Goal: Information Seeking & Learning: Learn about a topic

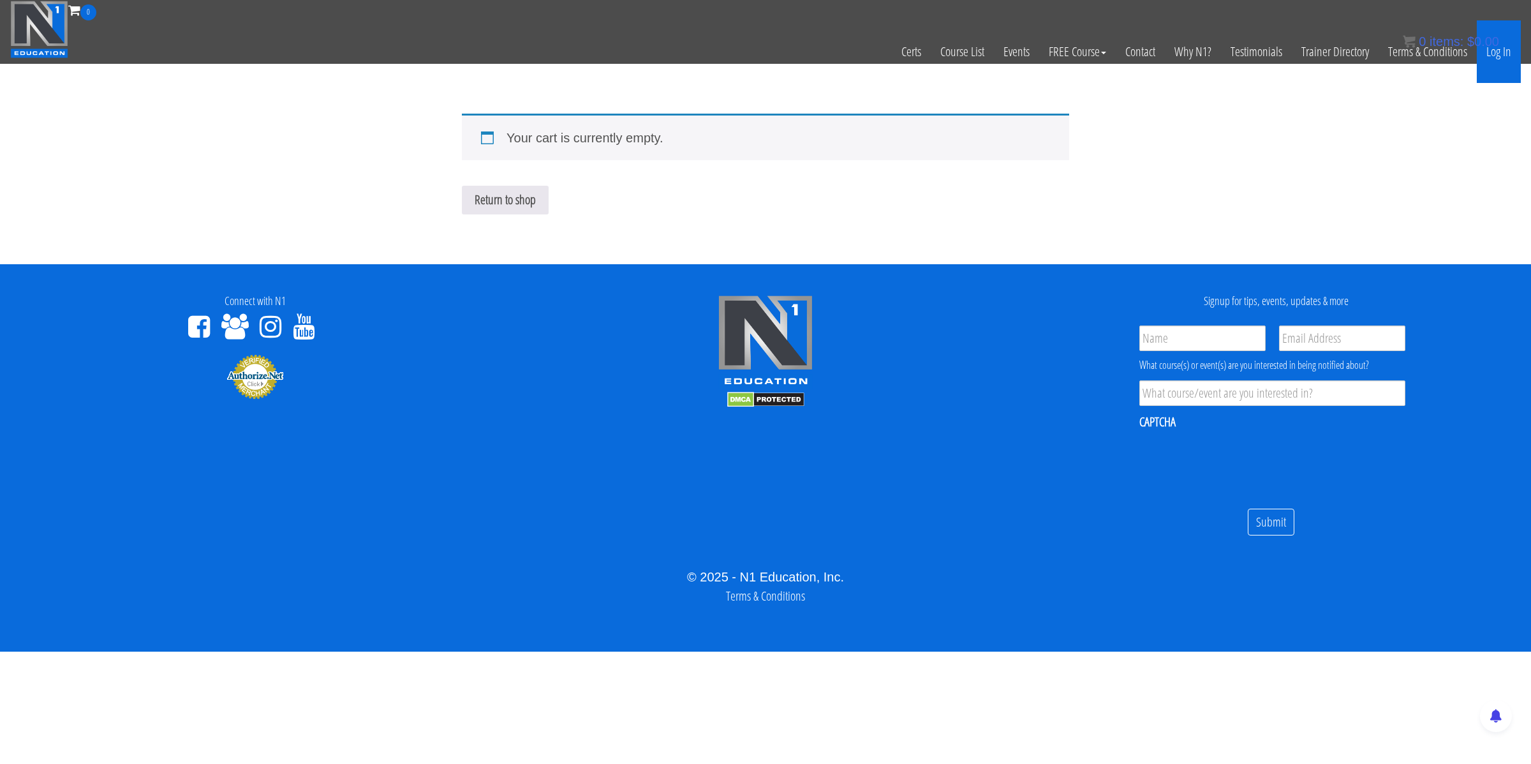
click at [1225, 56] on link "Log In" at bounding box center [1499, 51] width 44 height 63
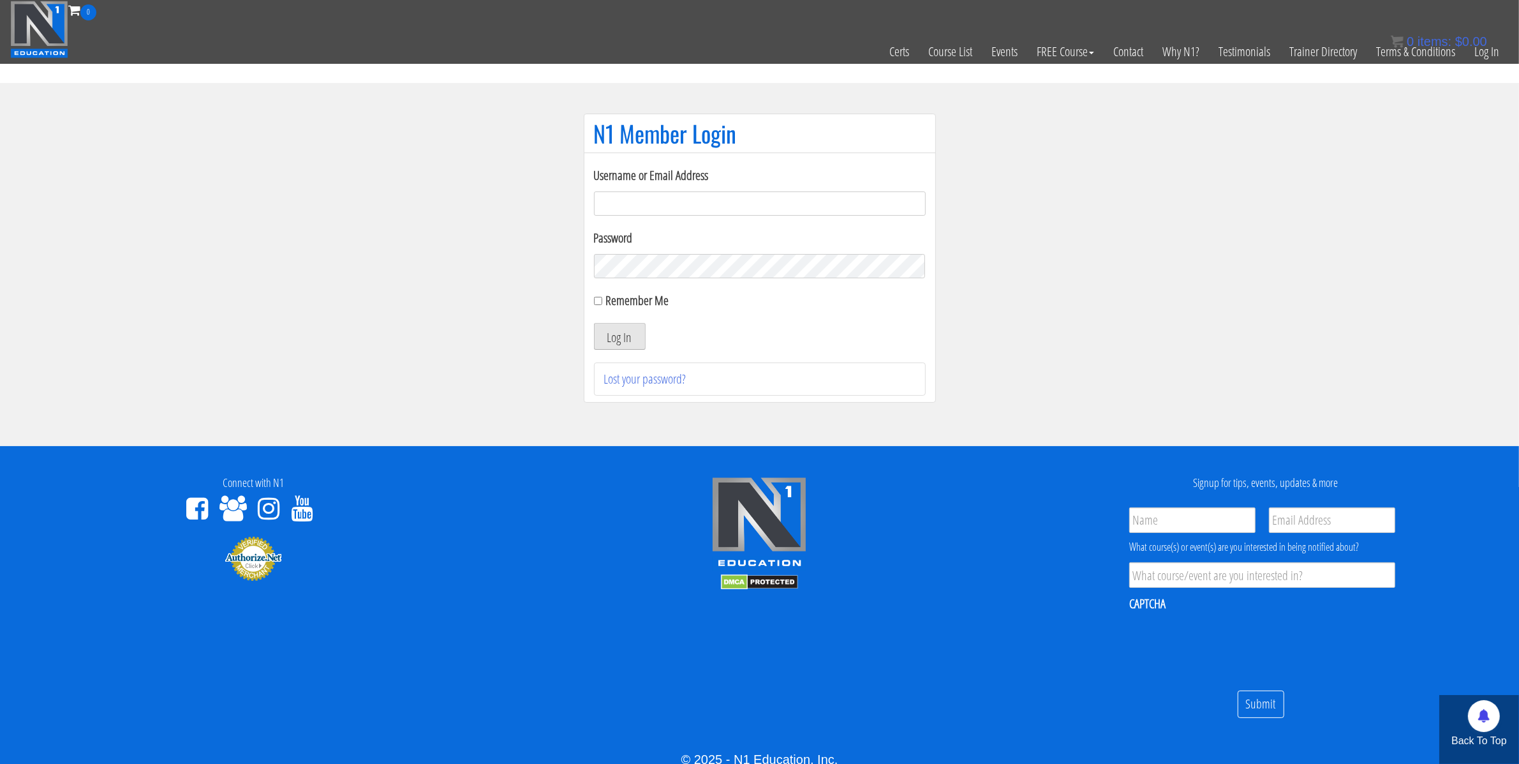
type input "[PERSON_NAME][EMAIL_ADDRESS][PERSON_NAME][DOMAIN_NAME]"
click at [616, 338] on button "Log In" at bounding box center [620, 336] width 52 height 27
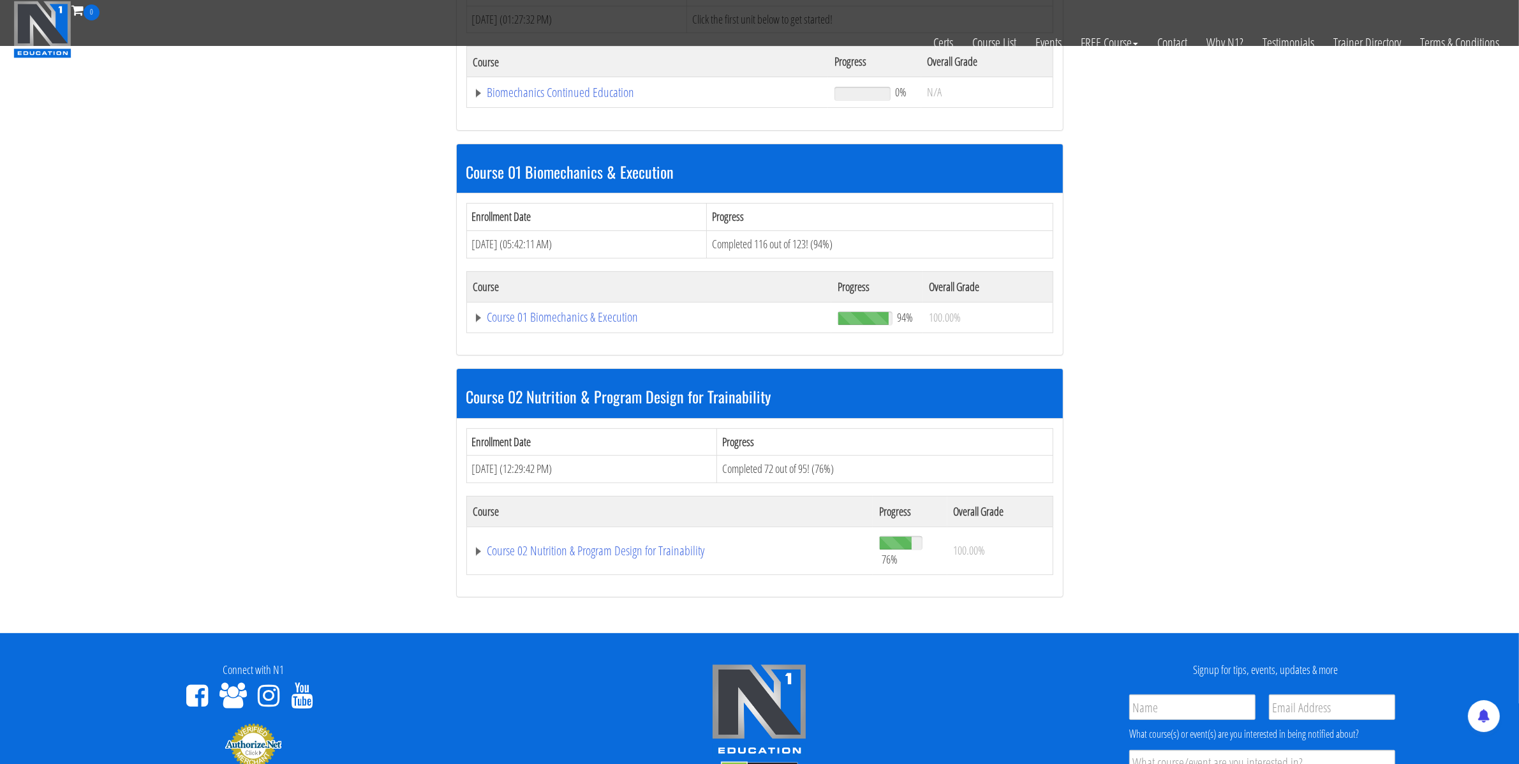
scroll to position [333, 0]
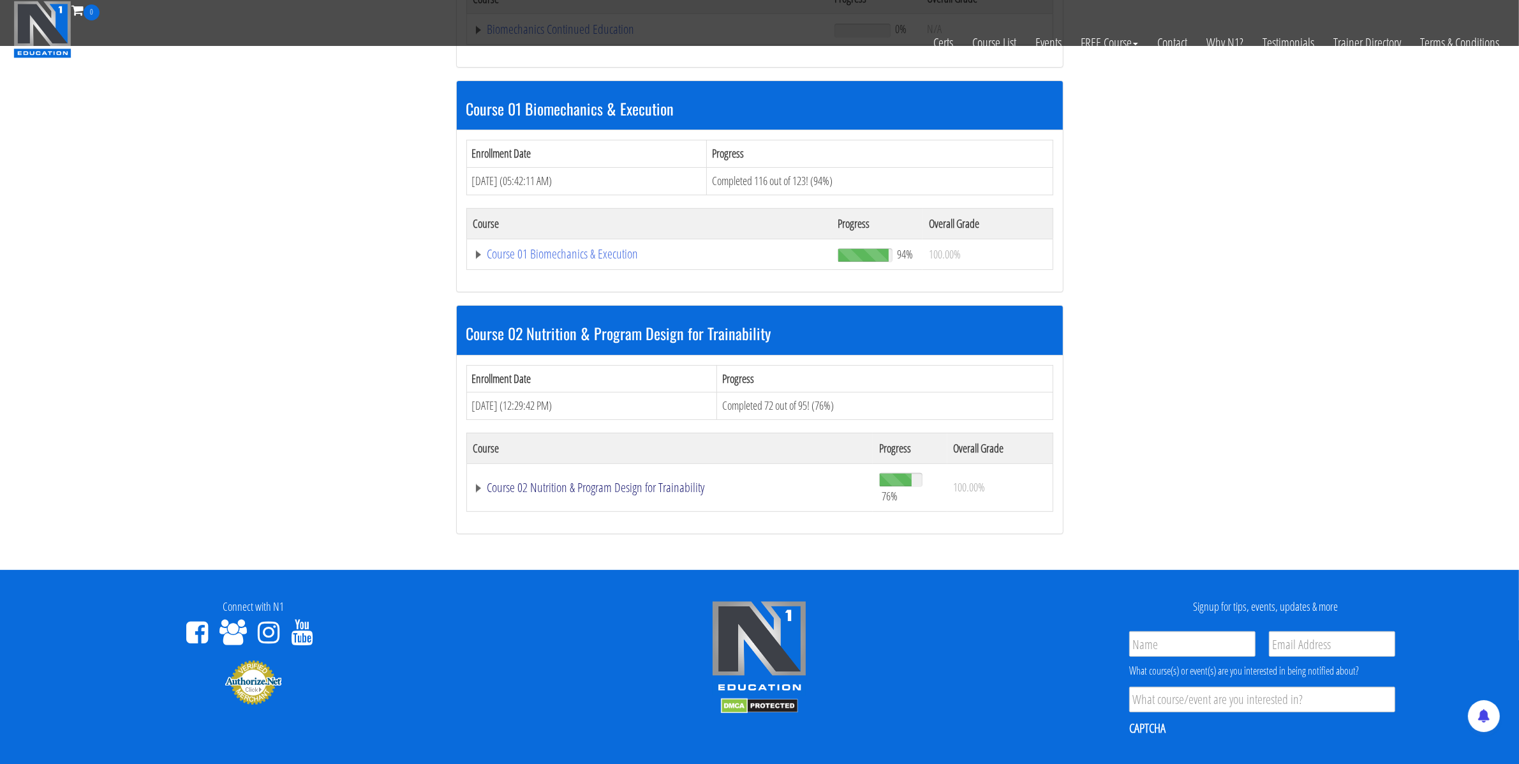
click at [587, 36] on link "Course 02 Nutrition & Program Design for Trainability" at bounding box center [647, 29] width 349 height 13
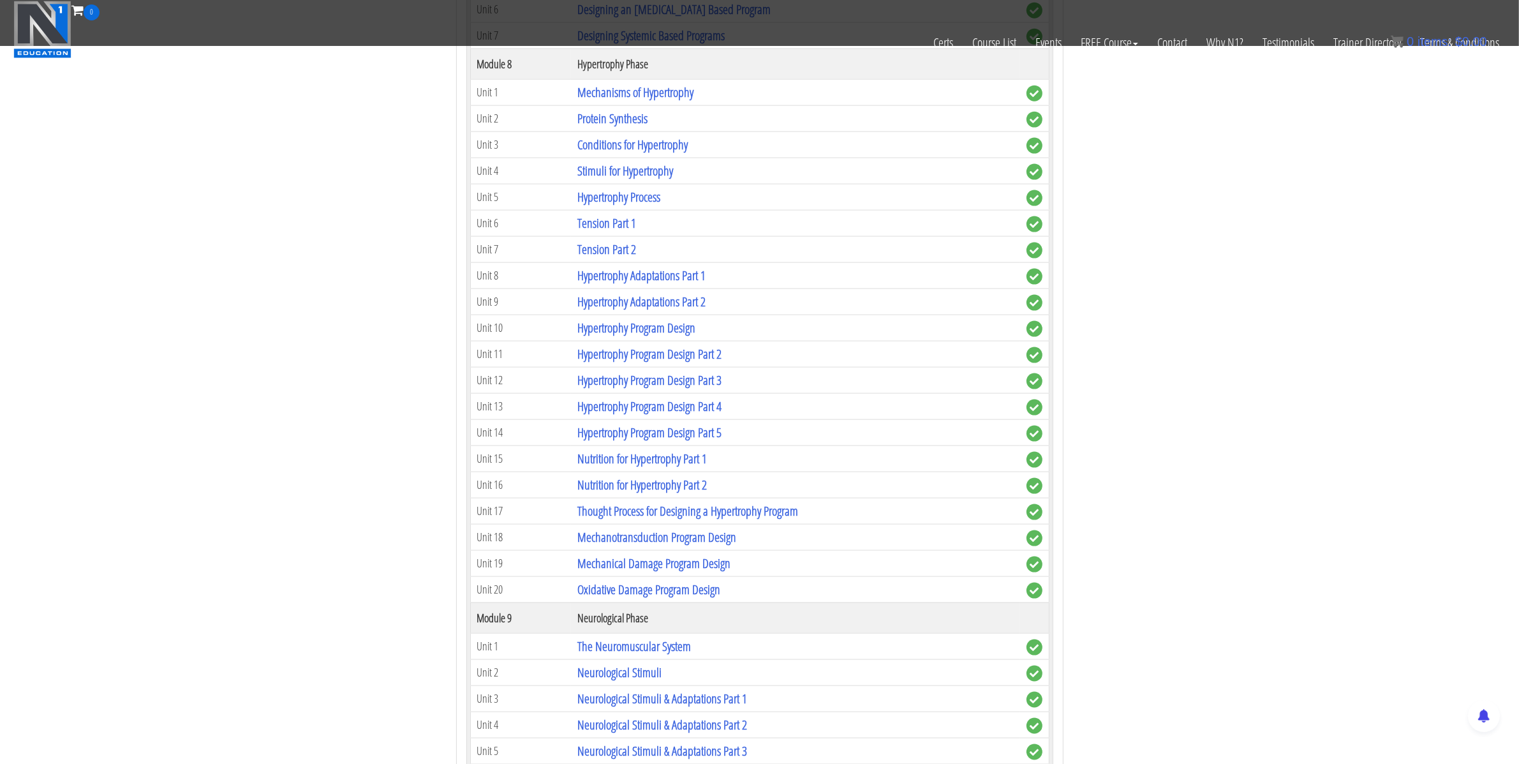
scroll to position [2141, 0]
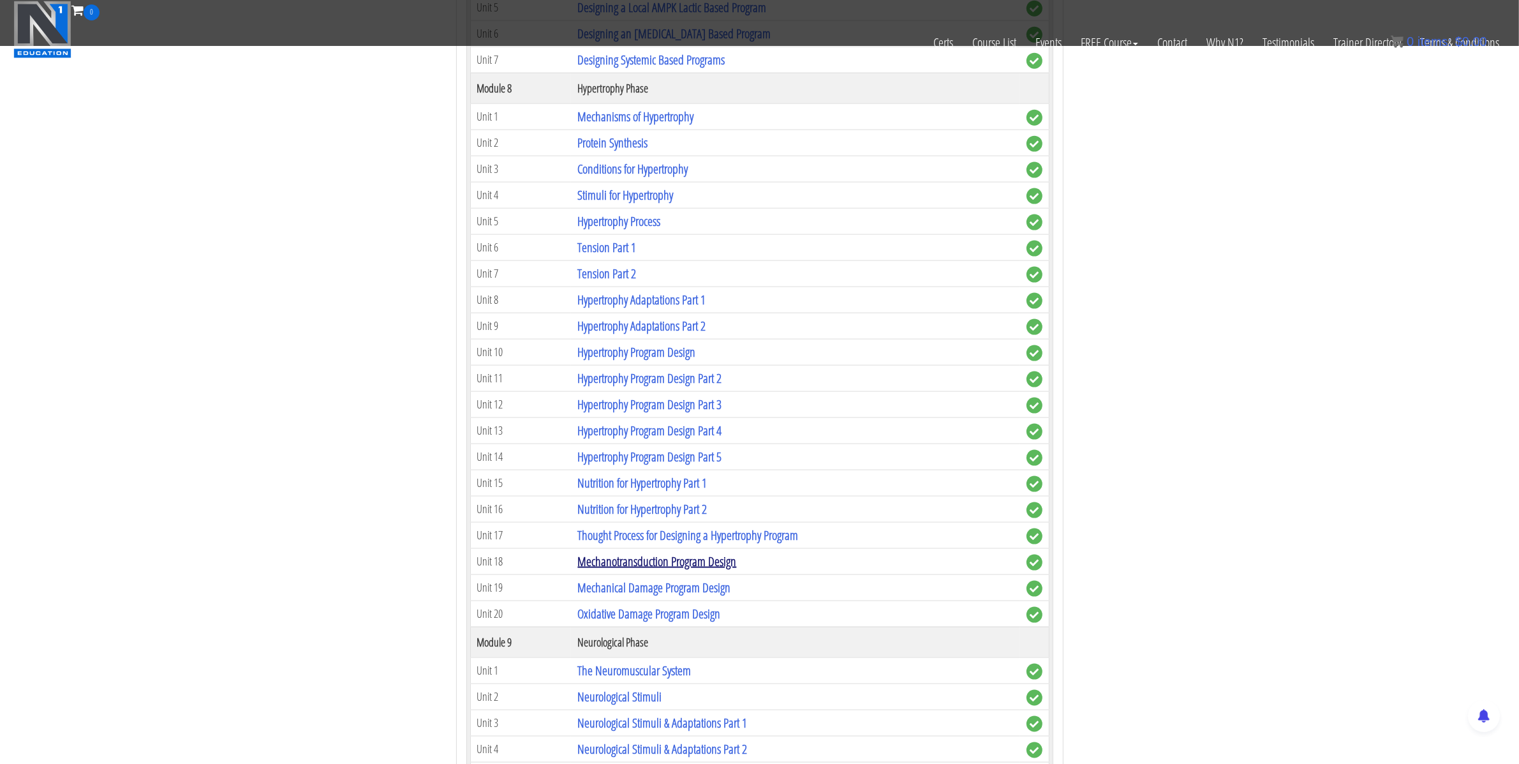
click at [646, 570] on link "Mechanotransduction Program Design" at bounding box center [656, 561] width 159 height 17
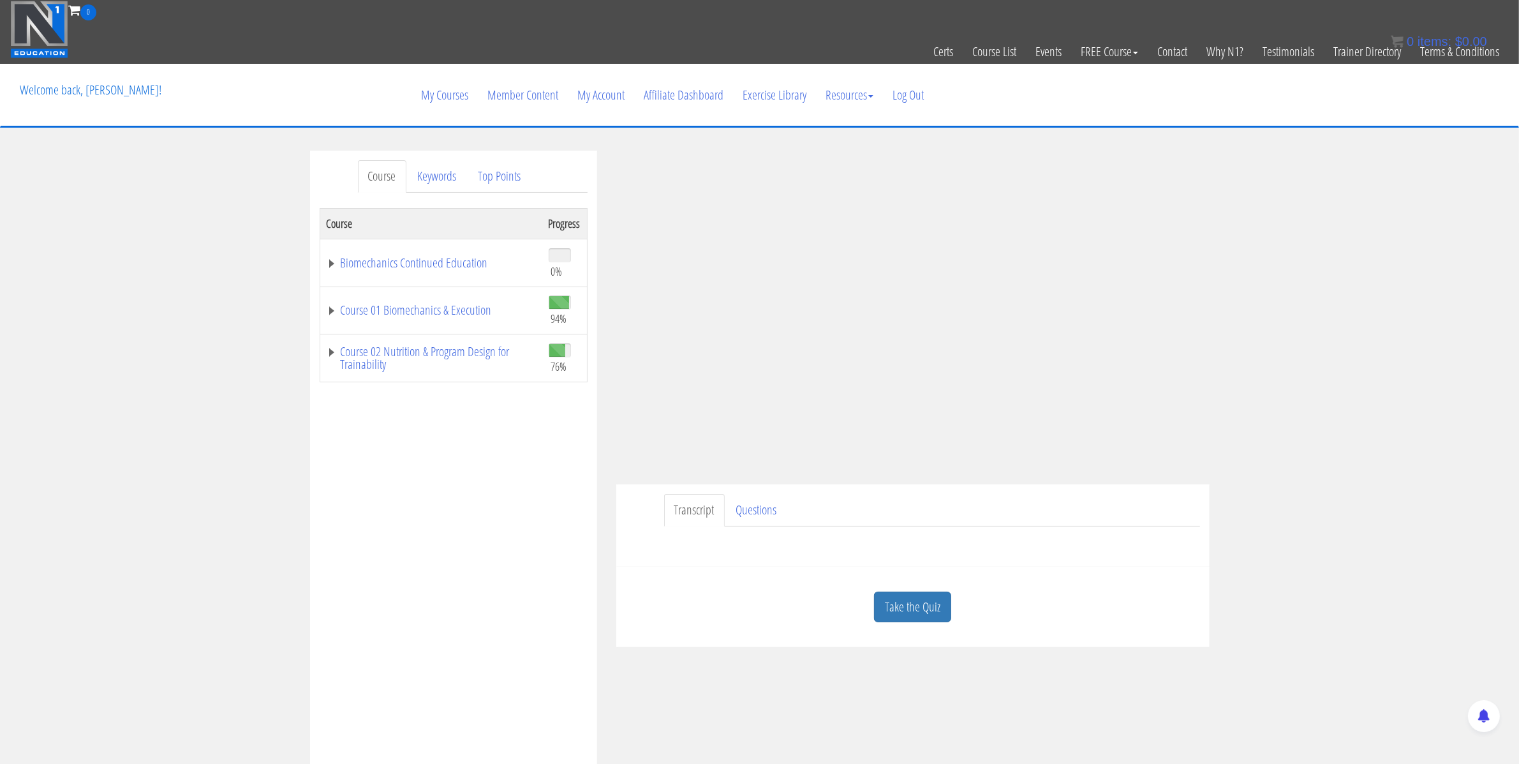
drag, startPoint x: 1263, startPoint y: 288, endPoint x: 1250, endPoint y: 280, distance: 15.8
click at [1265, 288] on div "Course Keywords Top Points Course Progress Biomechanics Continued Education 0% …" at bounding box center [759, 511] width 1519 height 721
click at [1307, 287] on div "Course Keywords Top Points Course Progress Biomechanics Continued Education 0% …" at bounding box center [759, 511] width 1519 height 721
click at [590, 410] on div "Course Keywords Top Points Course Progress Biomechanics Continued Education 0% …" at bounding box center [453, 511] width 287 height 720
click at [1279, 282] on div "Course Keywords Top Points Course Progress Biomechanics Continued Education 0% …" at bounding box center [759, 511] width 1519 height 721
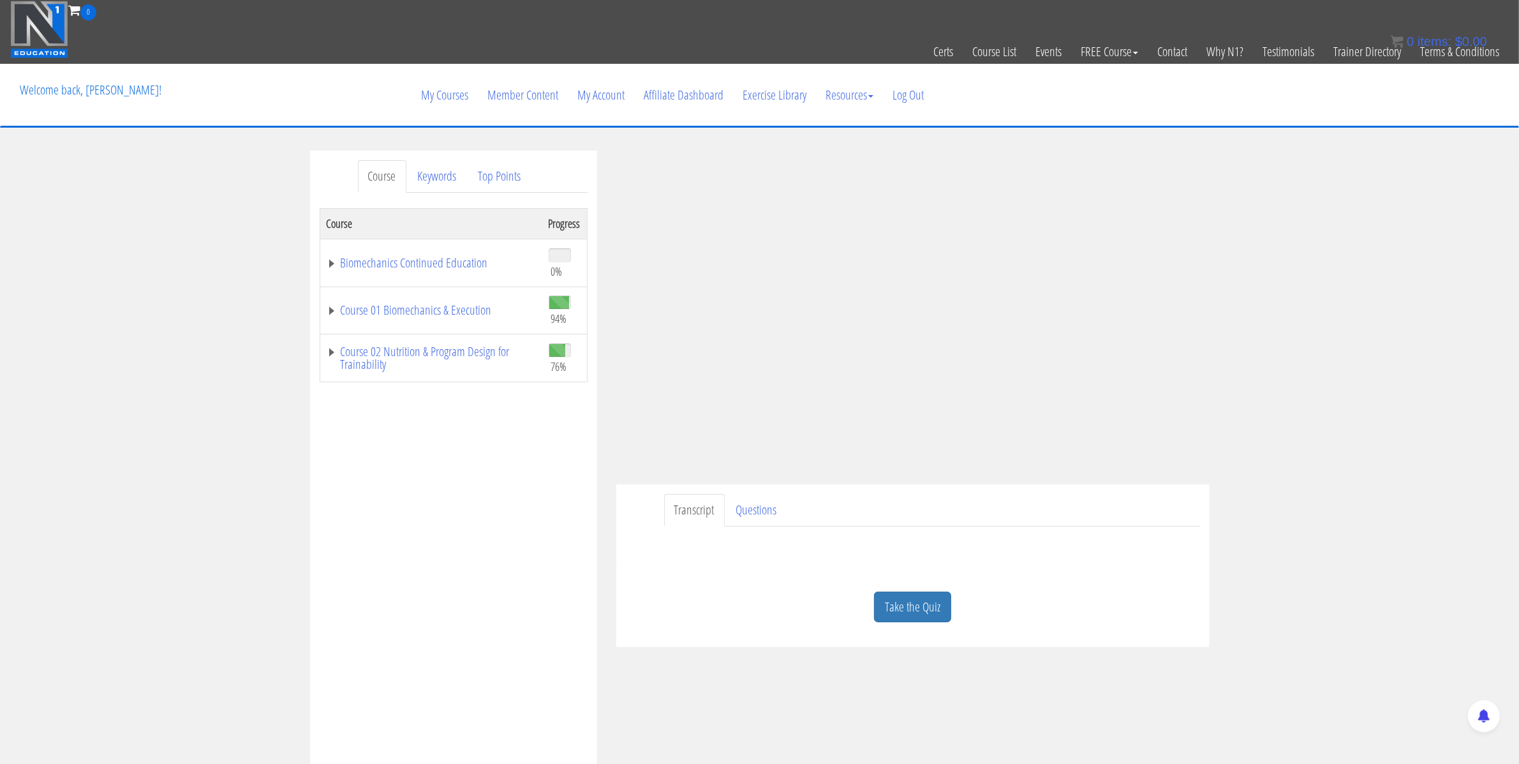
click at [1327, 334] on div "Course Keywords Top Points Course Progress Biomechanics Continued Education 0% …" at bounding box center [759, 511] width 1519 height 721
click at [1237, 301] on div "Course Keywords Top Points Course Progress Biomechanics Continued Education 0% …" at bounding box center [759, 511] width 1519 height 721
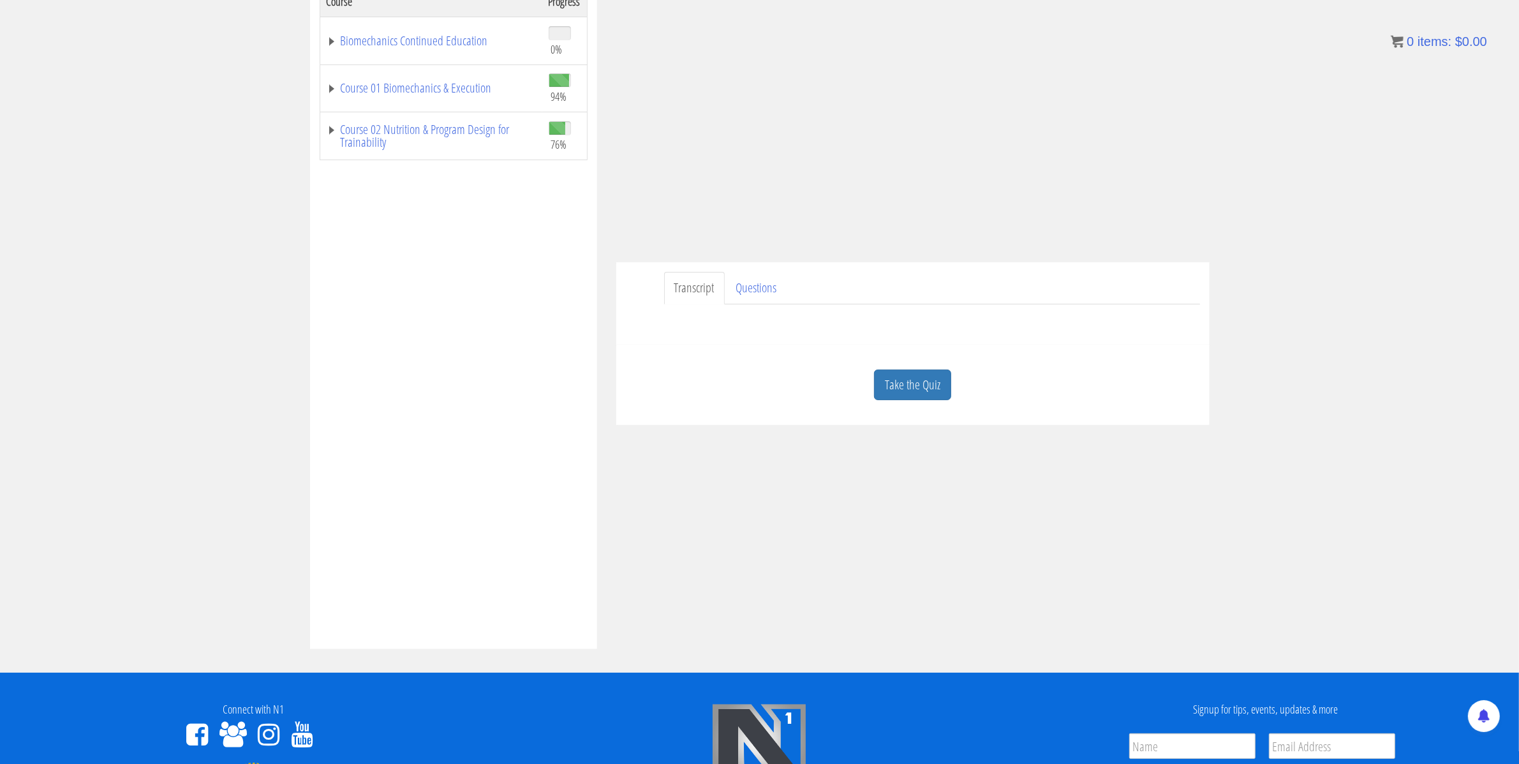
scroll to position [224, 0]
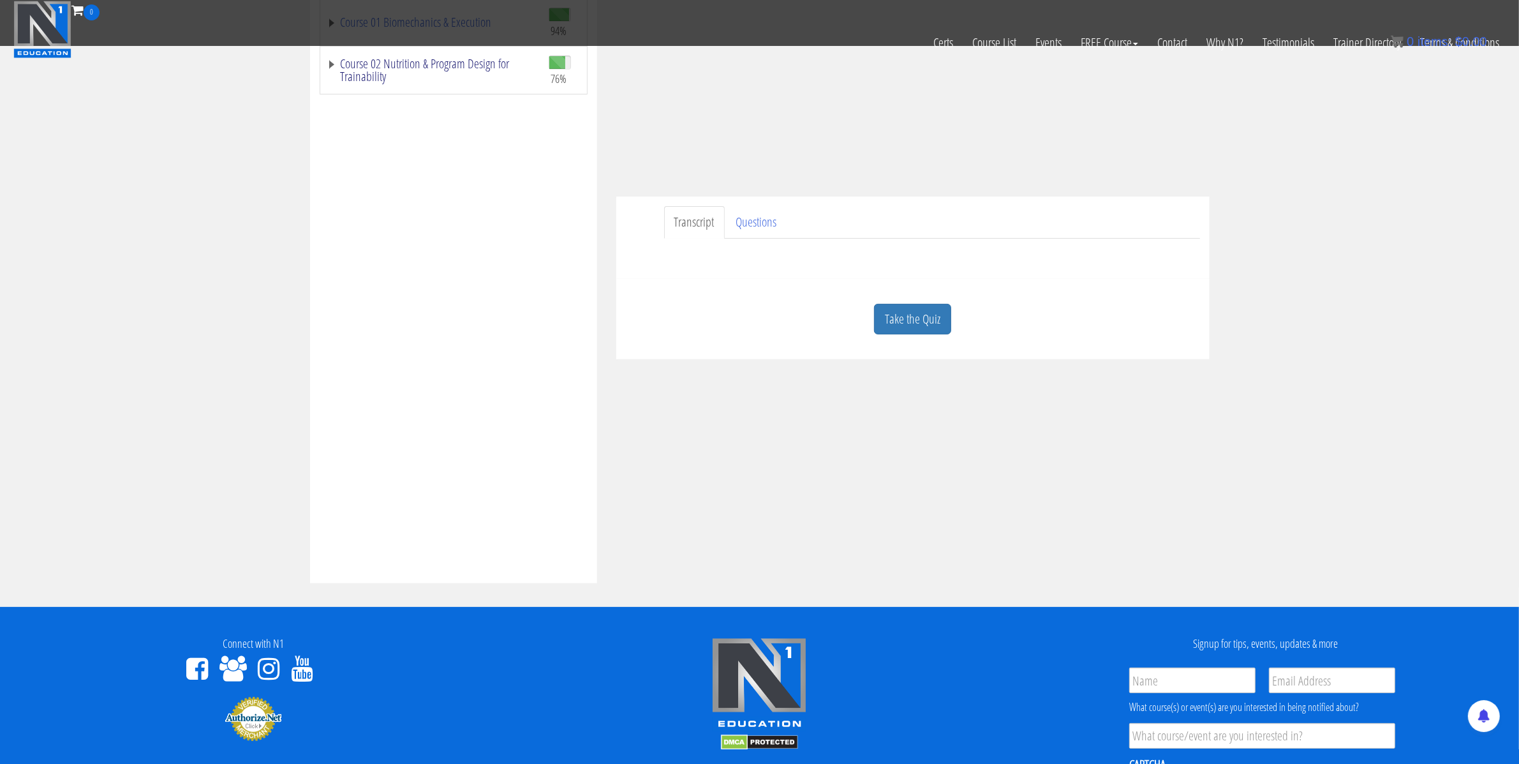
click at [366, 83] on link "Course 02 Nutrition & Program Design for Trainability" at bounding box center [431, 70] width 209 height 26
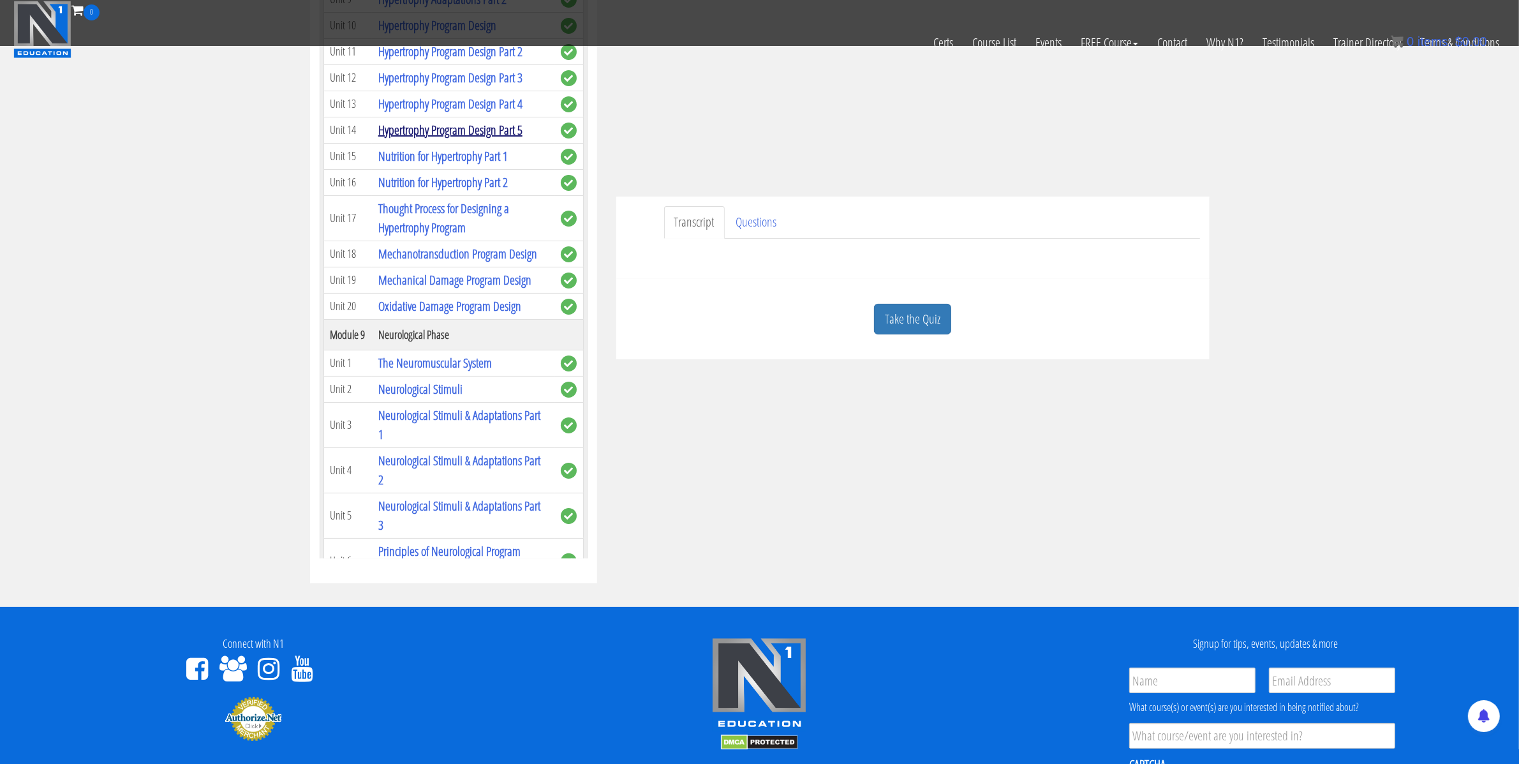
scroll to position [1998, 0]
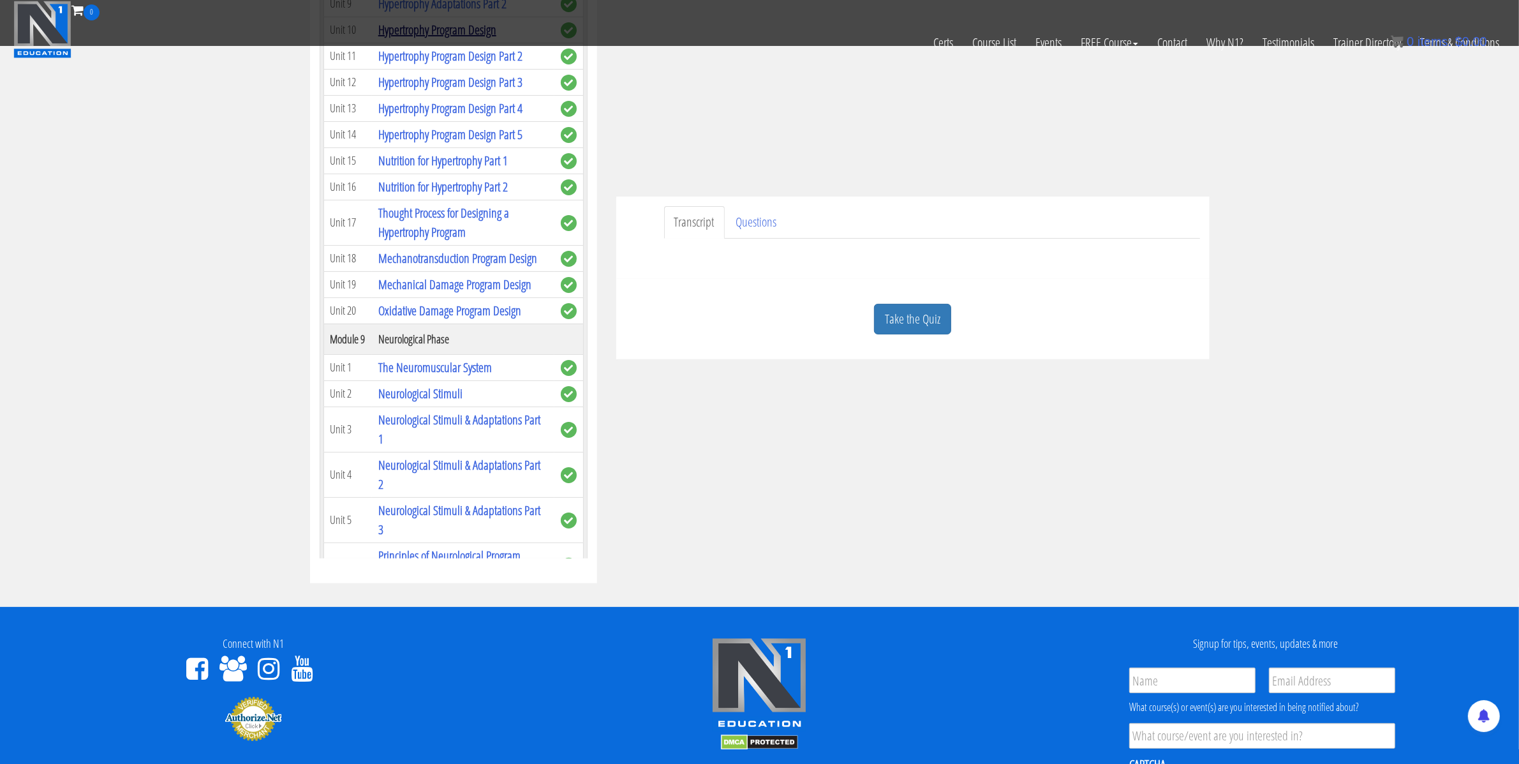
click at [472, 38] on link "Hypertrophy Program Design" at bounding box center [437, 29] width 118 height 17
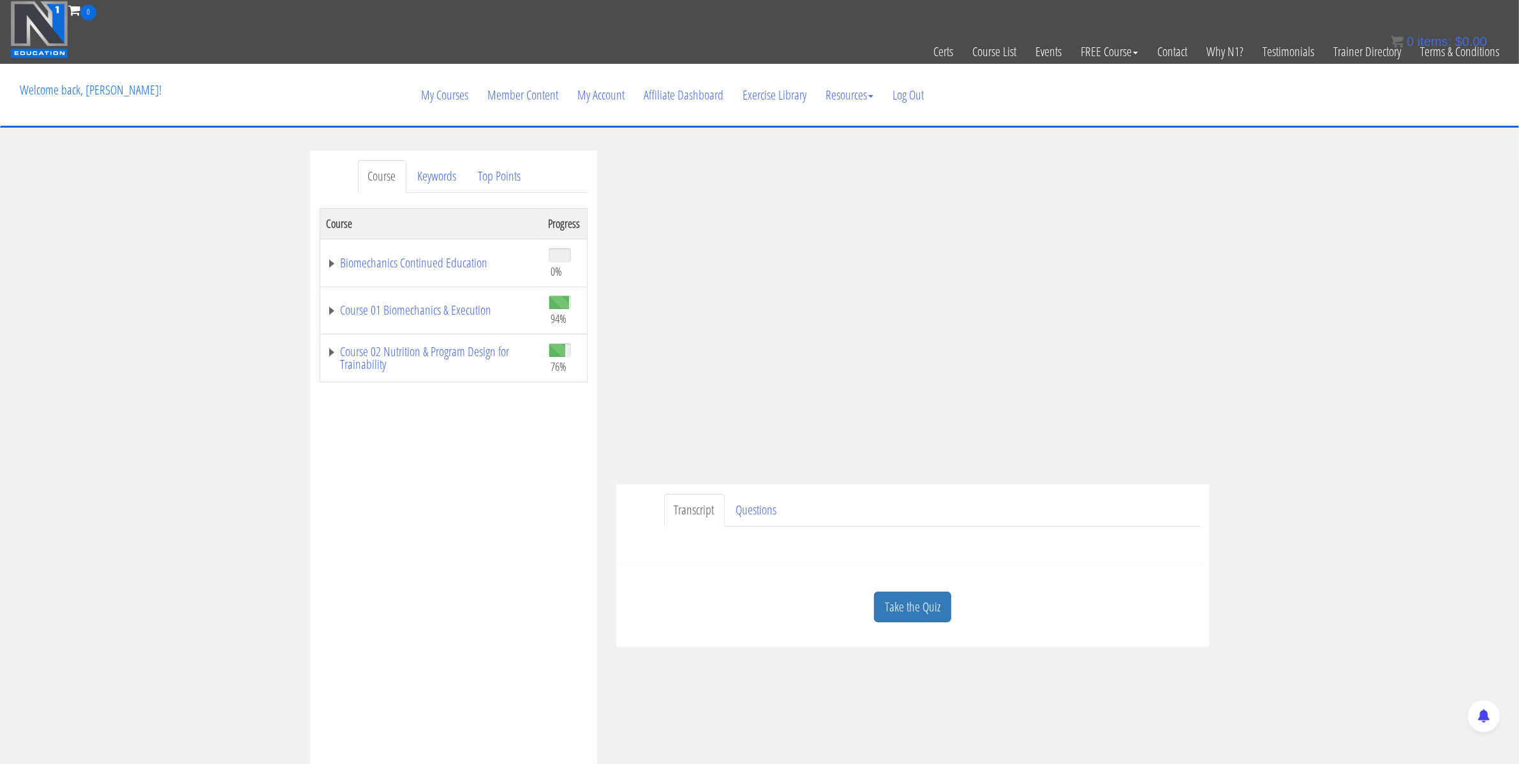
click at [1347, 242] on div "Course Keywords Top Points Course Progress Biomechanics Continued Education 0% …" at bounding box center [759, 511] width 1519 height 721
click at [1327, 297] on div "Course Keywords Top Points Course Progress Biomechanics Continued Education 0% …" at bounding box center [759, 511] width 1519 height 721
click at [1310, 285] on div "Course Keywords Top Points Course Progress Biomechanics Continued Education 0% …" at bounding box center [759, 511] width 1519 height 721
click at [349, 346] on link "Course 02 Nutrition & Program Design for Trainability" at bounding box center [431, 358] width 209 height 26
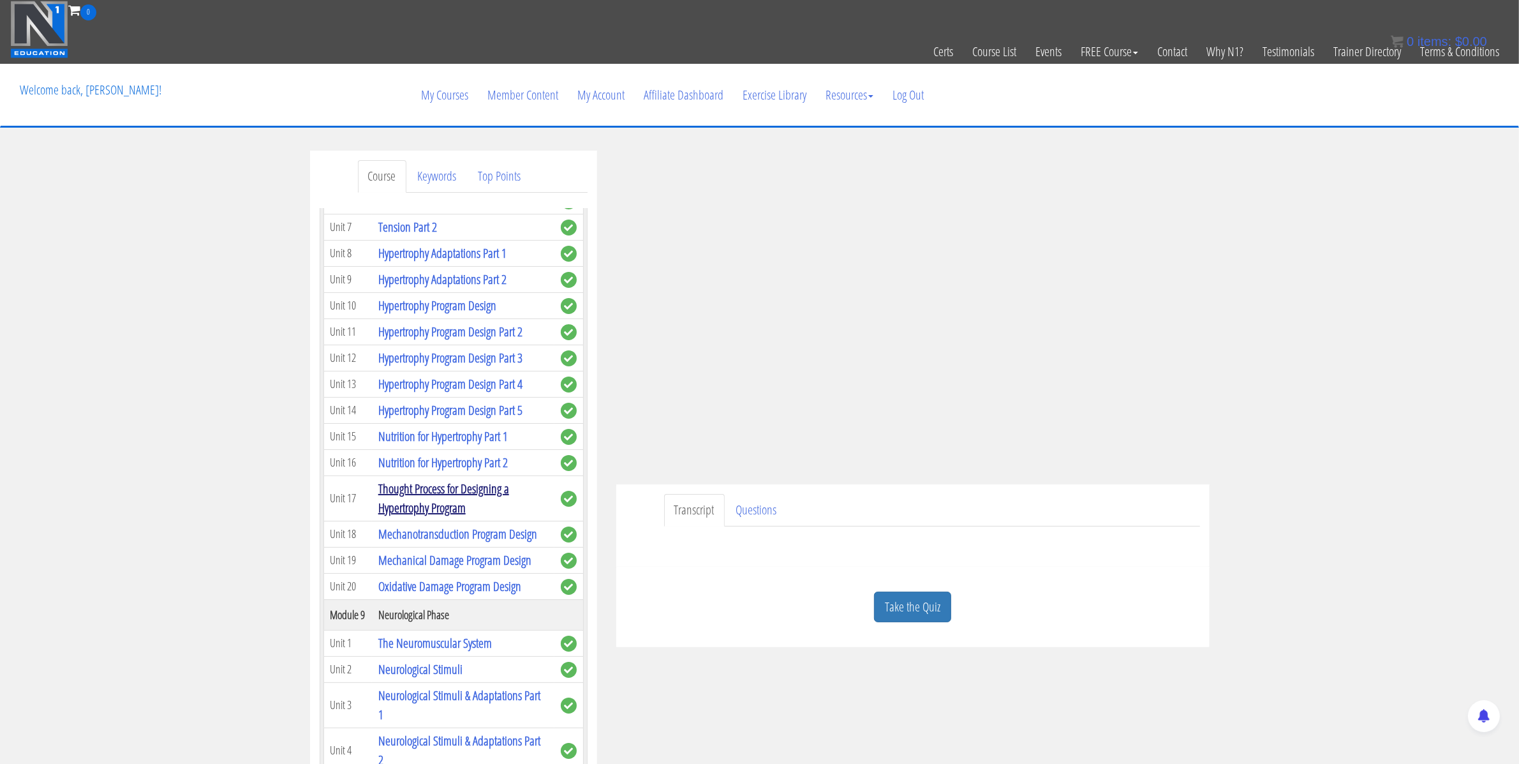
scroll to position [2004, 0]
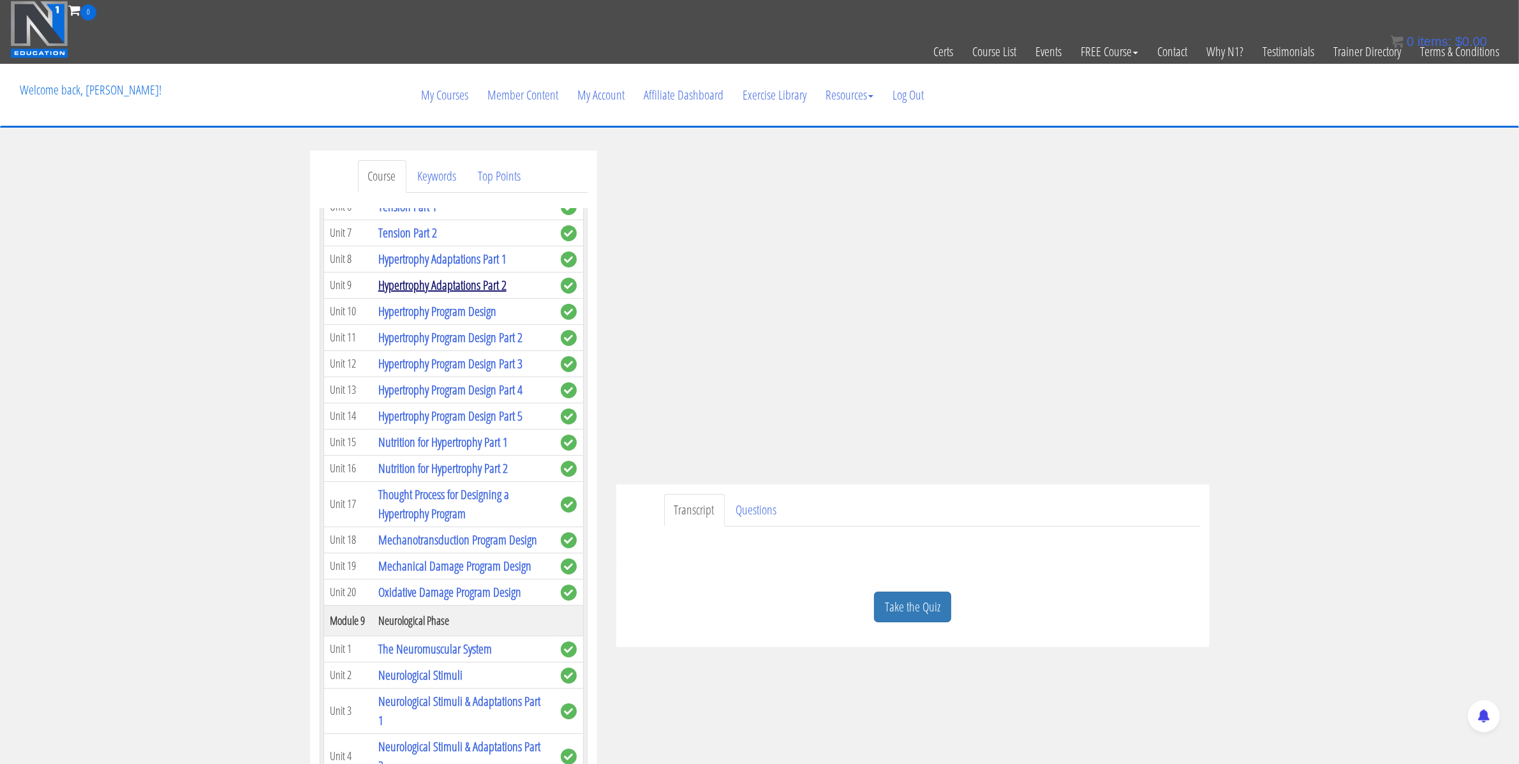
click at [463, 294] on link "Hypertrophy Adaptations Part 2" at bounding box center [442, 284] width 128 height 17
click at [452, 346] on link "Hypertrophy Program Design Part 2" at bounding box center [450, 337] width 144 height 17
click at [505, 346] on link "Hypertrophy Program Design Part 2" at bounding box center [450, 337] width 144 height 17
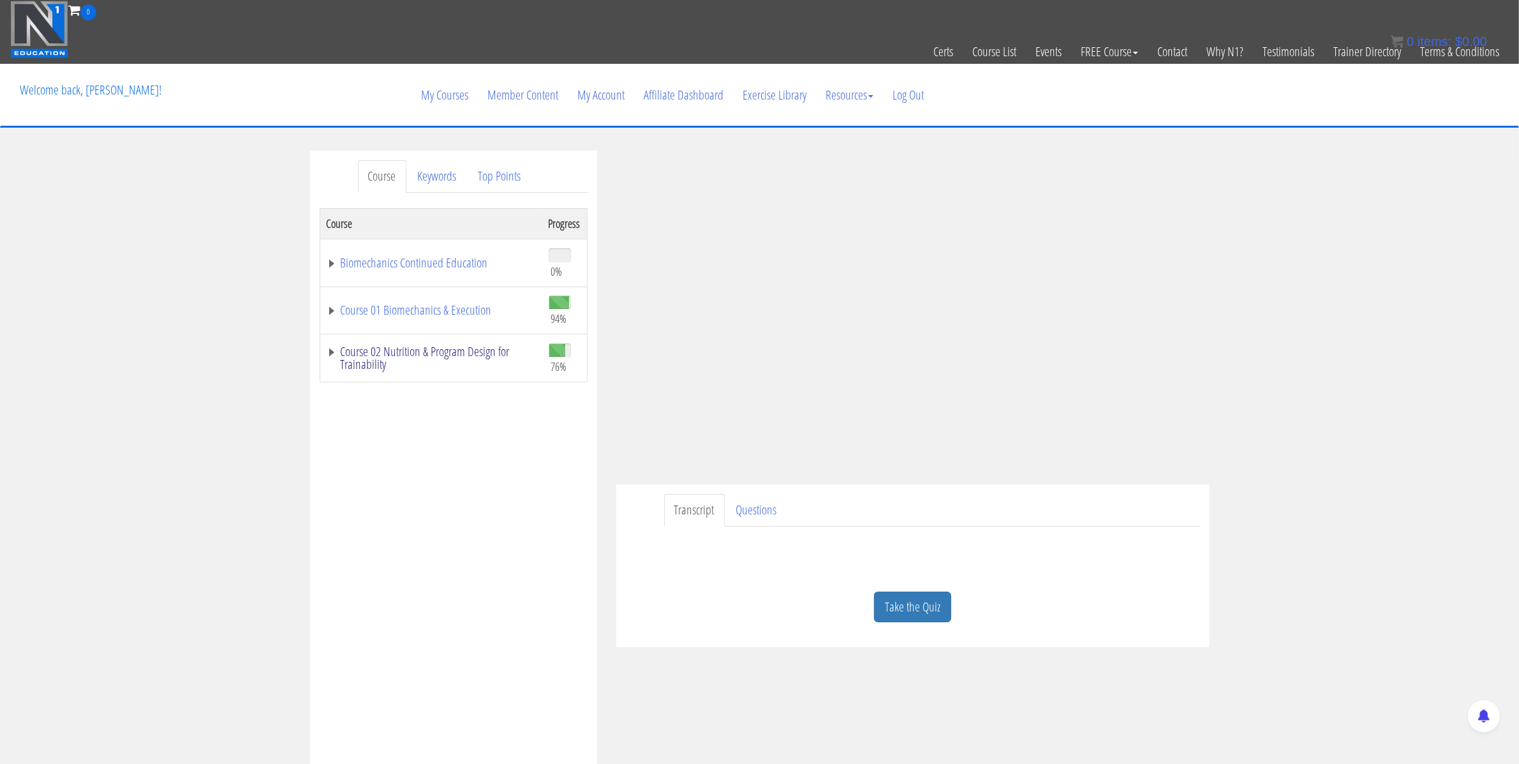
click at [419, 358] on link "Course 02 Nutrition & Program Design for Trainability" at bounding box center [431, 358] width 209 height 26
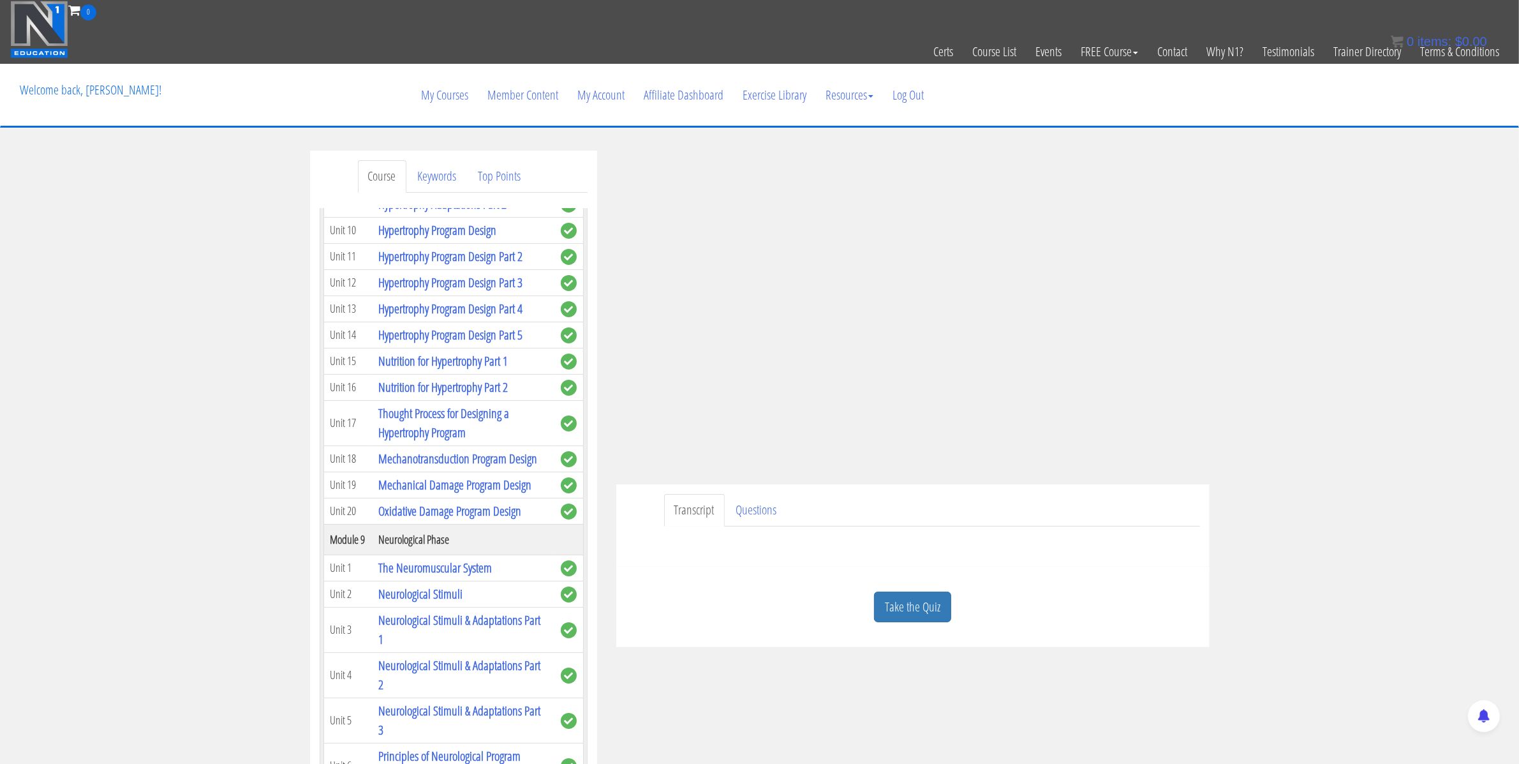
scroll to position [2231, 0]
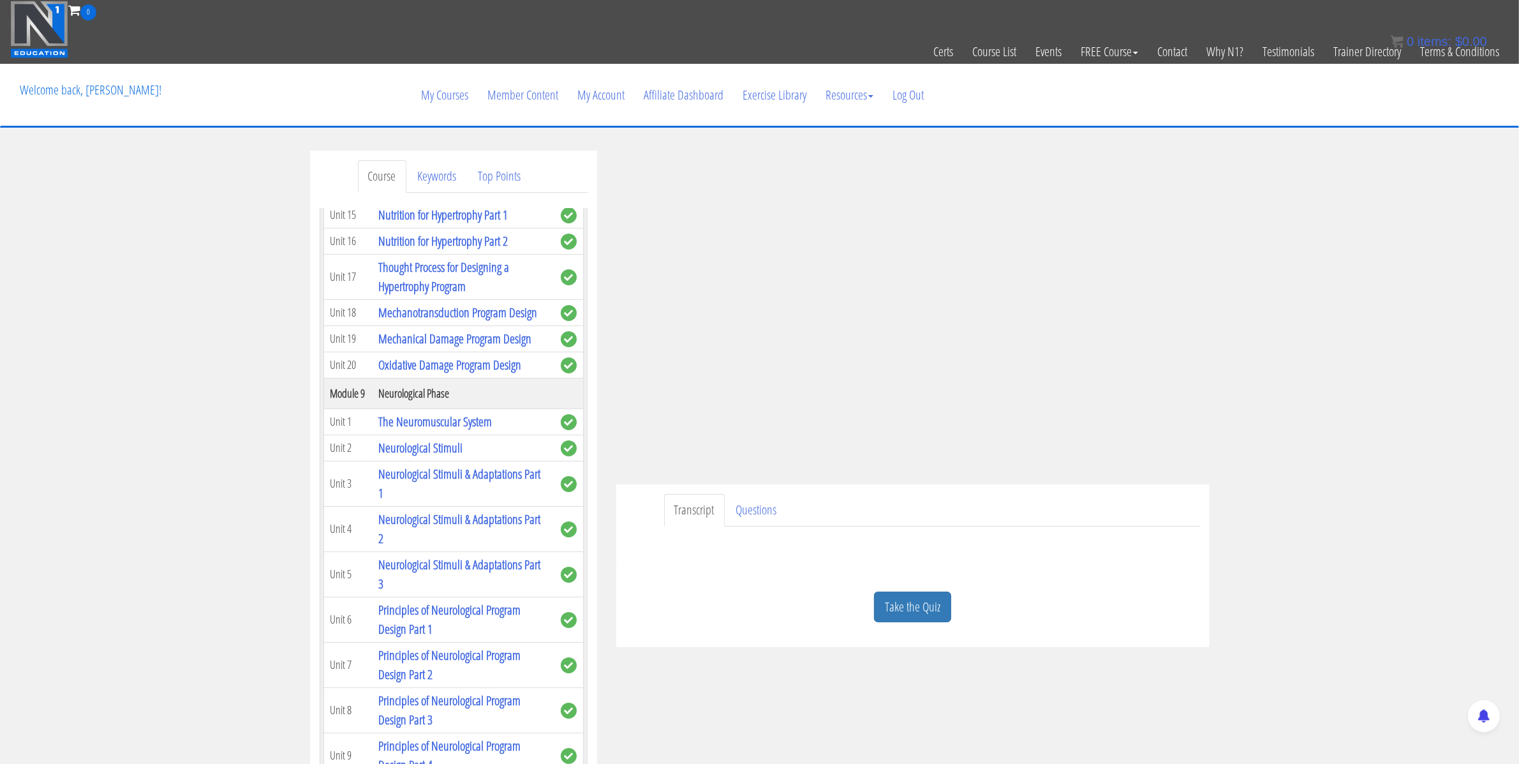
click at [486, 145] on link "Hypertrophy Program Design Part 3" at bounding box center [450, 136] width 144 height 17
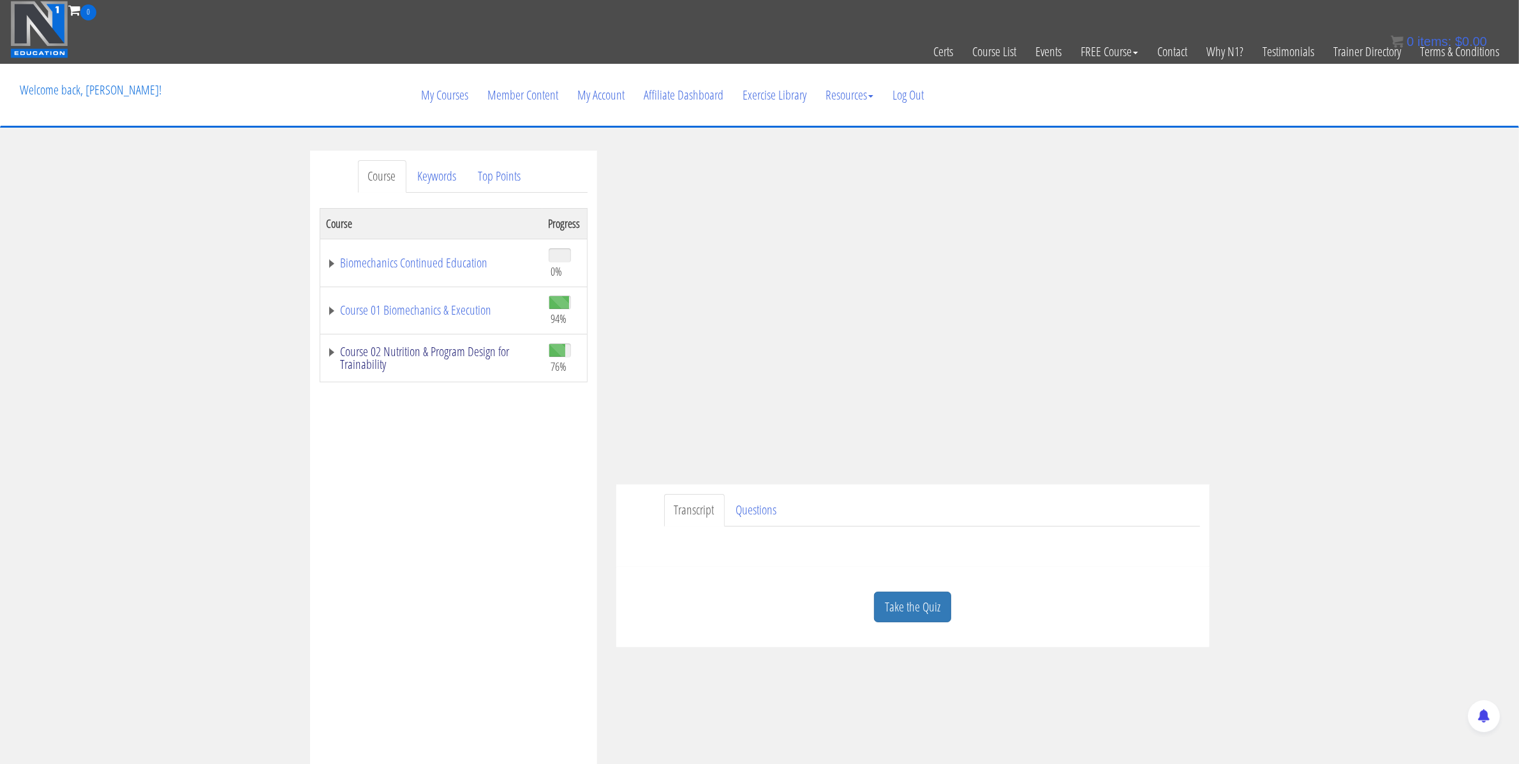
click at [424, 350] on link "Course 02 Nutrition & Program Design for Trainability" at bounding box center [431, 358] width 209 height 26
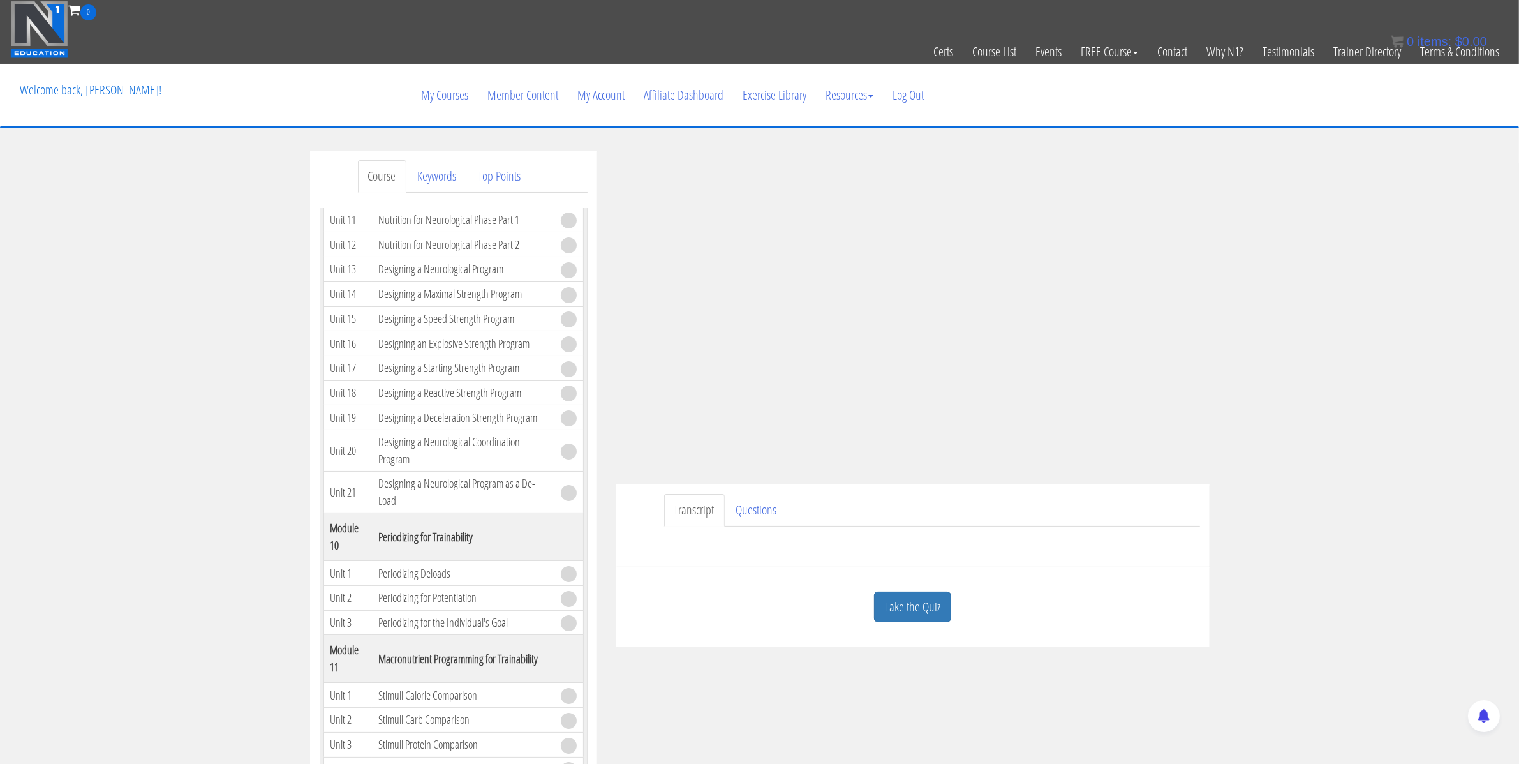
scroll to position [2834, 0]
click at [431, 197] on link "Neurotransmitters" at bounding box center [415, 187] width 75 height 17
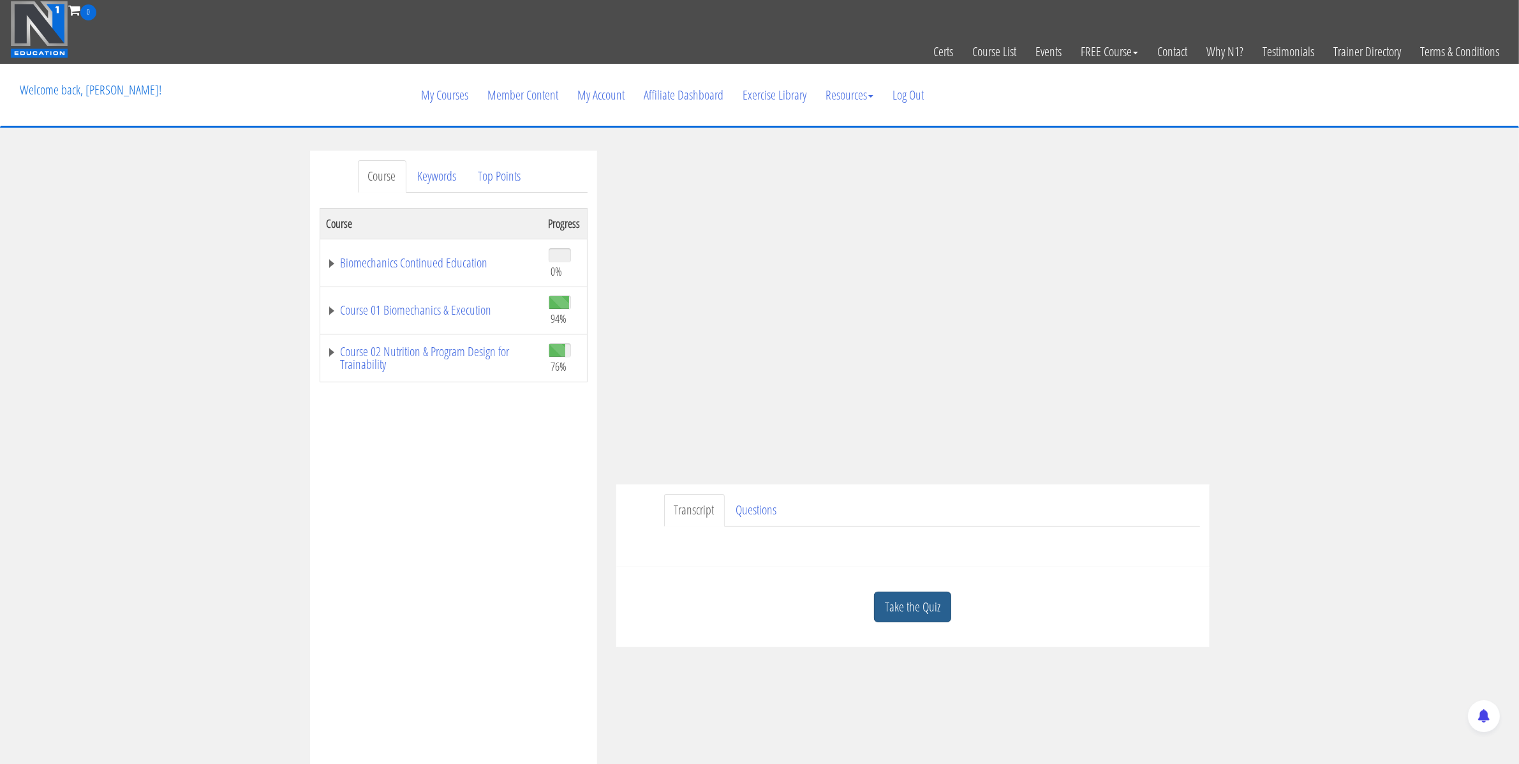
click at [925, 604] on link "Take the Quiz" at bounding box center [912, 607] width 77 height 31
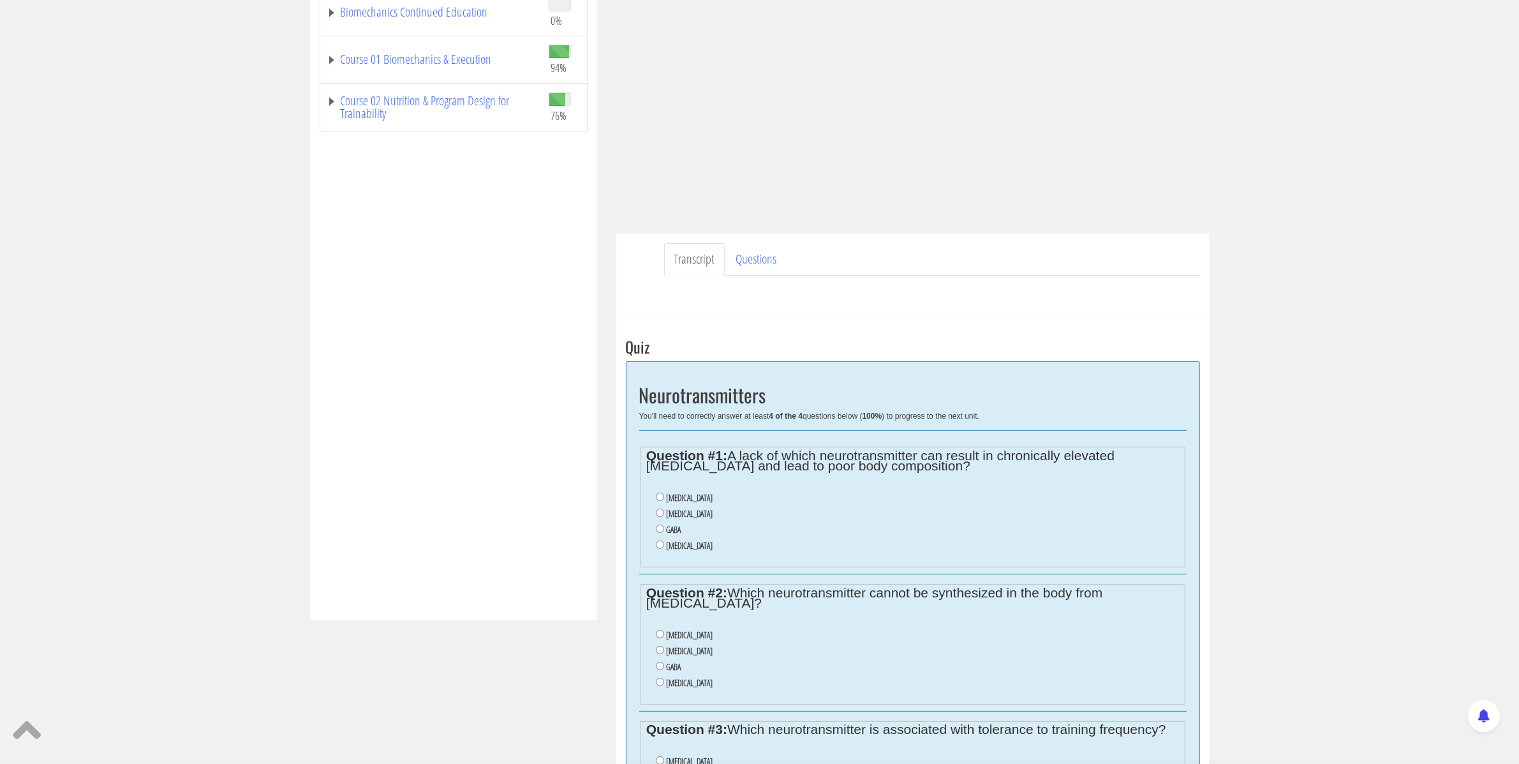
scroll to position [297, 0]
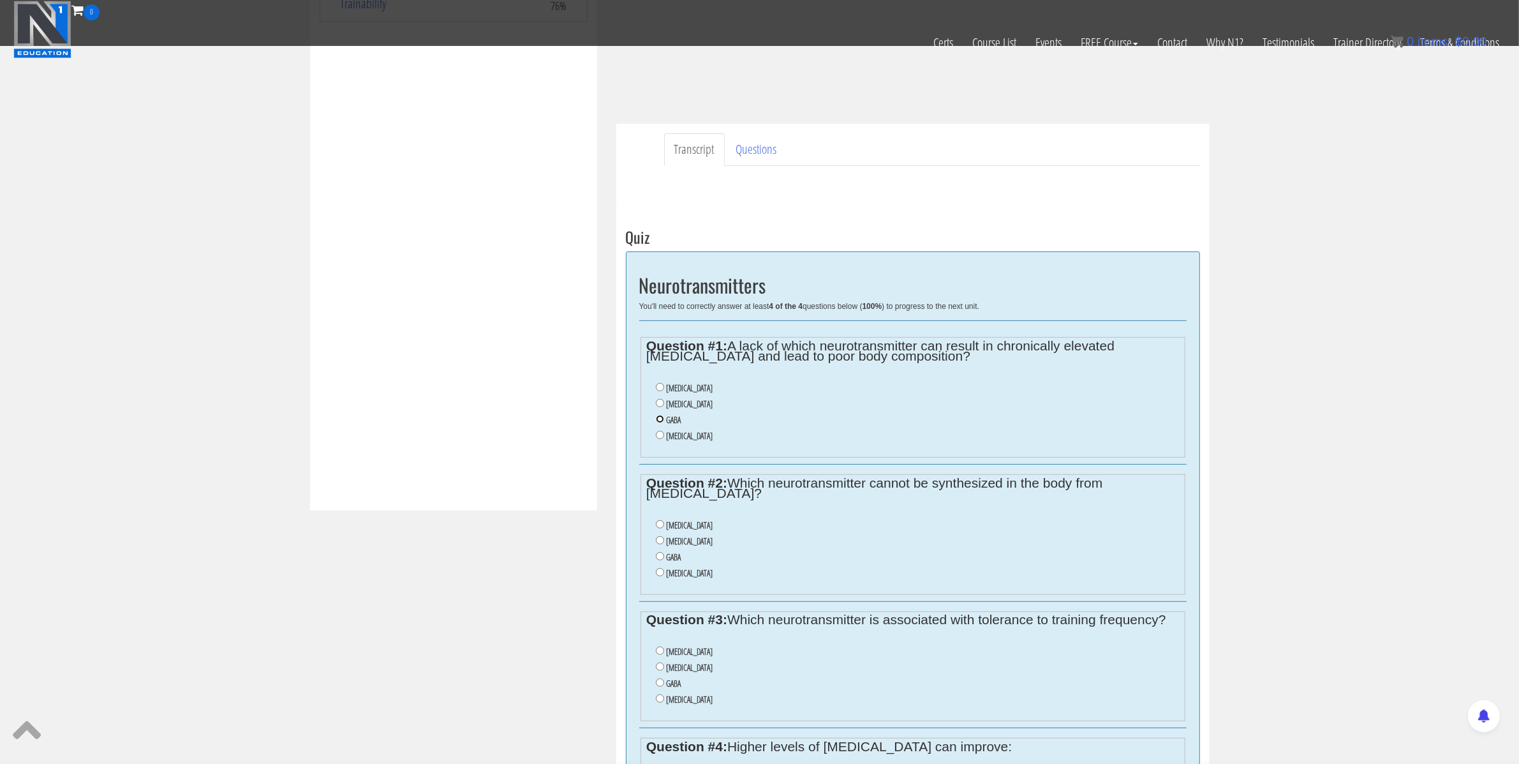
click at [661, 418] on input "GABA" at bounding box center [660, 419] width 8 height 8
radio input "true"
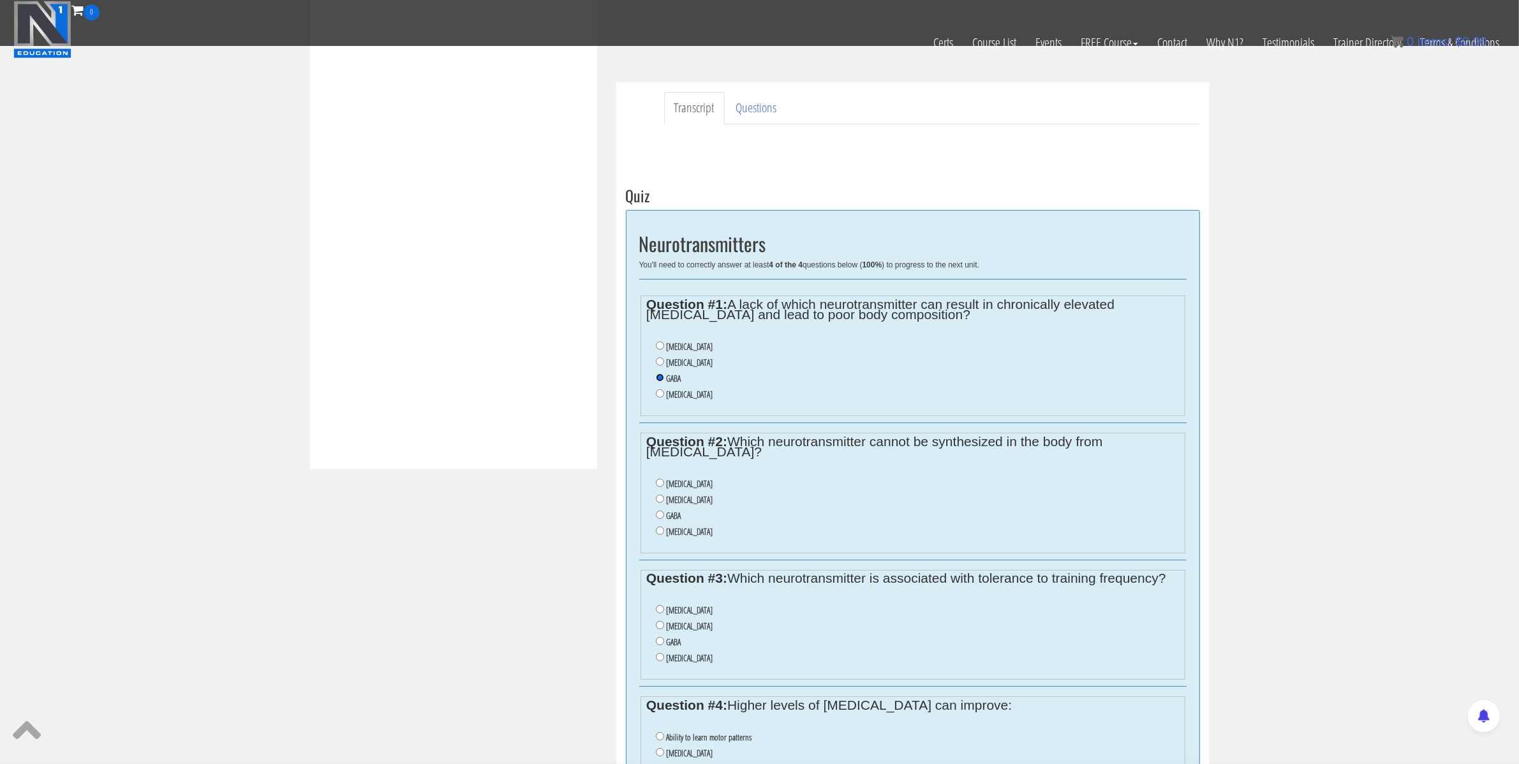
scroll to position [0, 0]
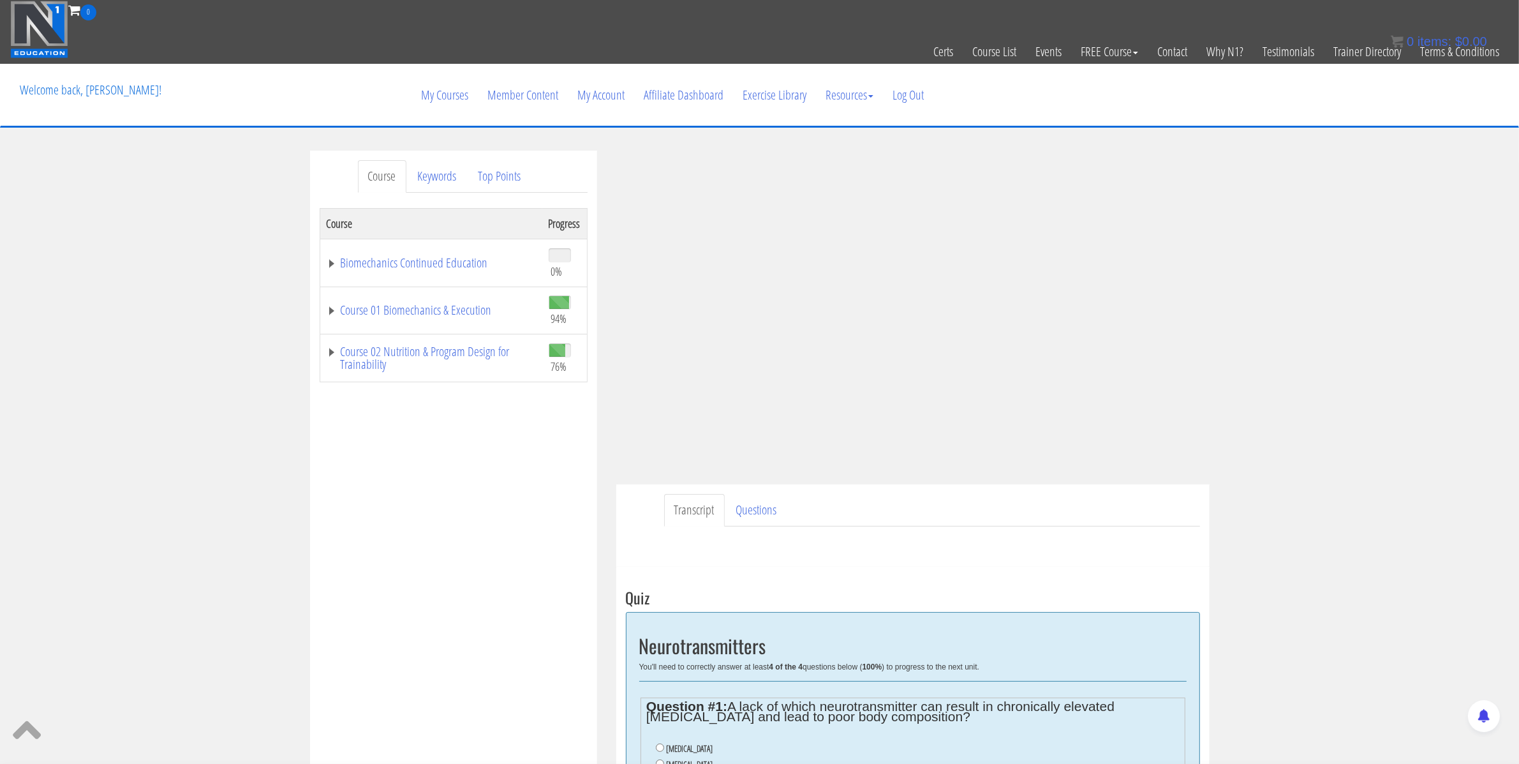
click at [1238, 301] on div "Course Keywords Top Points Course Progress Biomechanics Continued Education 0% …" at bounding box center [759, 738] width 1519 height 1174
click at [1271, 285] on div "Course Keywords Top Points Course Progress Biomechanics Continued Education 0% …" at bounding box center [759, 738] width 1519 height 1174
click at [1237, 317] on div "Course Keywords Top Points Course Progress Biomechanics Continued Education 0% …" at bounding box center [759, 738] width 1519 height 1174
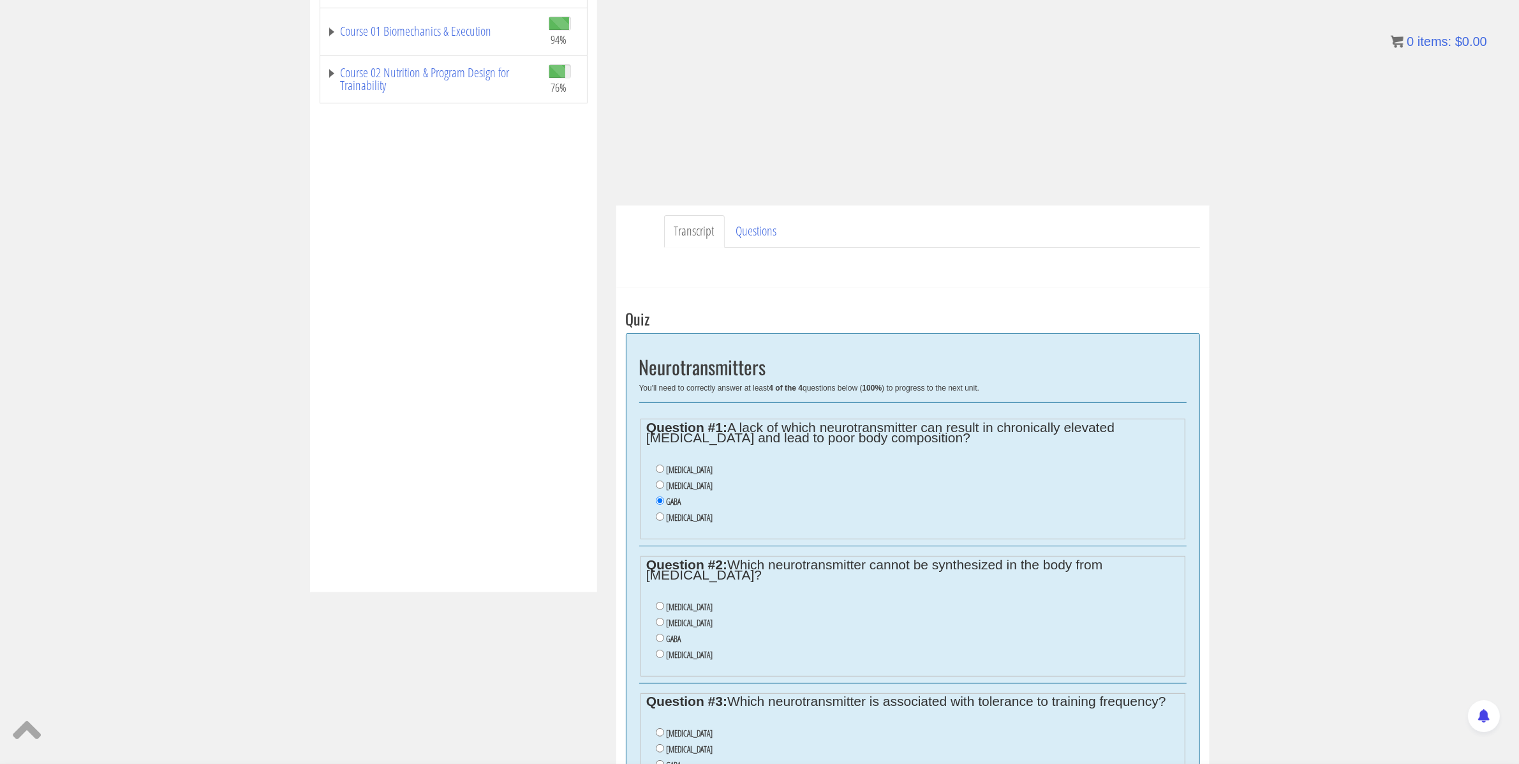
scroll to position [1, 0]
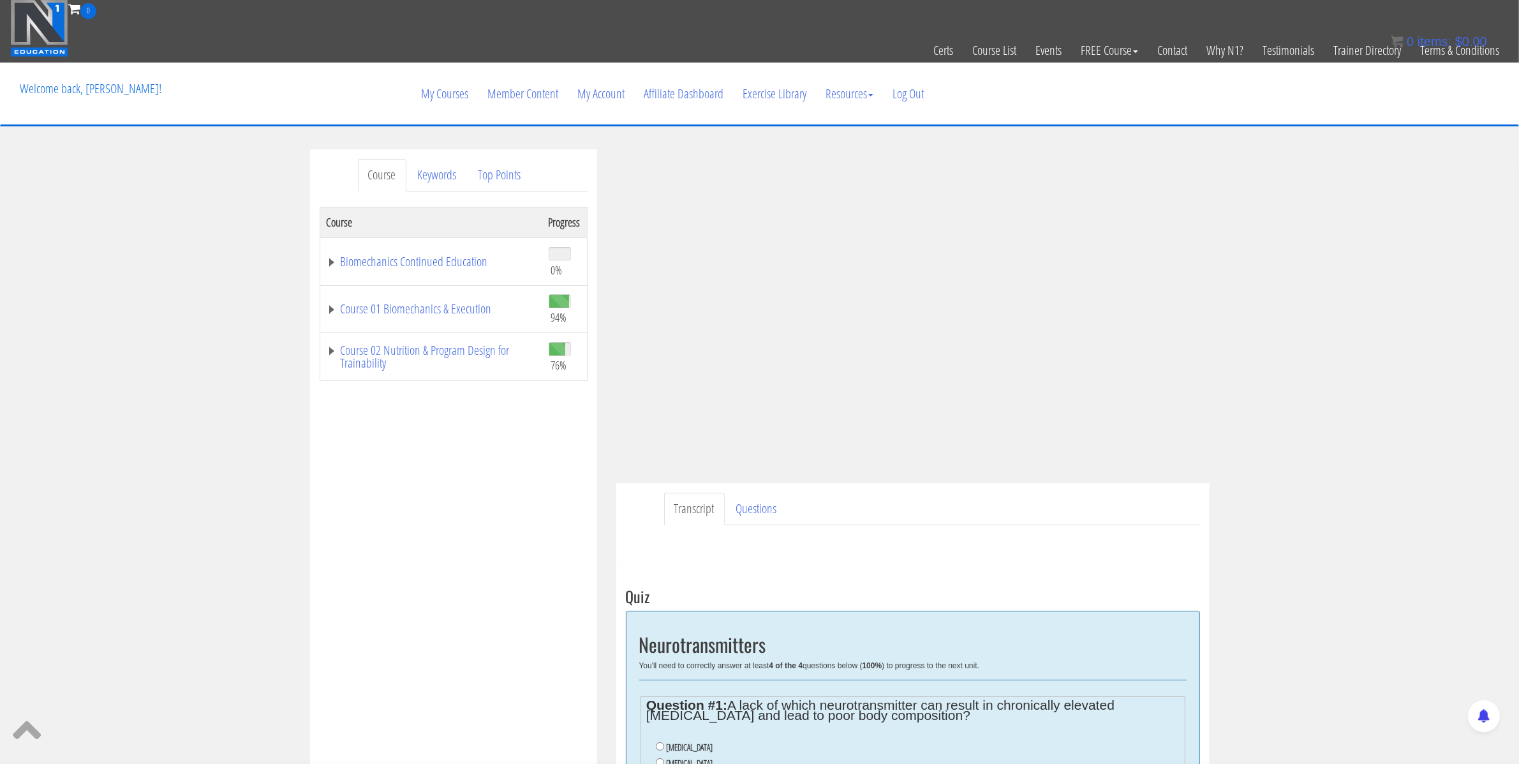
click at [1256, 285] on div "Course Keywords Top Points Course Progress Biomechanics Continued Education 0% …" at bounding box center [759, 736] width 1519 height 1174
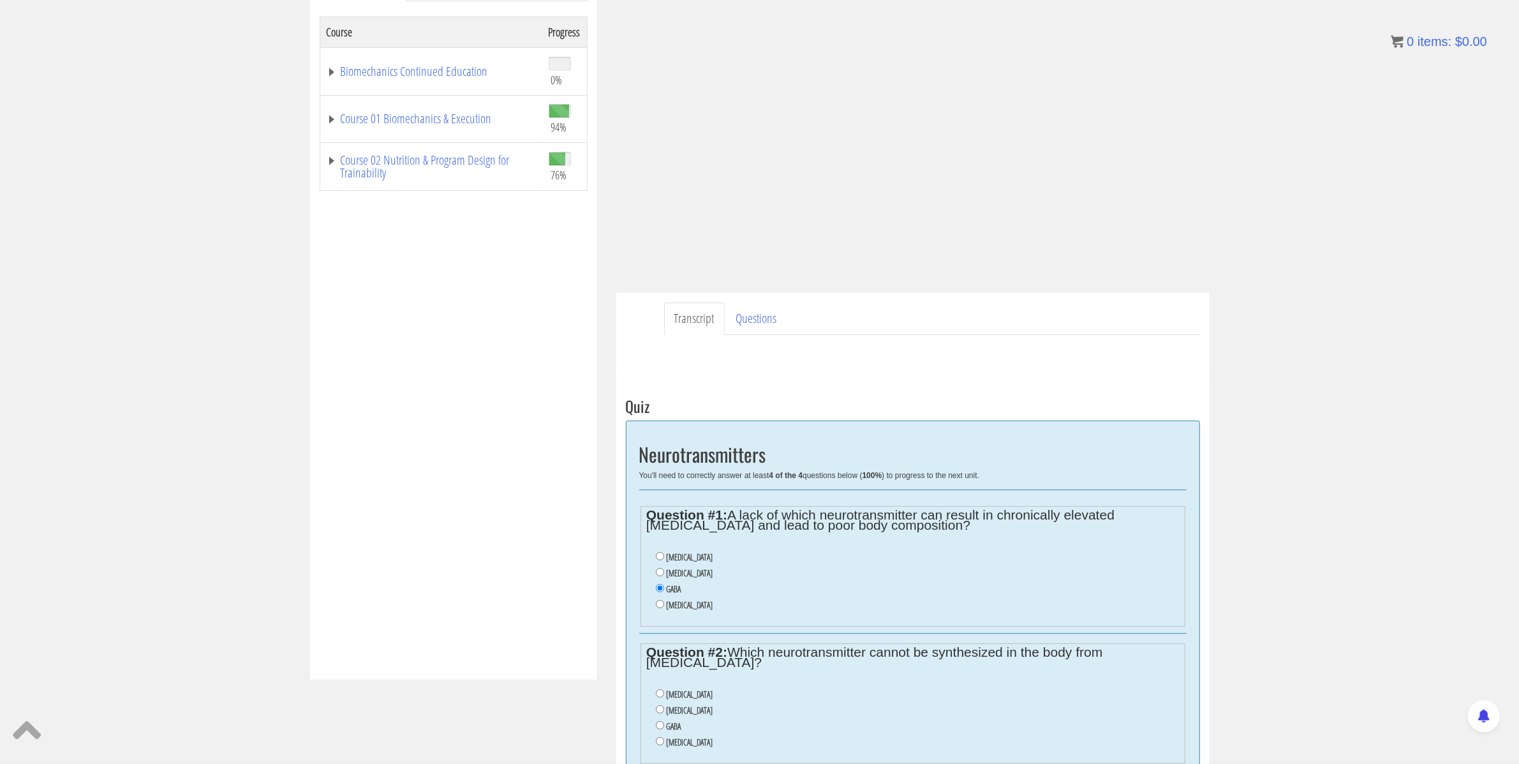
scroll to position [192, 0]
click at [1329, 283] on div "Course Keywords Top Points Course Progress Biomechanics Continued Education 0% …" at bounding box center [759, 546] width 1519 height 1174
click at [673, 573] on label "Dopamine" at bounding box center [689, 572] width 47 height 10
click at [664, 573] on input "Dopamine" at bounding box center [660, 571] width 8 height 8
radio input "true"
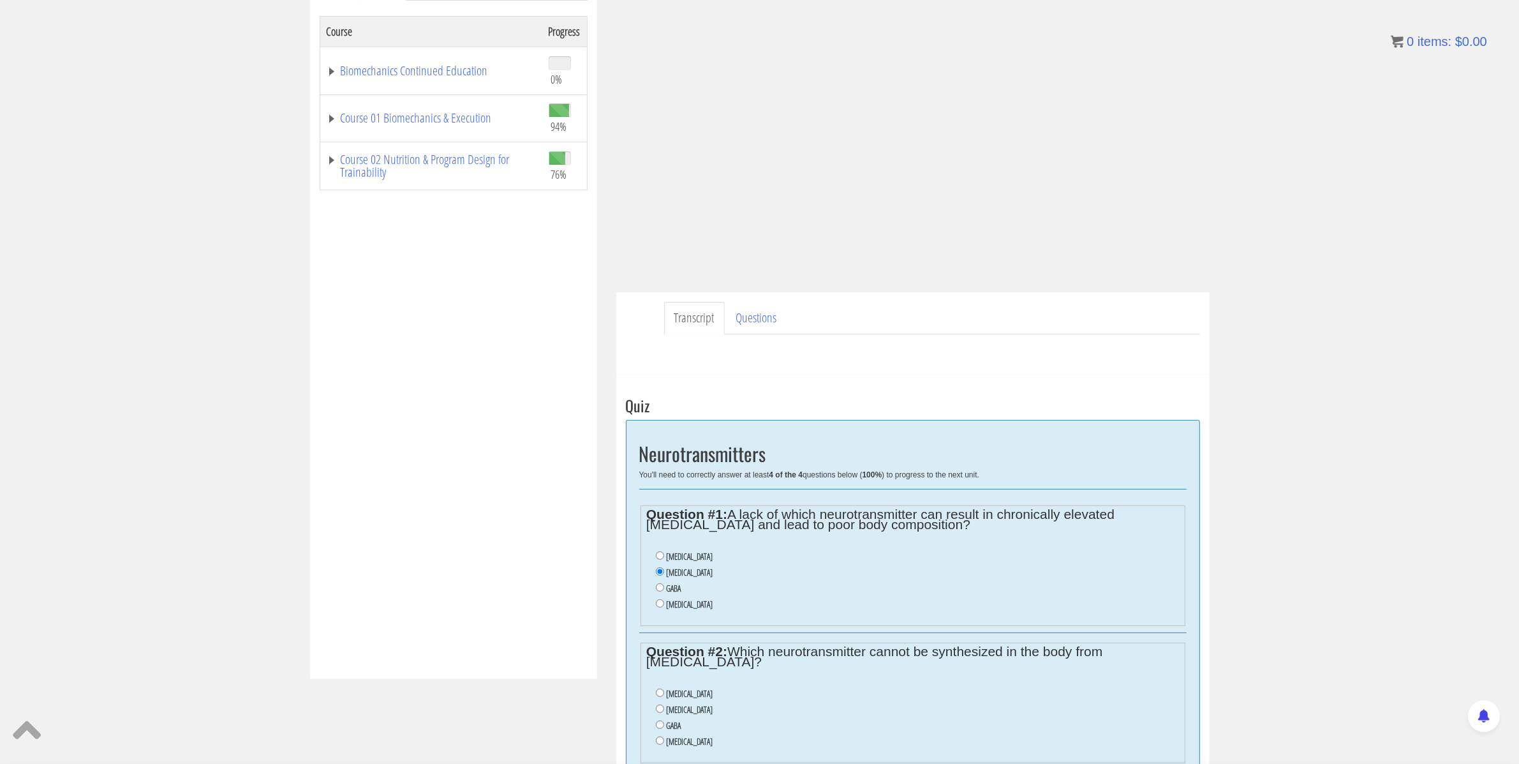
click at [843, 580] on li "Dopamine" at bounding box center [917, 573] width 523 height 16
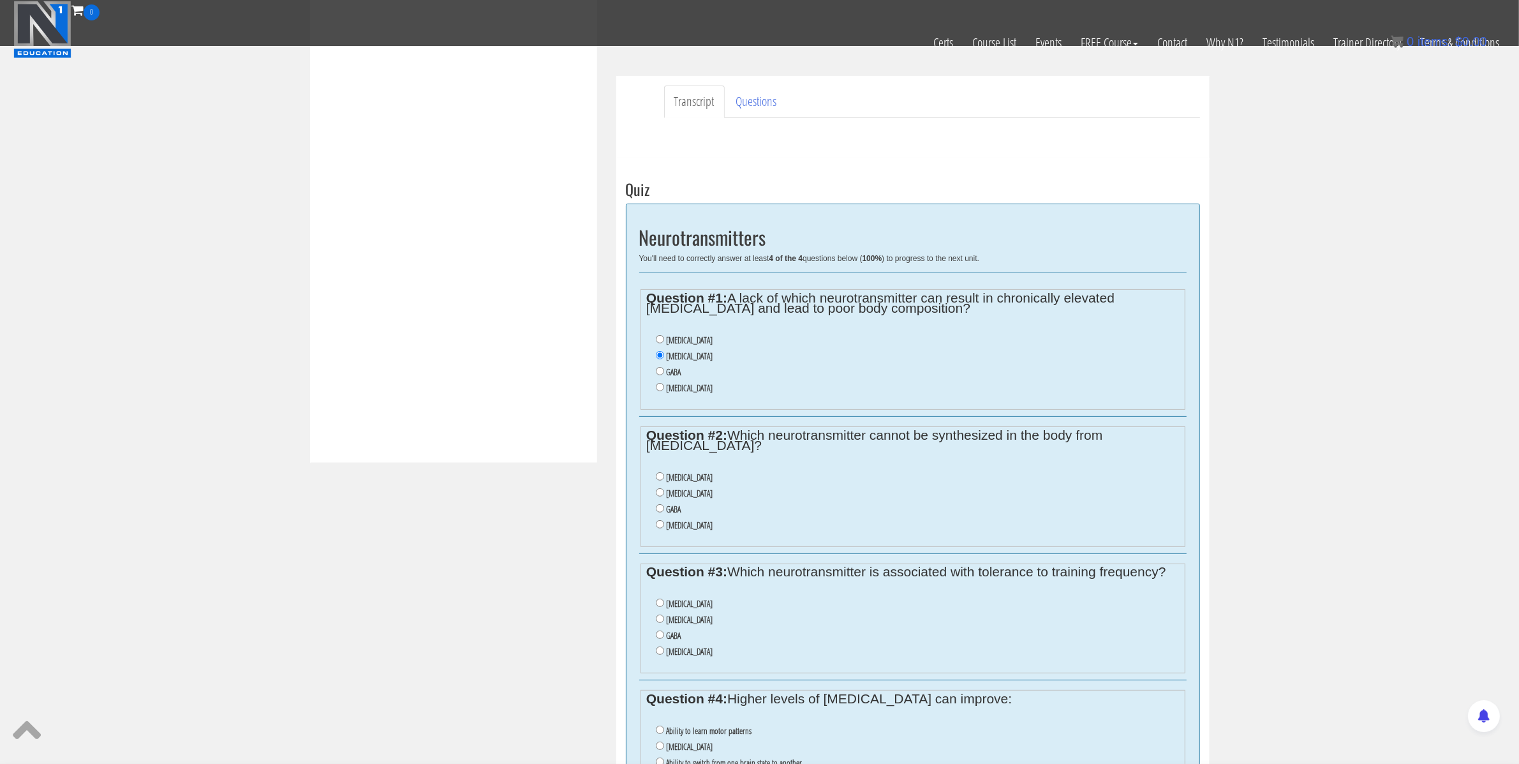
scroll to position [408, 0]
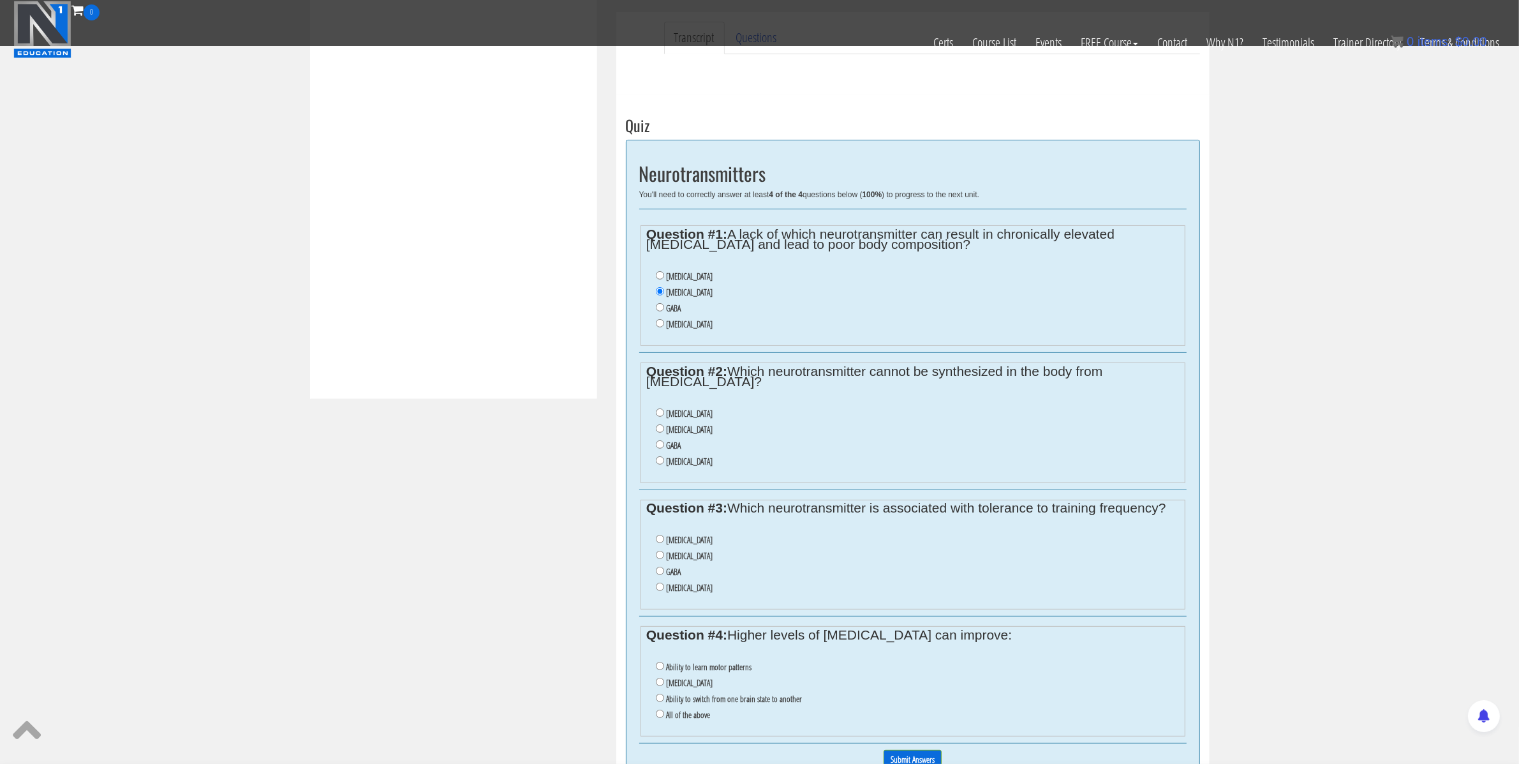
click at [717, 672] on label "Ability to learn motor patterns" at bounding box center [709, 667] width 86 height 10
click at [664, 670] on input "Ability to learn motor patterns" at bounding box center [660, 666] width 8 height 8
radio input "true"
click at [714, 704] on label "Ability to switch from one brain state to another" at bounding box center [734, 699] width 136 height 10
click at [664, 702] on input "Ability to switch from one brain state to another" at bounding box center [660, 698] width 8 height 8
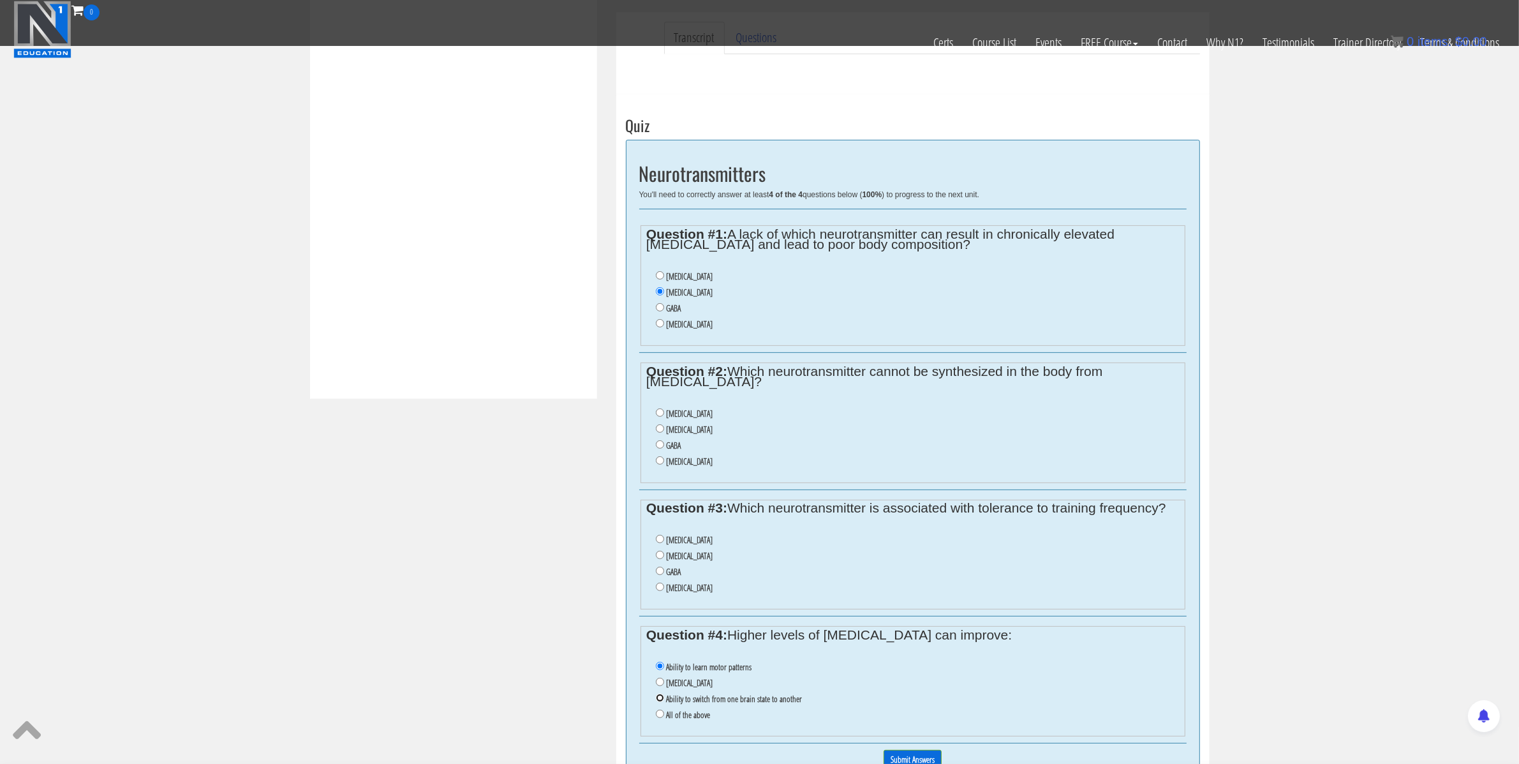
radio input "true"
click at [680, 720] on label "All of the above" at bounding box center [688, 715] width 44 height 10
click at [664, 718] on input "All of the above" at bounding box center [660, 714] width 8 height 8
radio input "true"
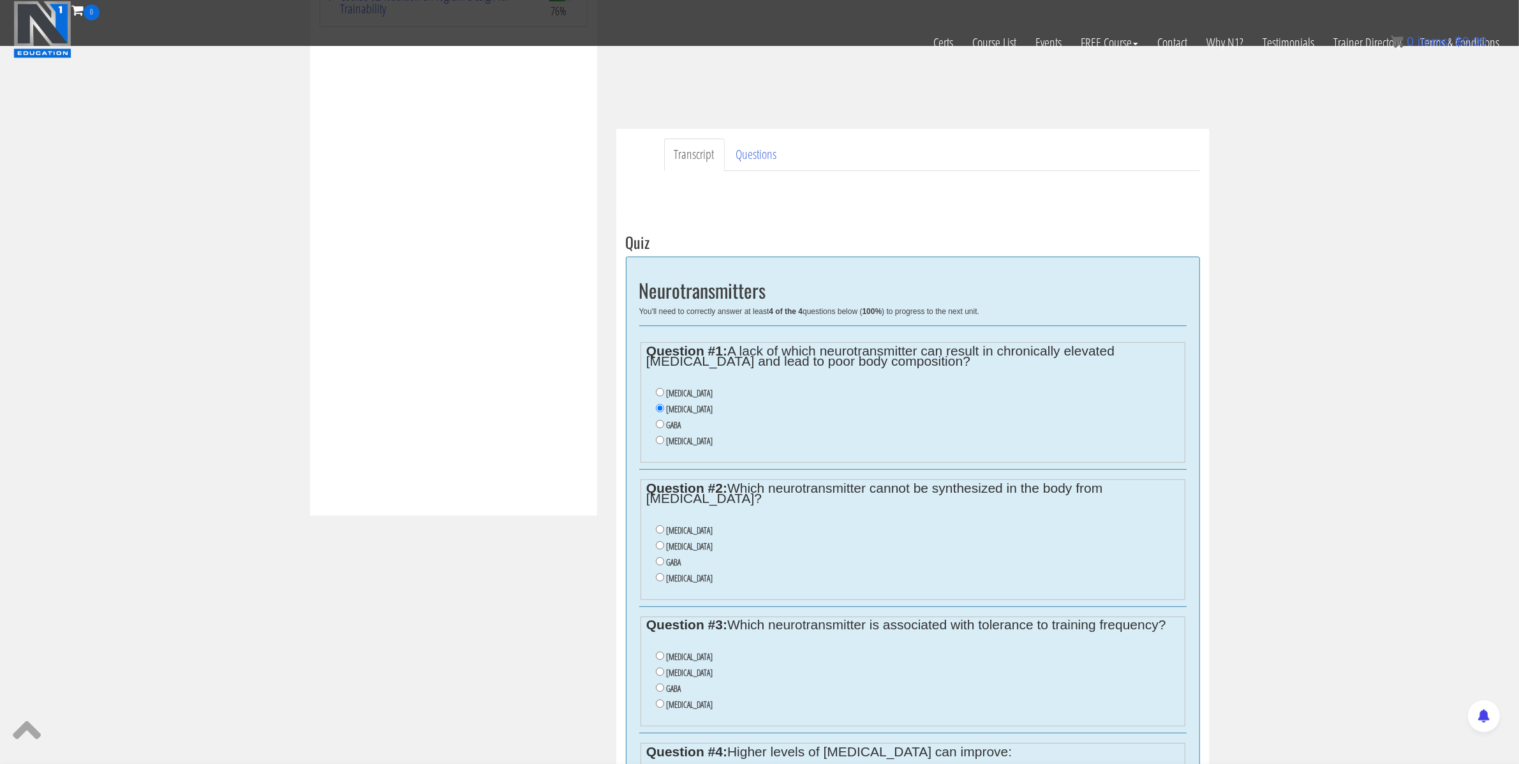
scroll to position [0, 0]
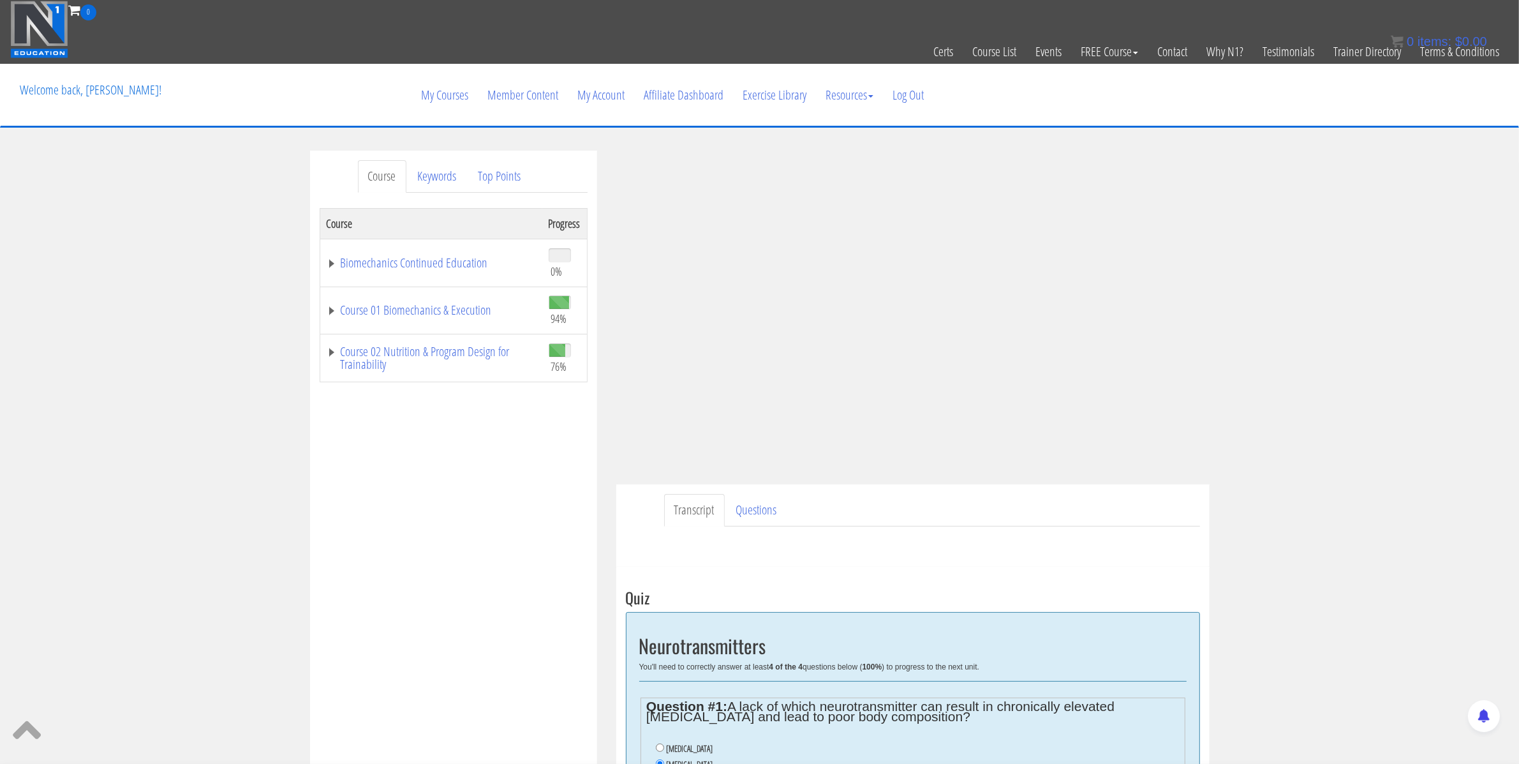
click at [1272, 331] on div "Course Keywords Top Points Course Progress Biomechanics Continued Education 0% …" at bounding box center [759, 738] width 1519 height 1174
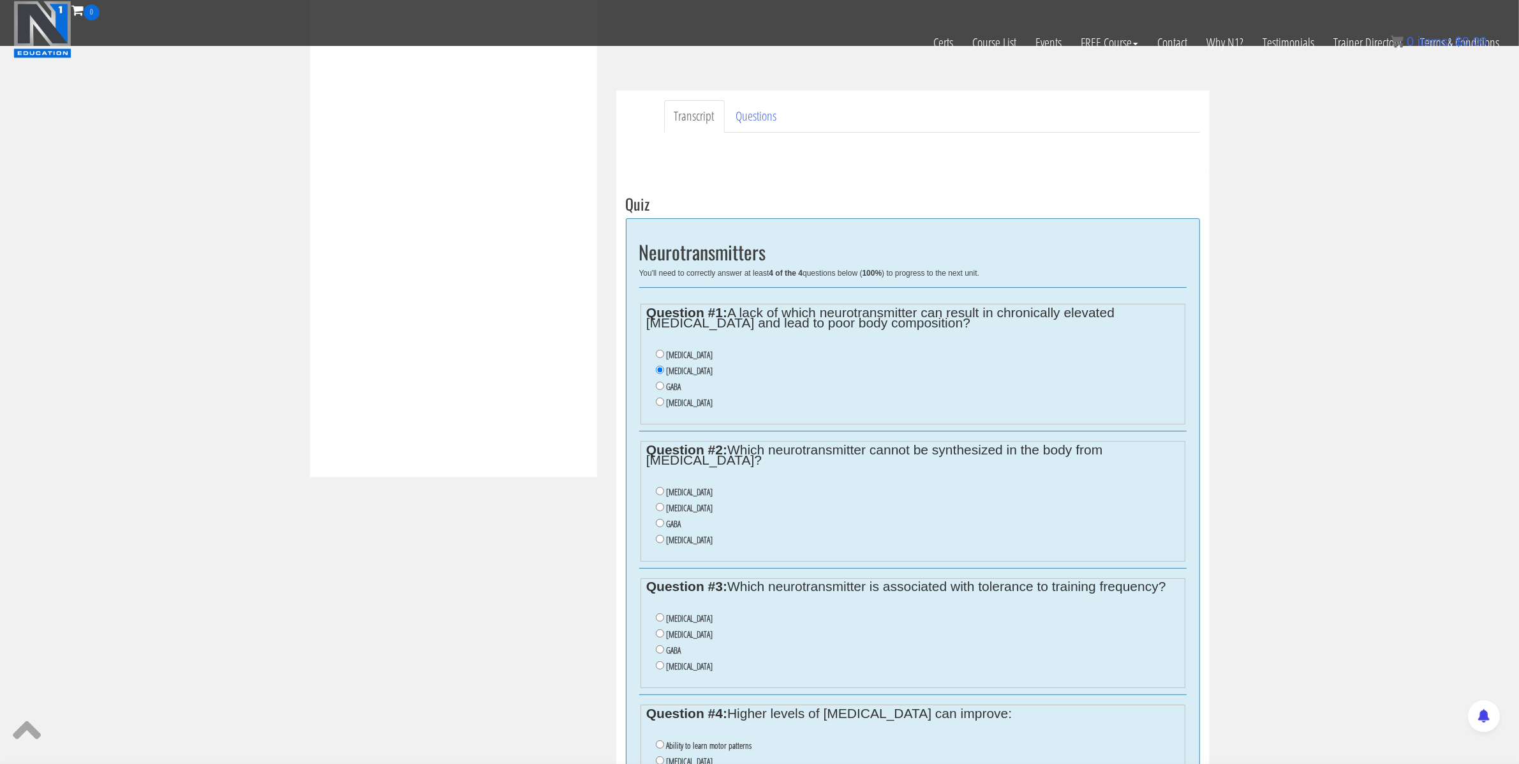
scroll to position [338, 0]
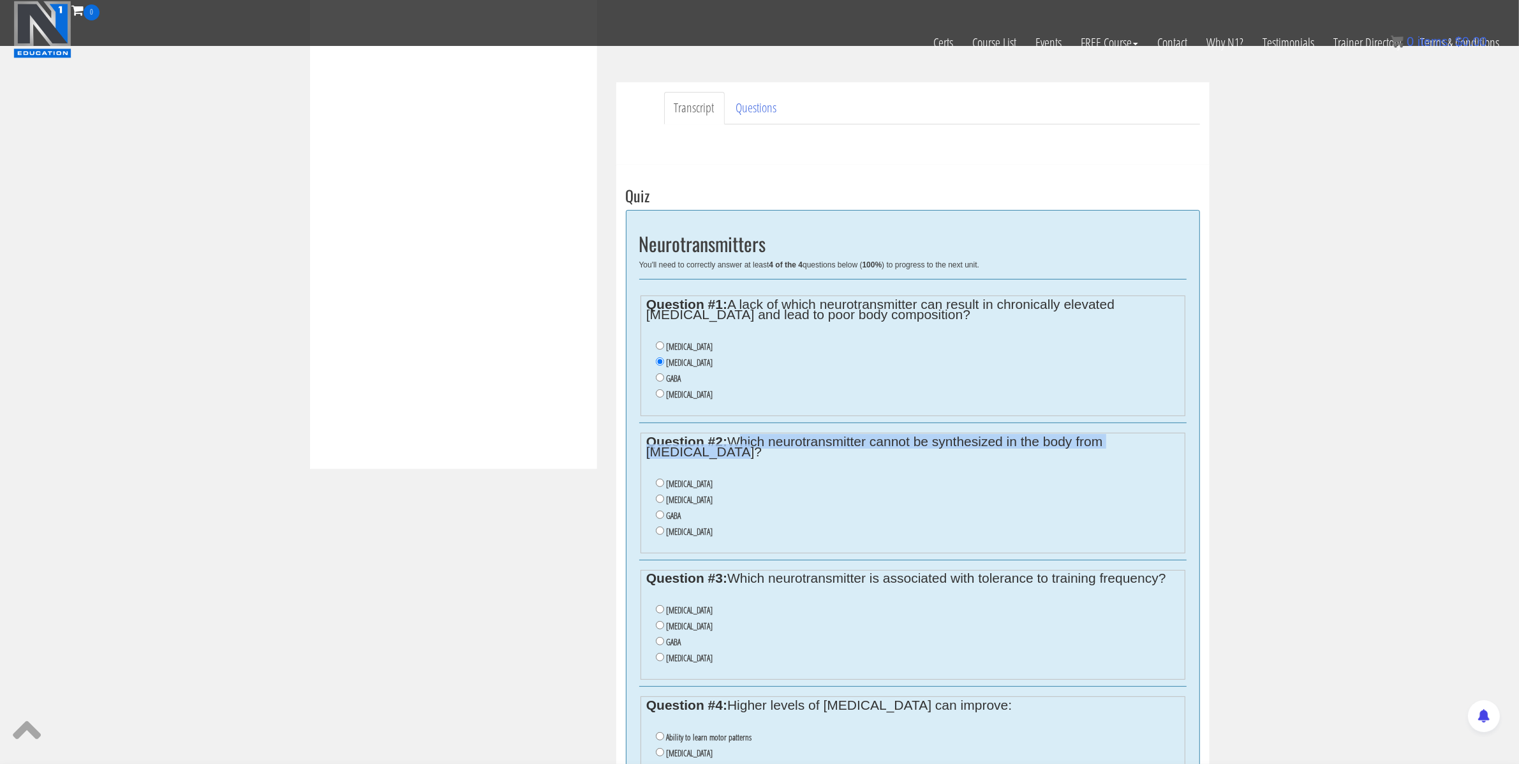
drag, startPoint x: 736, startPoint y: 440, endPoint x: 749, endPoint y: 452, distance: 17.6
click at [747, 454] on legend "Question #2: Which neurotransmitter cannot be synthesized in the body from amin…" at bounding box center [912, 446] width 533 height 20
click at [775, 514] on li "GABA" at bounding box center [917, 516] width 523 height 16
drag, startPoint x: 732, startPoint y: 442, endPoint x: 750, endPoint y: 534, distance: 93.7
click at [759, 538] on fieldset "Question #2: Which neurotransmitter cannot be synthesized in the body from amin…" at bounding box center [913, 493] width 545 height 121
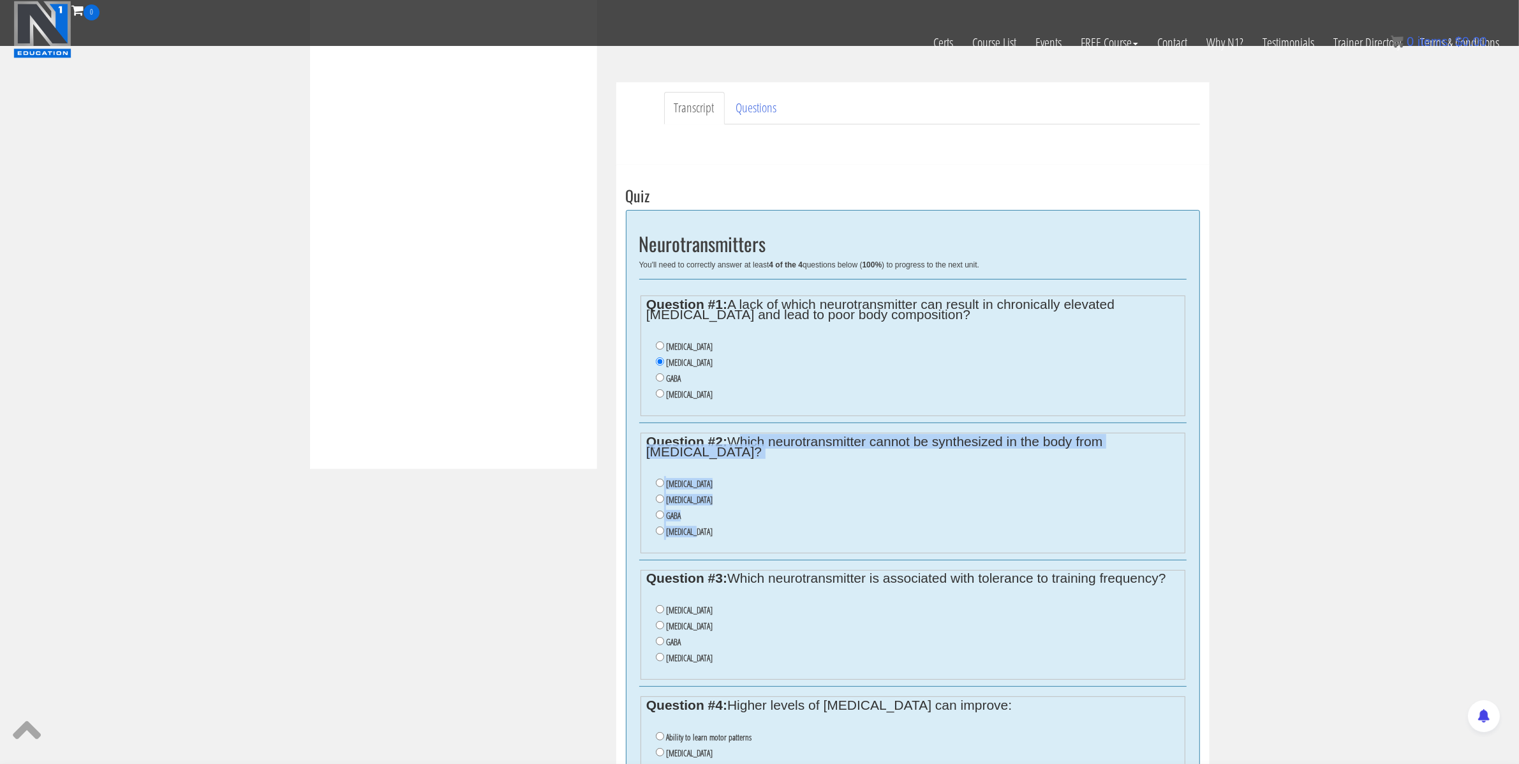
click at [676, 486] on label "Acetylcholine" at bounding box center [689, 484] width 47 height 10
click at [664, 486] on input "Acetylcholine" at bounding box center [660, 483] width 8 height 8
radio input "true"
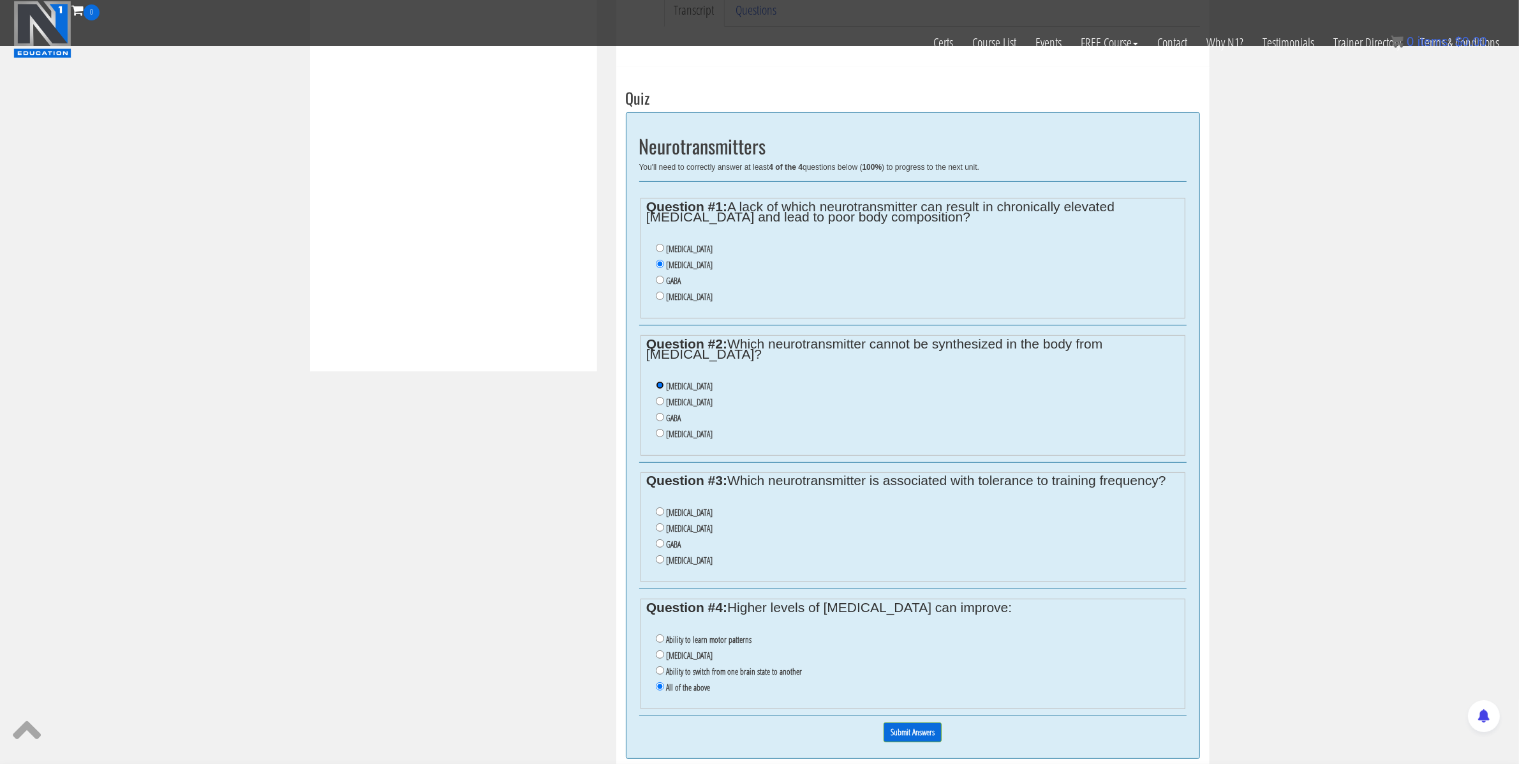
scroll to position [438, 0]
click at [676, 561] on label "Serotonin" at bounding box center [689, 558] width 47 height 10
click at [664, 561] on input "Serotonin" at bounding box center [660, 557] width 8 height 8
radio input "true"
click at [912, 740] on input "Submit Answers" at bounding box center [913, 730] width 58 height 20
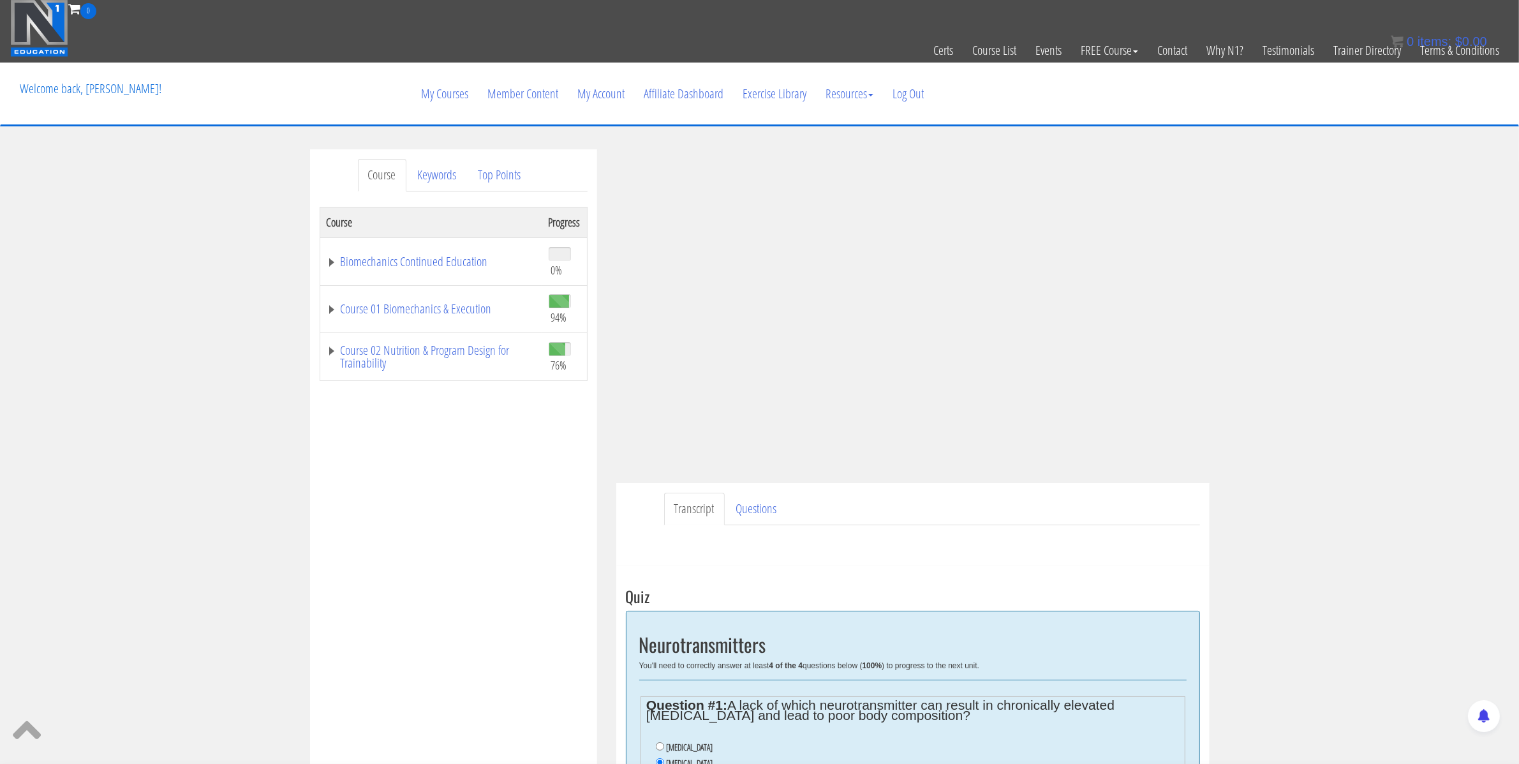
scroll to position [0, 0]
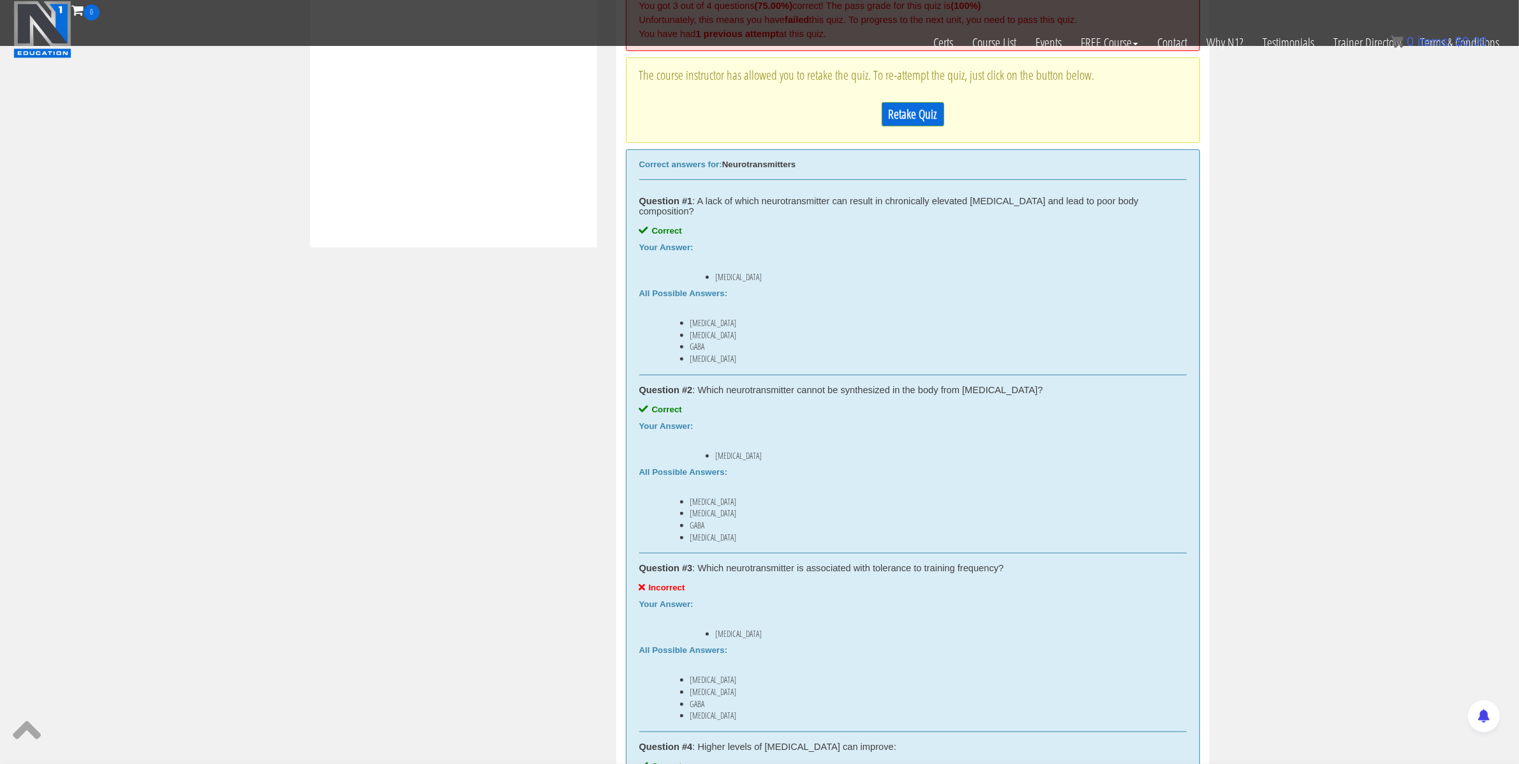
scroll to position [524, 0]
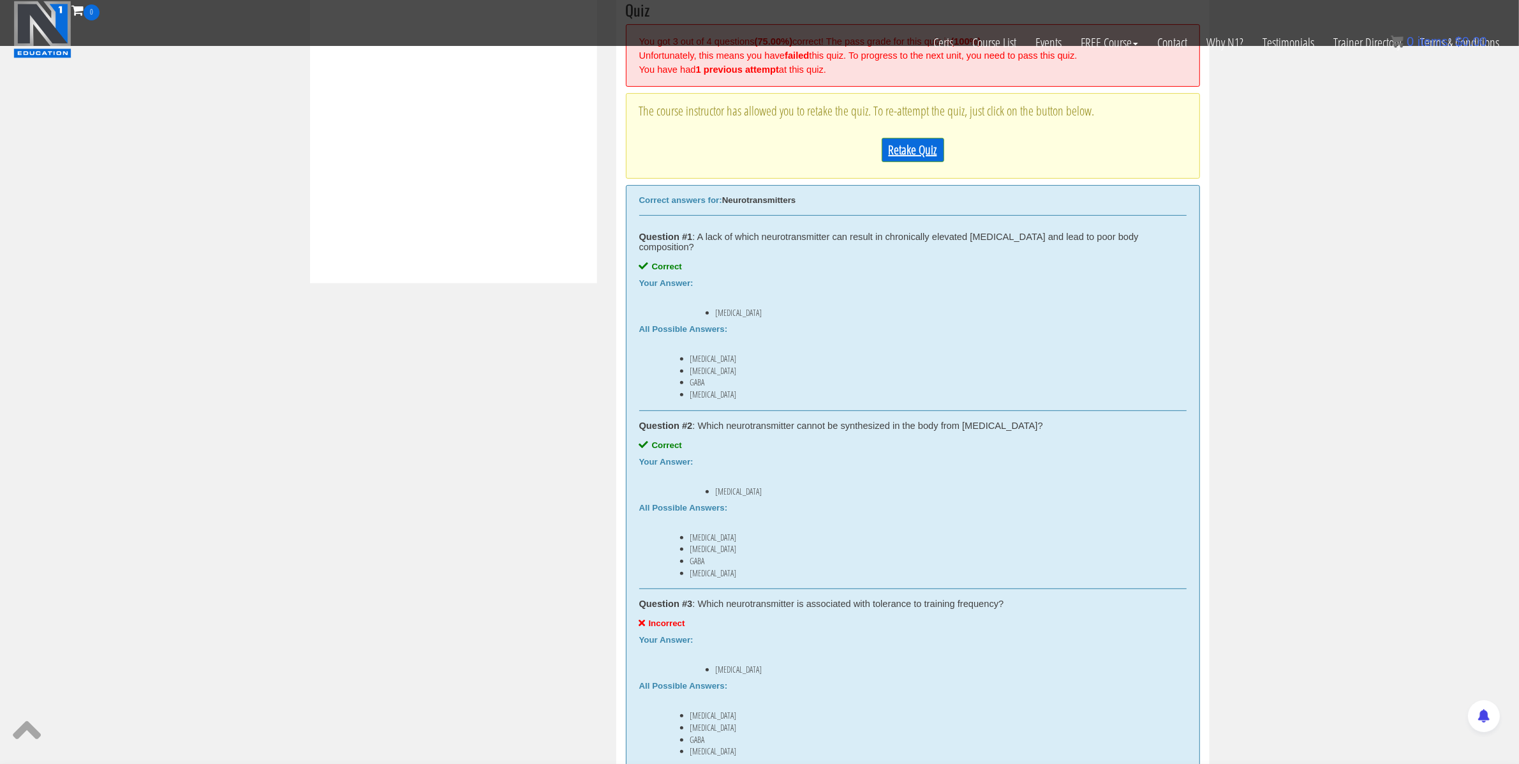
click at [904, 151] on link "Retake Quiz" at bounding box center [913, 150] width 63 height 24
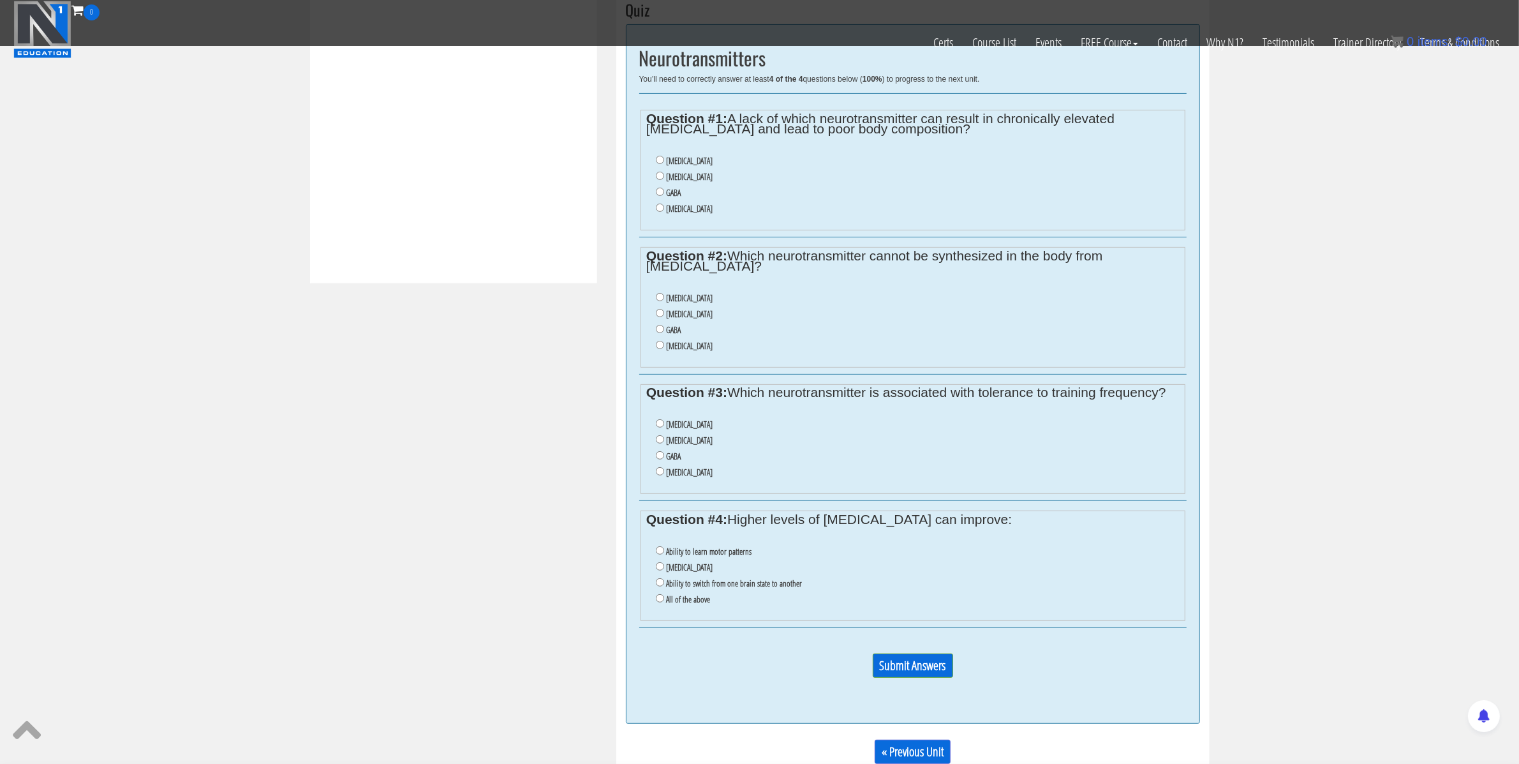
click at [686, 179] on label "Dopamine" at bounding box center [689, 177] width 47 height 10
click at [664, 179] on input "Dopamine" at bounding box center [660, 176] width 8 height 8
radio input "true"
click at [682, 297] on label "Acetylcholine" at bounding box center [689, 298] width 47 height 10
click at [664, 297] on input "Acetylcholine" at bounding box center [660, 297] width 8 height 8
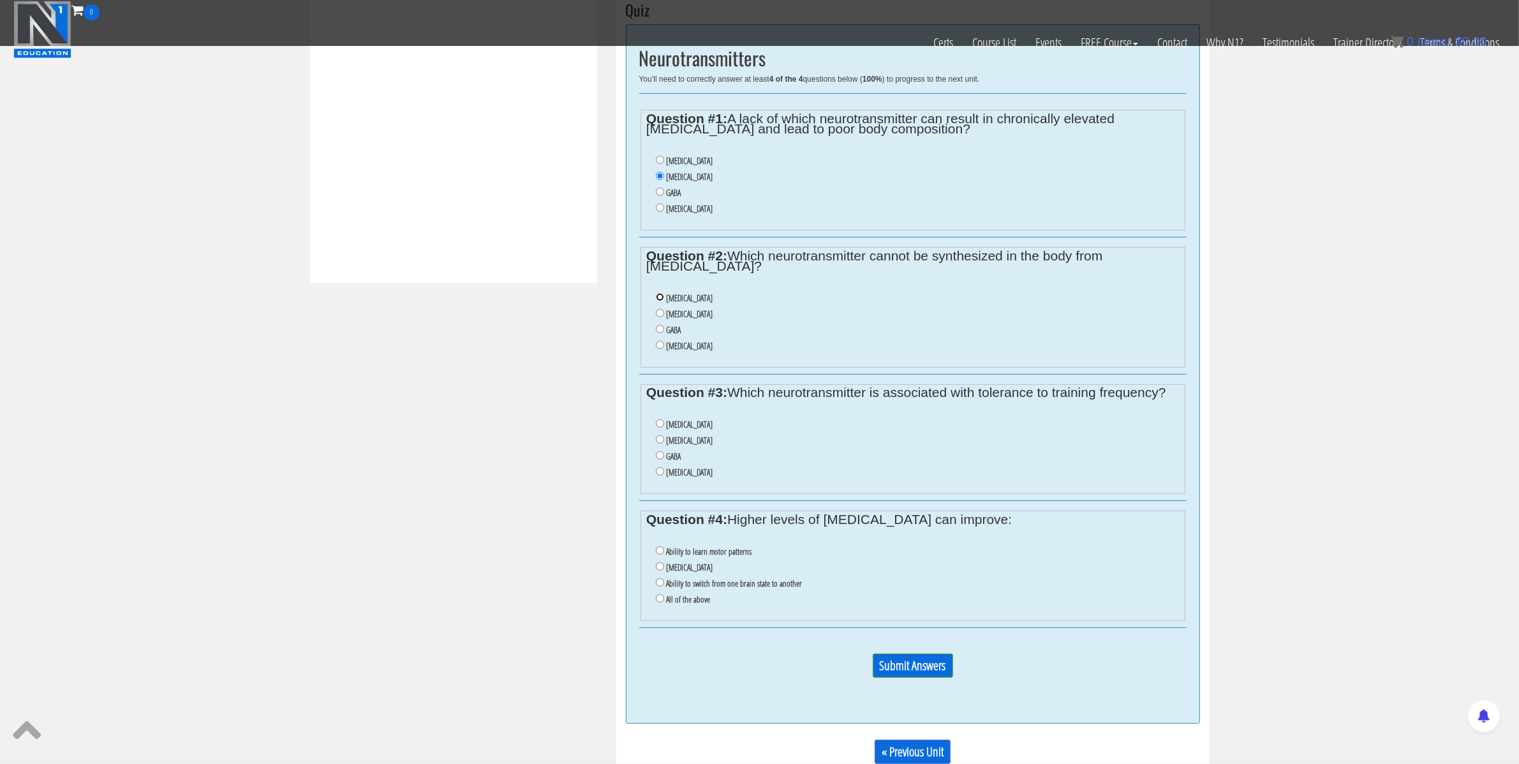
radio input "true"
click at [683, 604] on label "All of the above" at bounding box center [688, 599] width 44 height 10
click at [664, 602] on input "All of the above" at bounding box center [660, 598] width 8 height 8
radio input "true"
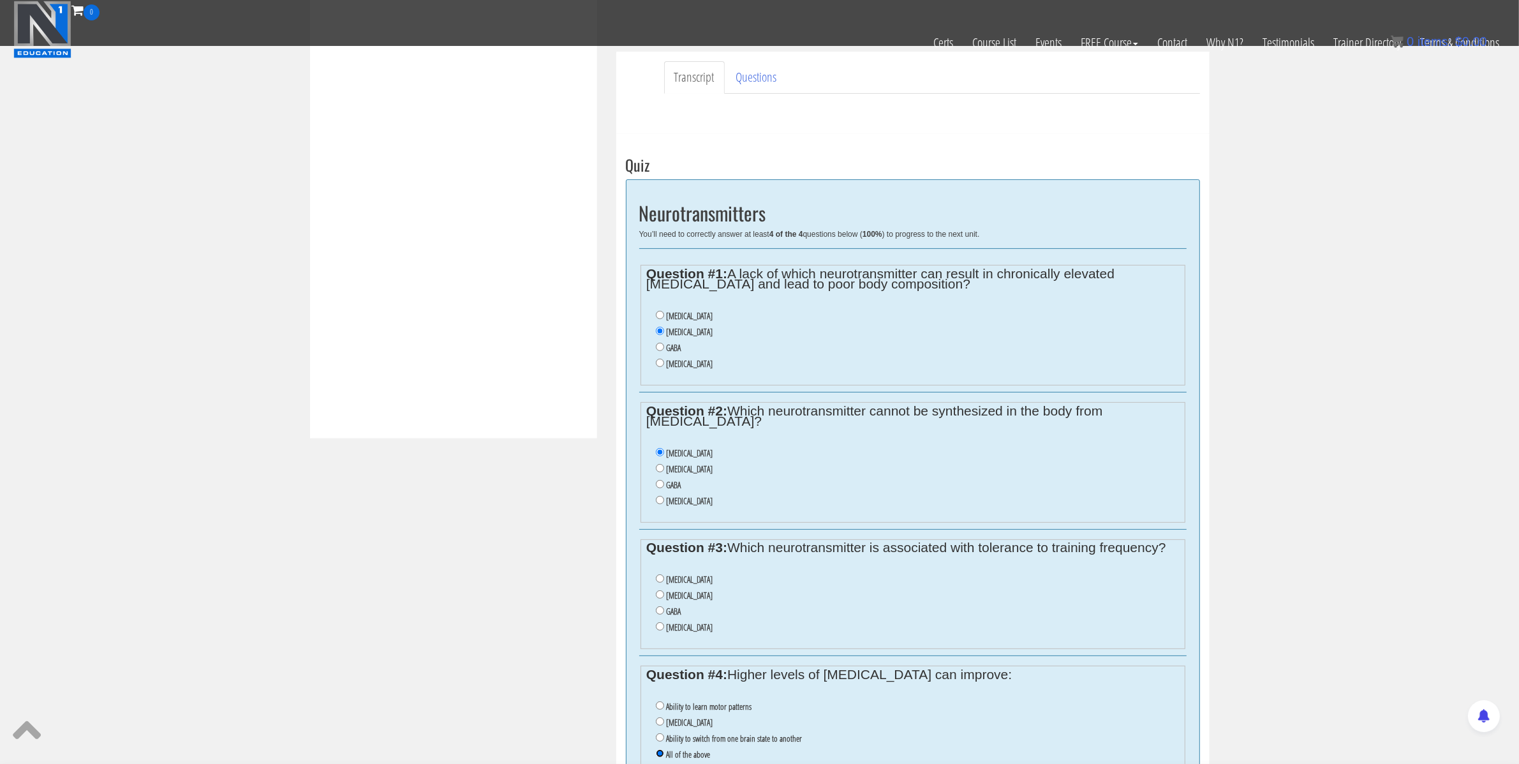
scroll to position [394, 0]
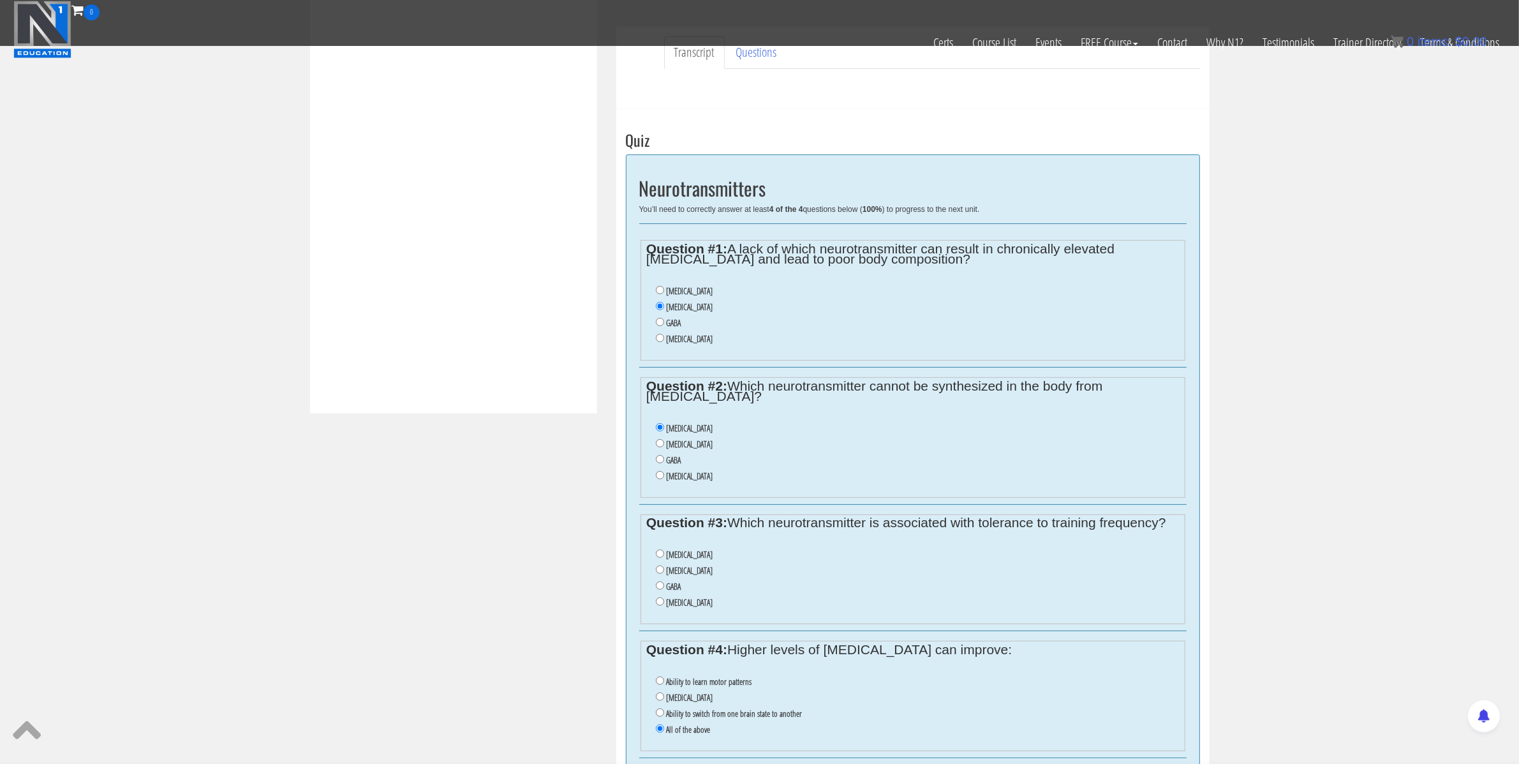
click at [674, 592] on label "GABA" at bounding box center [673, 586] width 15 height 10
click at [664, 590] on input "GABA" at bounding box center [660, 585] width 8 height 8
radio input "true"
click at [724, 569] on li "Dopamine" at bounding box center [917, 571] width 523 height 16
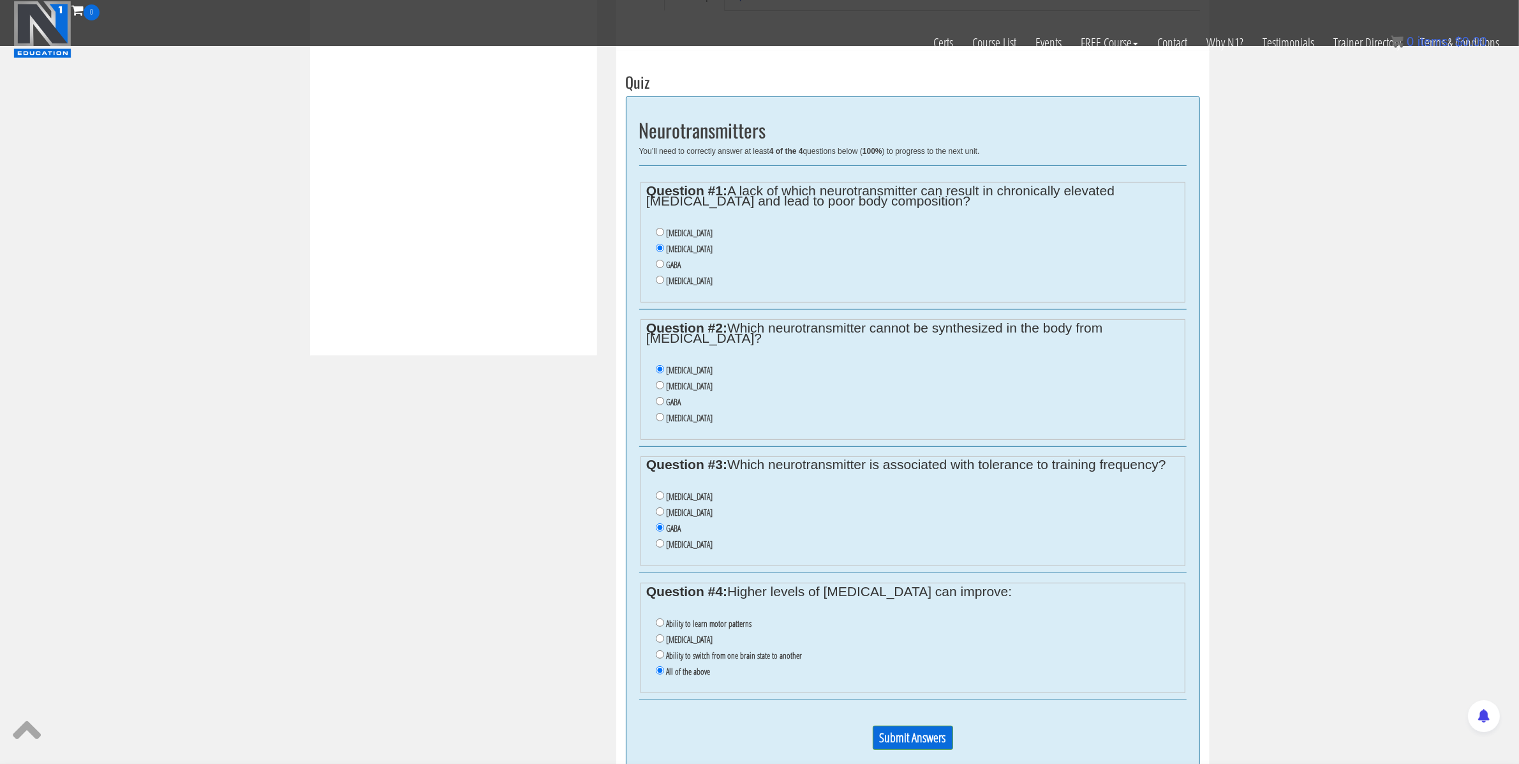
scroll to position [451, 0]
click at [922, 746] on input "Submit Answers" at bounding box center [913, 739] width 80 height 24
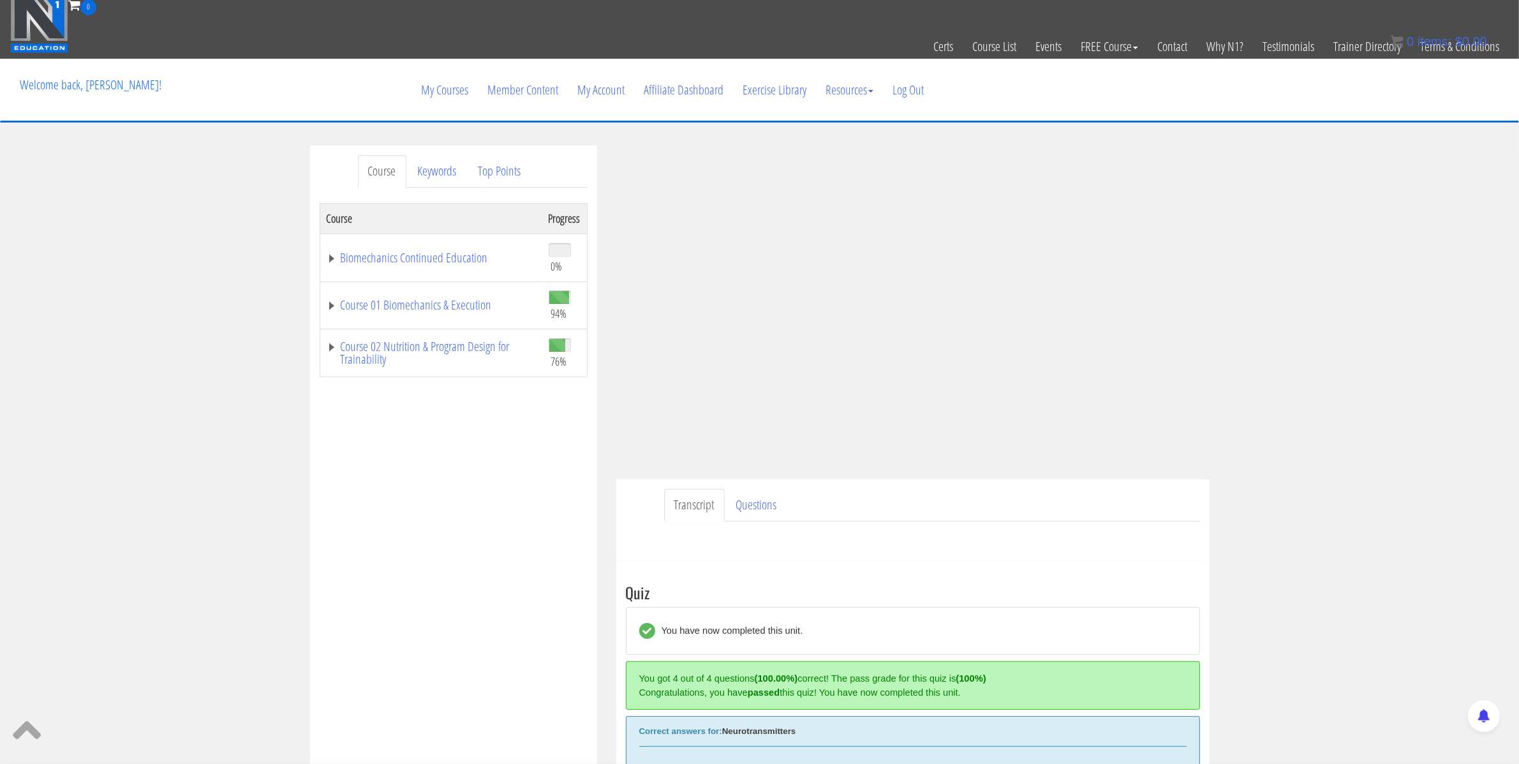
scroll to position [2, 0]
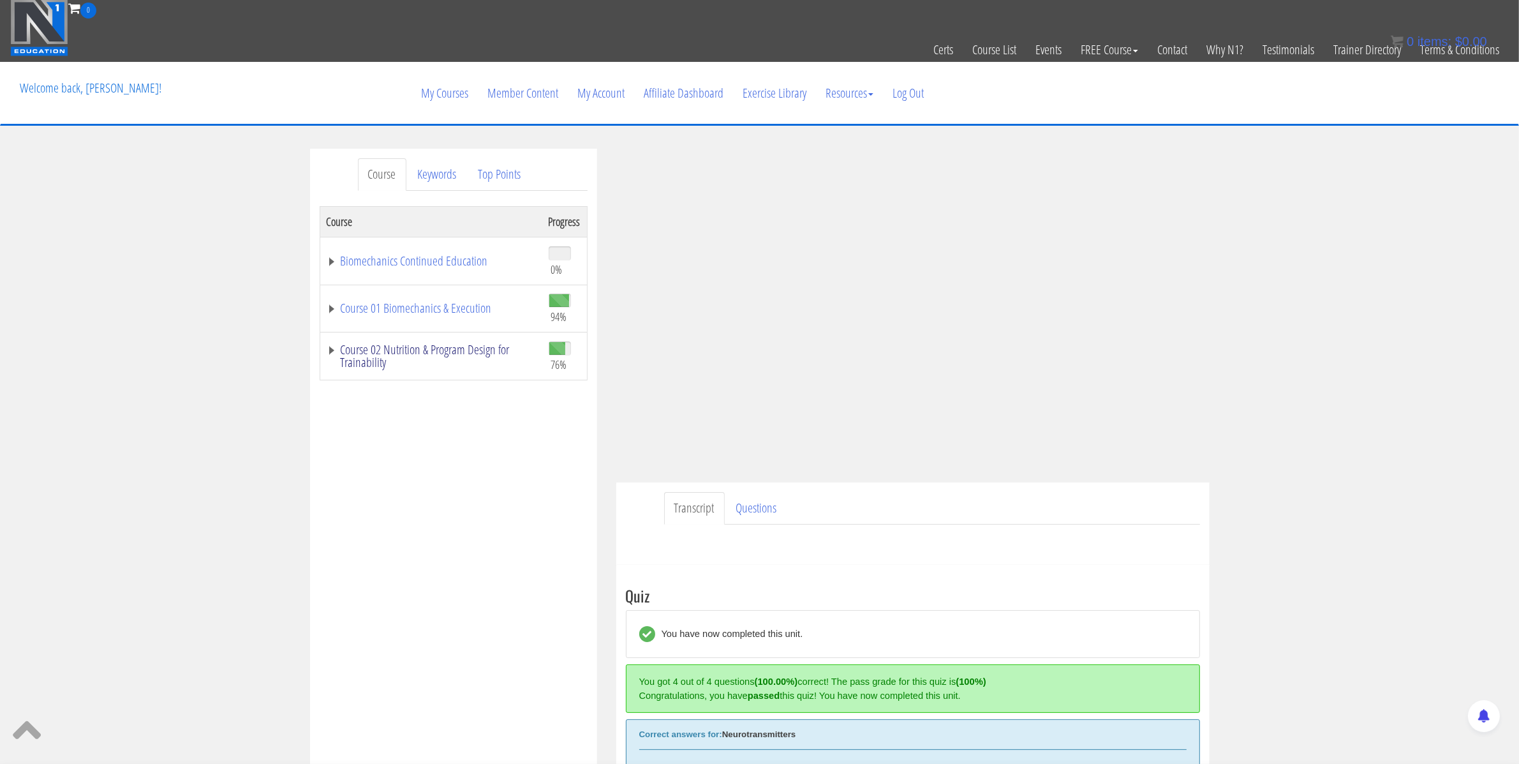
click at [448, 348] on link "Course 02 Nutrition & Program Design for Trainability" at bounding box center [431, 356] width 209 height 26
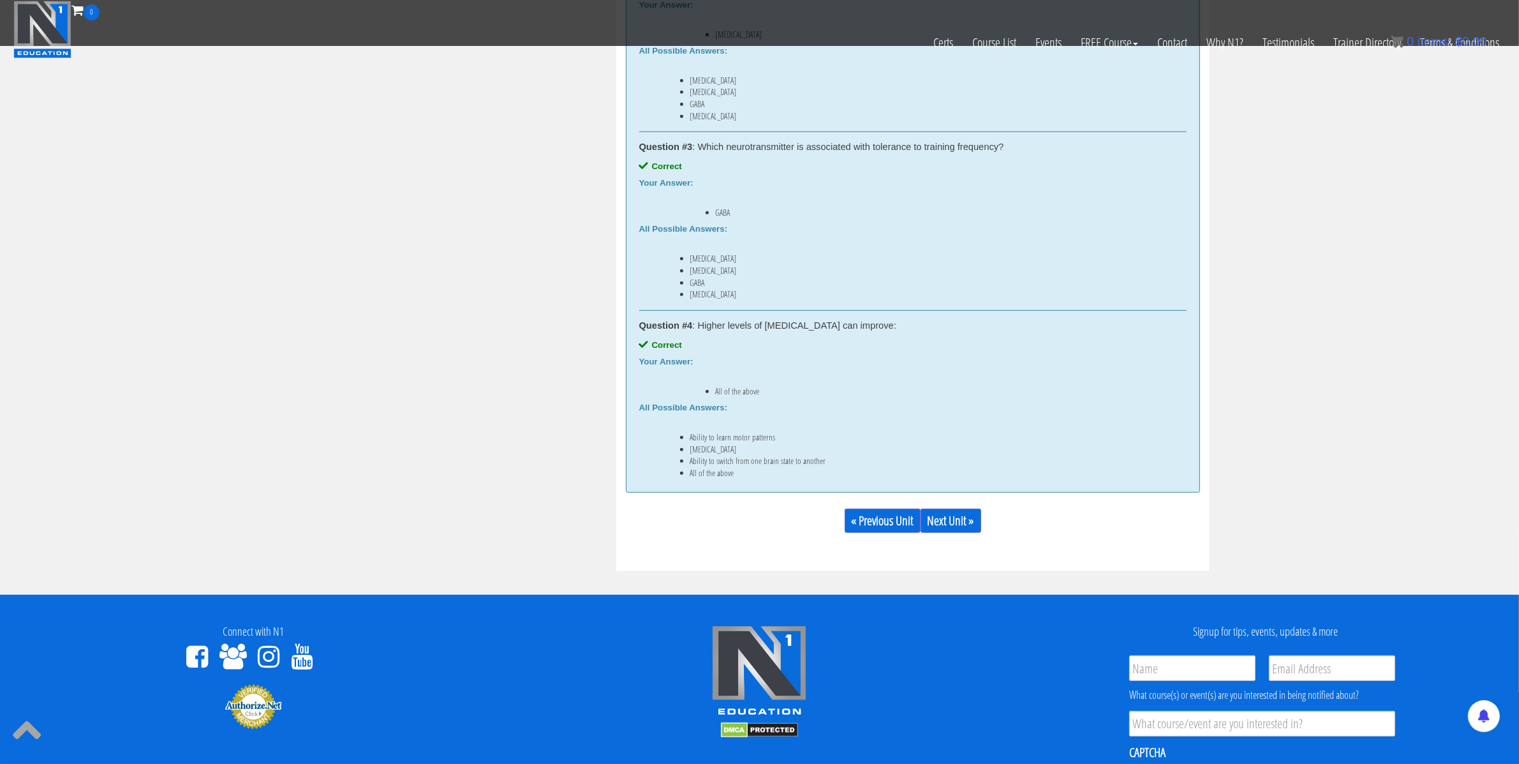
scroll to position [1082, 0]
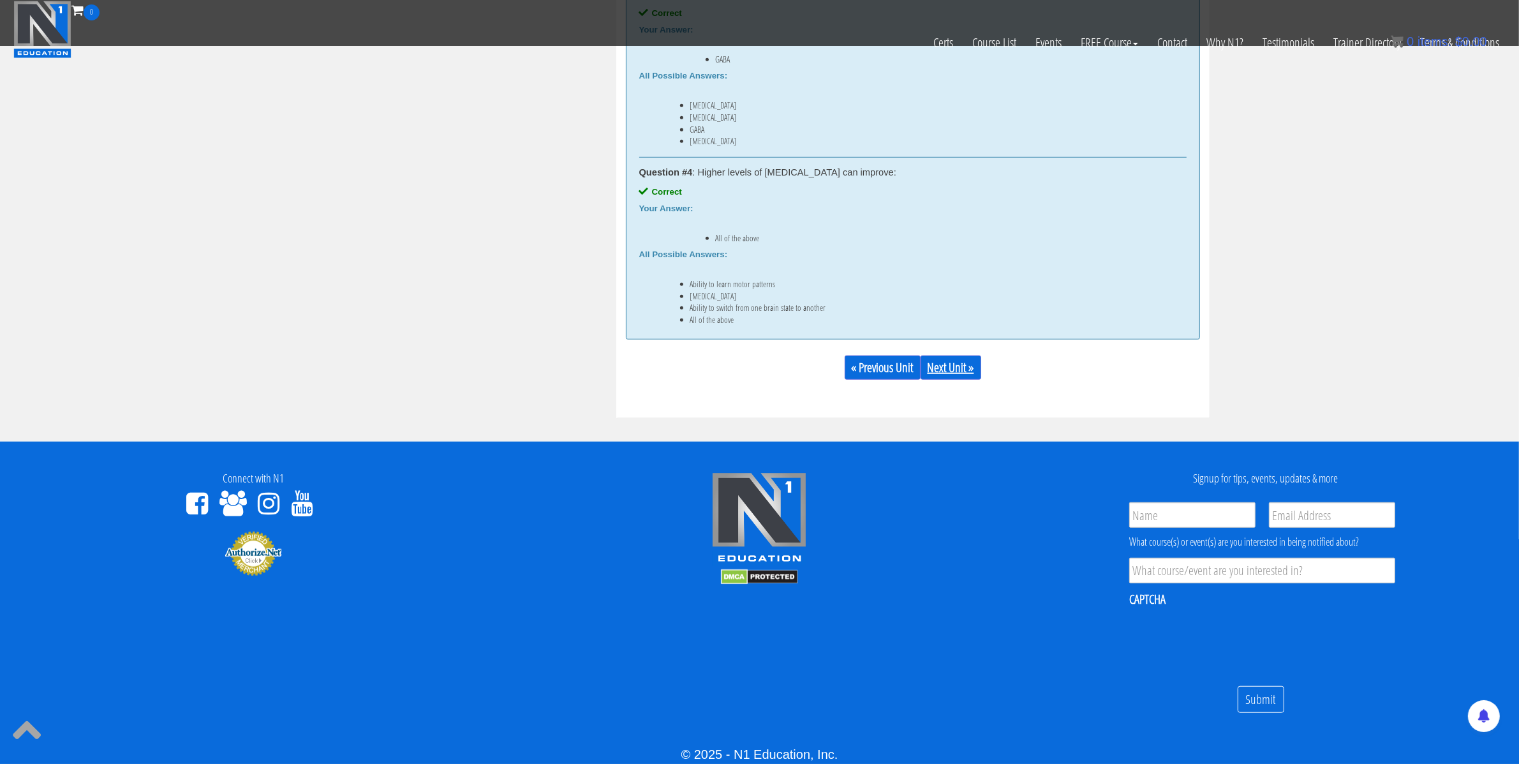
click at [949, 358] on link "Next Unit »" at bounding box center [951, 367] width 61 height 24
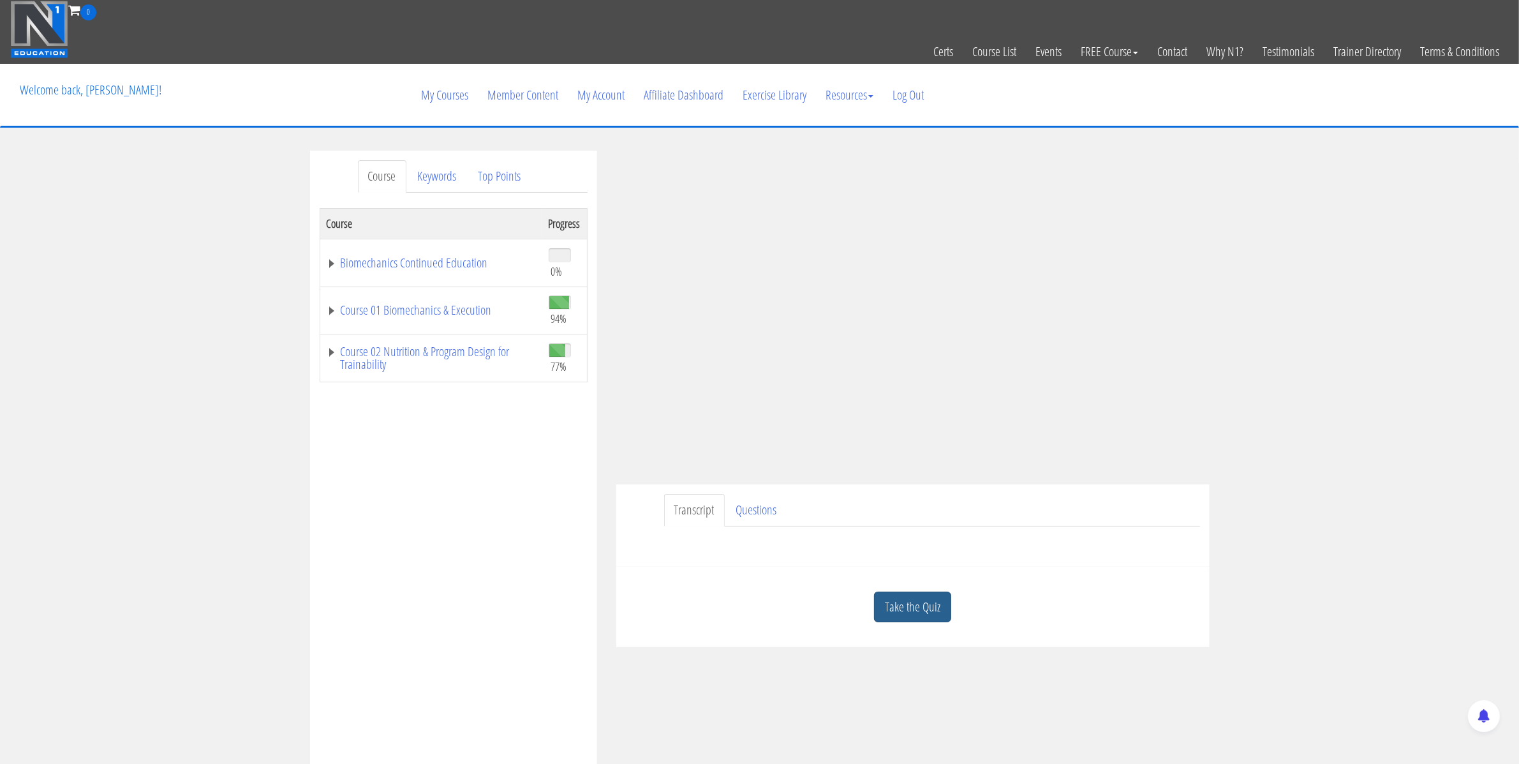
click at [907, 612] on link "Take the Quiz" at bounding box center [912, 607] width 77 height 31
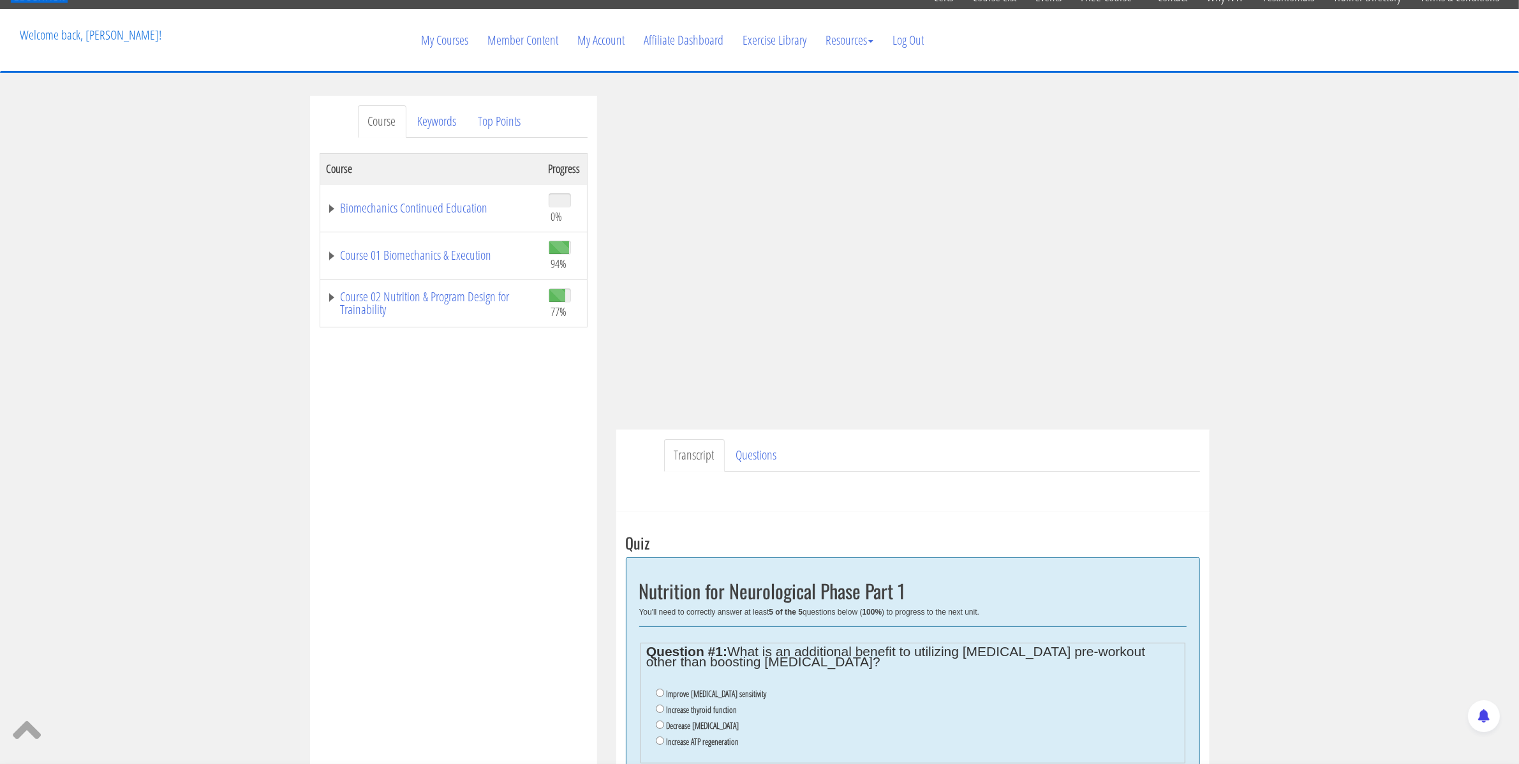
scroll to position [298, 0]
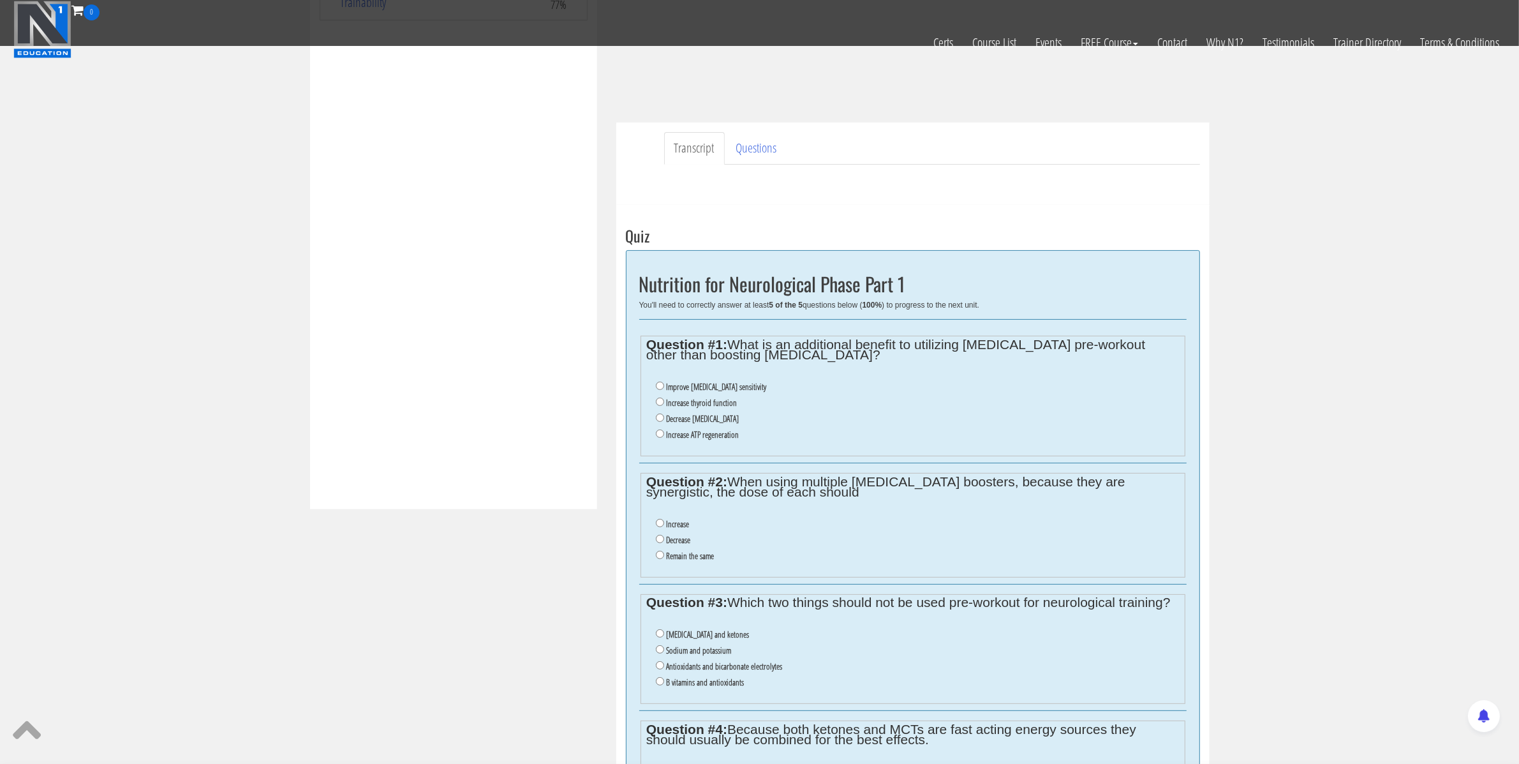
click at [890, 59] on div "Certs Course List Events FREE Course Course Preview – Biomechanics Course Previ…" at bounding box center [759, 42] width 1499 height 45
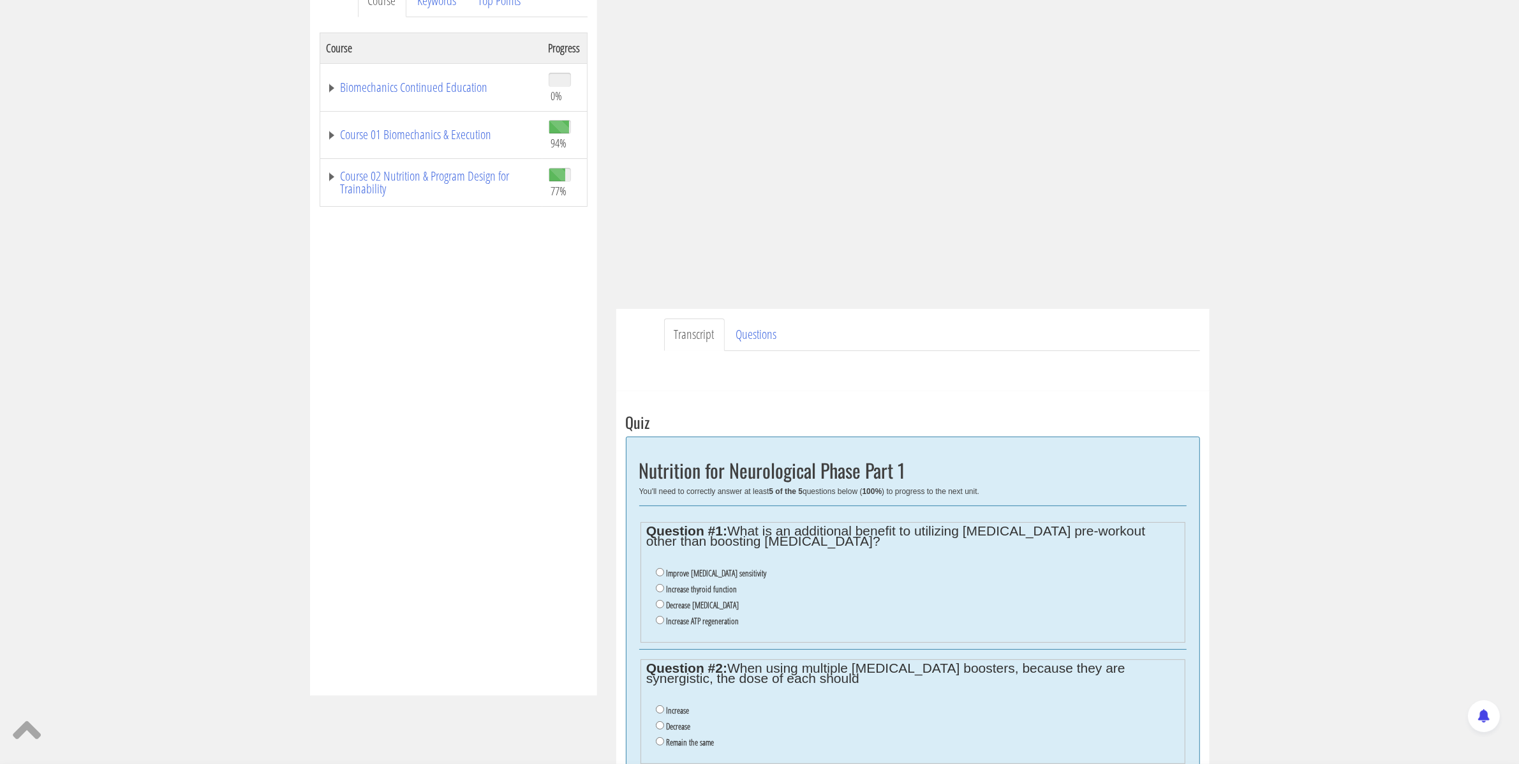
scroll to position [192, 0]
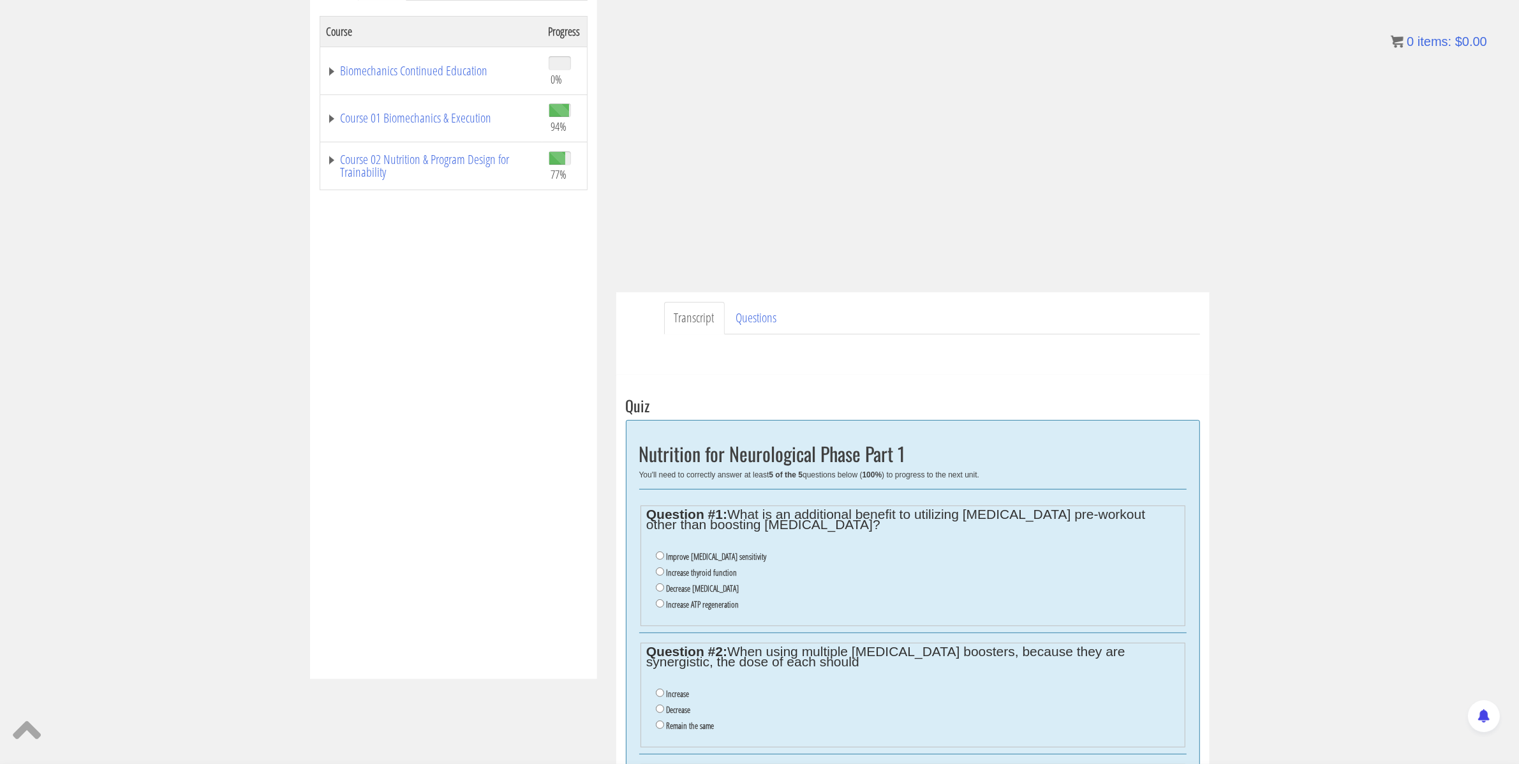
click at [889, 373] on div "Transcript Questions Have a question on this unit? Please submit it here: Name …" at bounding box center [912, 333] width 593 height 82
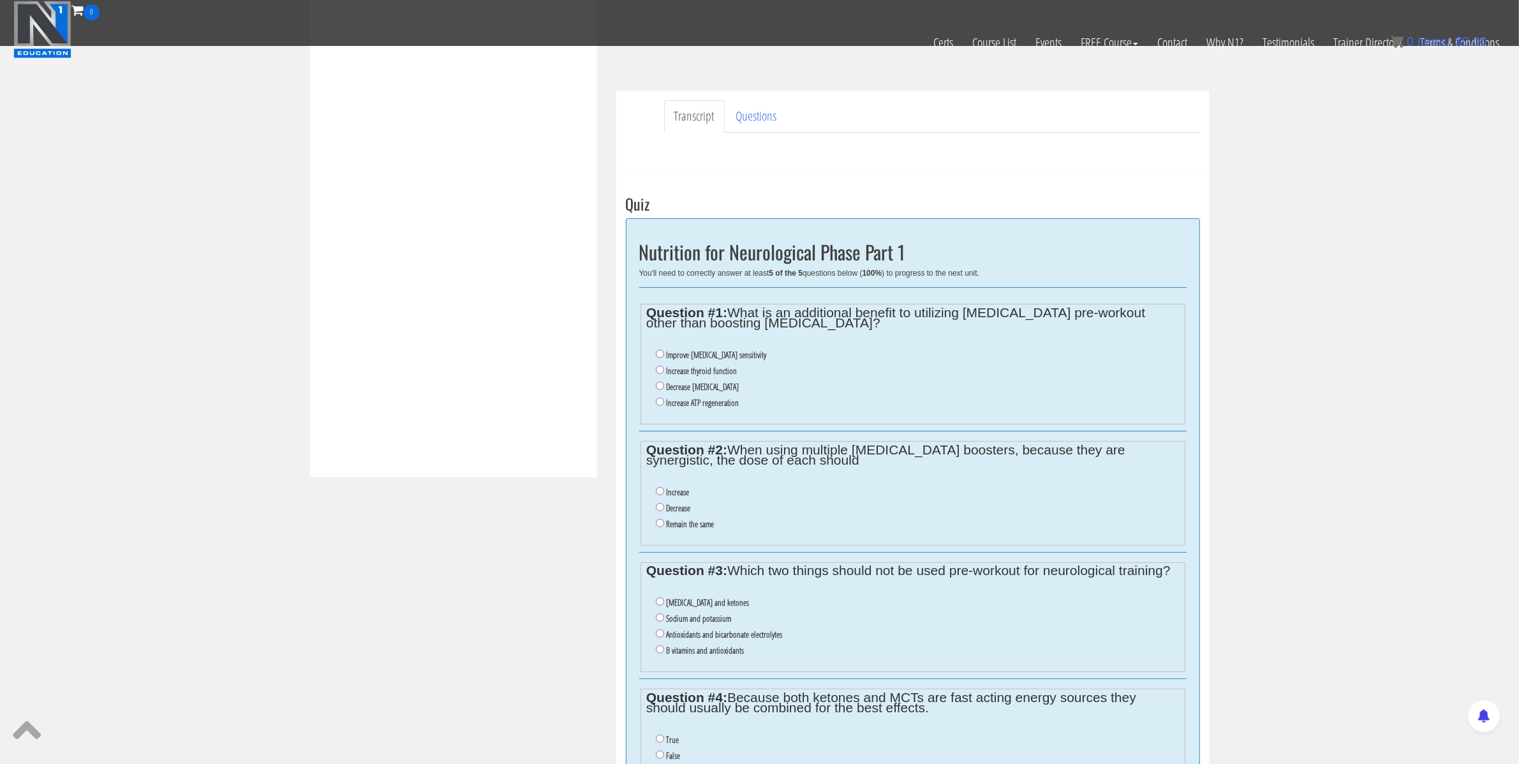
scroll to position [332, 0]
click at [671, 504] on label "Decrease" at bounding box center [678, 505] width 24 height 10
click at [664, 504] on input "Decrease" at bounding box center [660, 504] width 8 height 8
radio input "true"
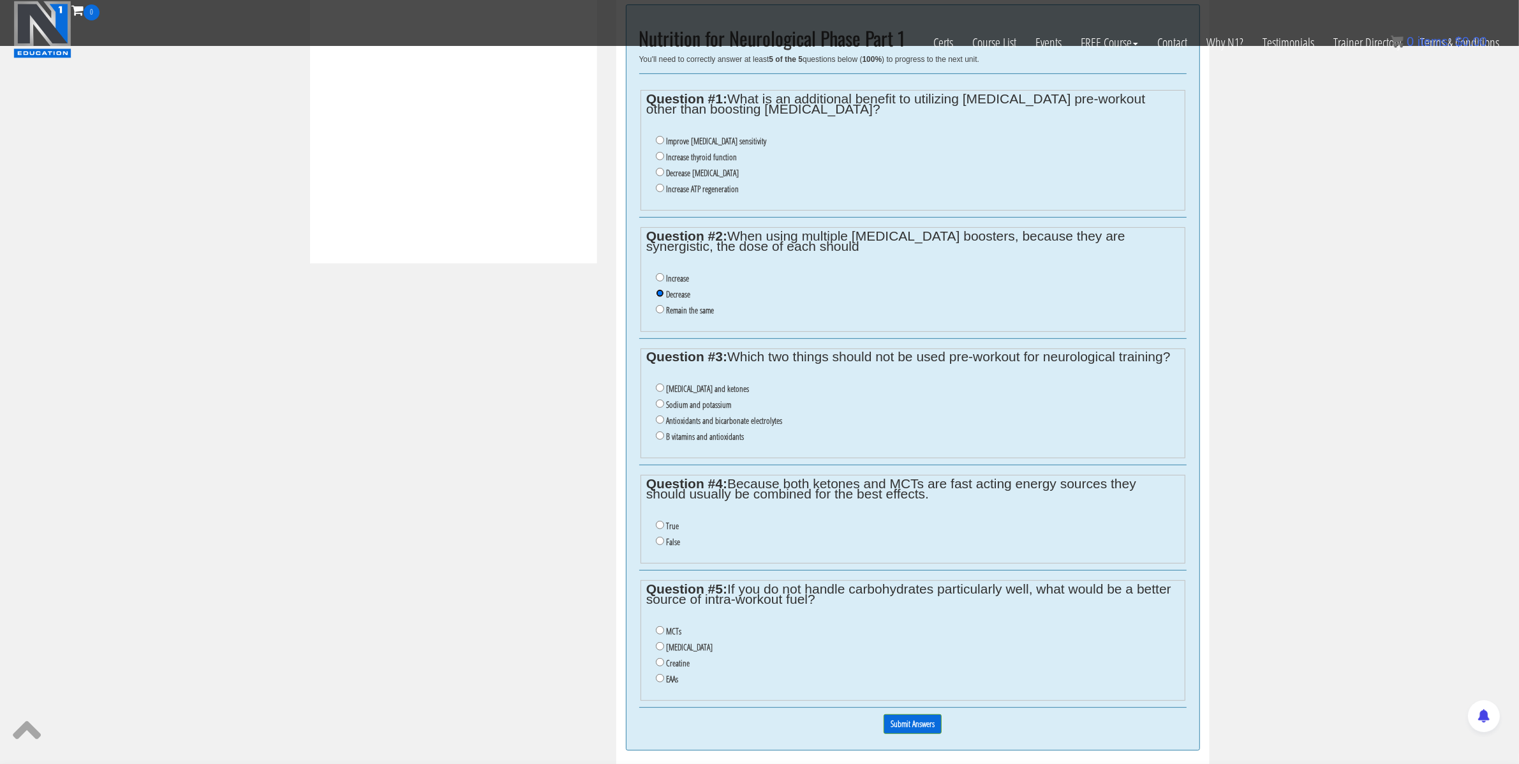
scroll to position [589, 0]
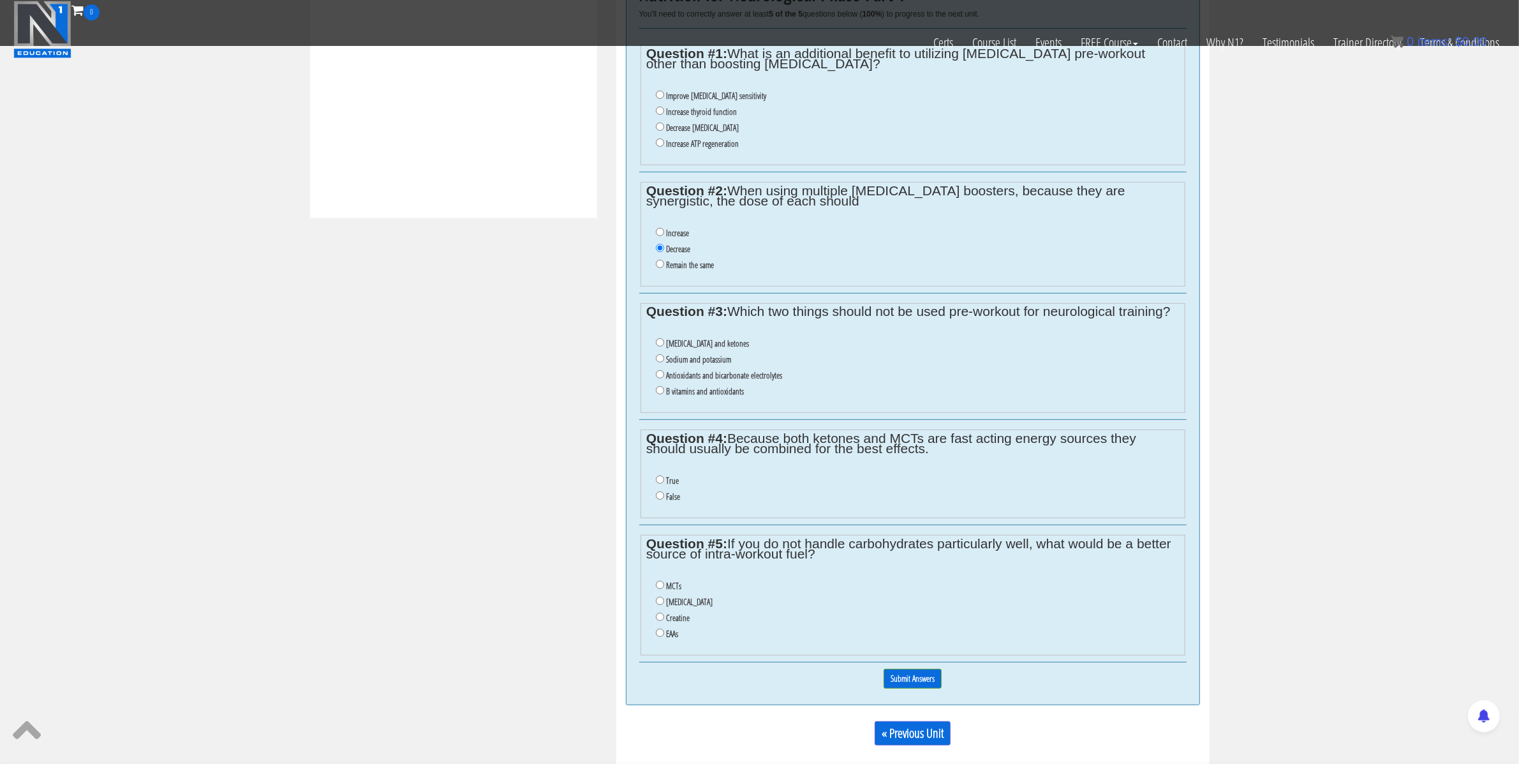
click at [711, 380] on label "Antioxidants and bicarbonate electrolytes" at bounding box center [724, 375] width 116 height 10
click at [664, 378] on input "Antioxidants and bicarbonate electrolytes" at bounding box center [660, 374] width 8 height 8
radio input "true"
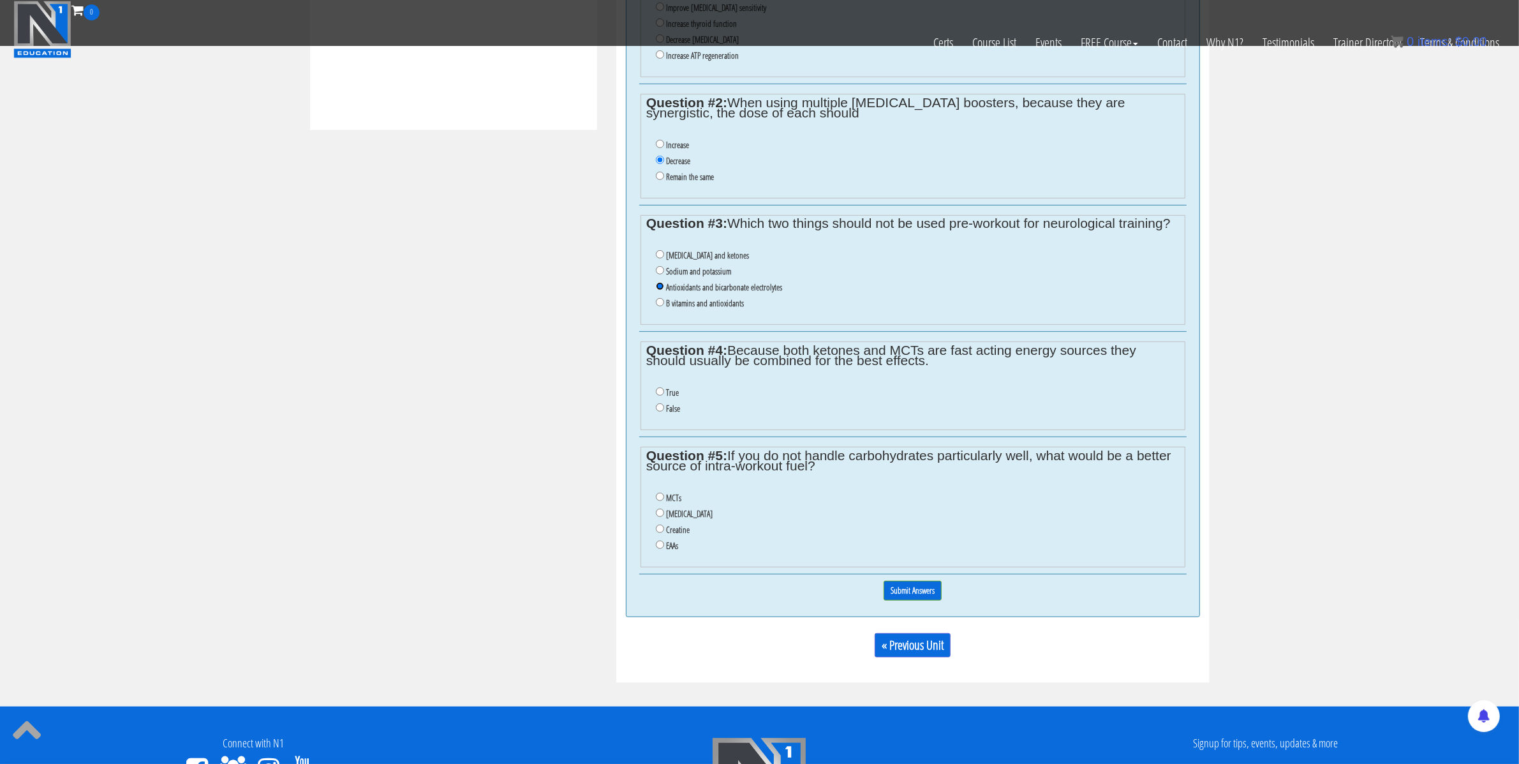
scroll to position [688, 0]
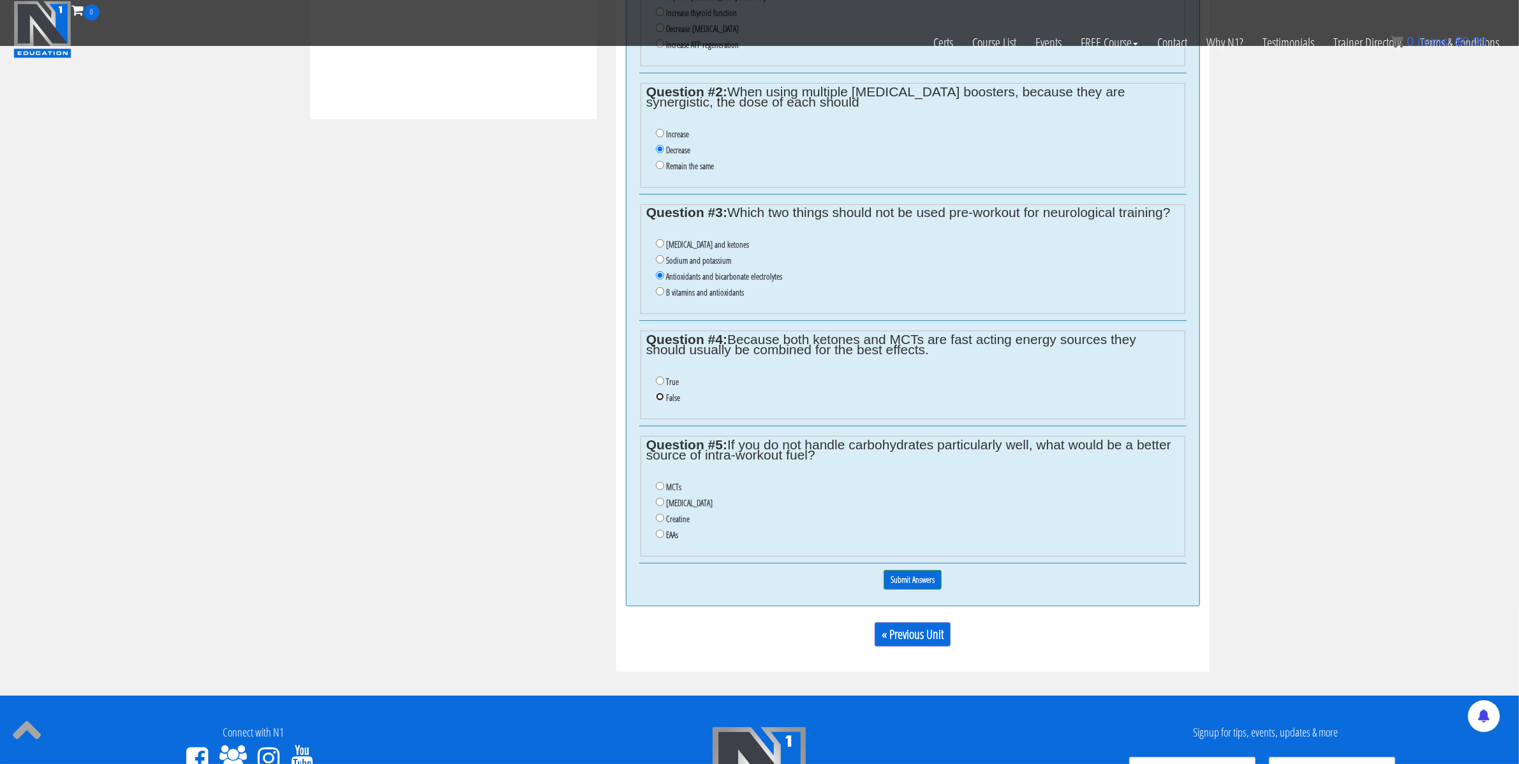
click at [662, 401] on input "False" at bounding box center [660, 396] width 8 height 8
radio input "true"
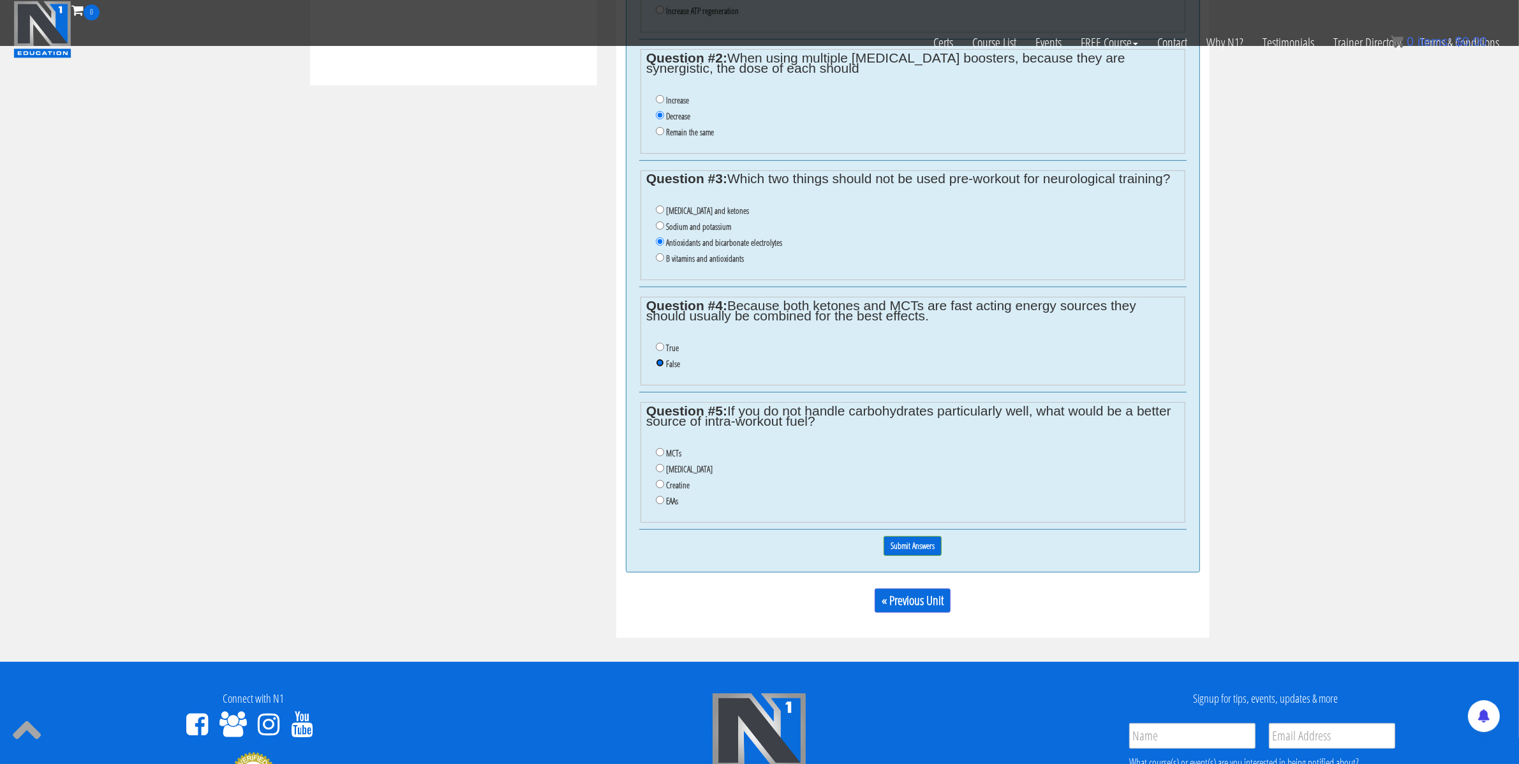
scroll to position [842, 0]
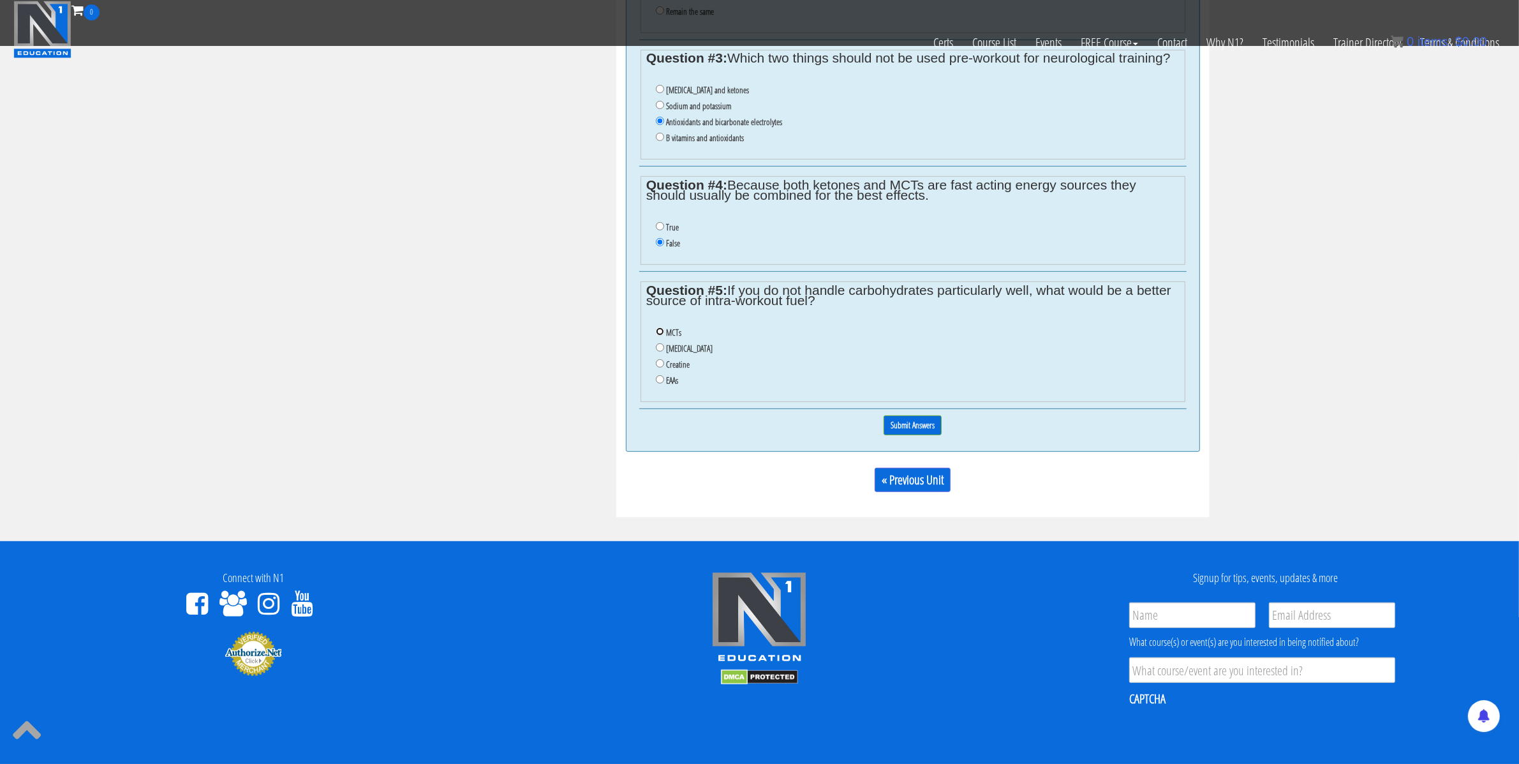
click at [659, 336] on input "MCTs" at bounding box center [660, 331] width 8 height 8
radio input "true"
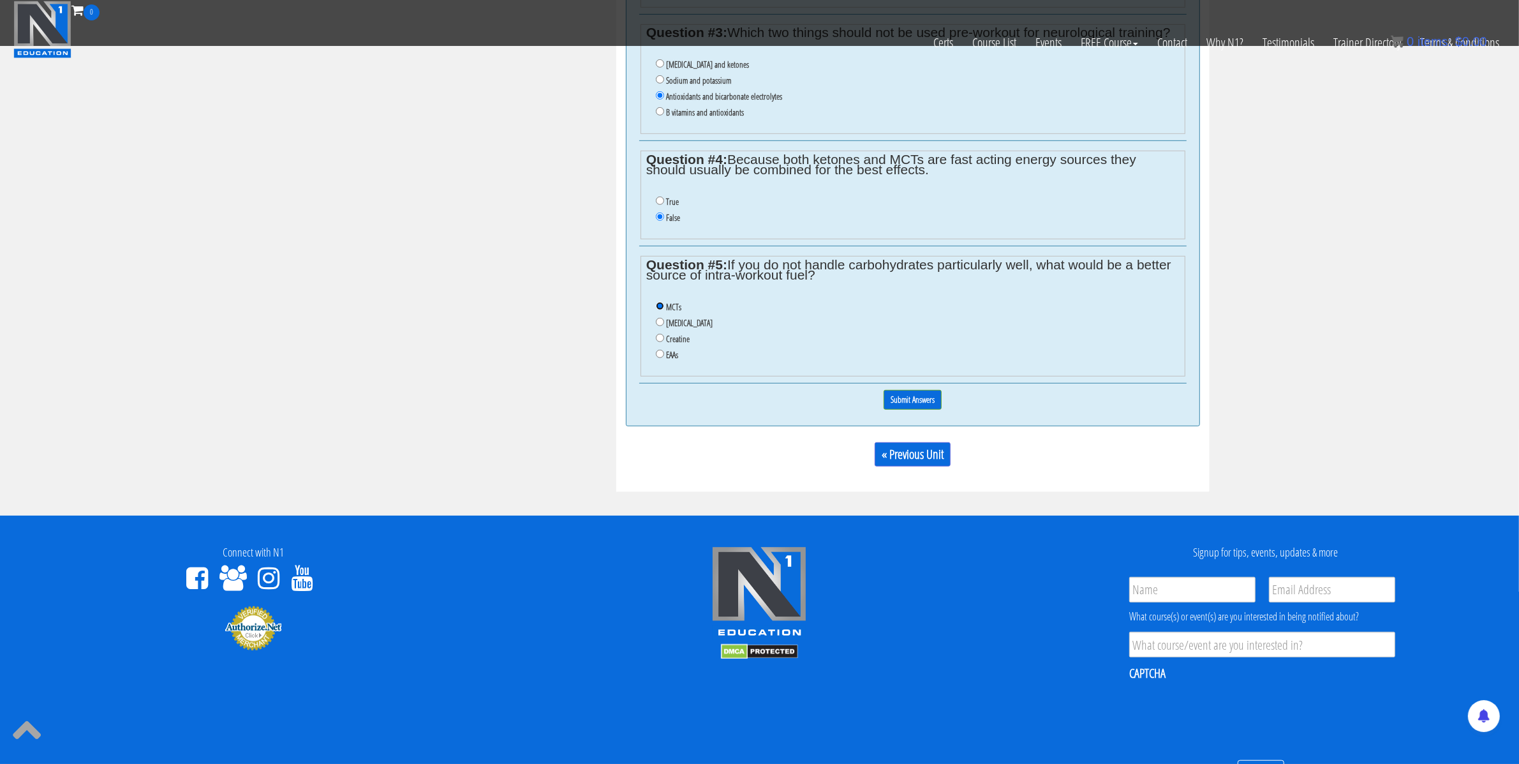
scroll to position [875, 0]
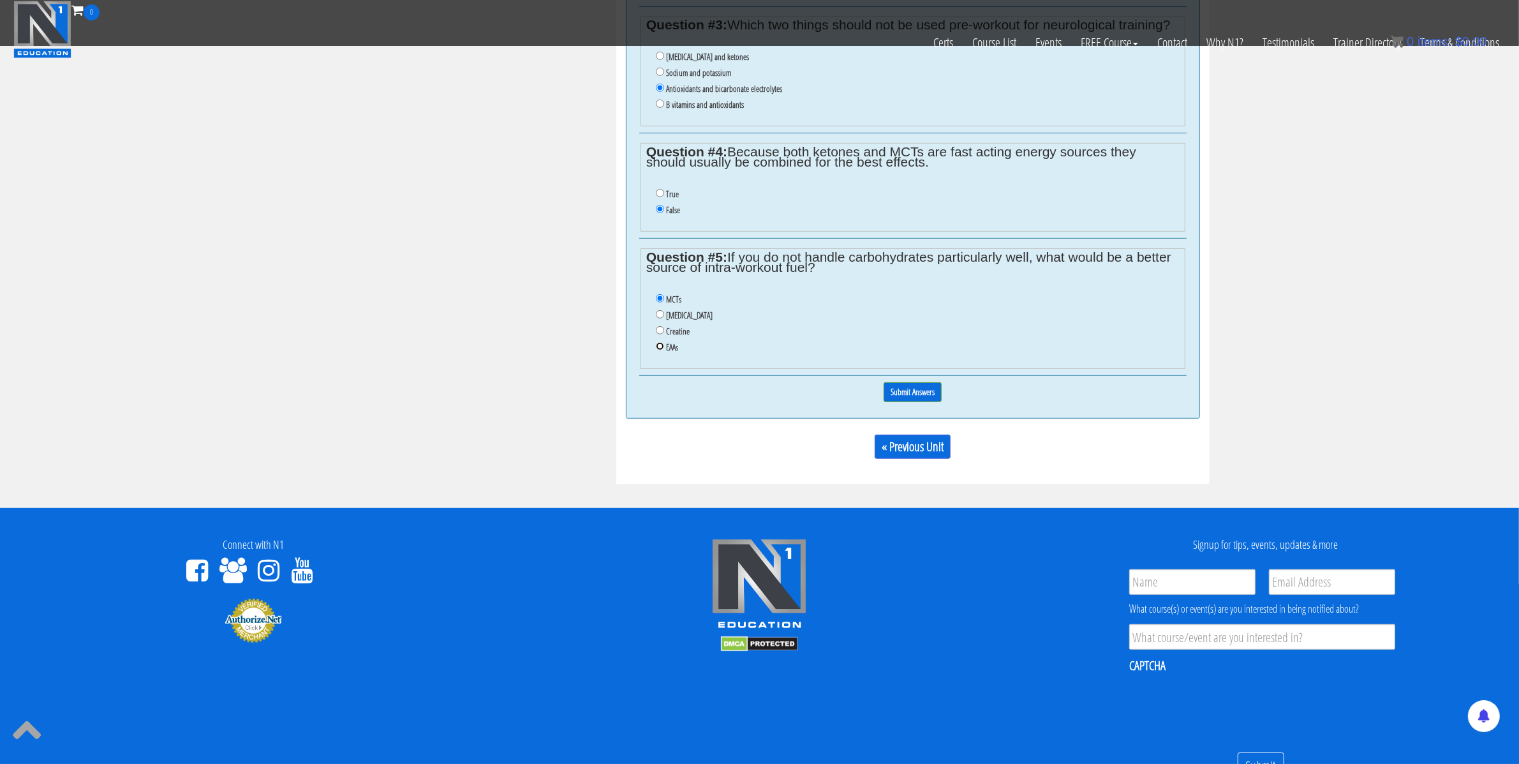
click at [659, 350] on input "EAAs" at bounding box center [660, 346] width 8 height 8
radio input "true"
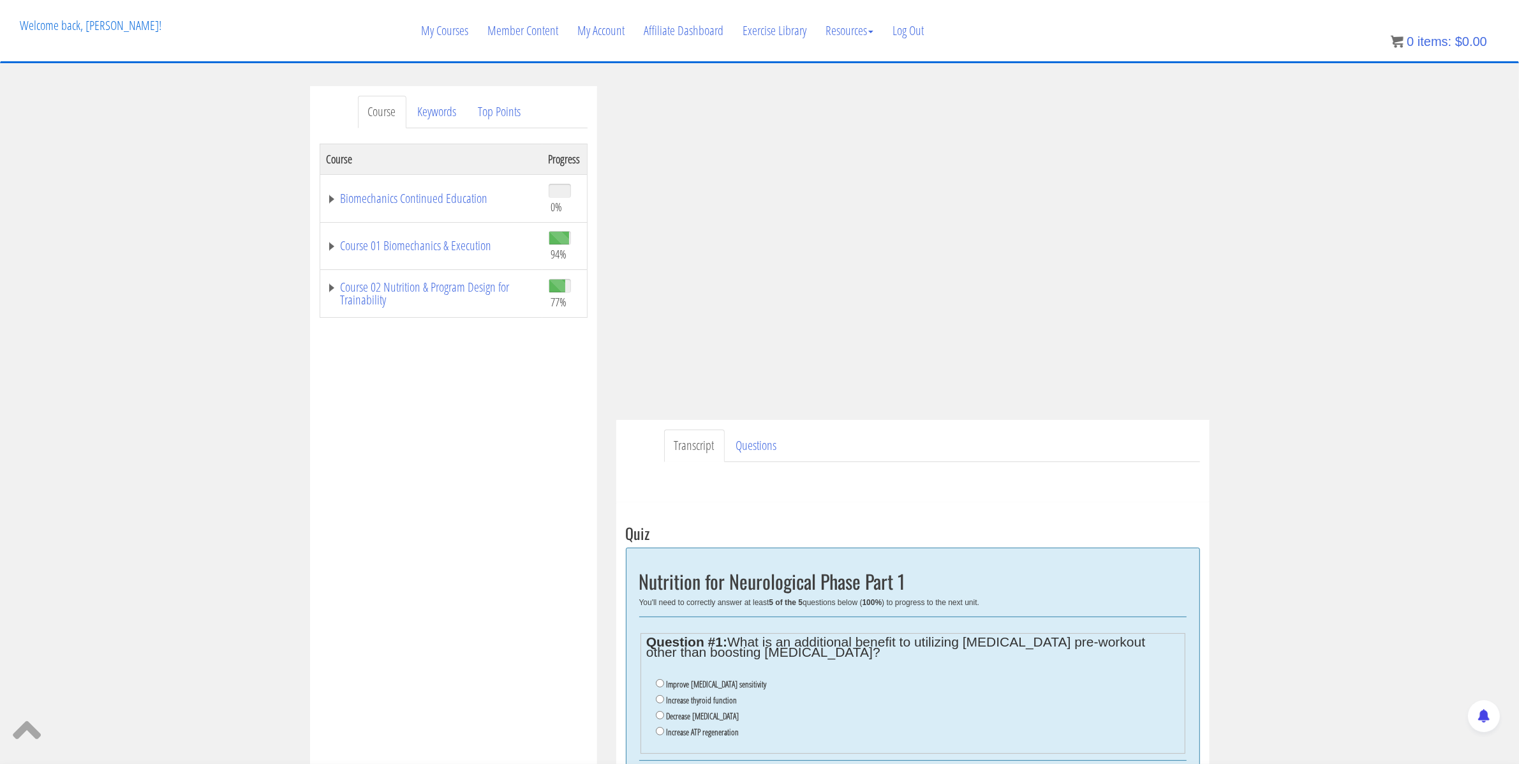
scroll to position [1, 0]
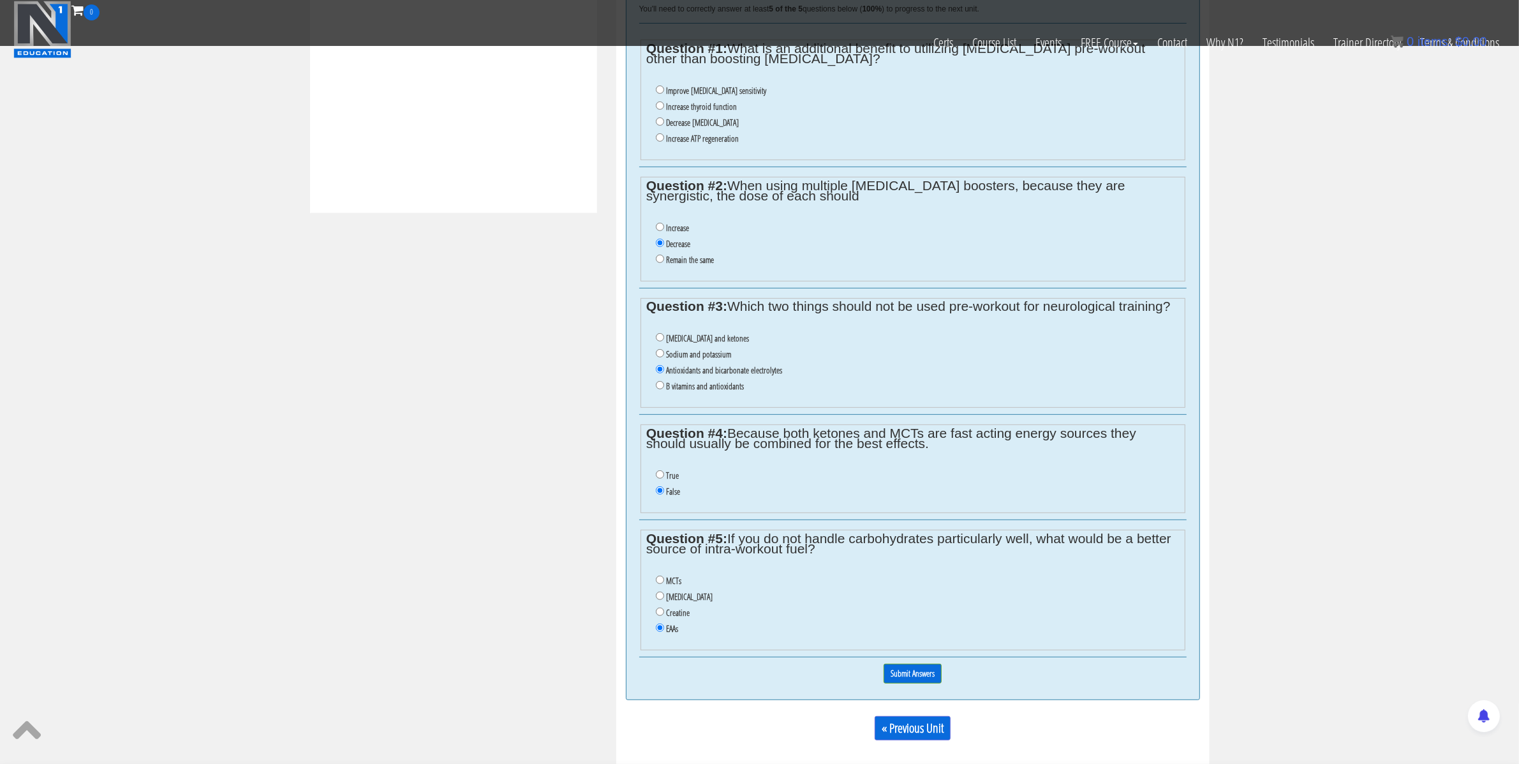
scroll to position [595, 0]
click at [698, 107] on label "Increase thyroid function" at bounding box center [701, 106] width 71 height 10
click at [664, 107] on input "Increase thyroid function" at bounding box center [660, 105] width 8 height 8
radio input "true"
click at [917, 682] on input "Submit Answers" at bounding box center [913, 673] width 58 height 20
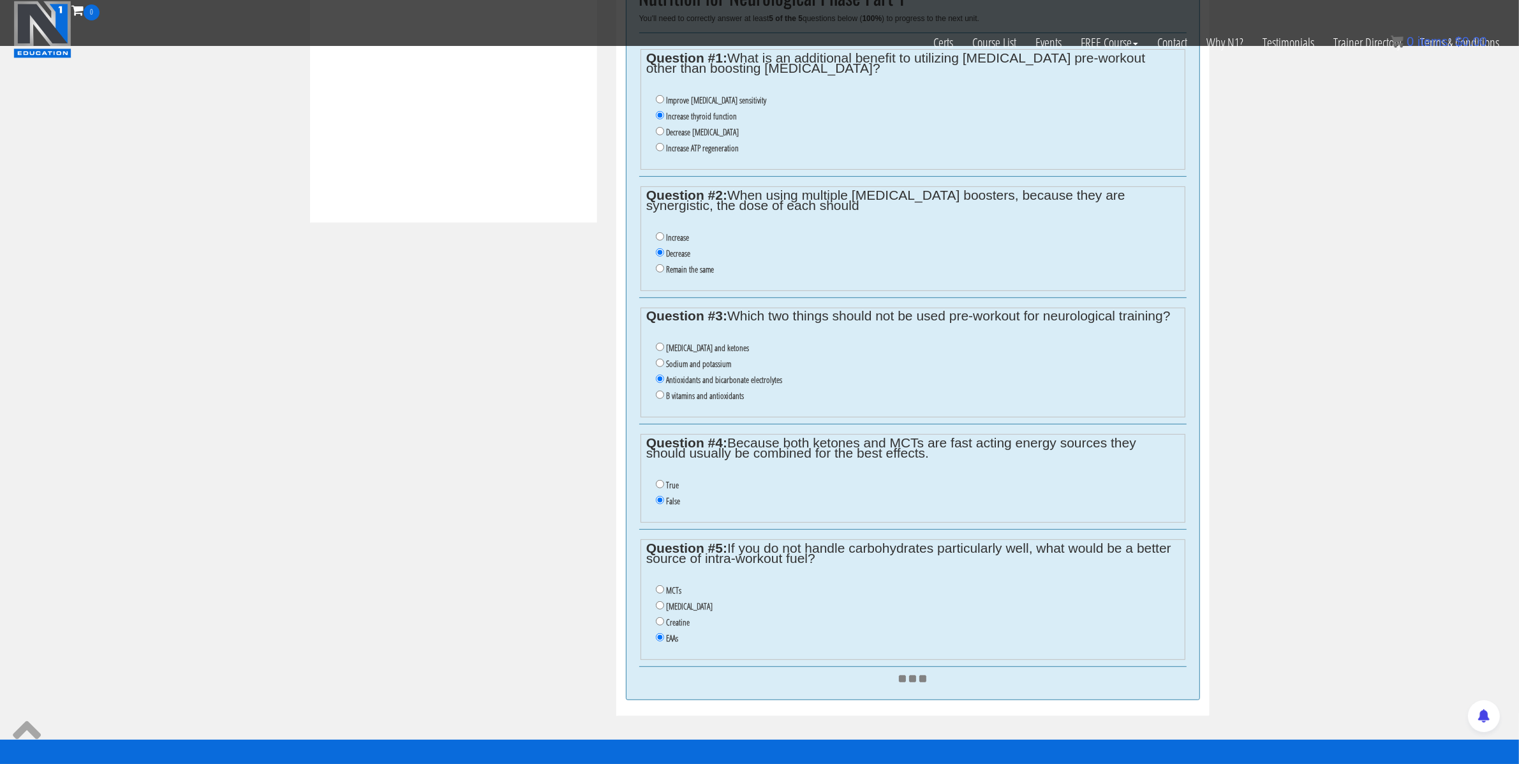
scroll to position [0, 0]
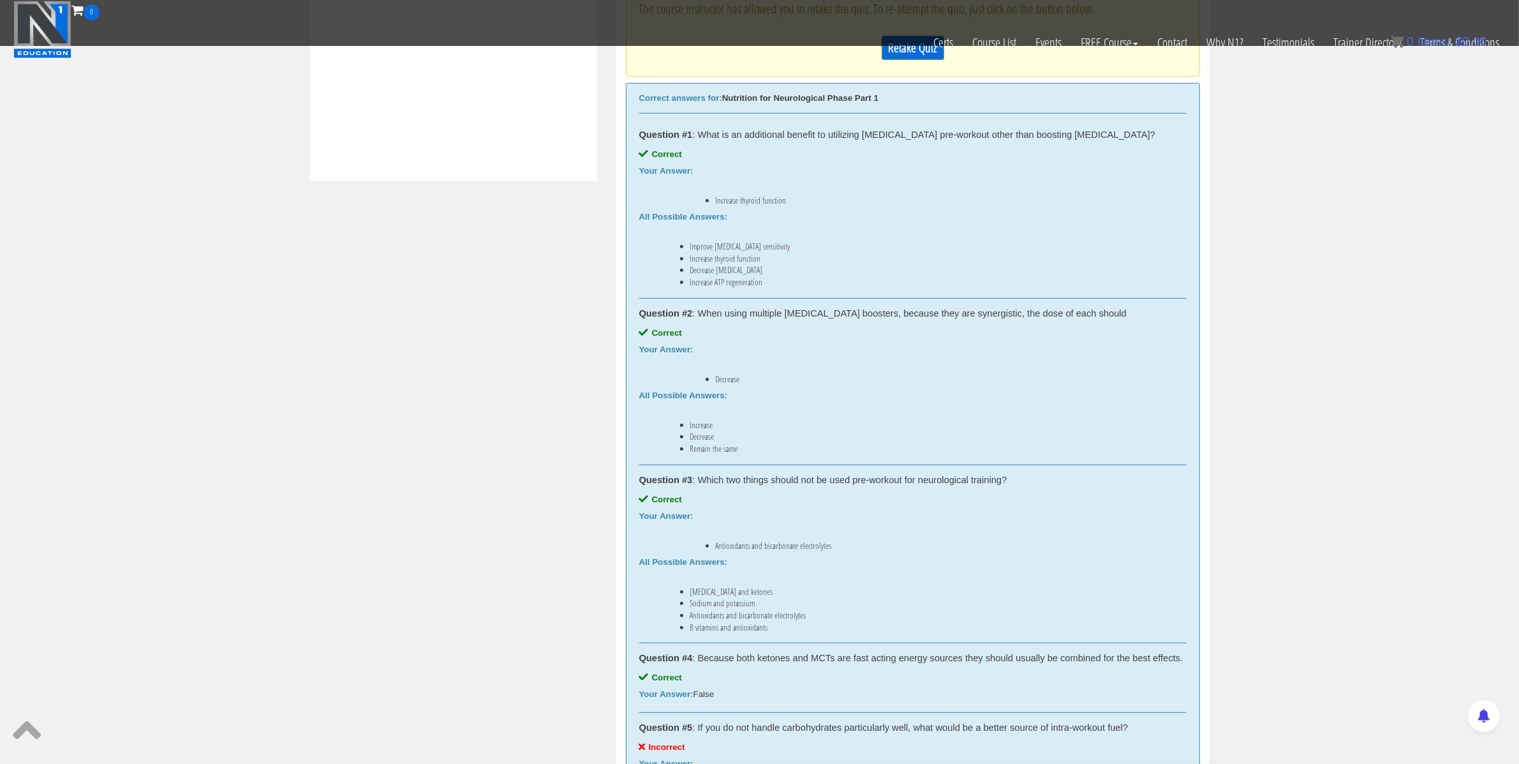
scroll to position [463, 0]
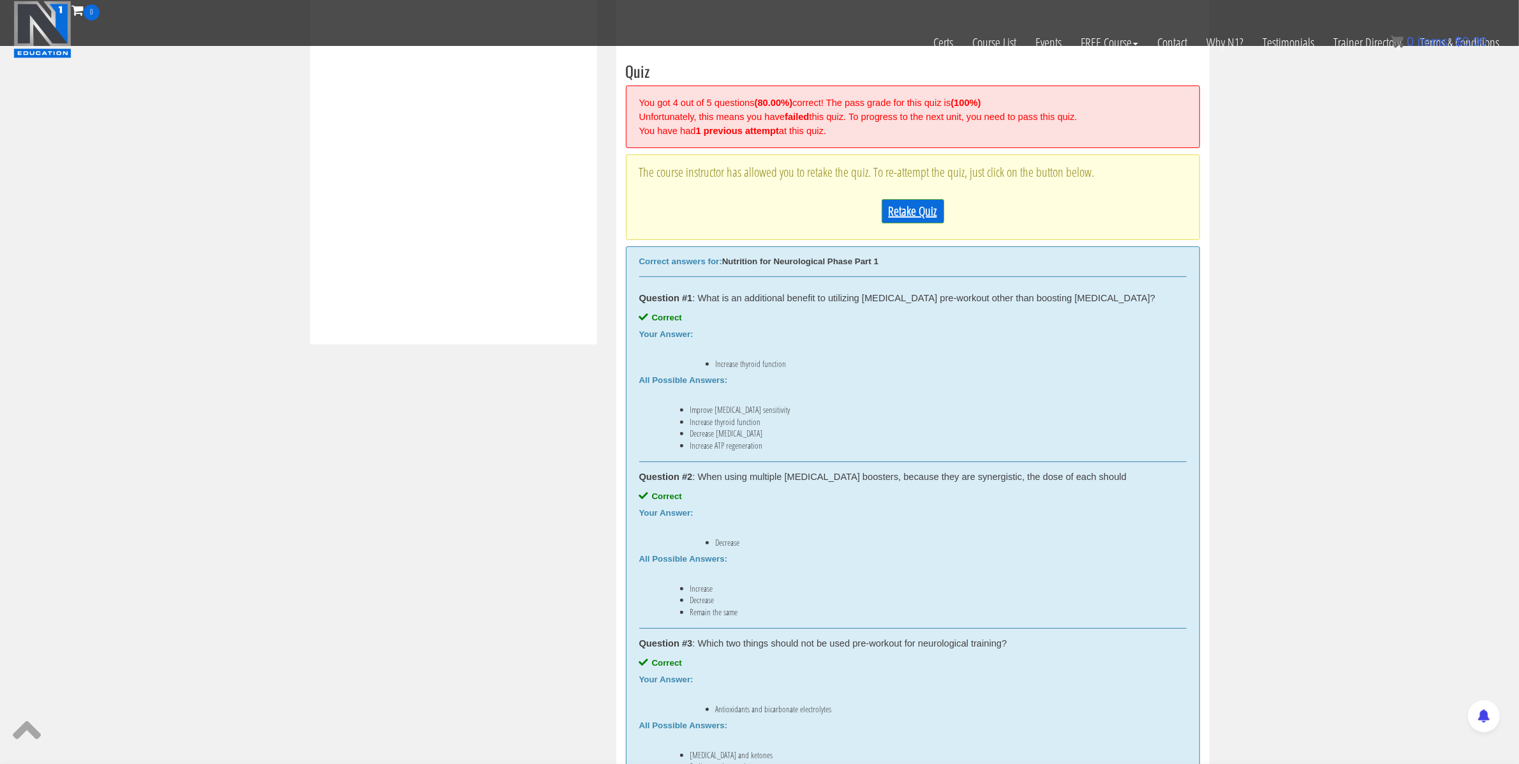
click at [902, 217] on link "Retake Quiz" at bounding box center [913, 211] width 63 height 24
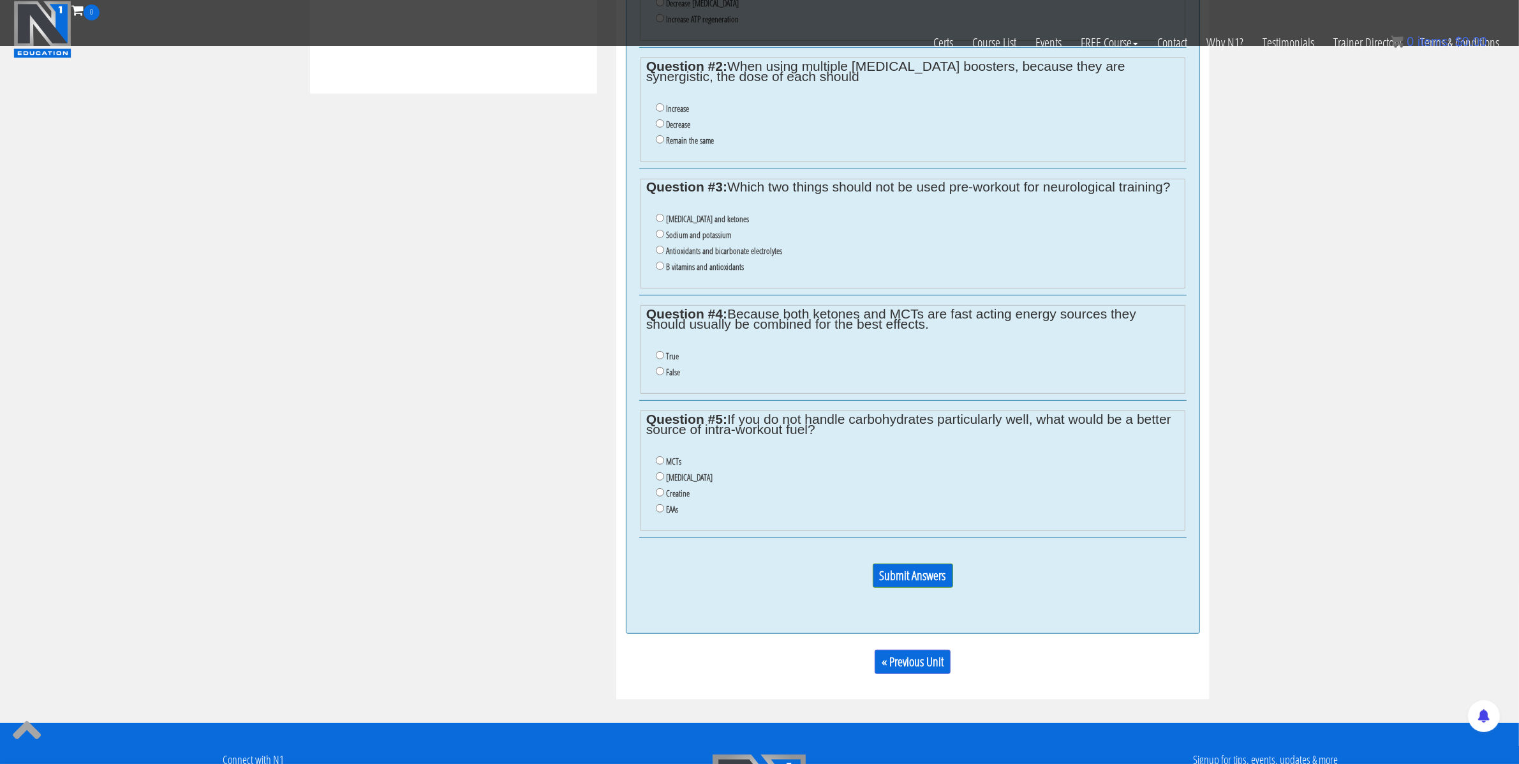
scroll to position [723, 0]
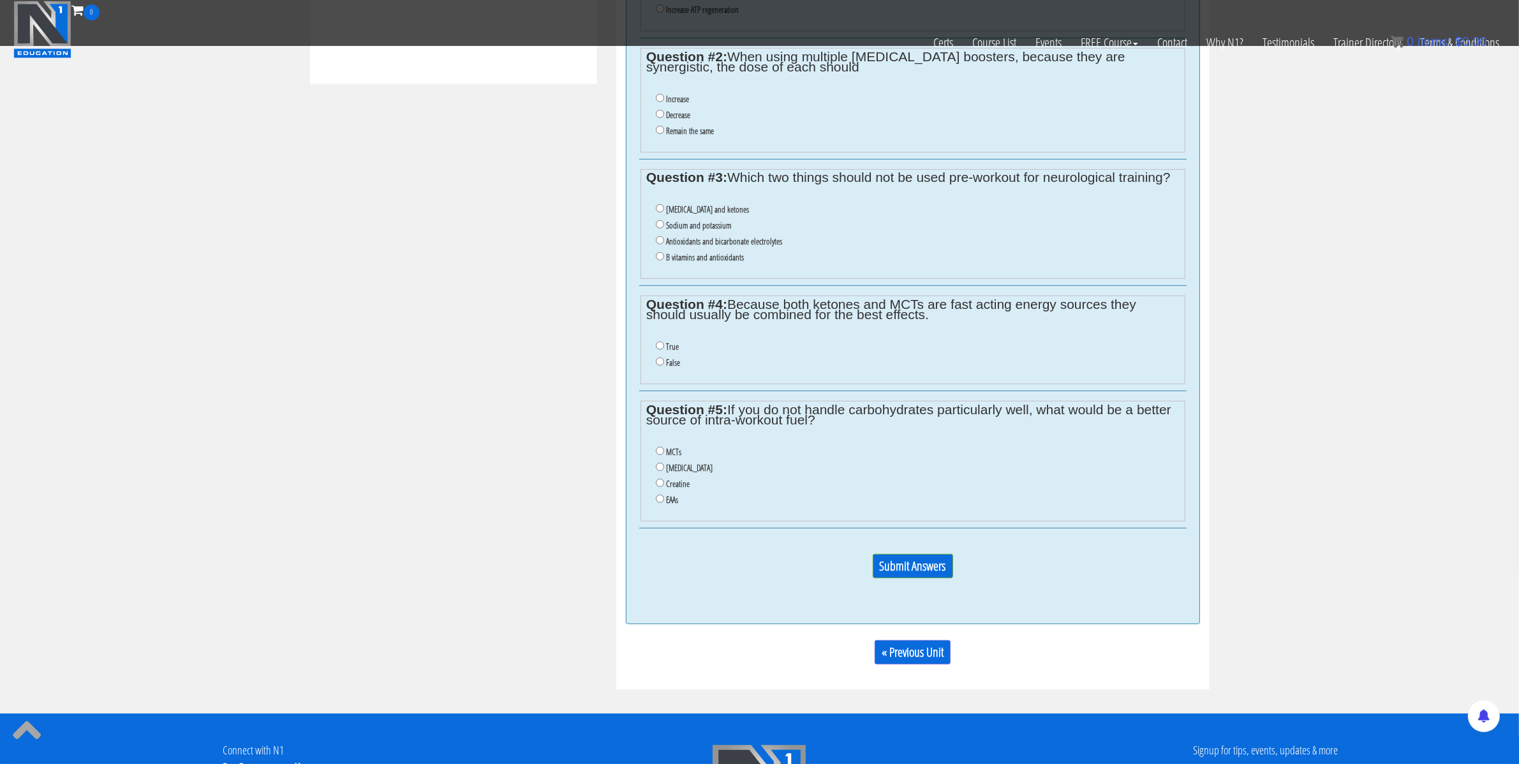
click at [667, 457] on label "MCTs" at bounding box center [673, 452] width 15 height 10
click at [664, 455] on input "MCTs" at bounding box center [660, 451] width 8 height 8
radio input "true"
click at [664, 370] on li "False" at bounding box center [917, 363] width 523 height 16
click at [659, 366] on input "False" at bounding box center [660, 361] width 8 height 8
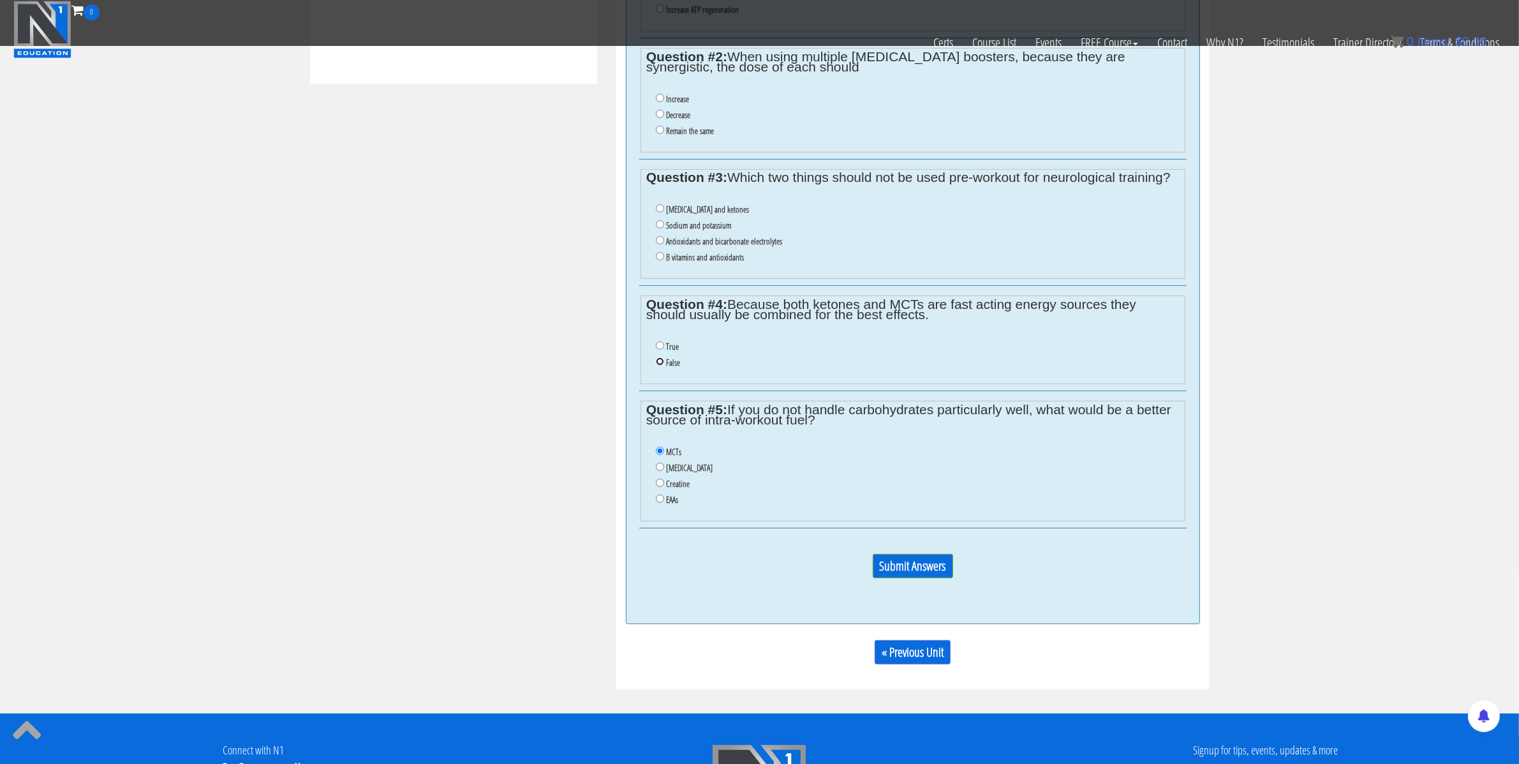
radio input "true"
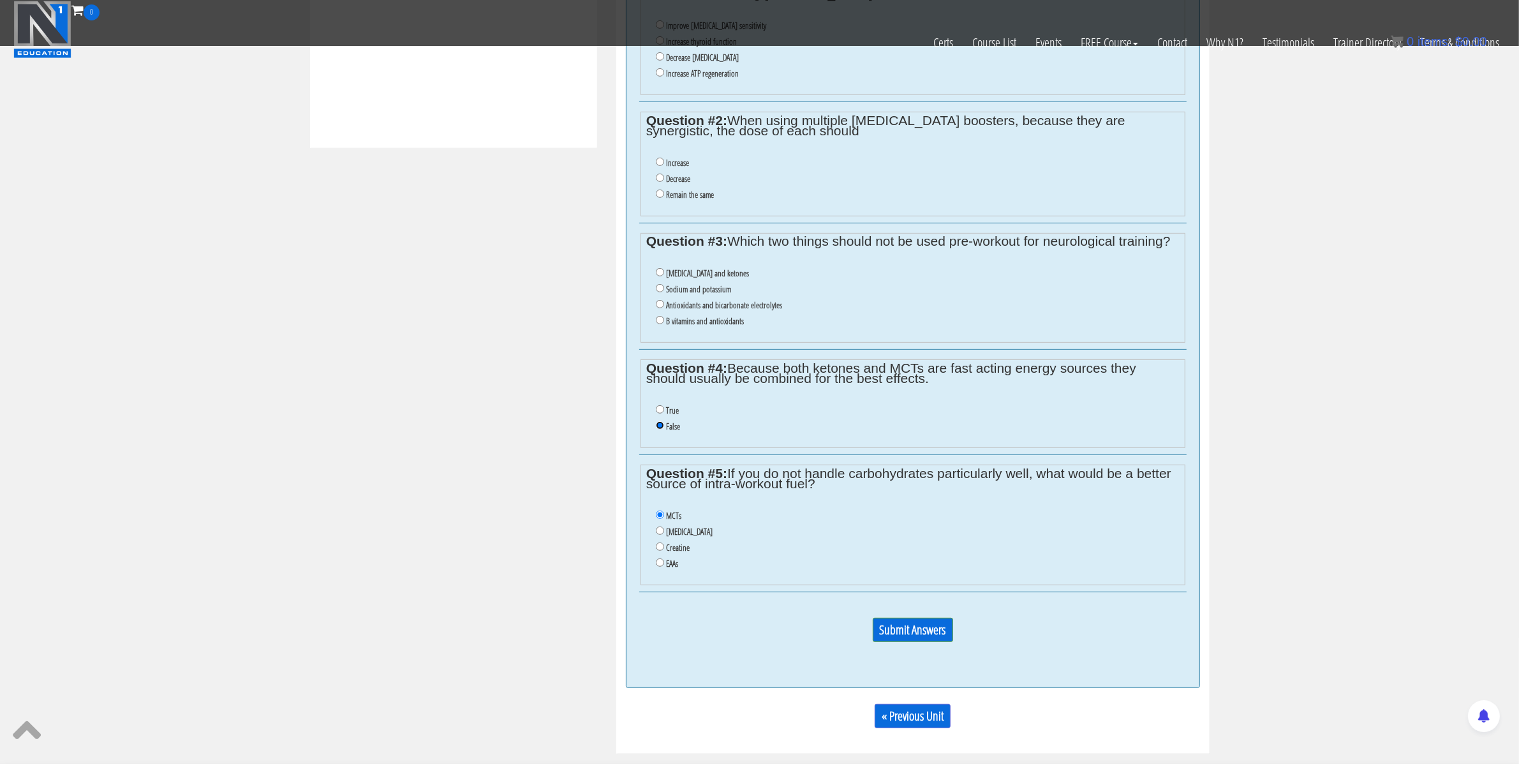
scroll to position [499, 0]
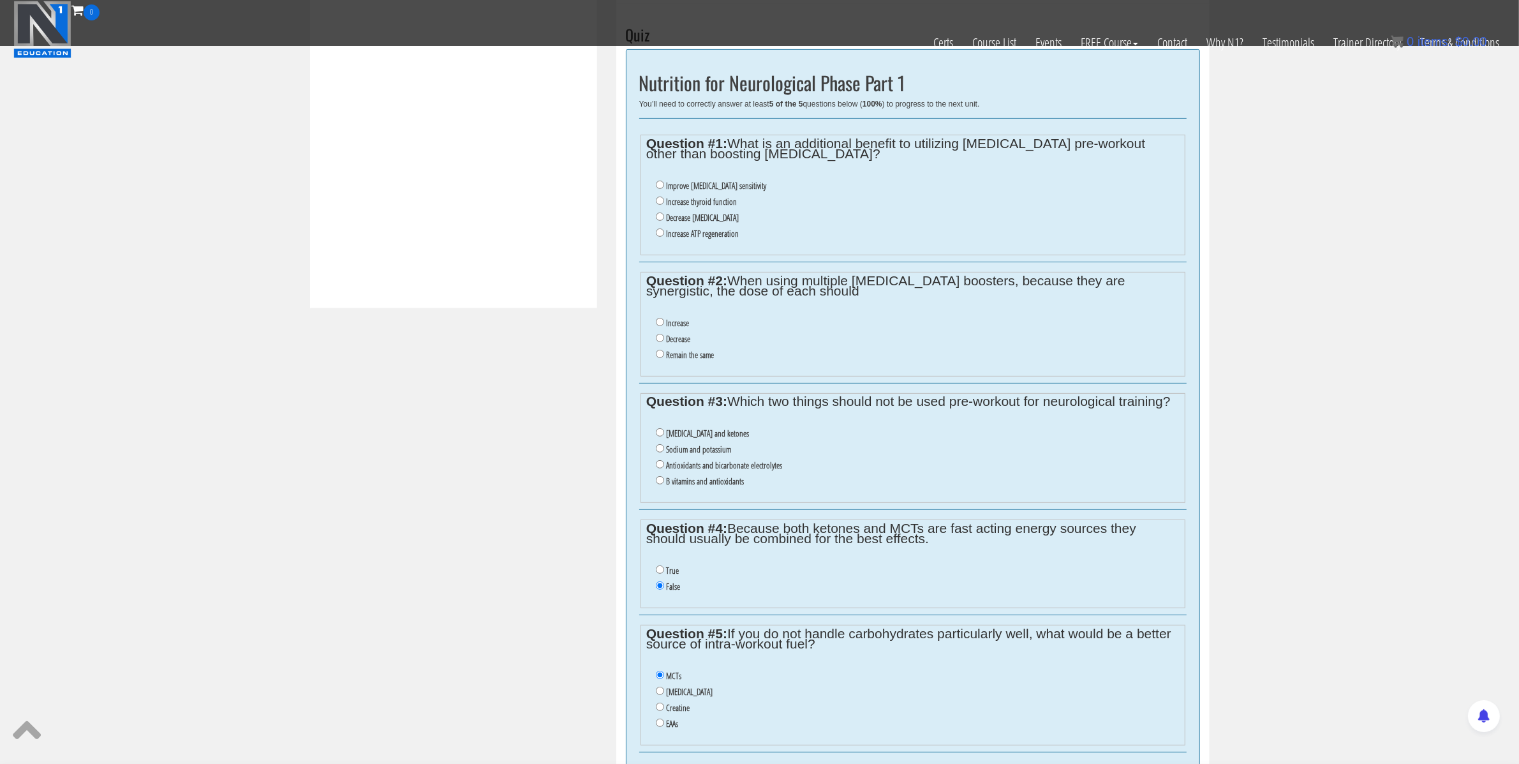
click at [704, 470] on label "Antioxidants and bicarbonate electrolytes" at bounding box center [724, 465] width 116 height 10
click at [664, 468] on input "Antioxidants and bicarbonate electrolytes" at bounding box center [660, 464] width 8 height 8
radio input "true"
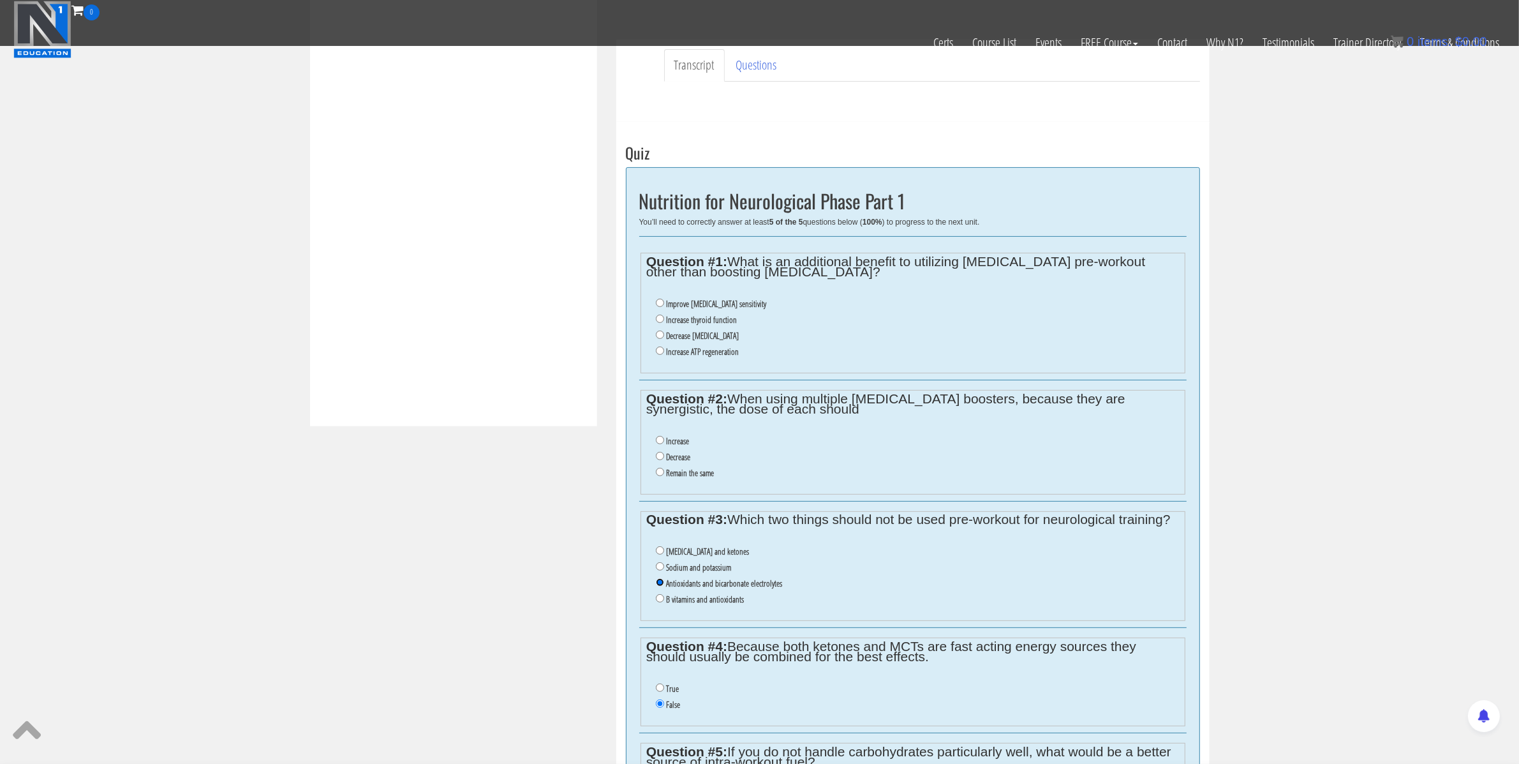
scroll to position [354, 0]
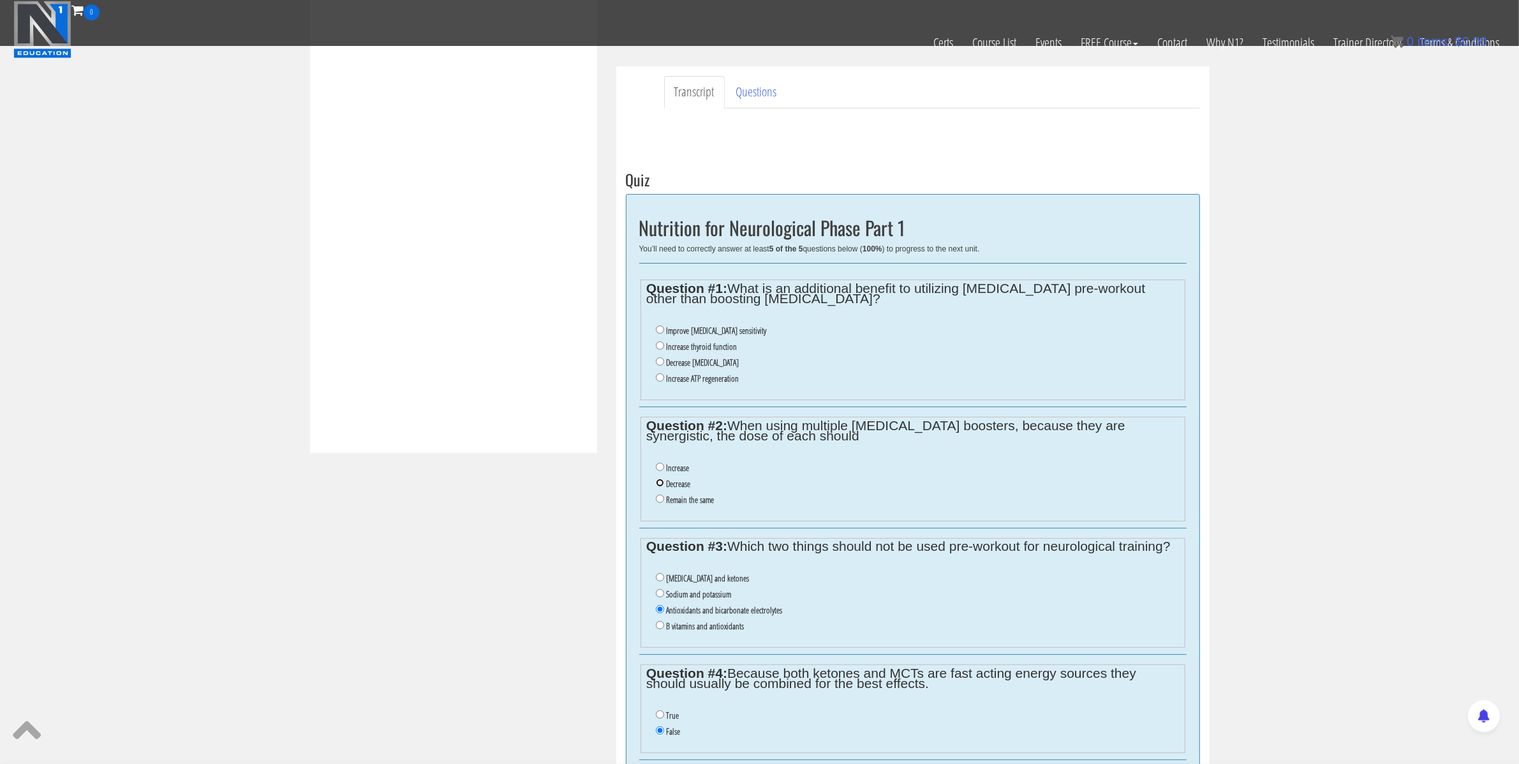
click at [658, 487] on input "Decrease" at bounding box center [660, 483] width 8 height 8
radio input "true"
click at [674, 348] on label "Increase thyroid function" at bounding box center [701, 346] width 71 height 10
click at [664, 348] on input "Increase thyroid function" at bounding box center [660, 345] width 8 height 8
radio input "true"
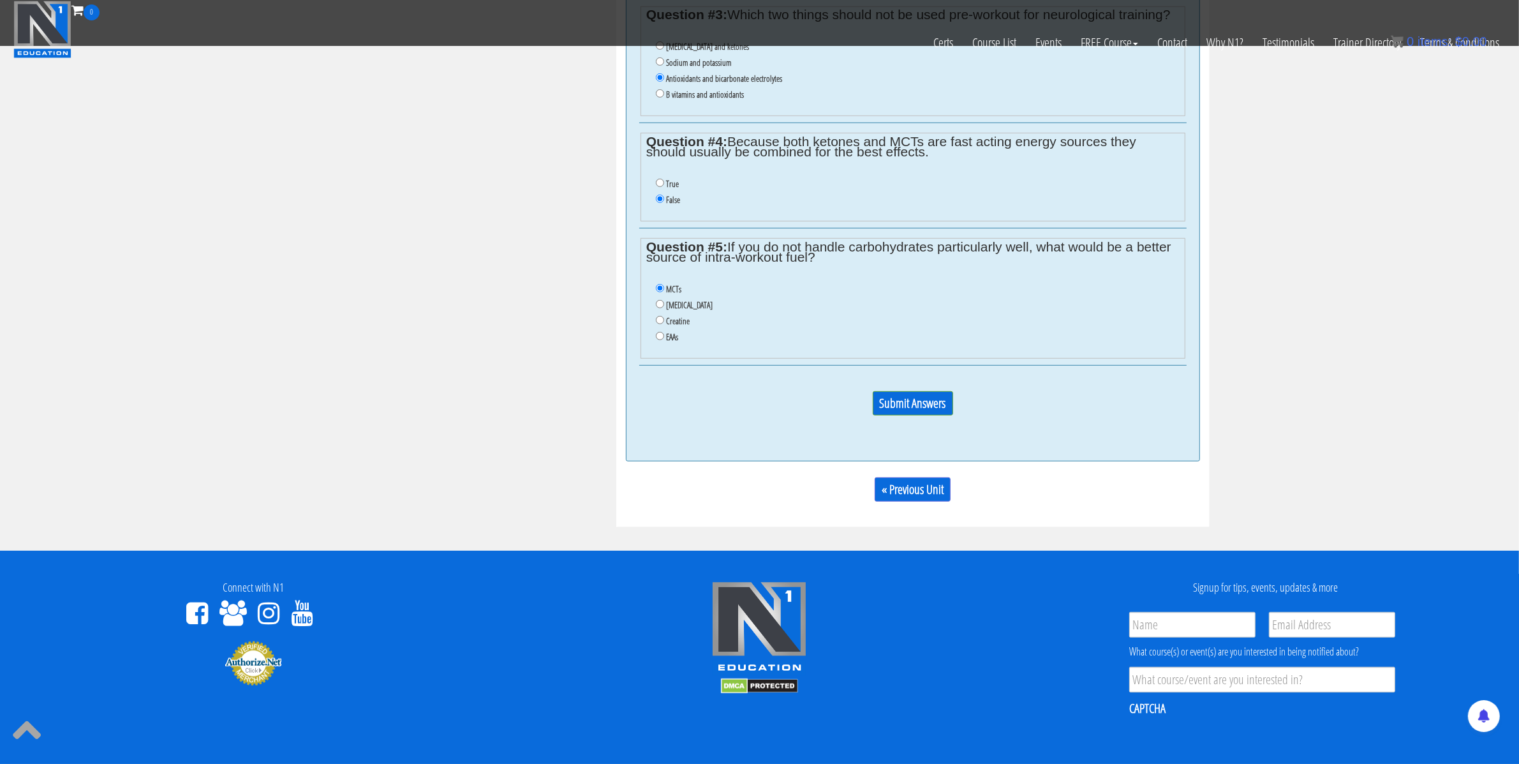
scroll to position [951, 0]
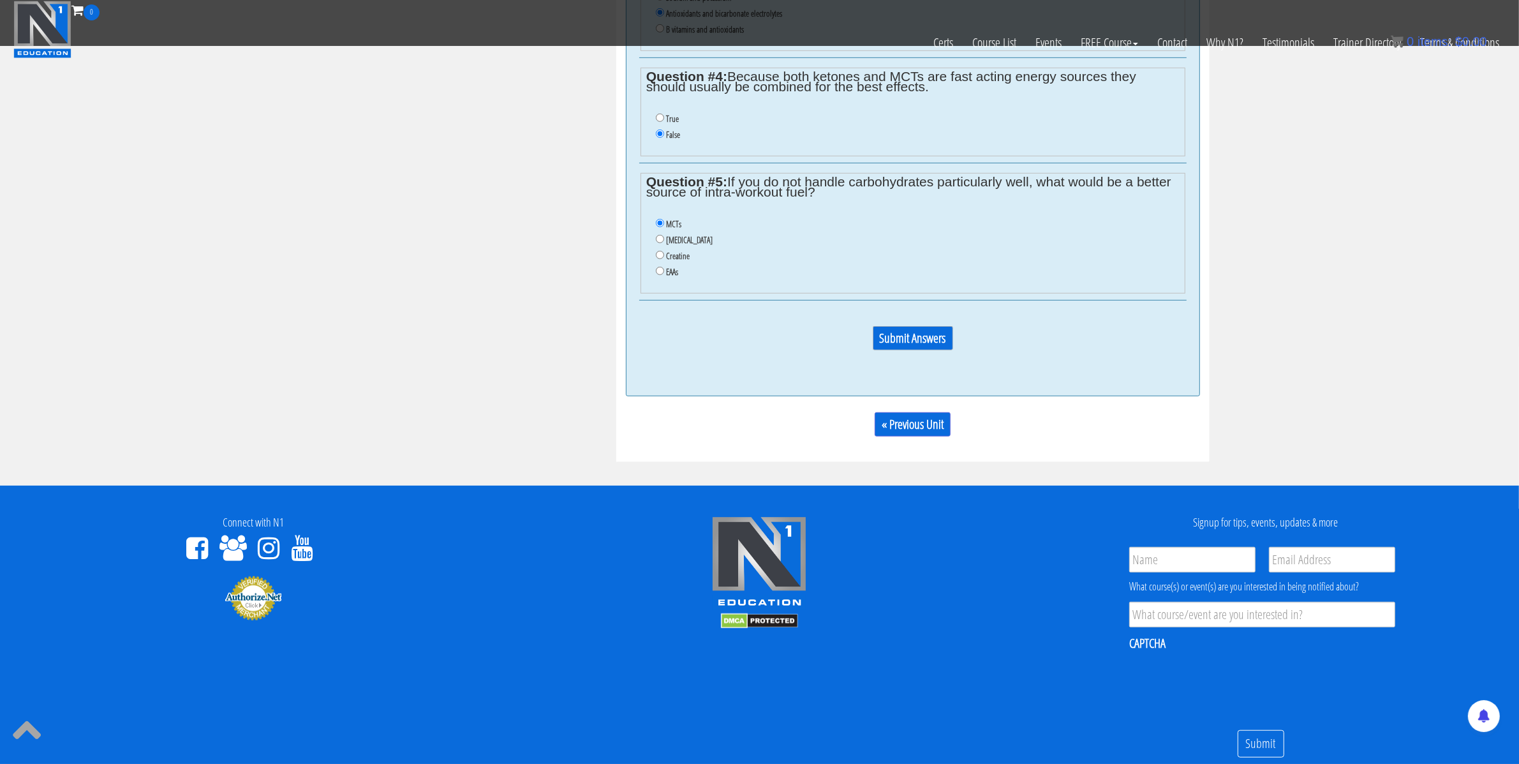
click at [894, 347] on input "Submit Answers" at bounding box center [913, 338] width 80 height 24
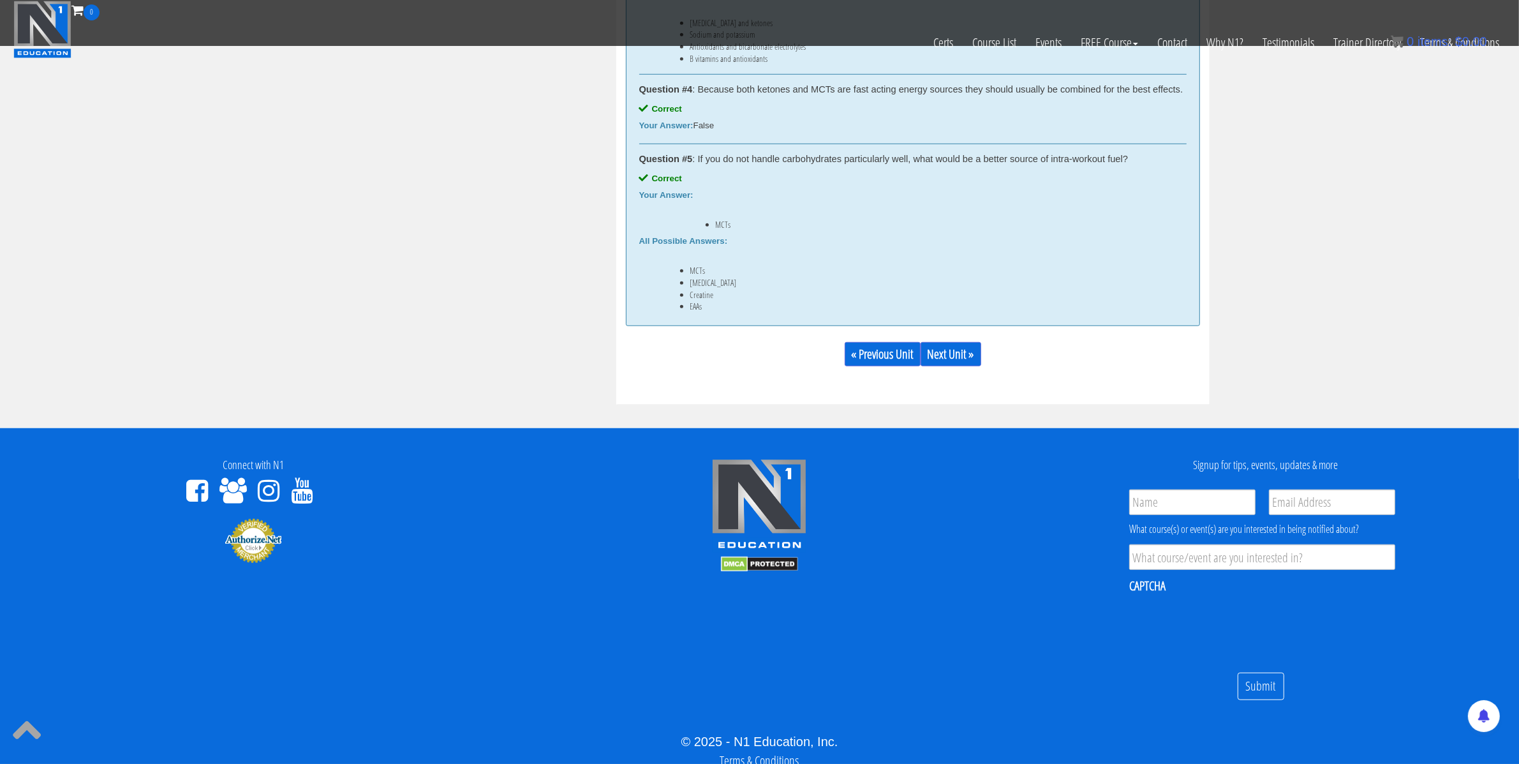
scroll to position [1198, 0]
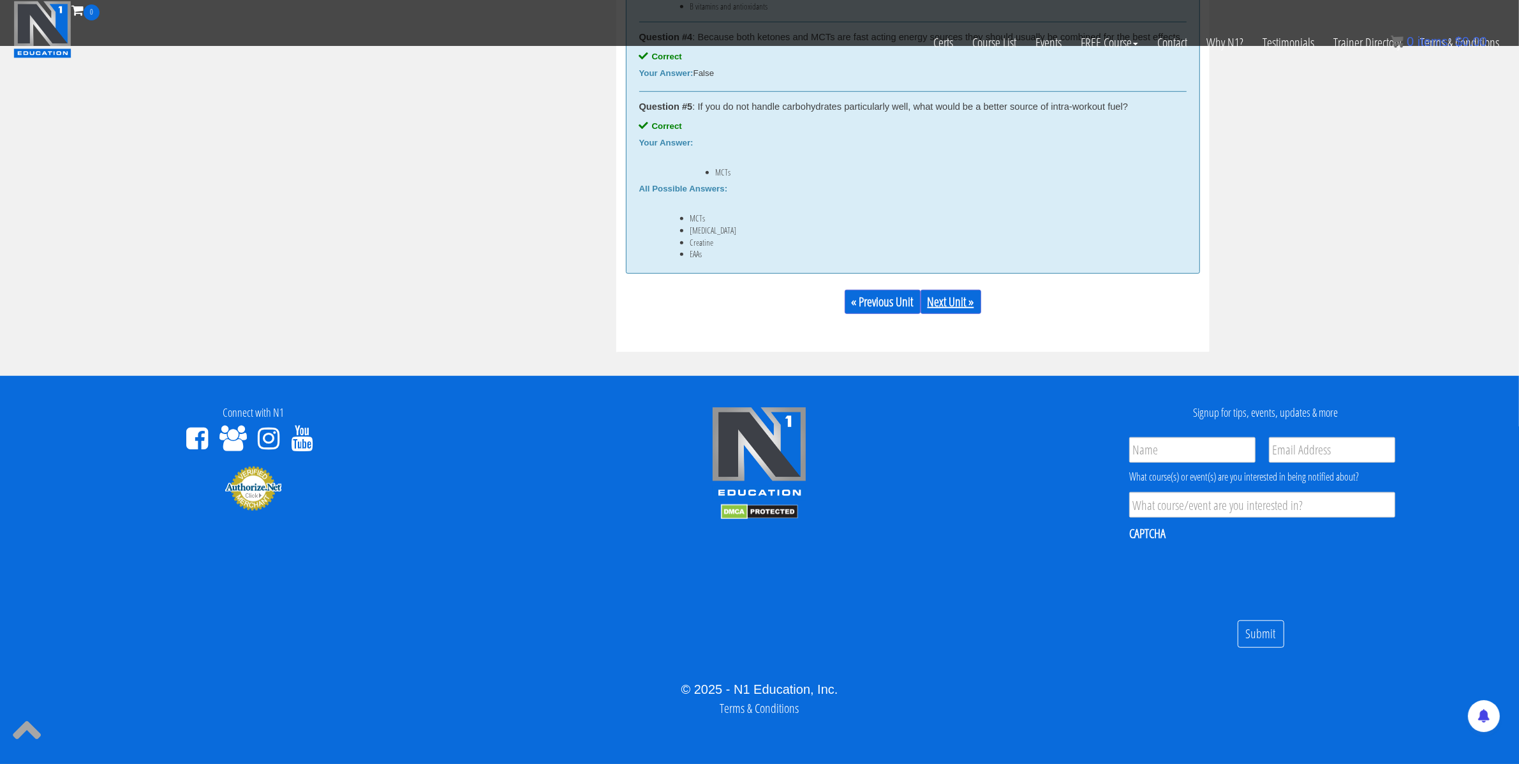
click at [976, 313] on link "Next Unit »" at bounding box center [951, 302] width 61 height 24
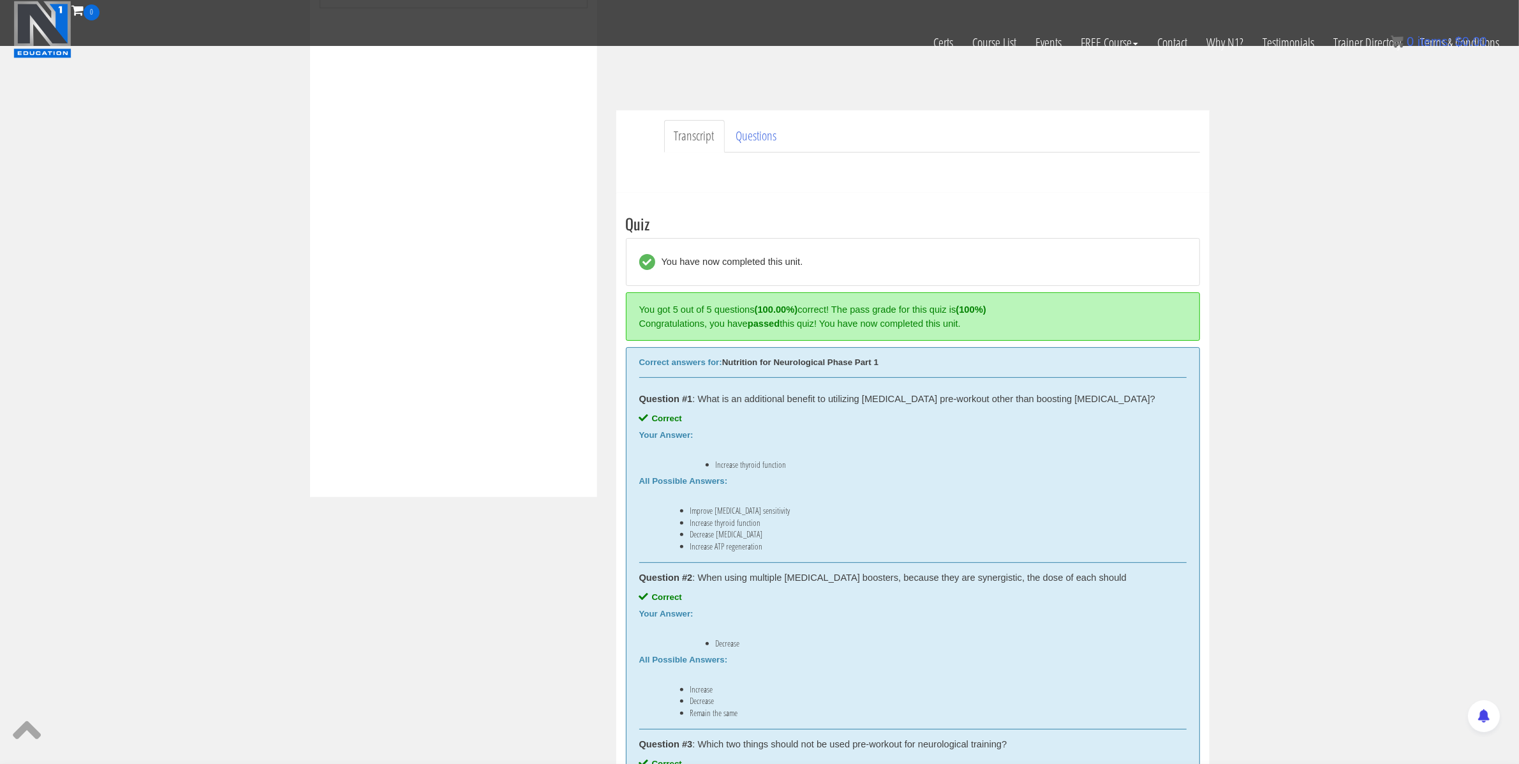
scroll to position [0, 0]
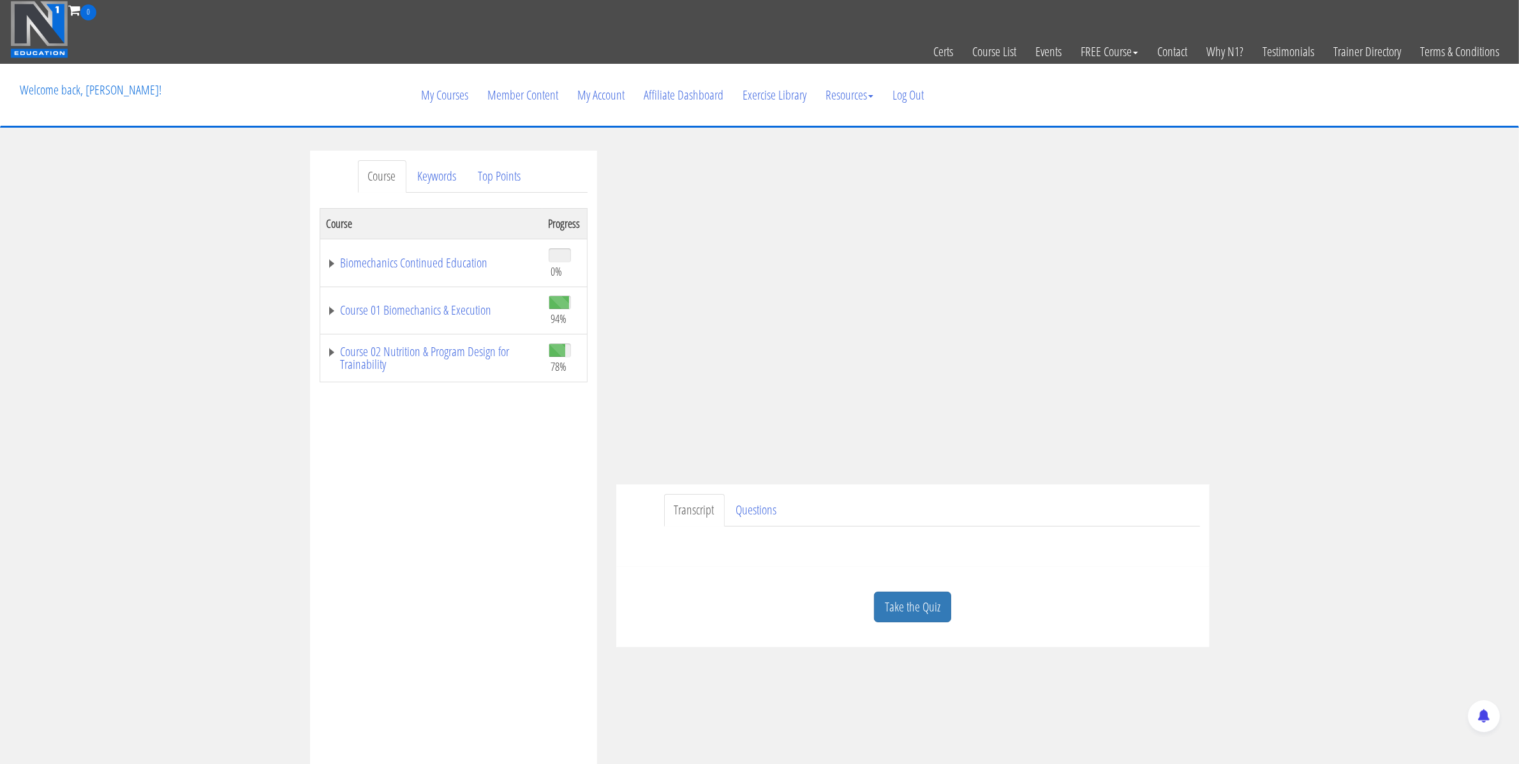
click at [921, 611] on link "Take the Quiz" at bounding box center [912, 607] width 77 height 31
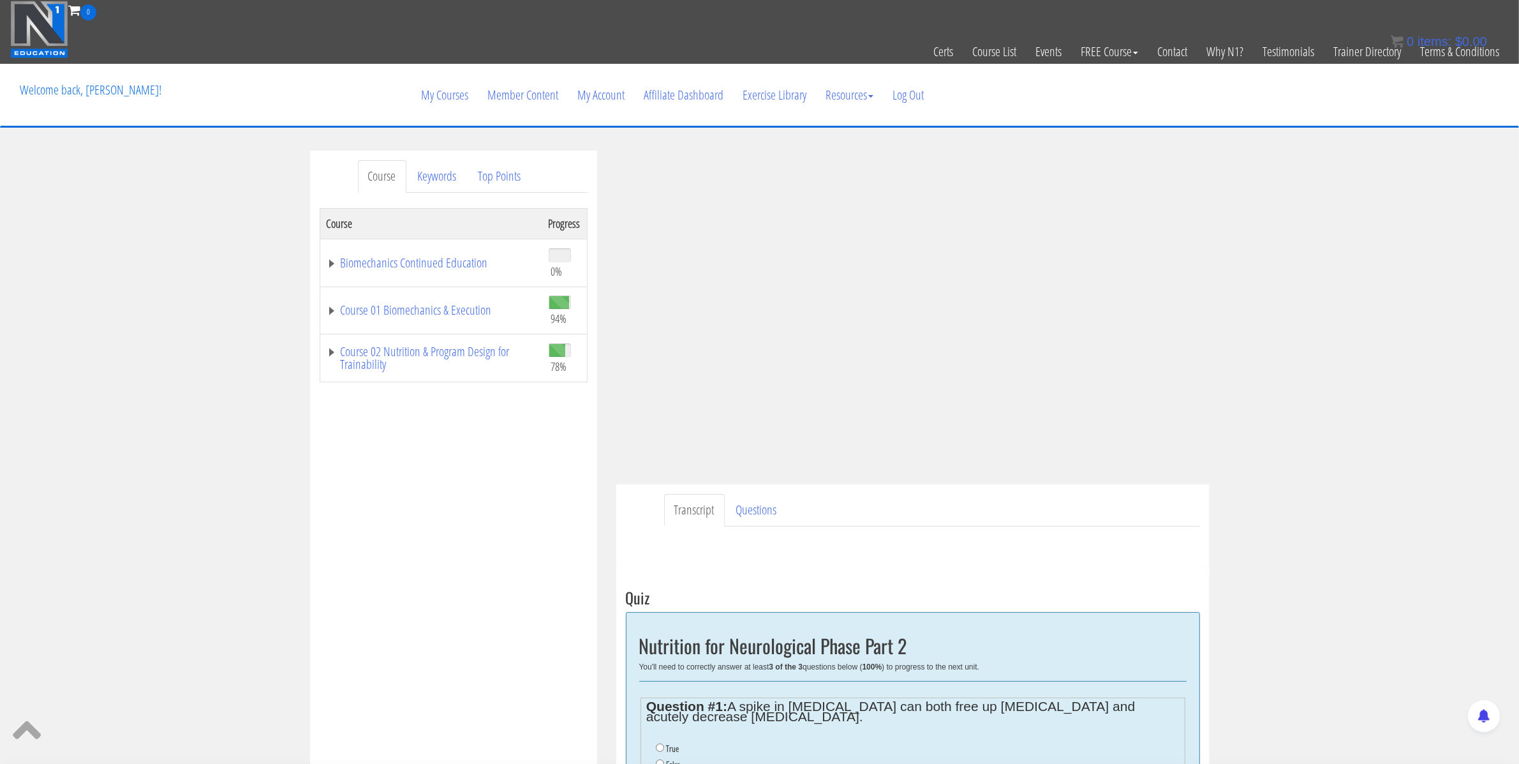
click at [1290, 326] on div "Course Keywords Top Points Course Progress Biomechanics Continued Education 0% …" at bounding box center [759, 672] width 1519 height 1042
click at [1261, 263] on div "Course Keywords Top Points Course Progress Biomechanics Continued Education 0% …" at bounding box center [759, 672] width 1519 height 1042
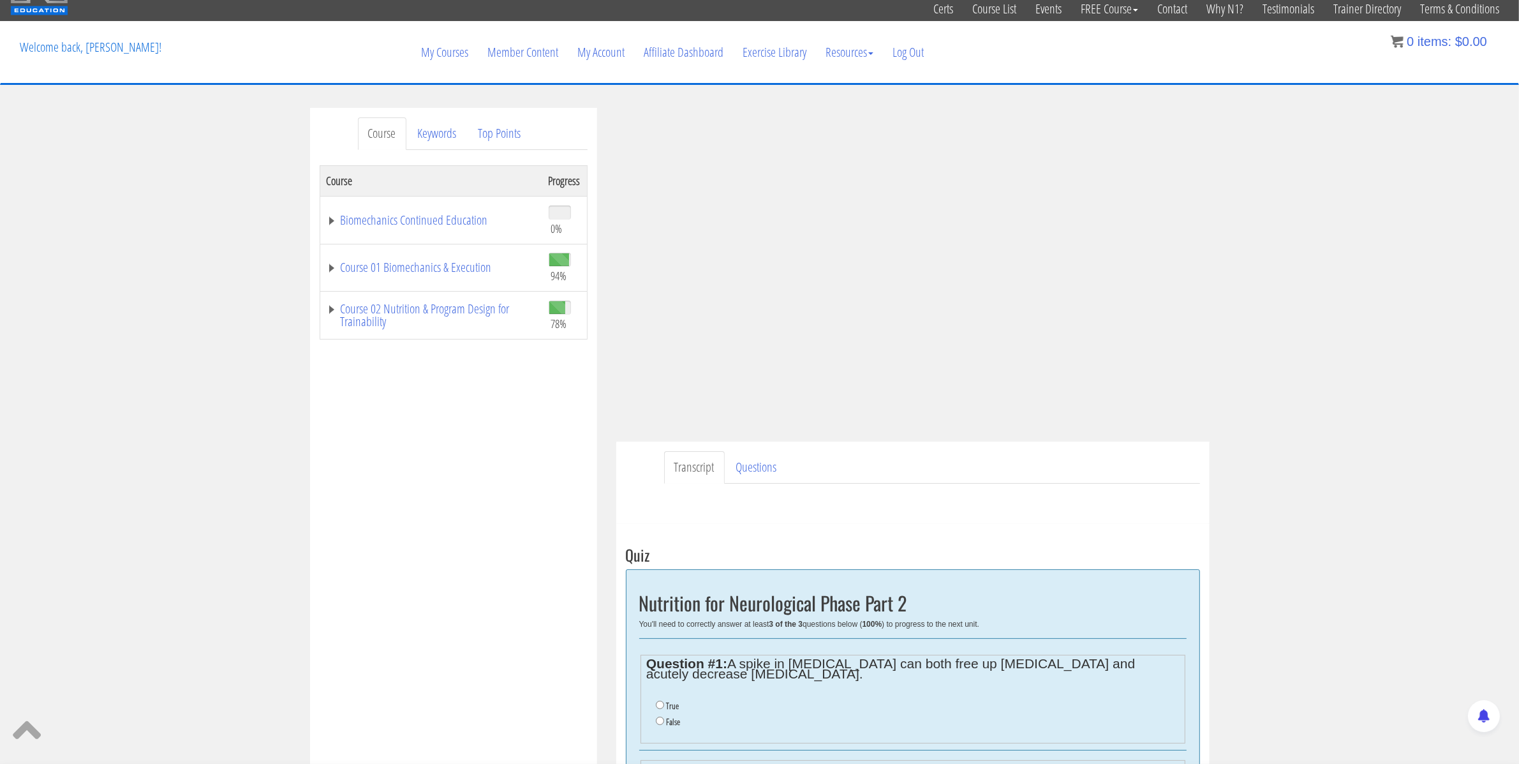
scroll to position [51, 0]
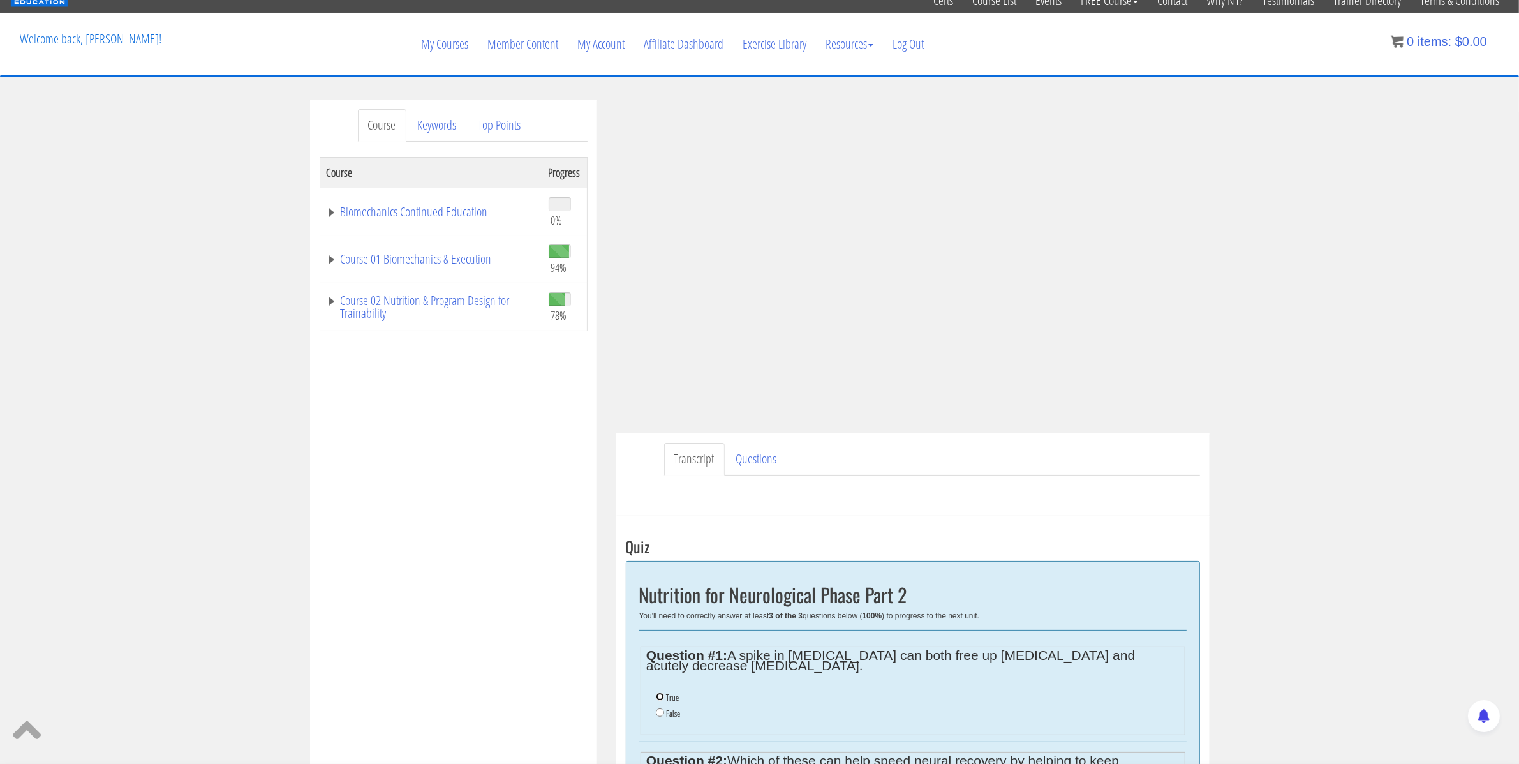
click at [661, 698] on input "True" at bounding box center [660, 696] width 8 height 8
radio input "true"
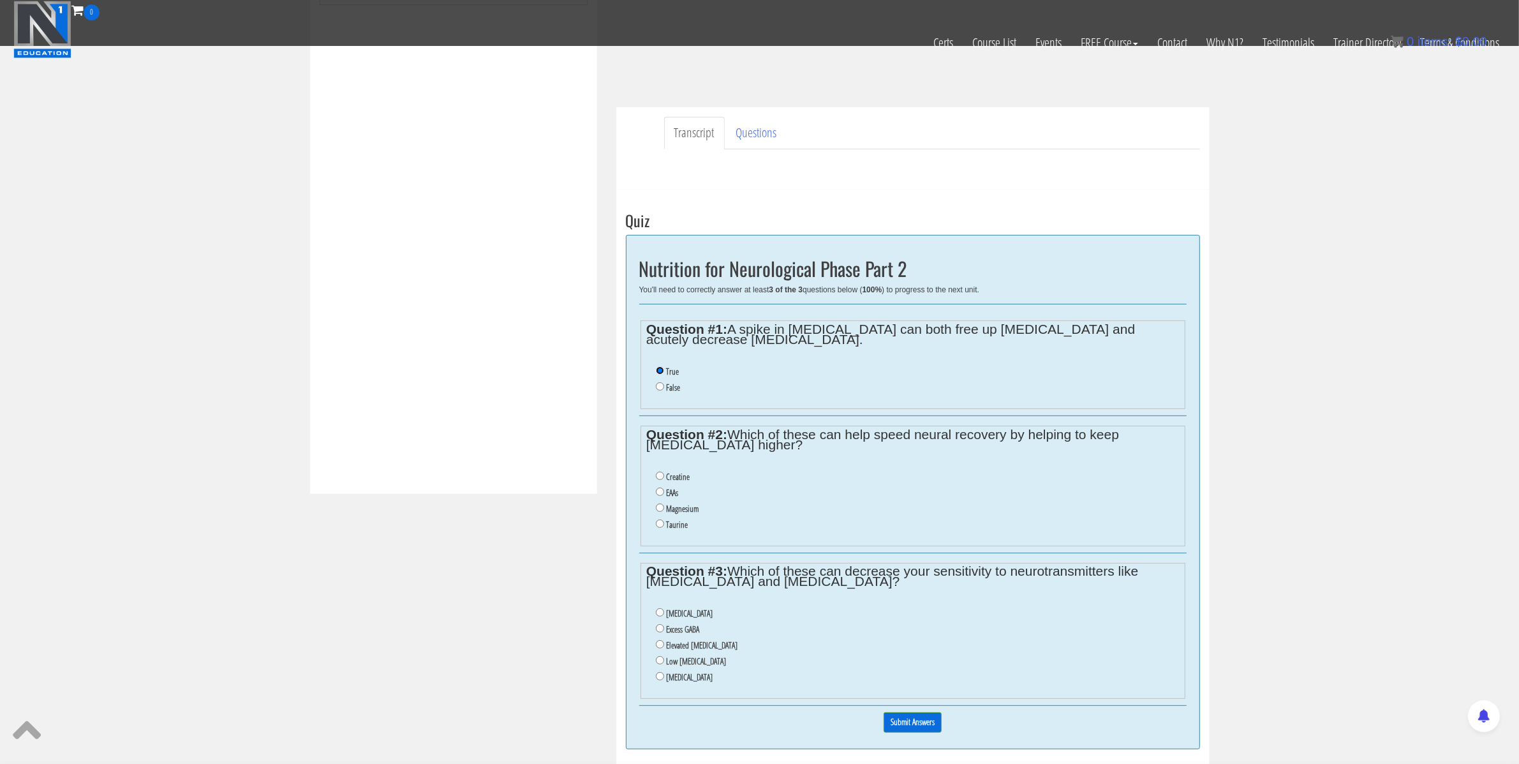
scroll to position [368, 0]
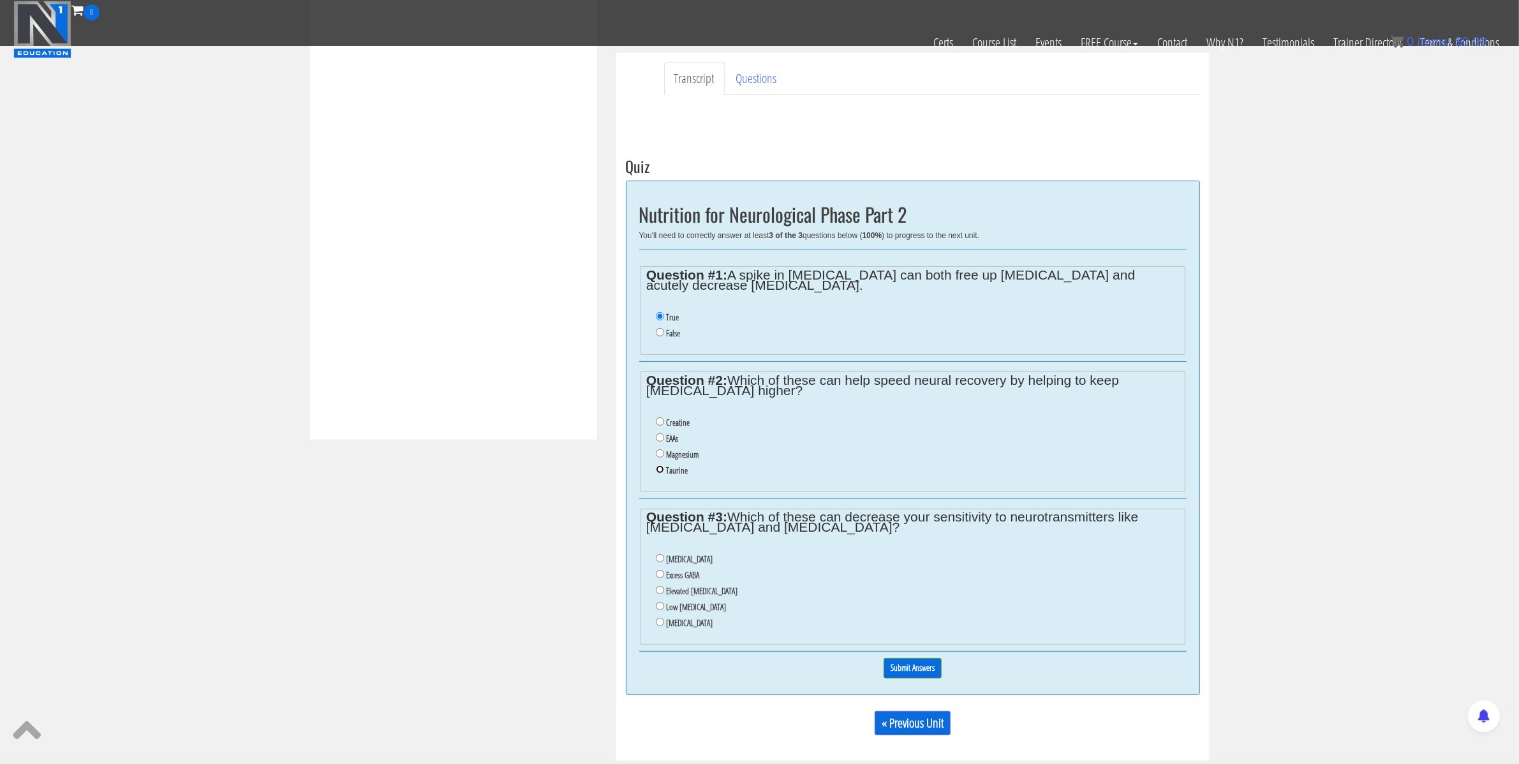
click at [662, 473] on input "Taurine" at bounding box center [660, 469] width 8 height 8
radio input "true"
click at [916, 426] on li "Creatine" at bounding box center [917, 423] width 523 height 16
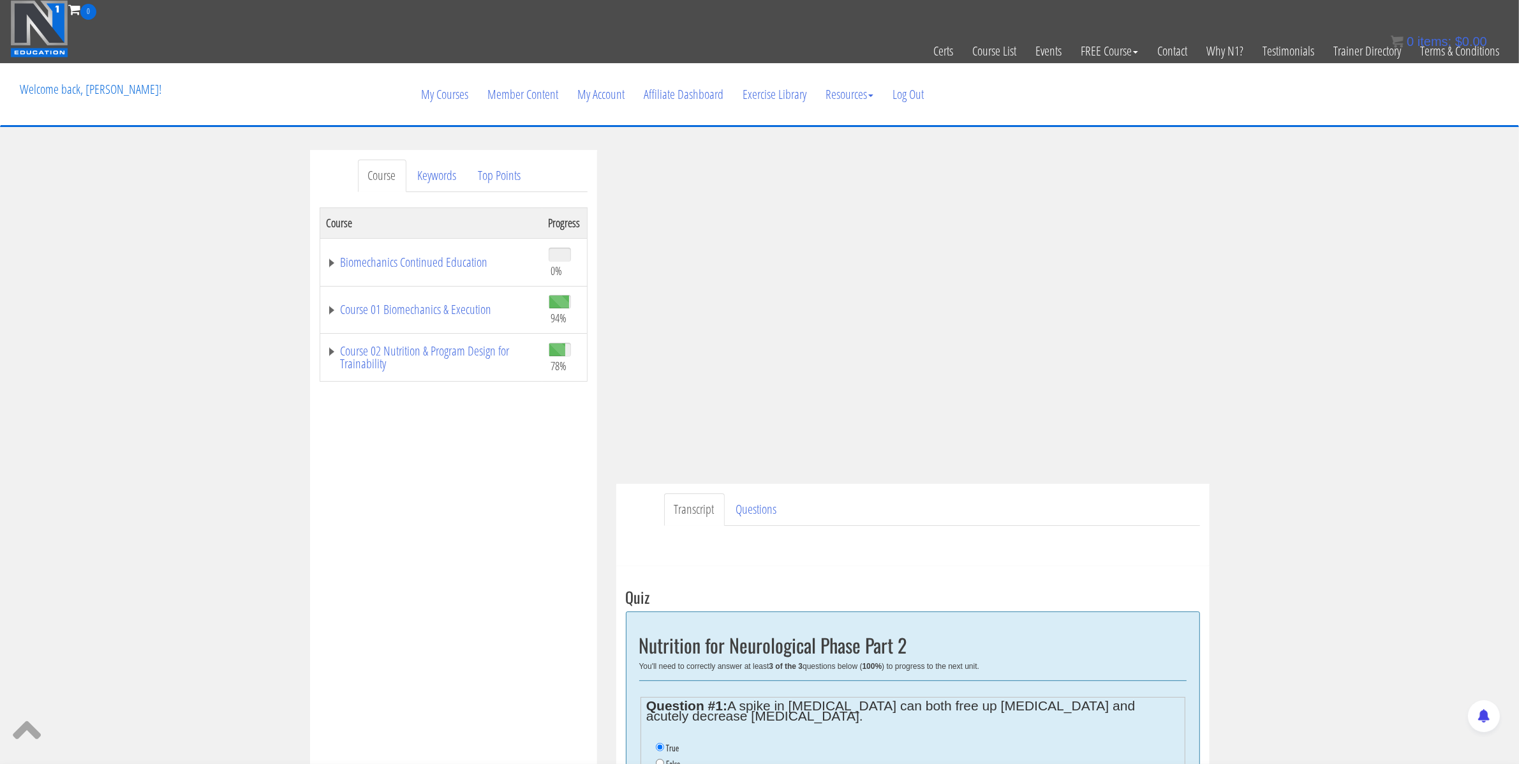
scroll to position [0, 0]
click at [1235, 311] on div "Course Keywords Top Points Course Progress Biomechanics Continued Education 0% …" at bounding box center [759, 672] width 1519 height 1042
click at [1243, 304] on div "Course Keywords Top Points Course Progress Biomechanics Continued Education 0% …" at bounding box center [759, 672] width 1519 height 1042
click at [1232, 311] on div "Course Keywords Top Points Course Progress Biomechanics Continued Education 0% …" at bounding box center [759, 672] width 1519 height 1042
click at [1235, 314] on div "Course Keywords Top Points Course Progress Biomechanics Continued Education 0% …" at bounding box center [759, 672] width 1519 height 1042
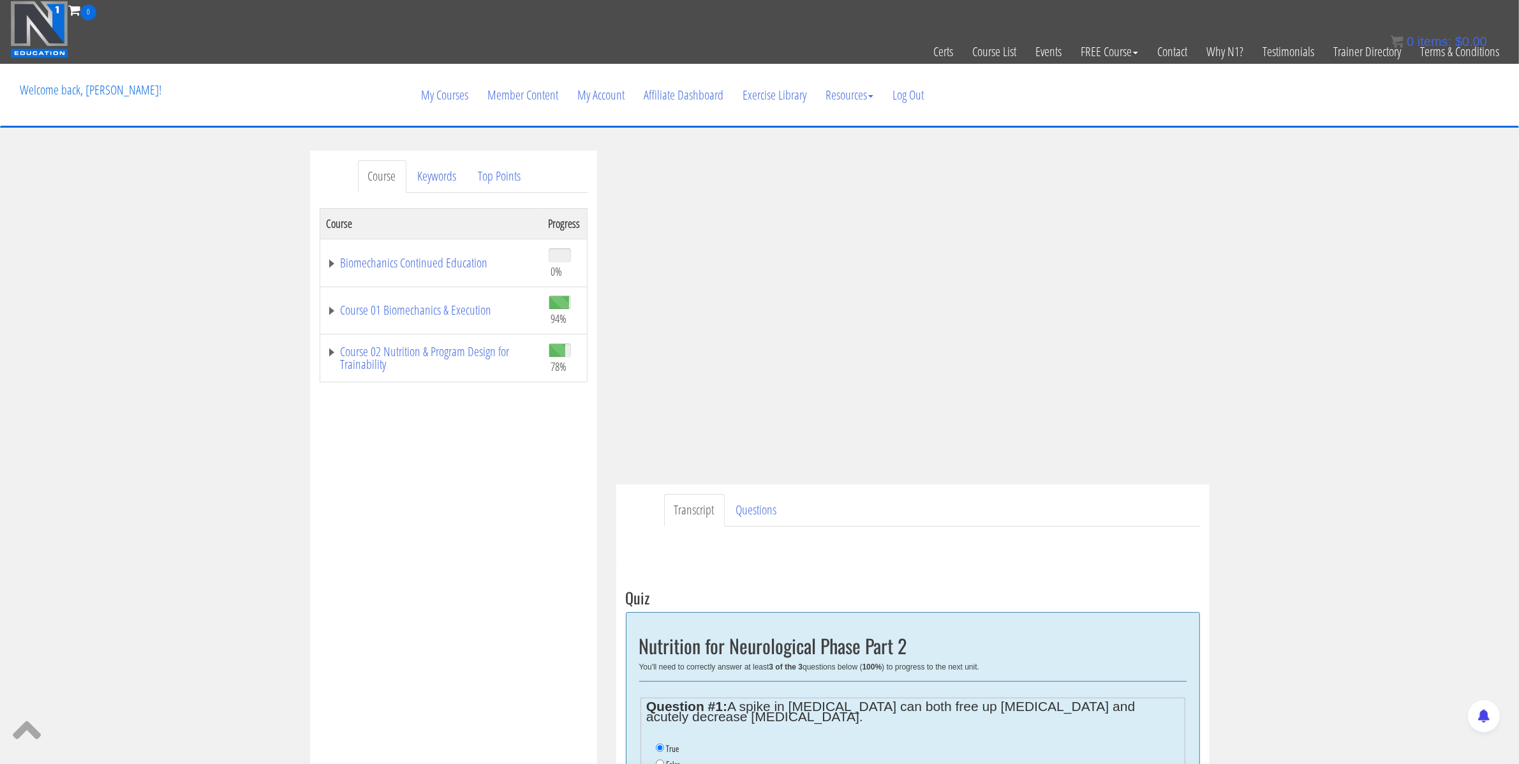
click at [1246, 293] on div "Course Keywords Top Points Course Progress Biomechanics Continued Education 0% …" at bounding box center [759, 672] width 1519 height 1042
click at [1262, 295] on div "Course Keywords Top Points Course Progress Biomechanics Continued Education 0% …" at bounding box center [759, 672] width 1519 height 1042
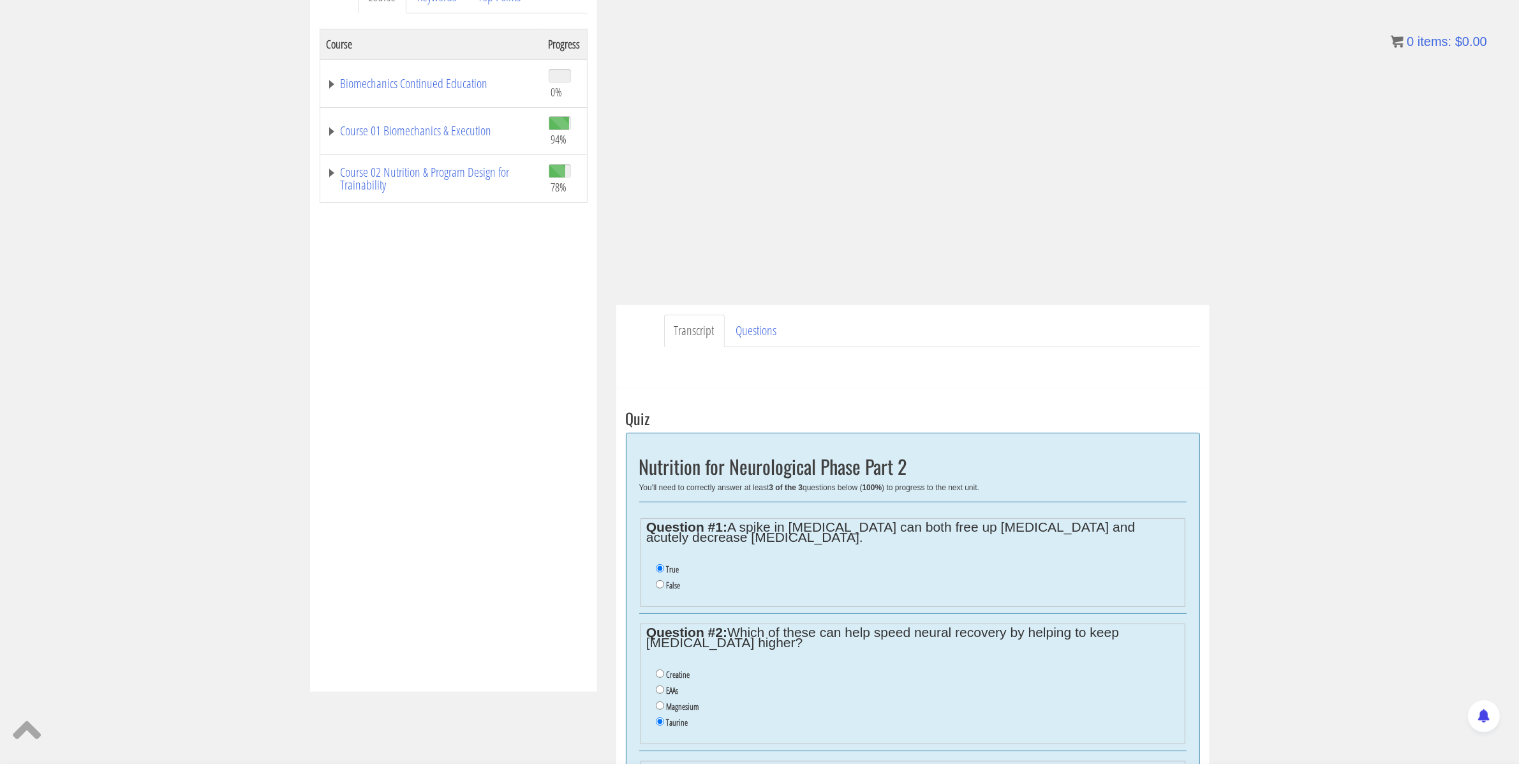
scroll to position [604, 0]
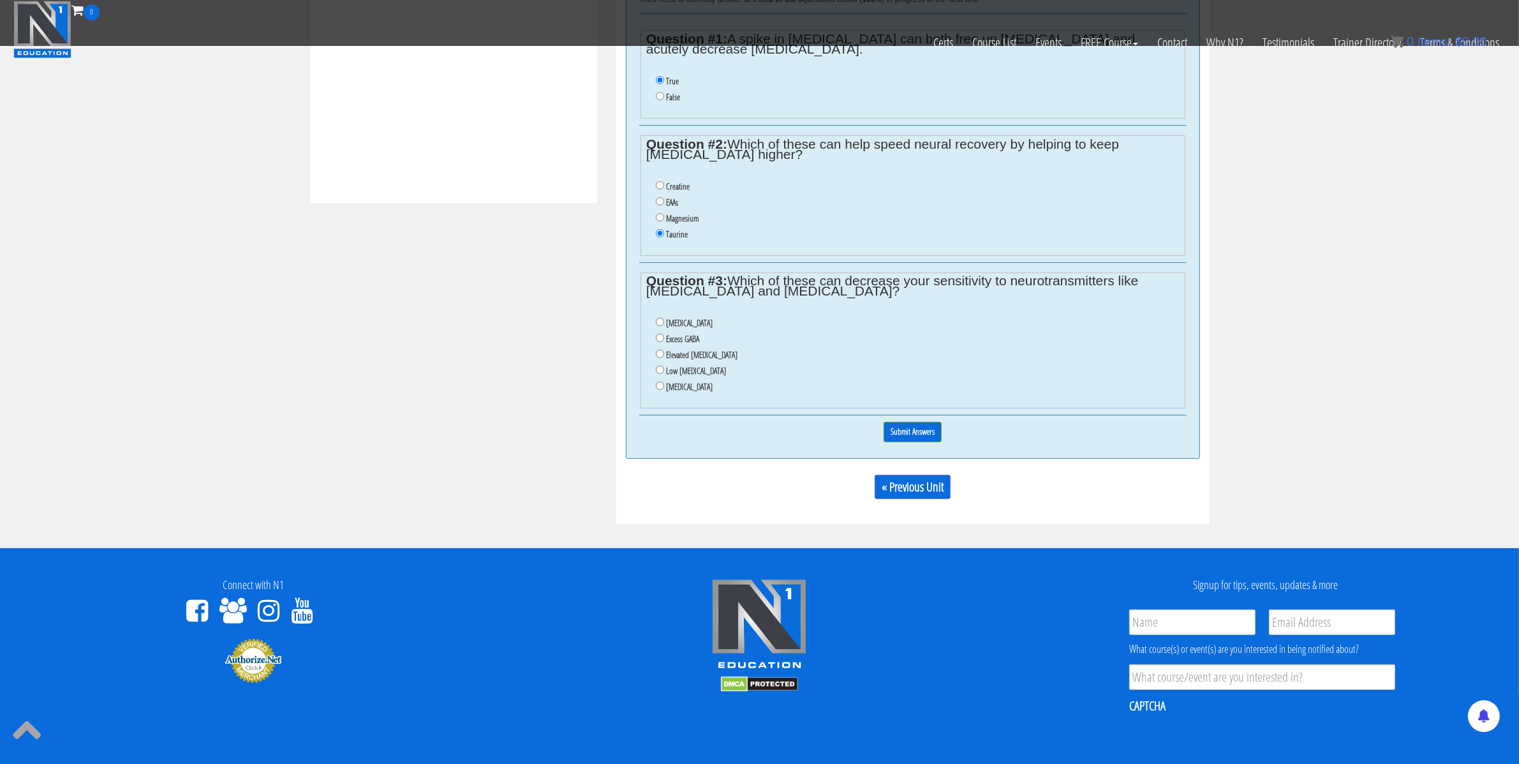
click at [664, 341] on li "Excess GABA" at bounding box center [917, 339] width 523 height 16
click at [658, 358] on input "Elevated cortisol" at bounding box center [660, 354] width 8 height 8
radio input "true"
click at [661, 342] on input "Excess GABA" at bounding box center [660, 338] width 8 height 8
radio input "true"
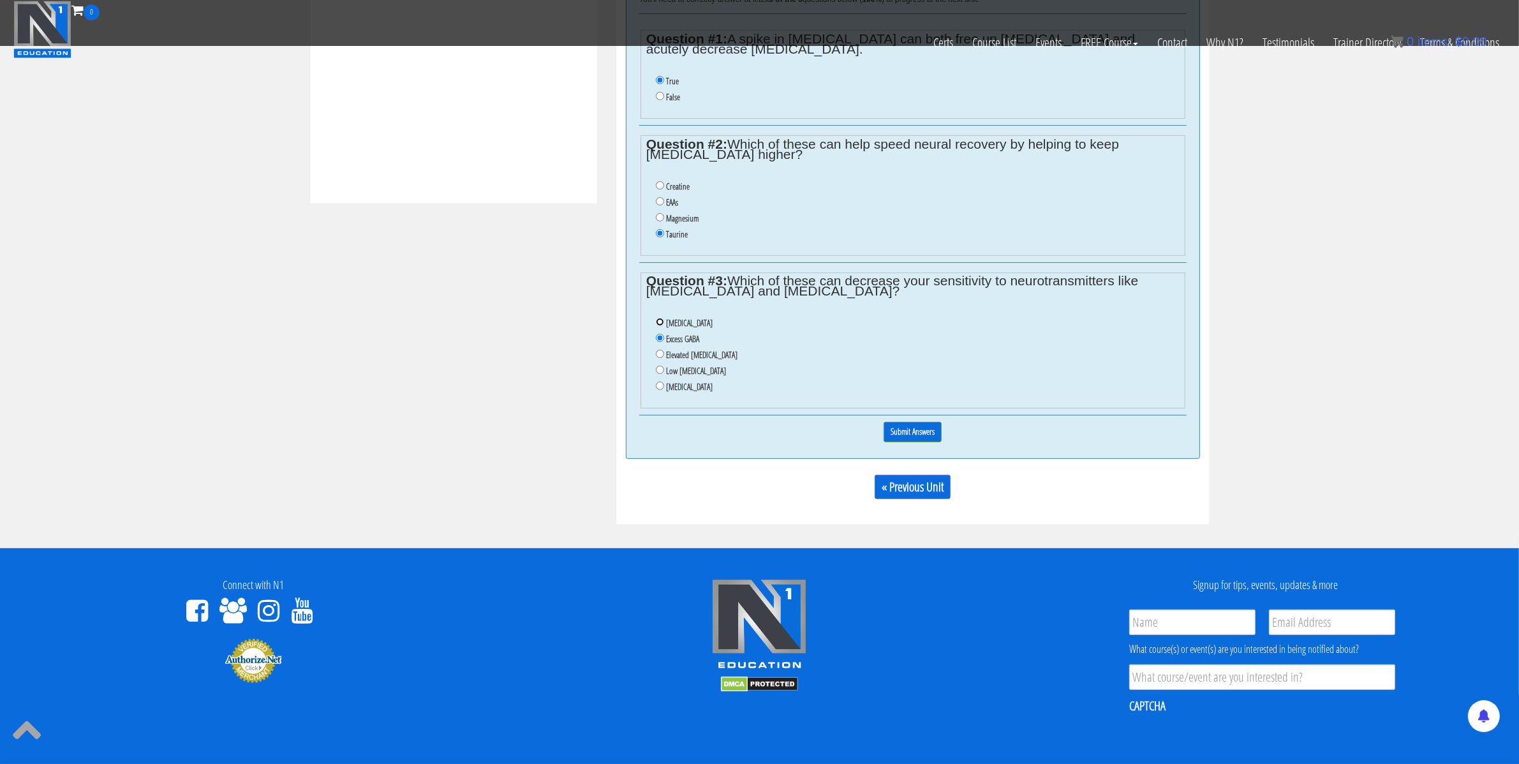
click at [661, 326] on input "Adrenal fatigue" at bounding box center [660, 322] width 8 height 8
radio input "true"
click at [916, 435] on input "Submit Answers" at bounding box center [913, 432] width 58 height 20
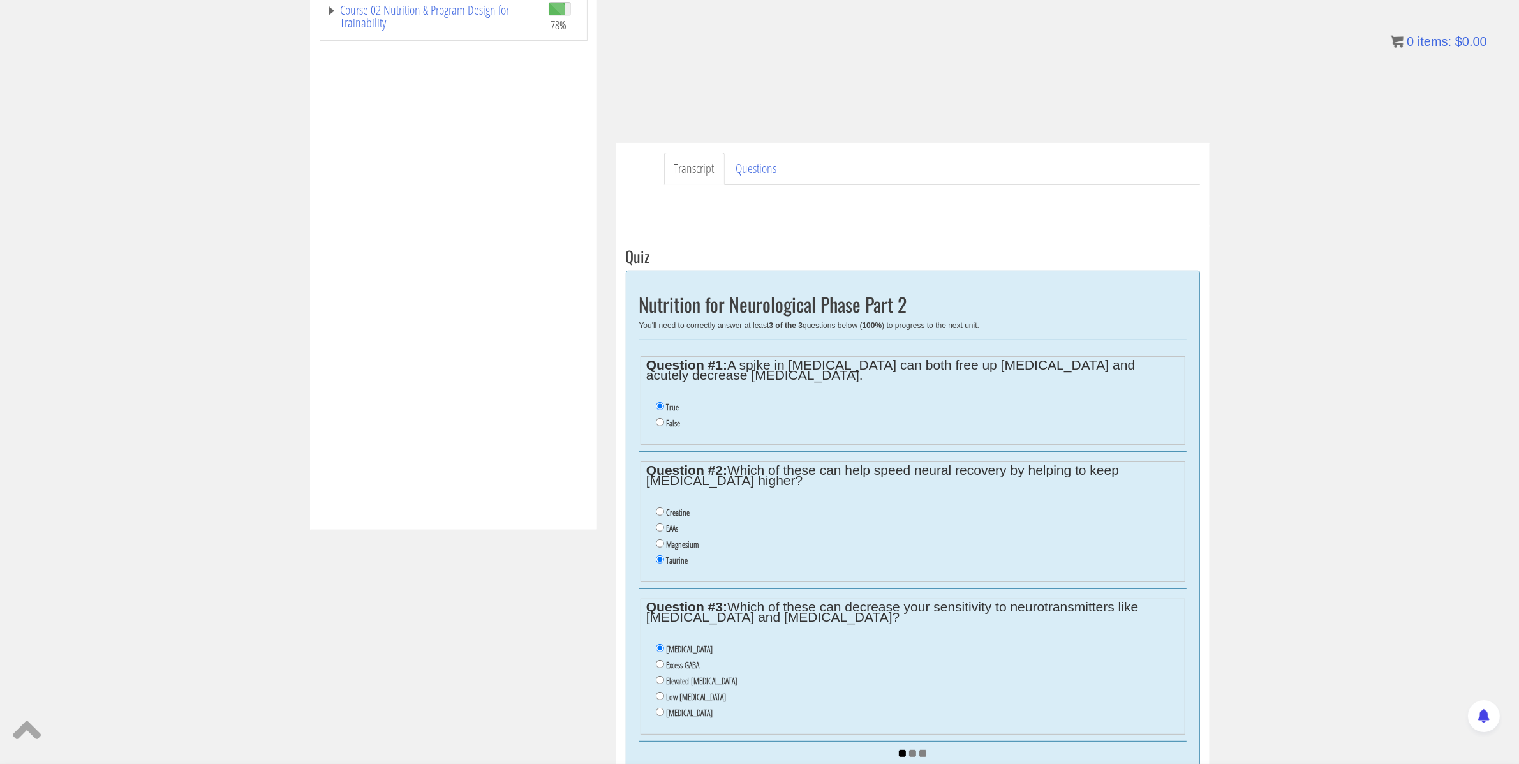
scroll to position [0, 0]
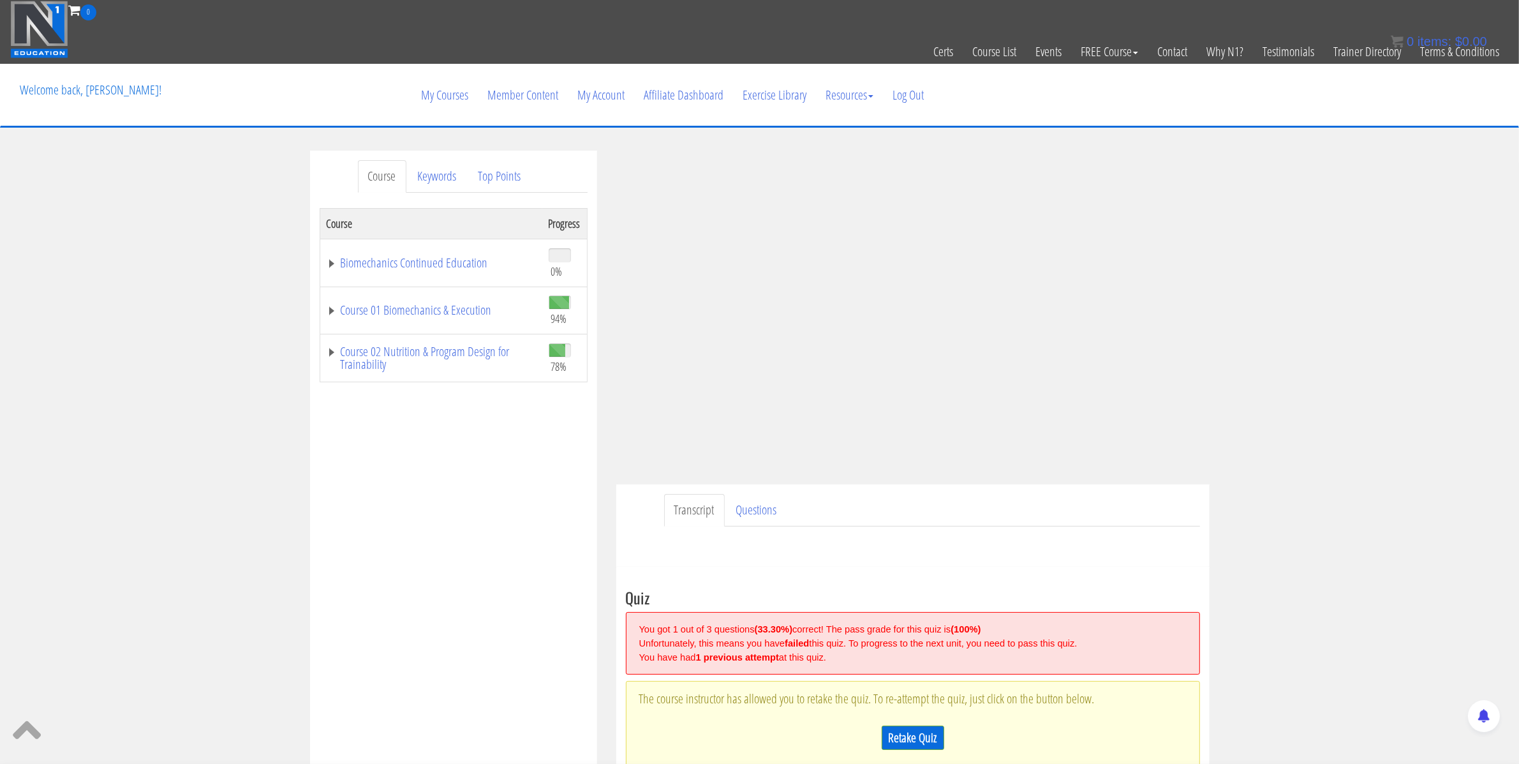
scroll to position [549, 0]
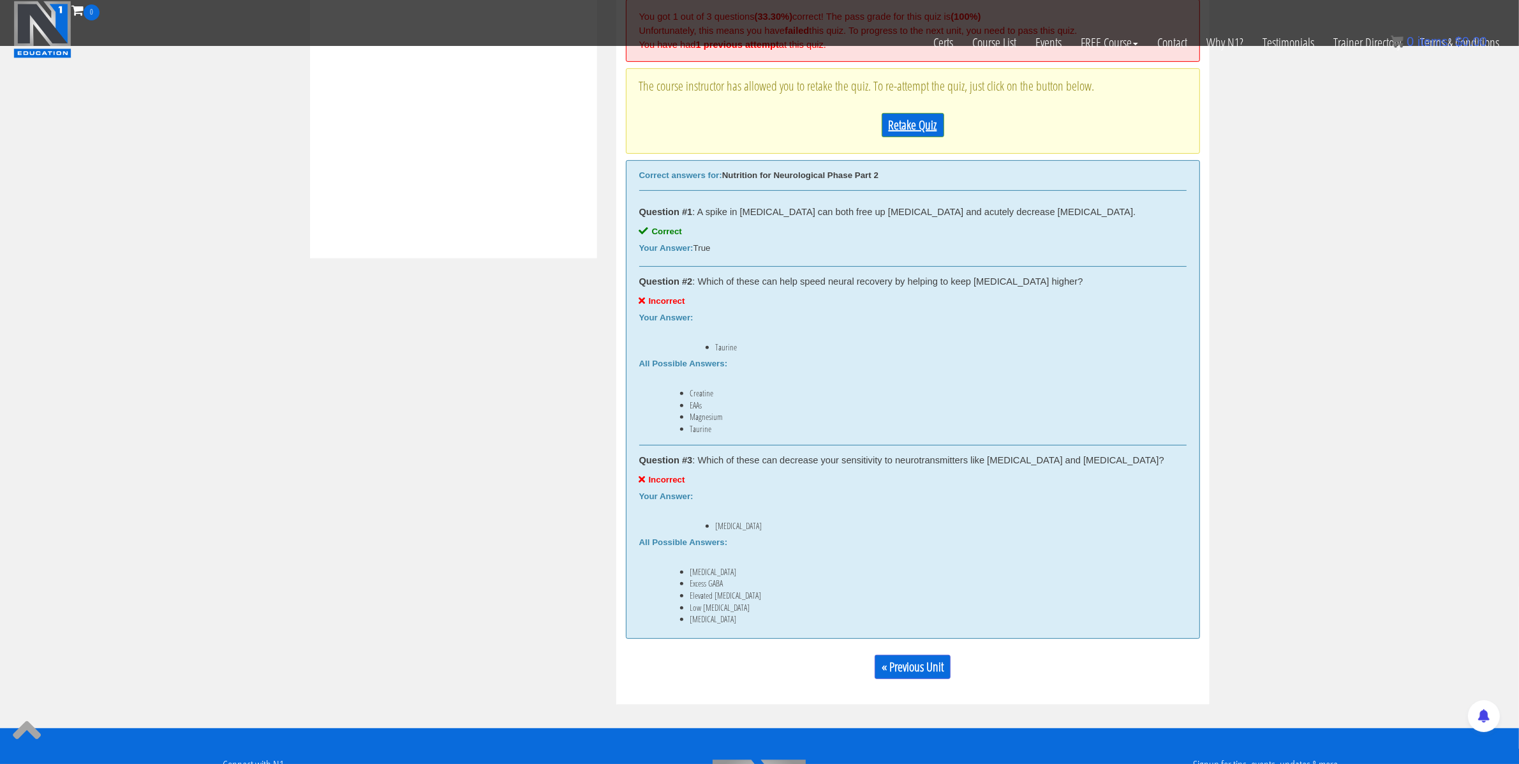
click at [900, 122] on link "Retake Quiz" at bounding box center [913, 125] width 63 height 24
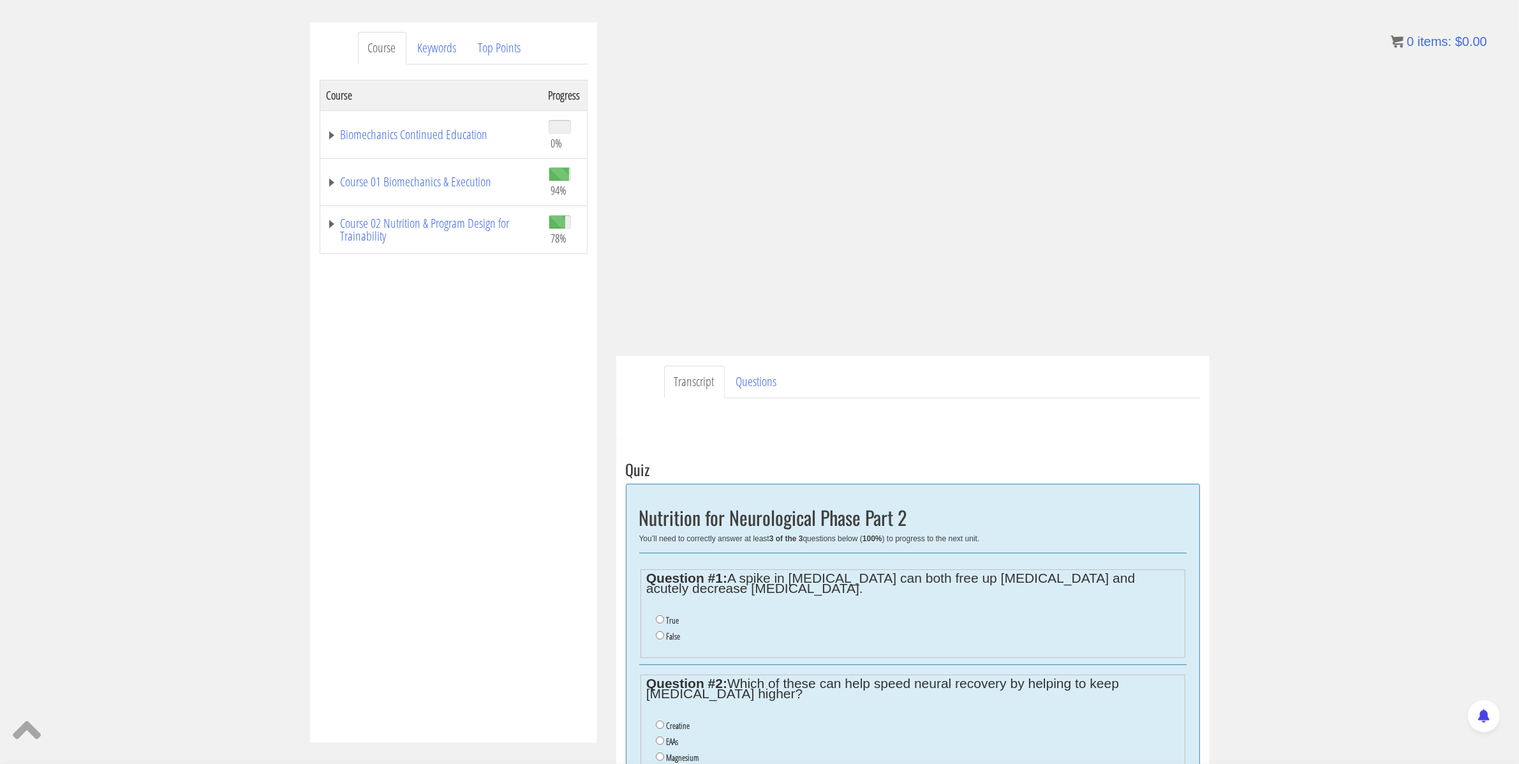
scroll to position [317, 0]
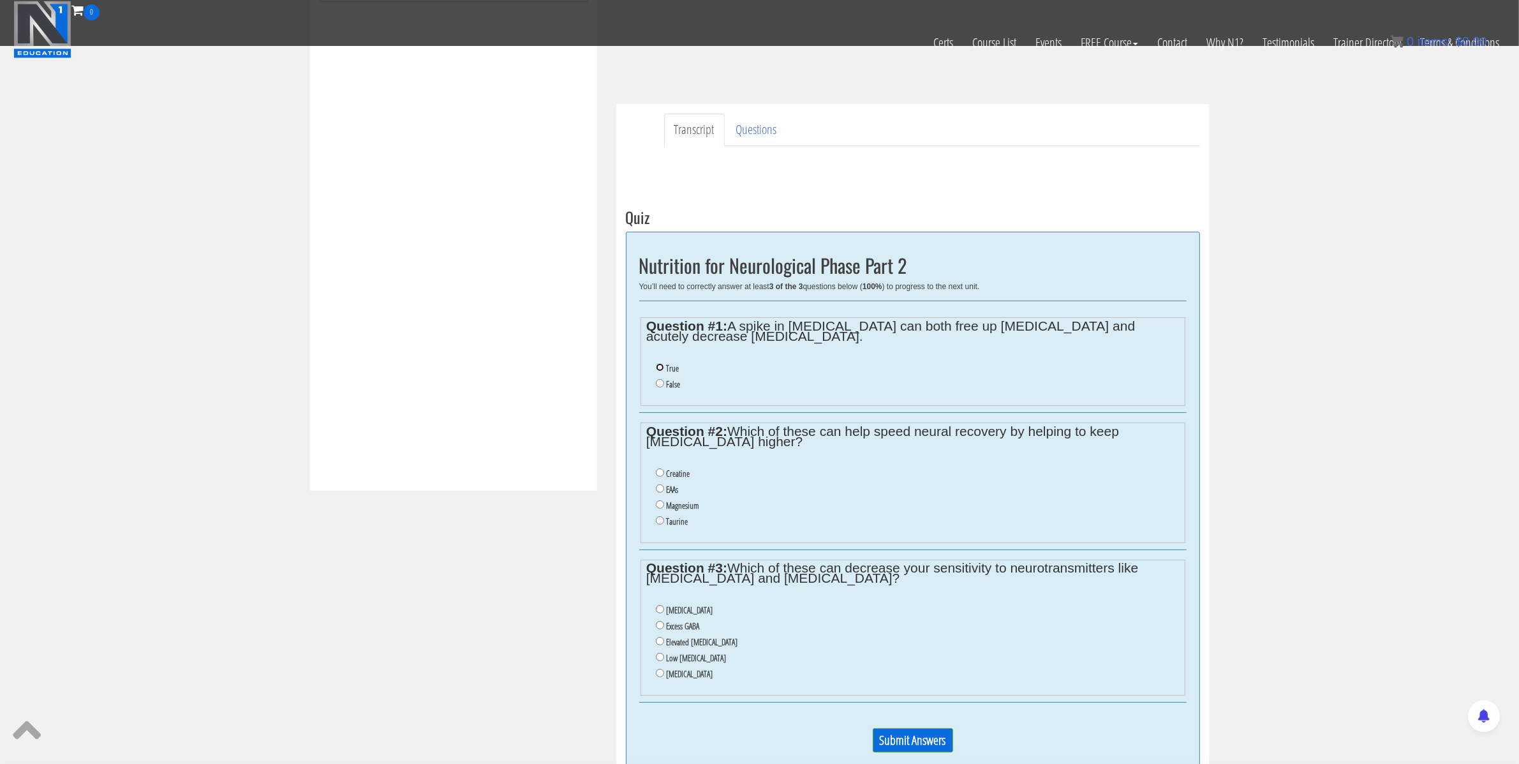
click at [659, 367] on input "True" at bounding box center [660, 367] width 8 height 8
radio input "true"
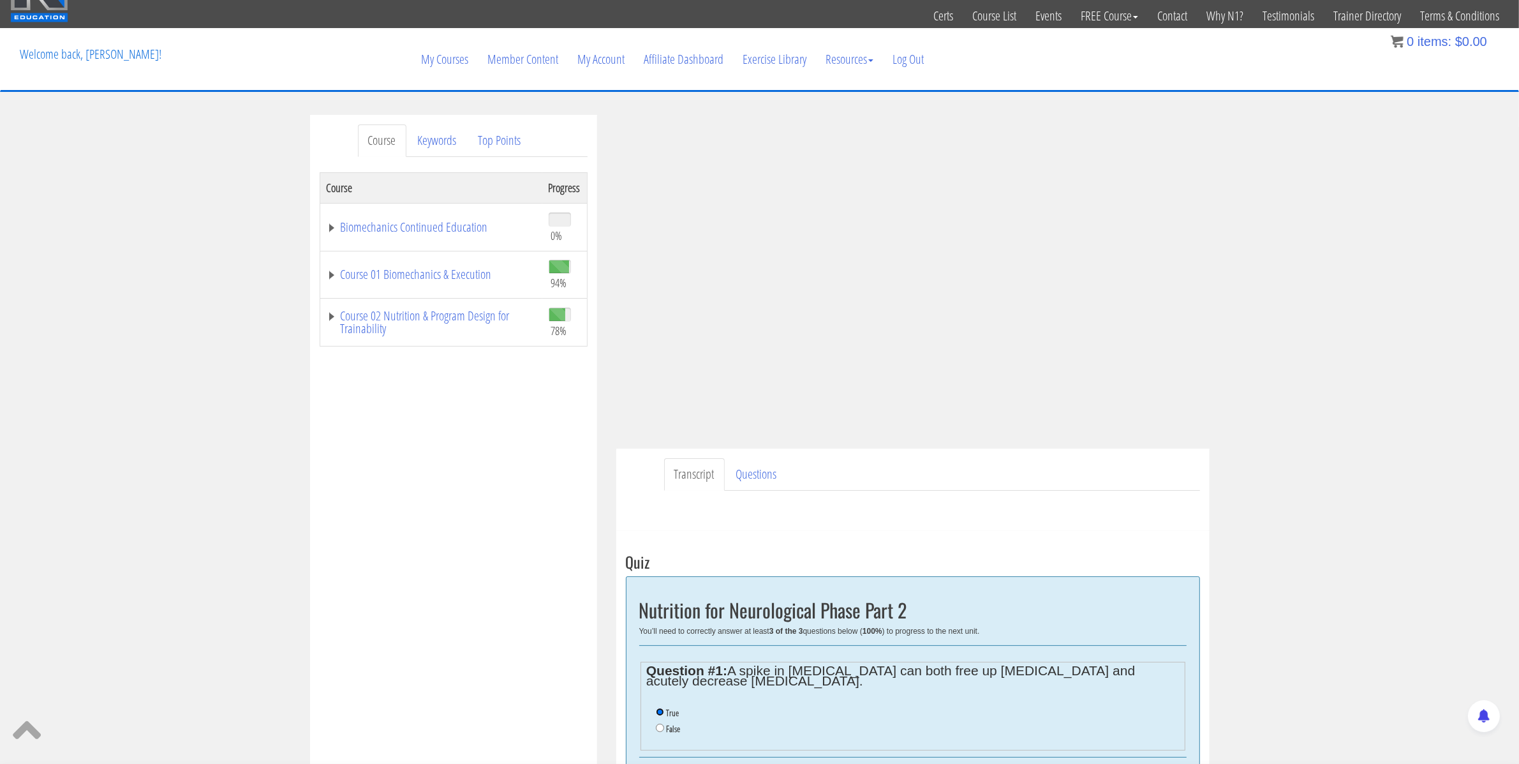
scroll to position [0, 0]
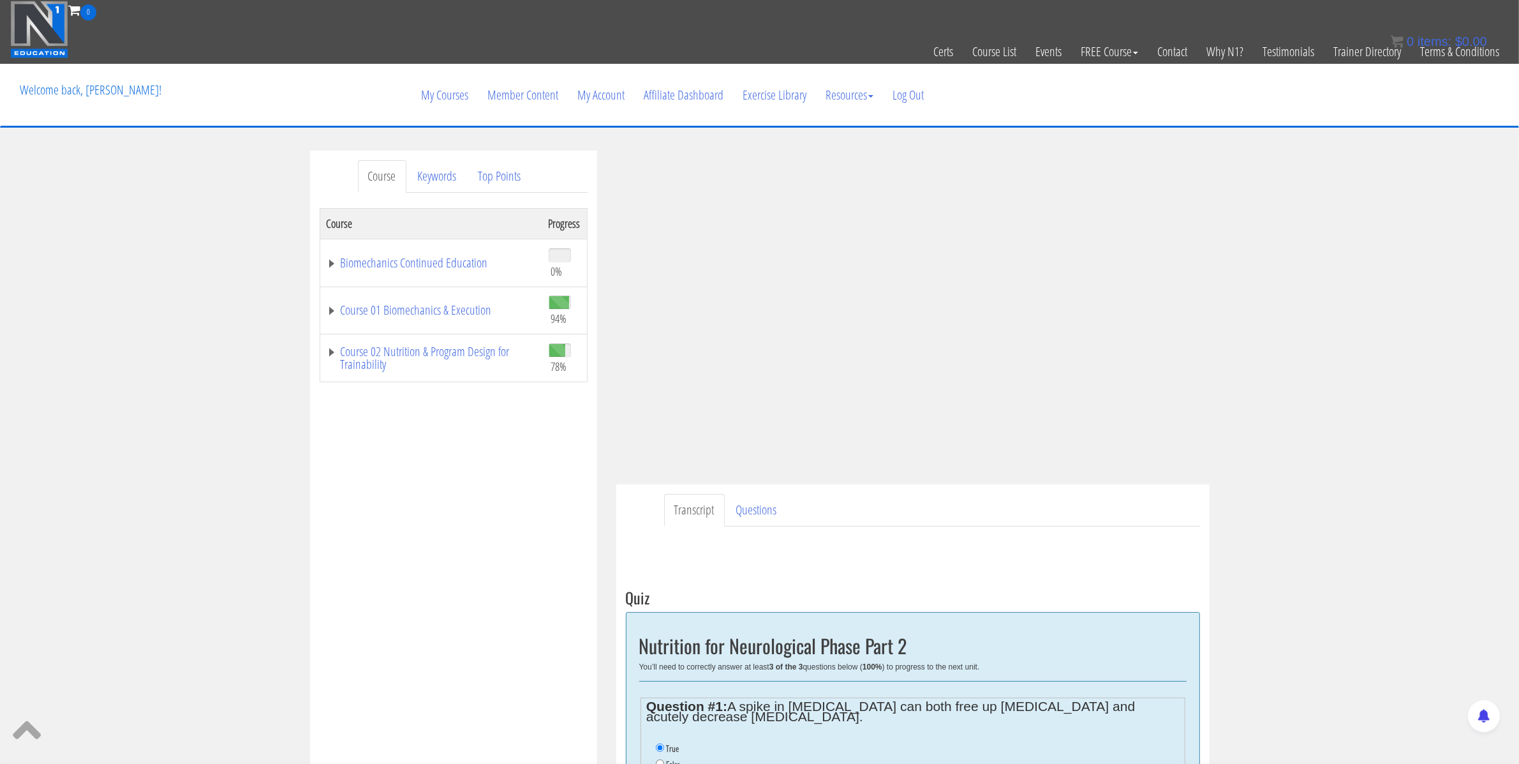
click at [1343, 278] on div "Course Keywords Top Points Course Progress Biomechanics Continued Education 0% …" at bounding box center [759, 698] width 1519 height 1094
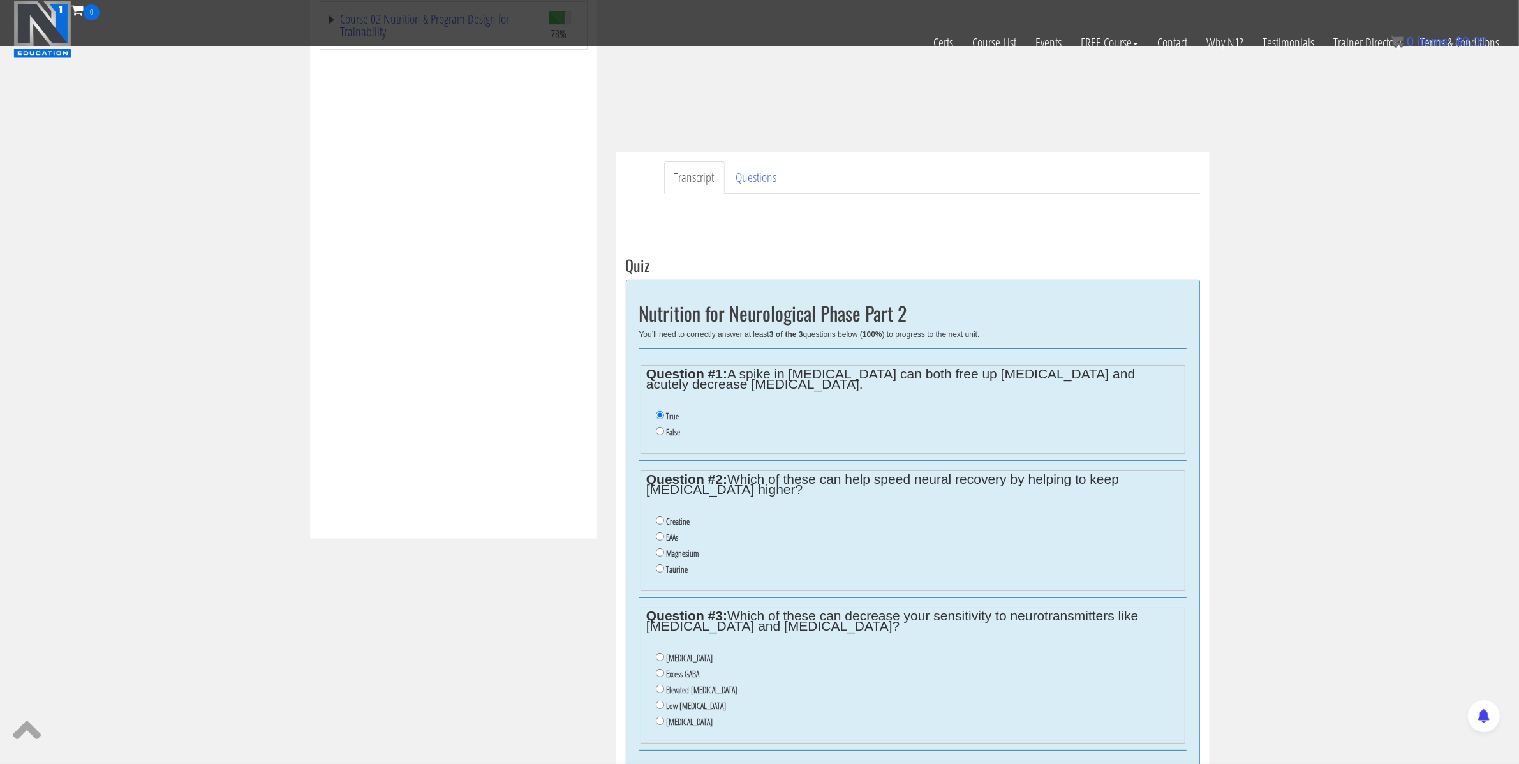
scroll to position [268, 0]
click at [659, 555] on input "Magnesium" at bounding box center [660, 553] width 8 height 8
radio input "true"
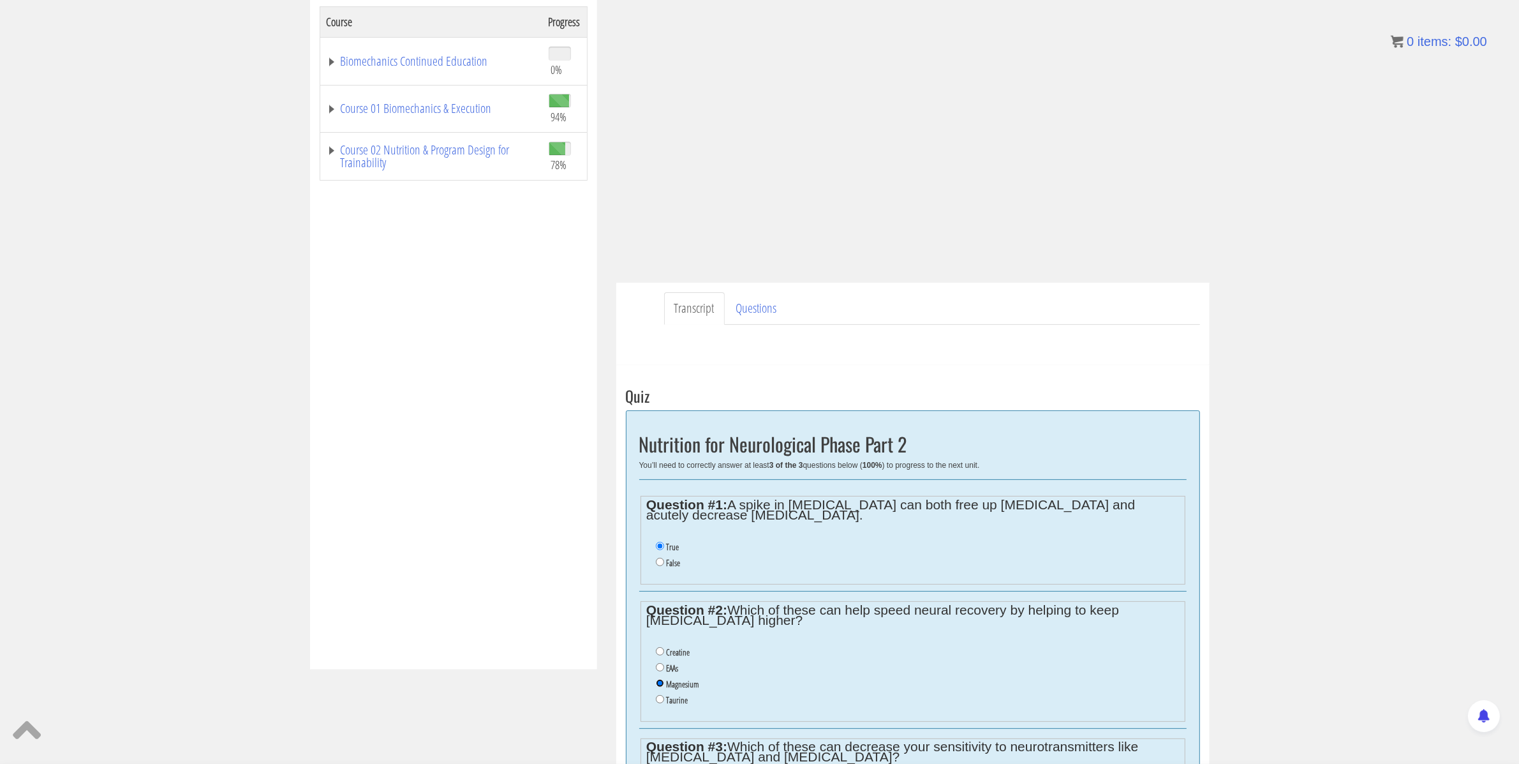
scroll to position [47, 0]
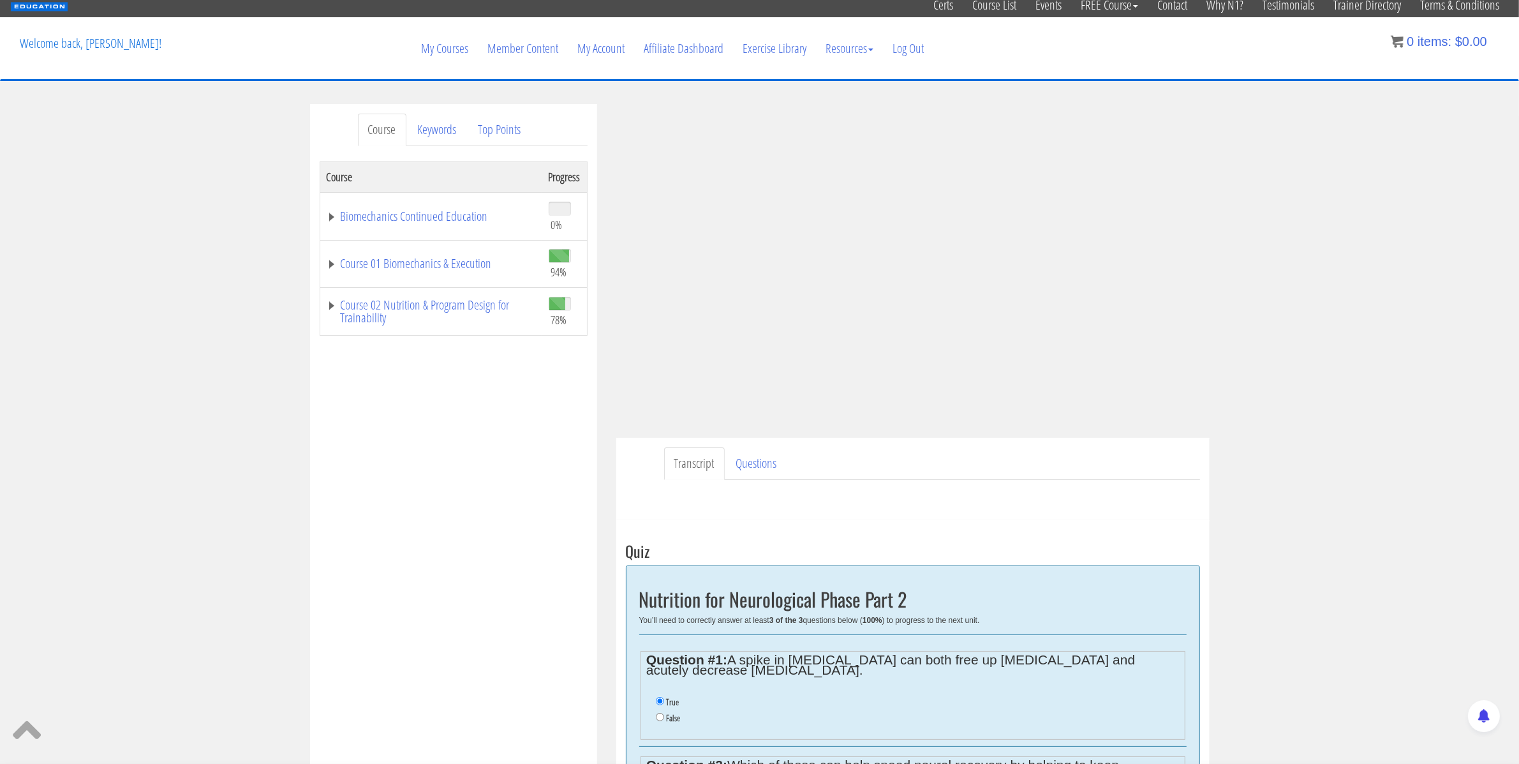
click at [1232, 264] on div "Course Keywords Top Points Course Progress Biomechanics Continued Education 0% …" at bounding box center [759, 651] width 1519 height 1094
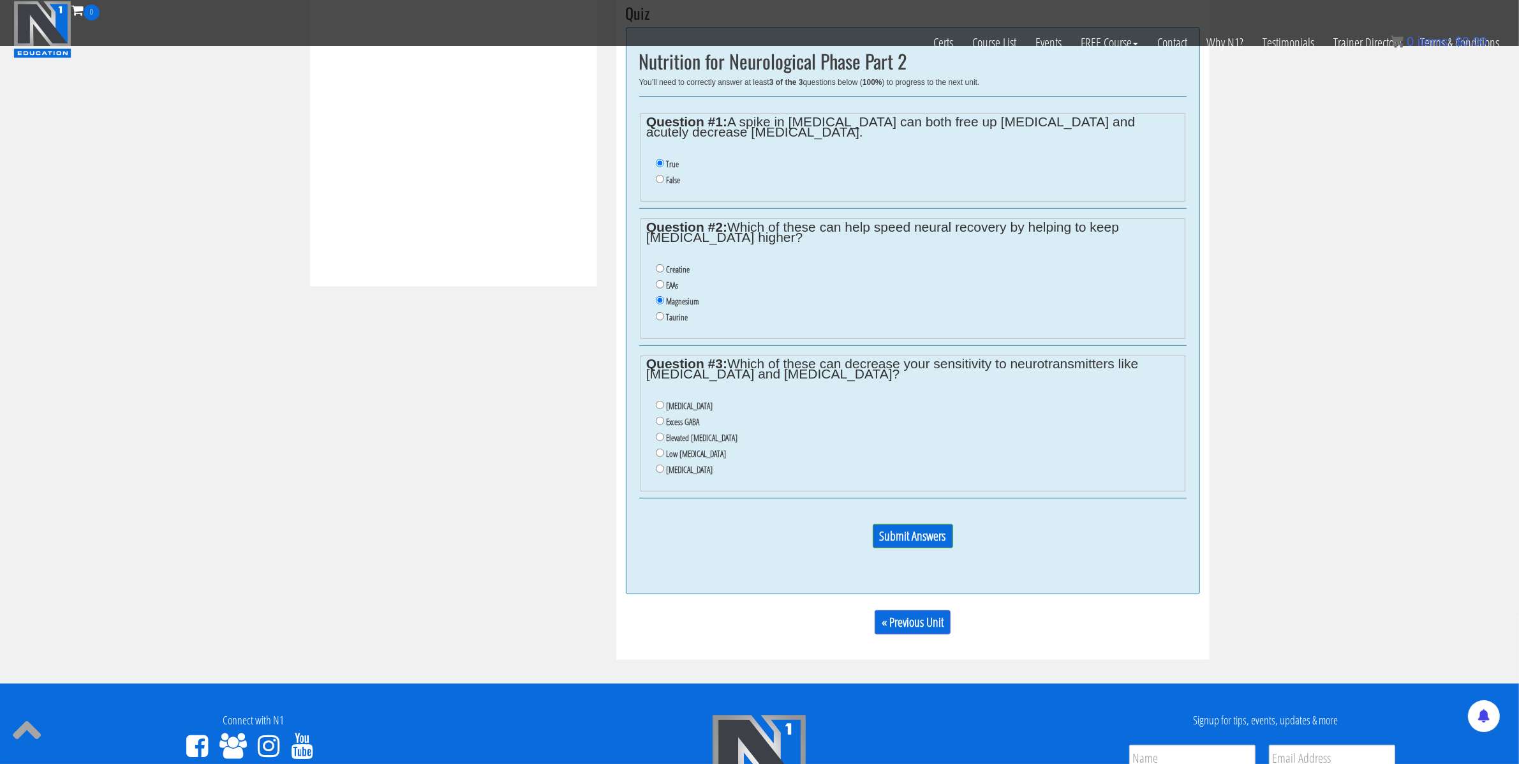
scroll to position [503, 0]
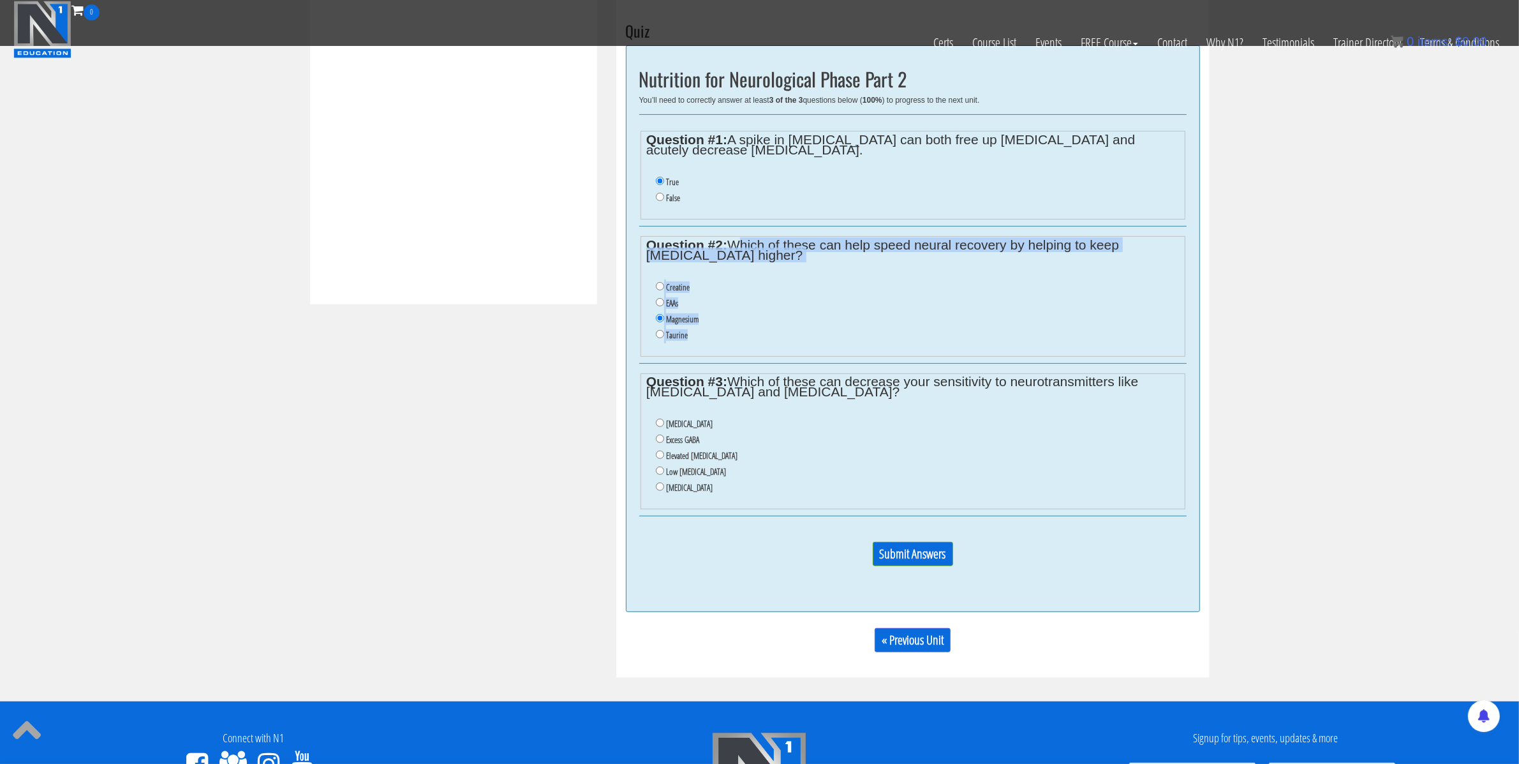
drag, startPoint x: 733, startPoint y: 246, endPoint x: 761, endPoint y: 339, distance: 97.5
click at [768, 346] on fieldset "Question #2: Which of these can help speed neural recovery by helping to keep a…" at bounding box center [913, 296] width 545 height 121
click at [831, 285] on li "Creatine" at bounding box center [917, 287] width 523 height 16
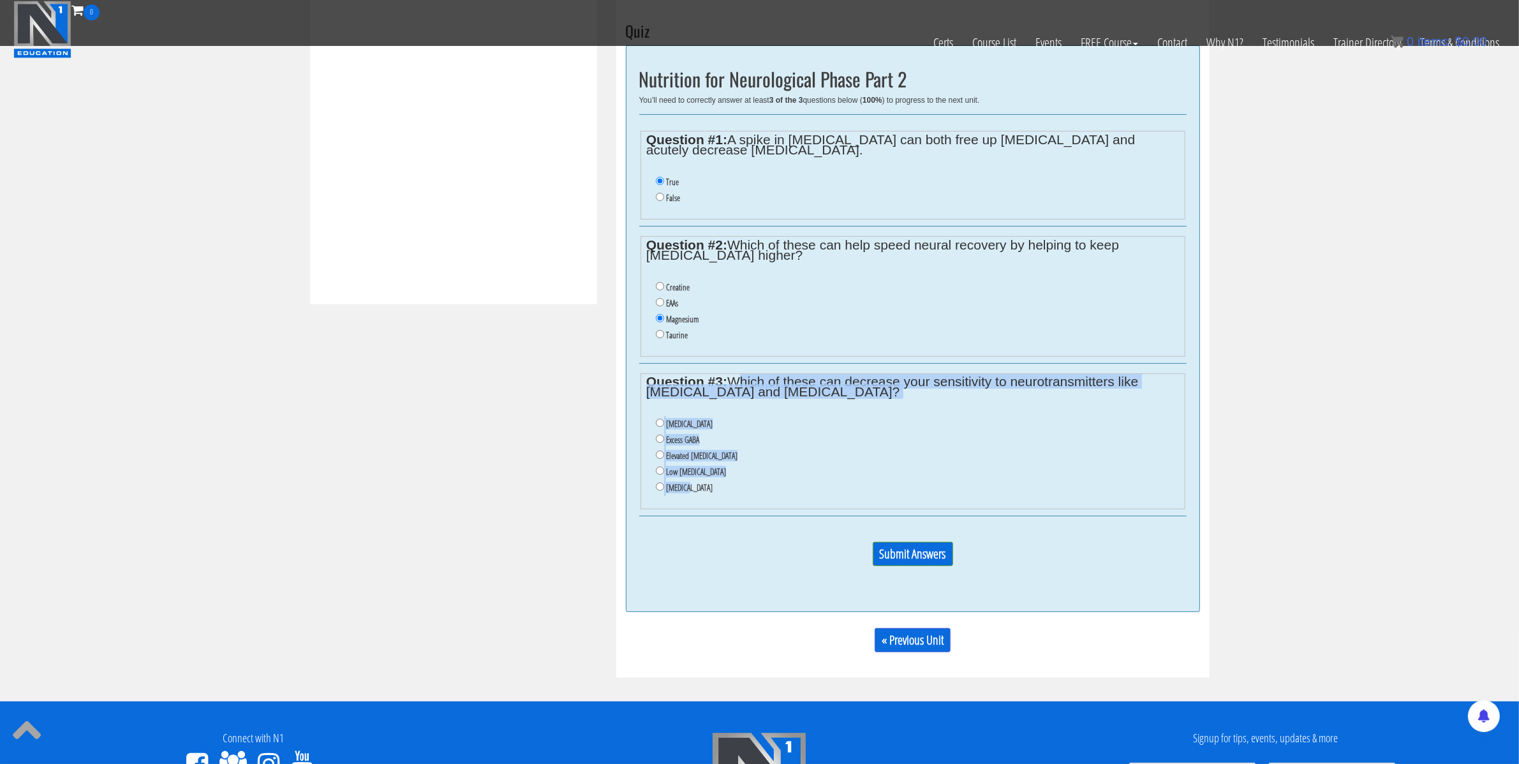
drag, startPoint x: 731, startPoint y: 383, endPoint x: 727, endPoint y: 493, distance: 110.5
click at [729, 495] on fieldset "Question #3: Which of these can decrease your sensitivity to neurotransmitters …" at bounding box center [913, 441] width 545 height 137
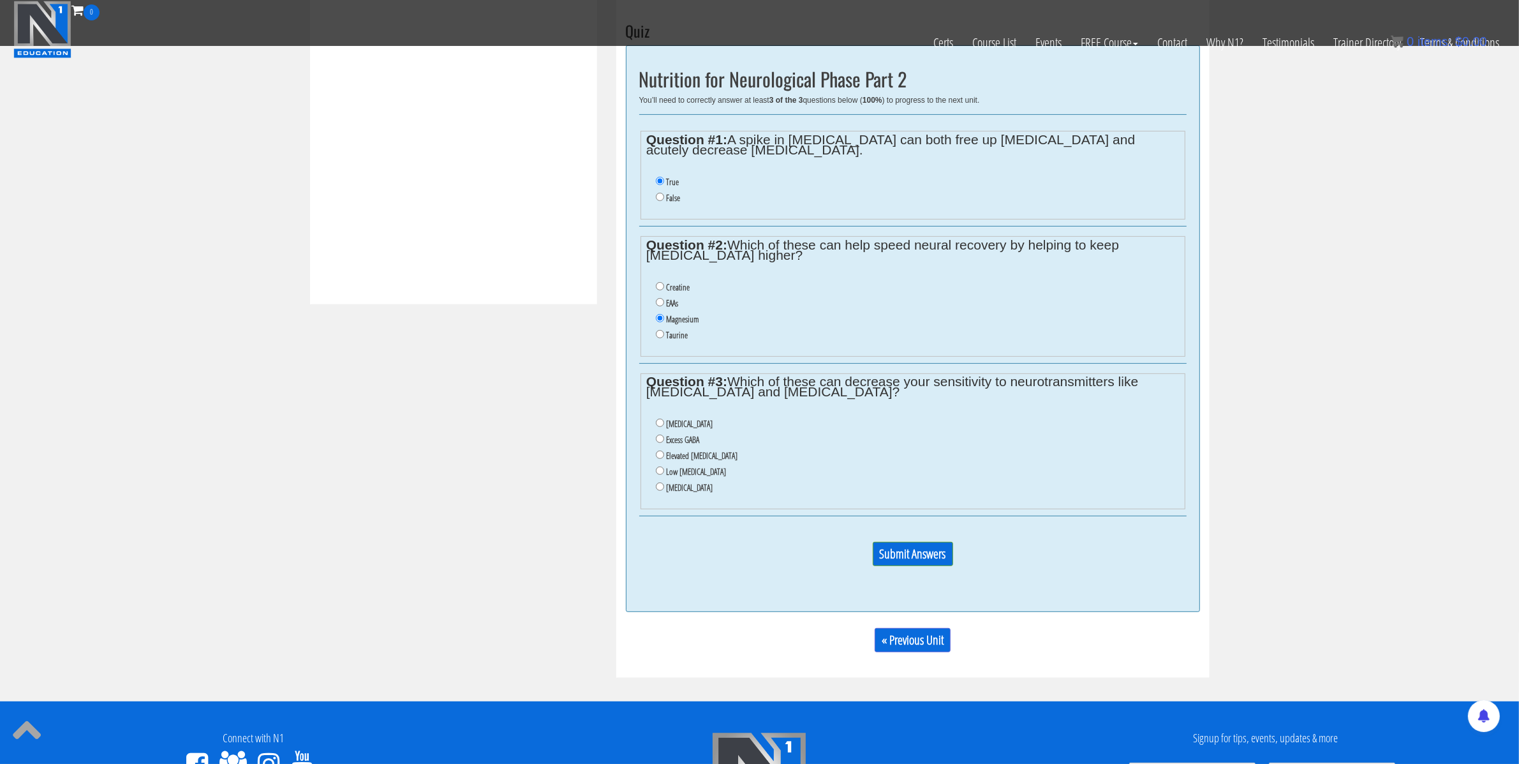
click at [675, 445] on label "Excess GABA" at bounding box center [682, 440] width 33 height 10
click at [664, 443] on input "Excess GABA" at bounding box center [660, 439] width 8 height 8
radio input "true"
click at [900, 561] on input "Submit Answers" at bounding box center [913, 554] width 80 height 24
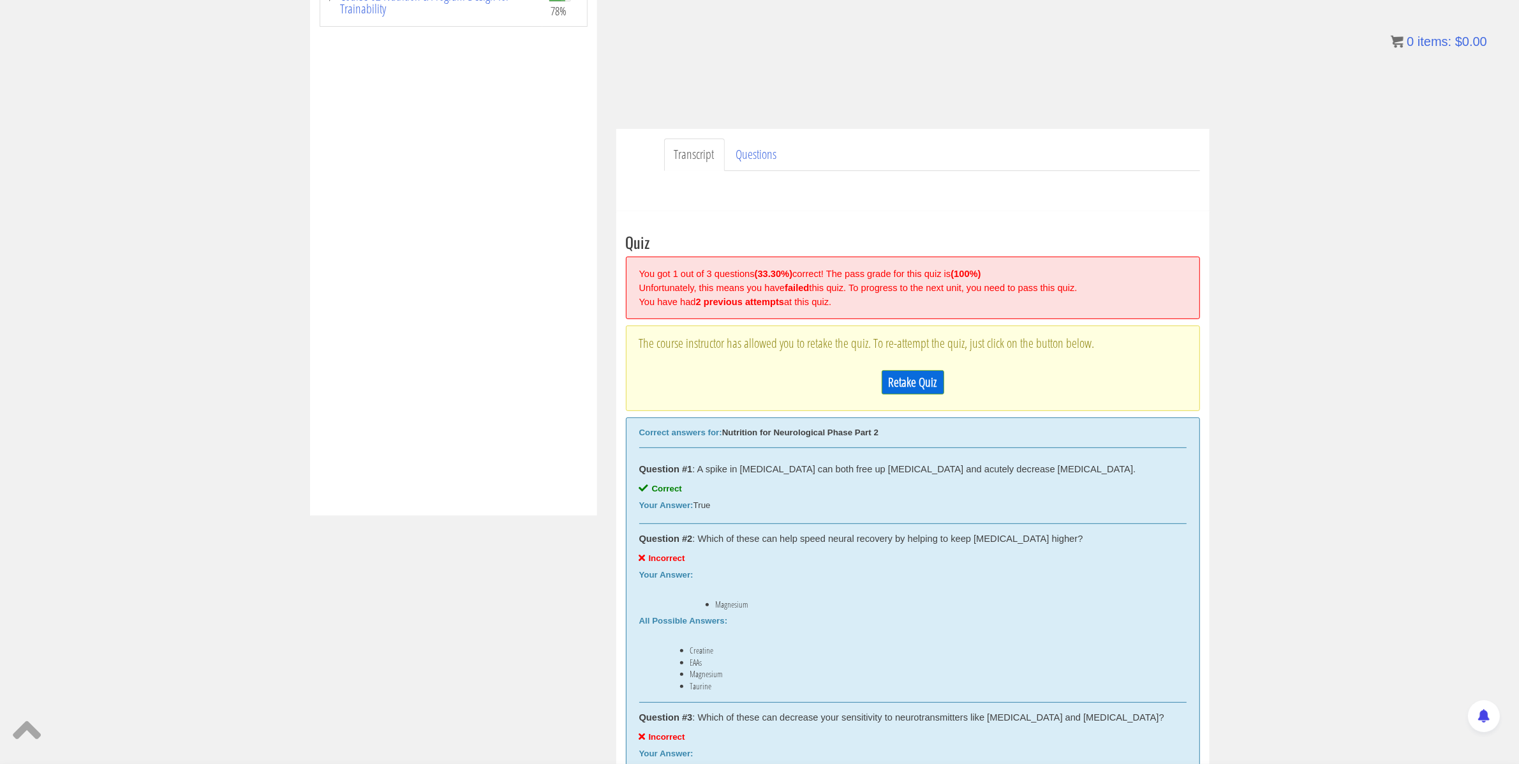
scroll to position [549, 0]
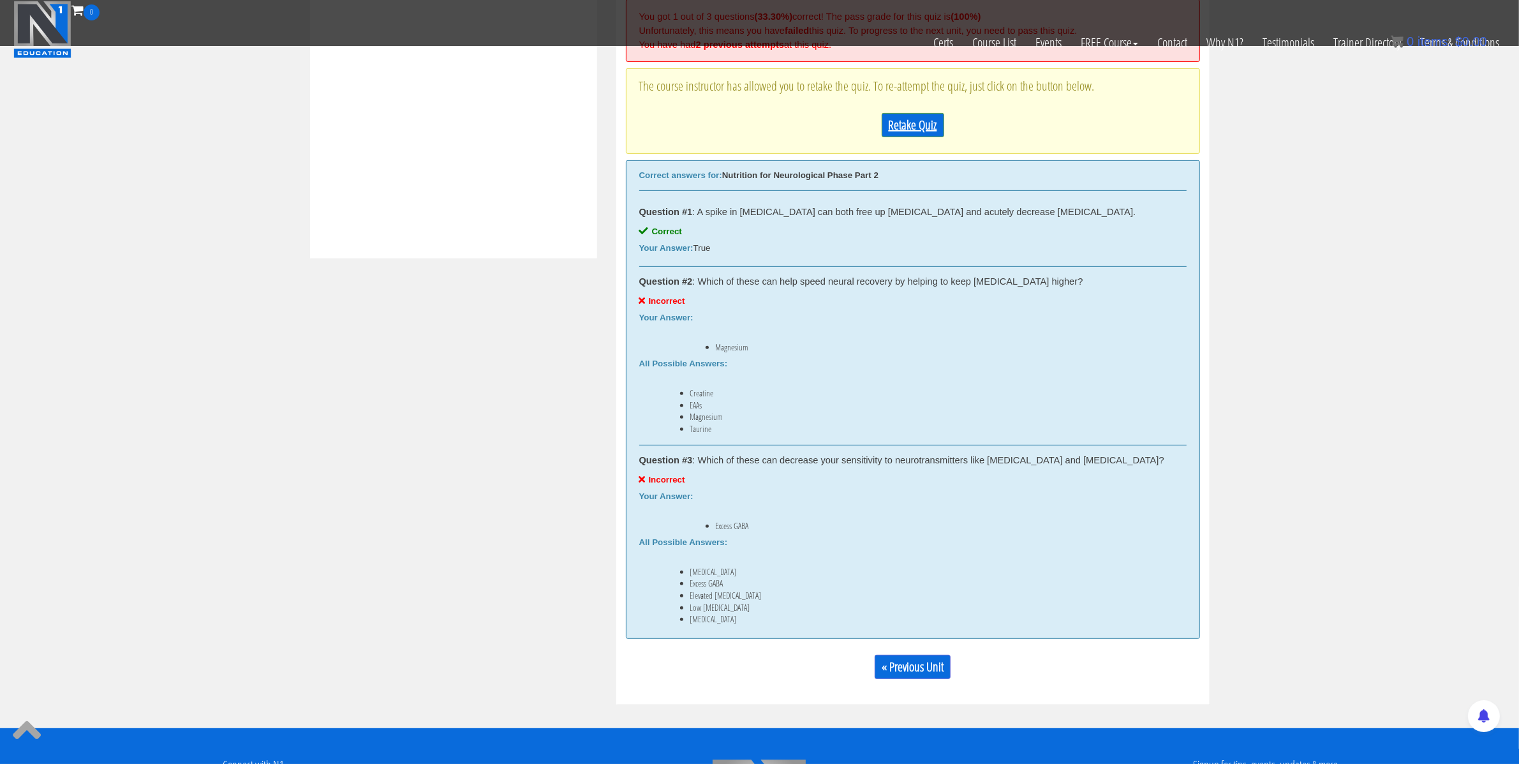
click at [913, 127] on link "Retake Quiz" at bounding box center [913, 125] width 63 height 24
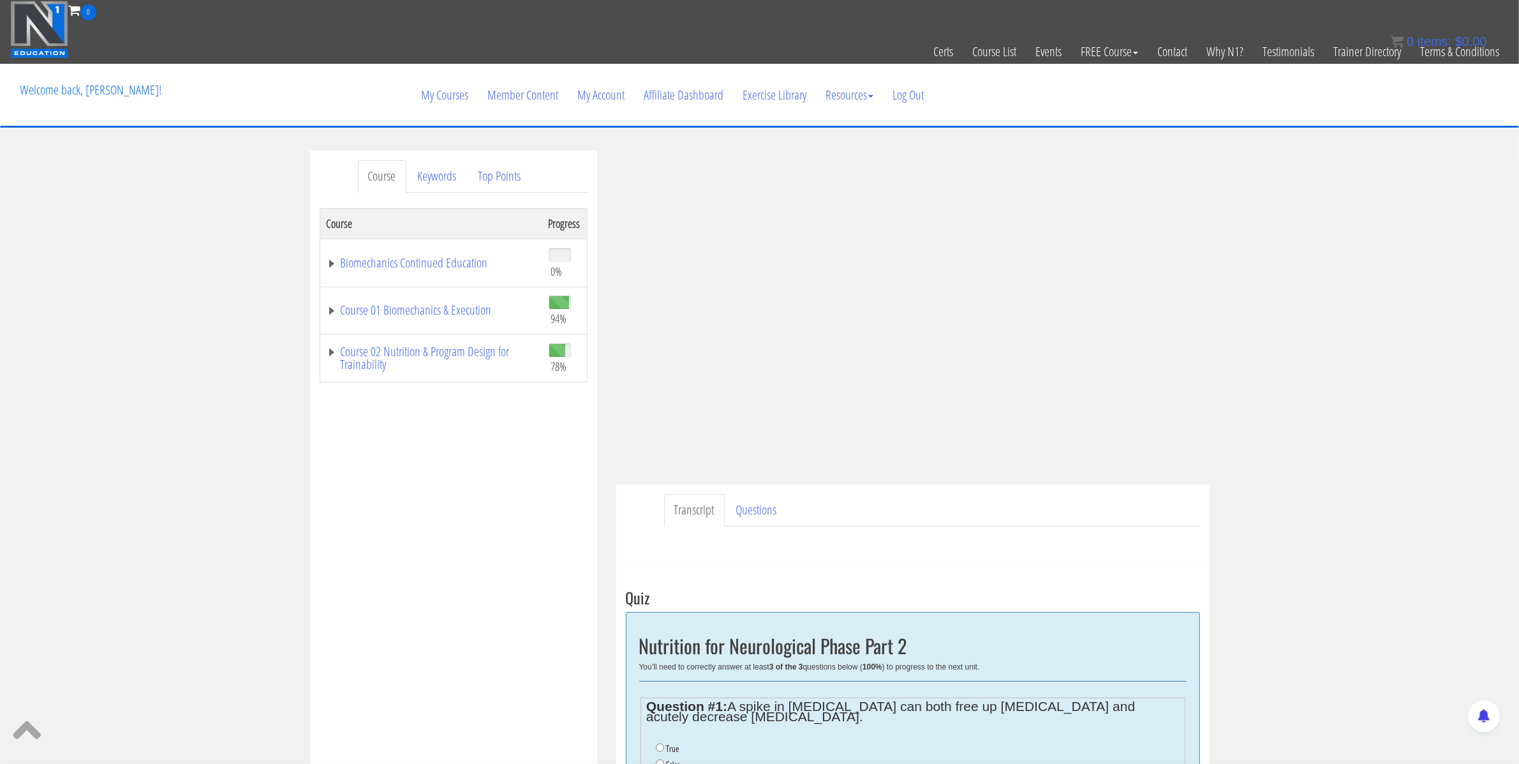
scroll to position [455, 0]
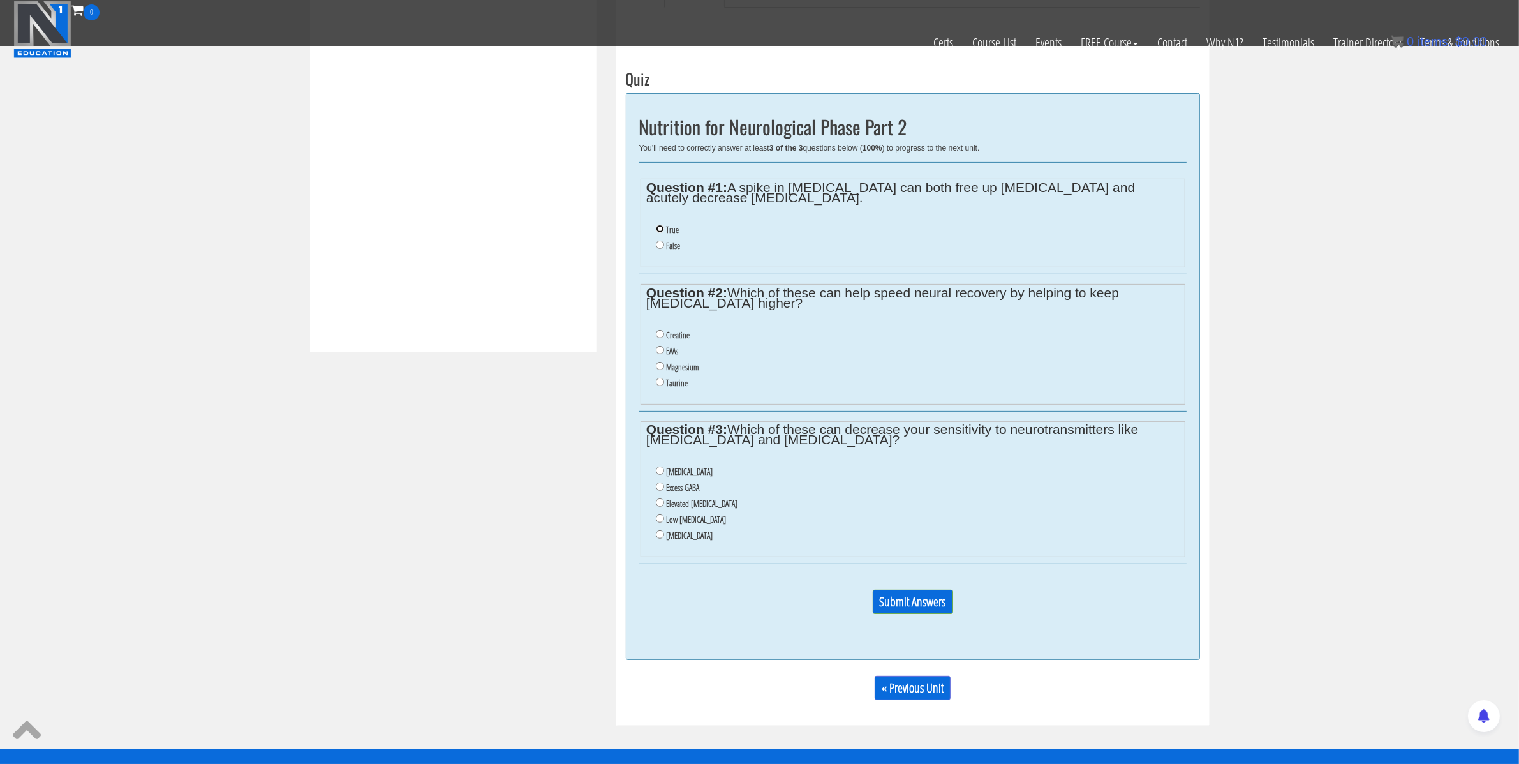
click at [660, 231] on input "True" at bounding box center [660, 229] width 8 height 8
radio input "true"
click at [659, 354] on input "EAAs" at bounding box center [660, 350] width 8 height 8
radio input "true"
click at [673, 508] on label "Elevated cortisol" at bounding box center [701, 503] width 71 height 10
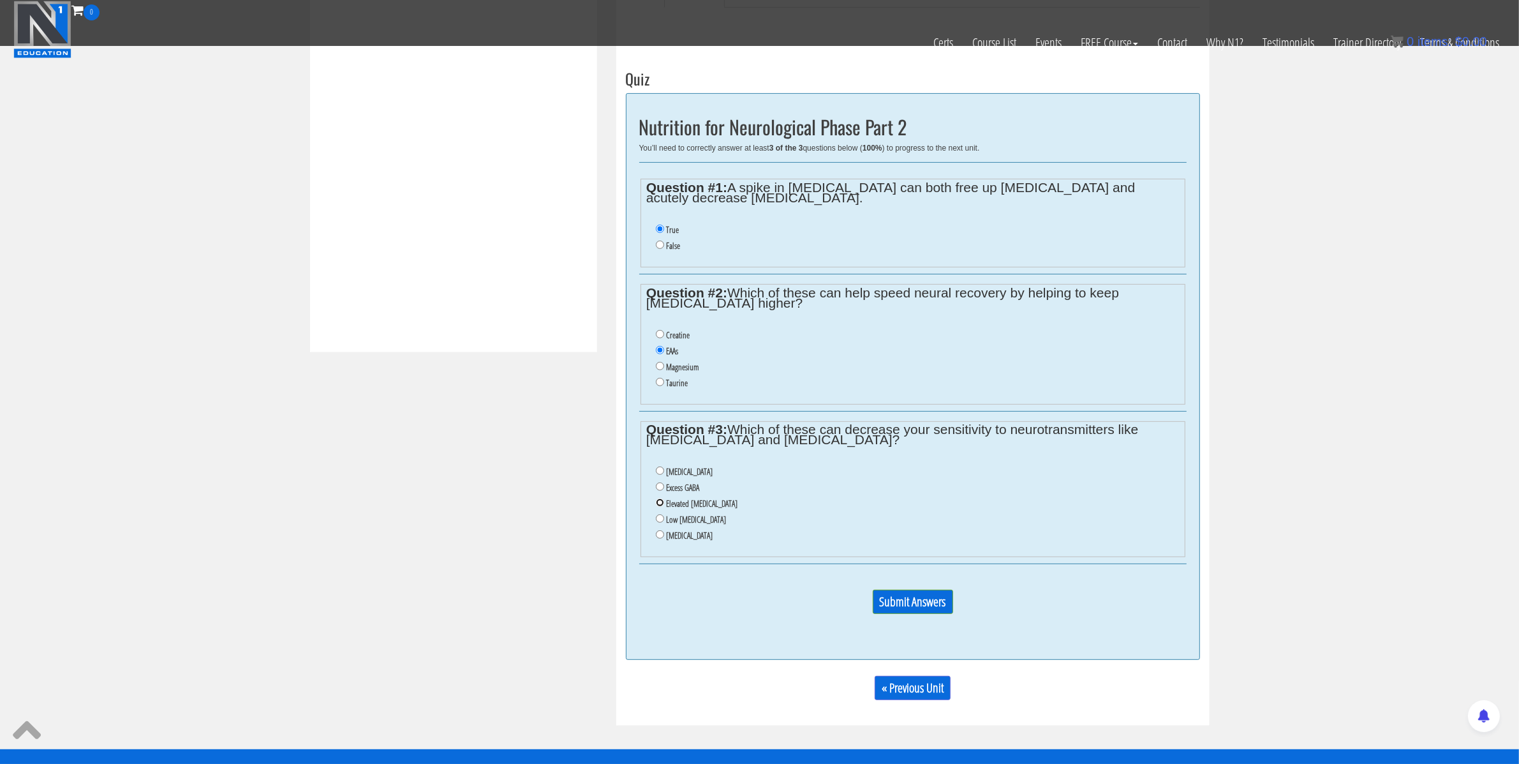
click at [664, 507] on input "Elevated cortisol" at bounding box center [660, 502] width 8 height 8
radio input "true"
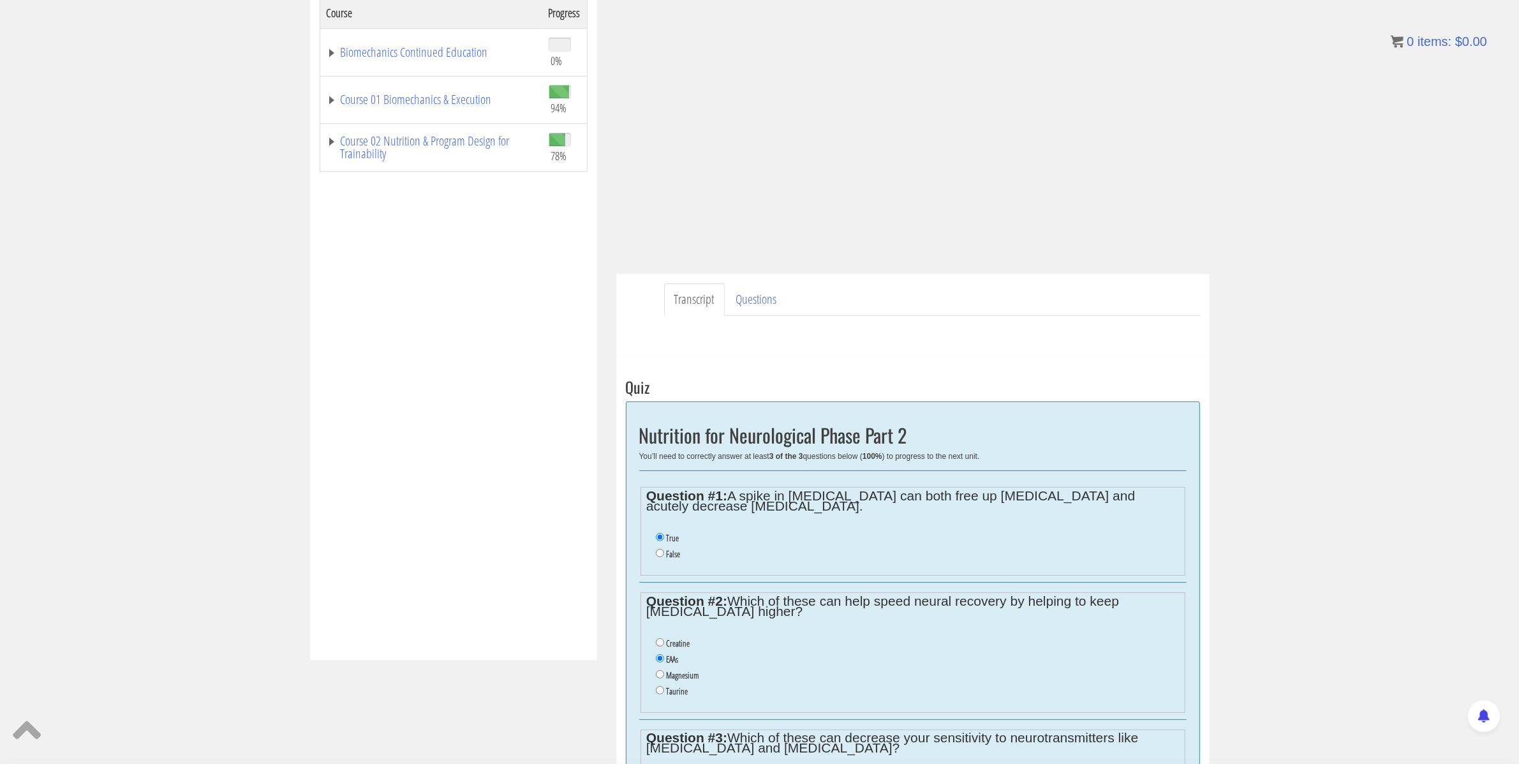
scroll to position [466, 0]
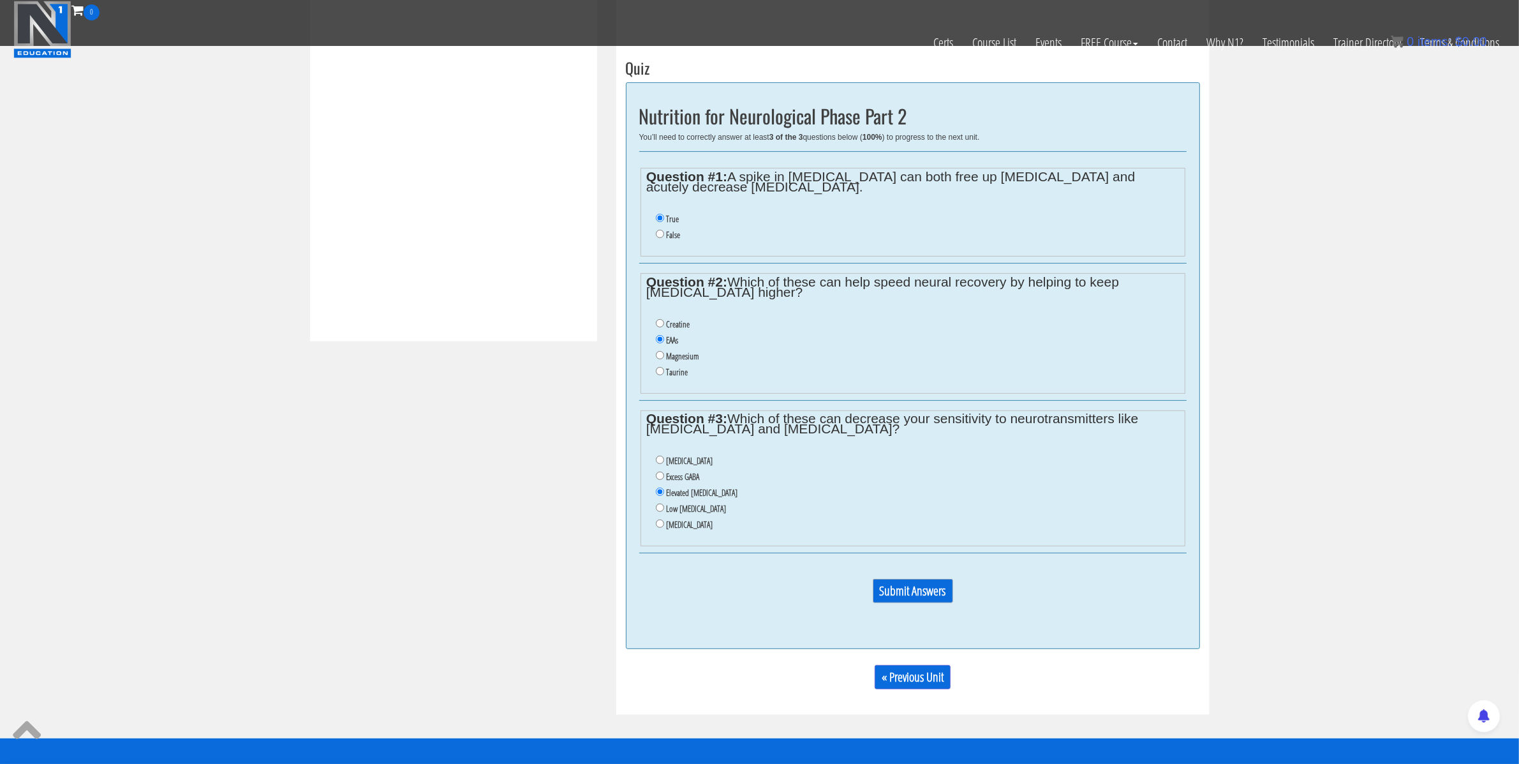
click at [931, 592] on input "Submit Answers" at bounding box center [913, 591] width 80 height 24
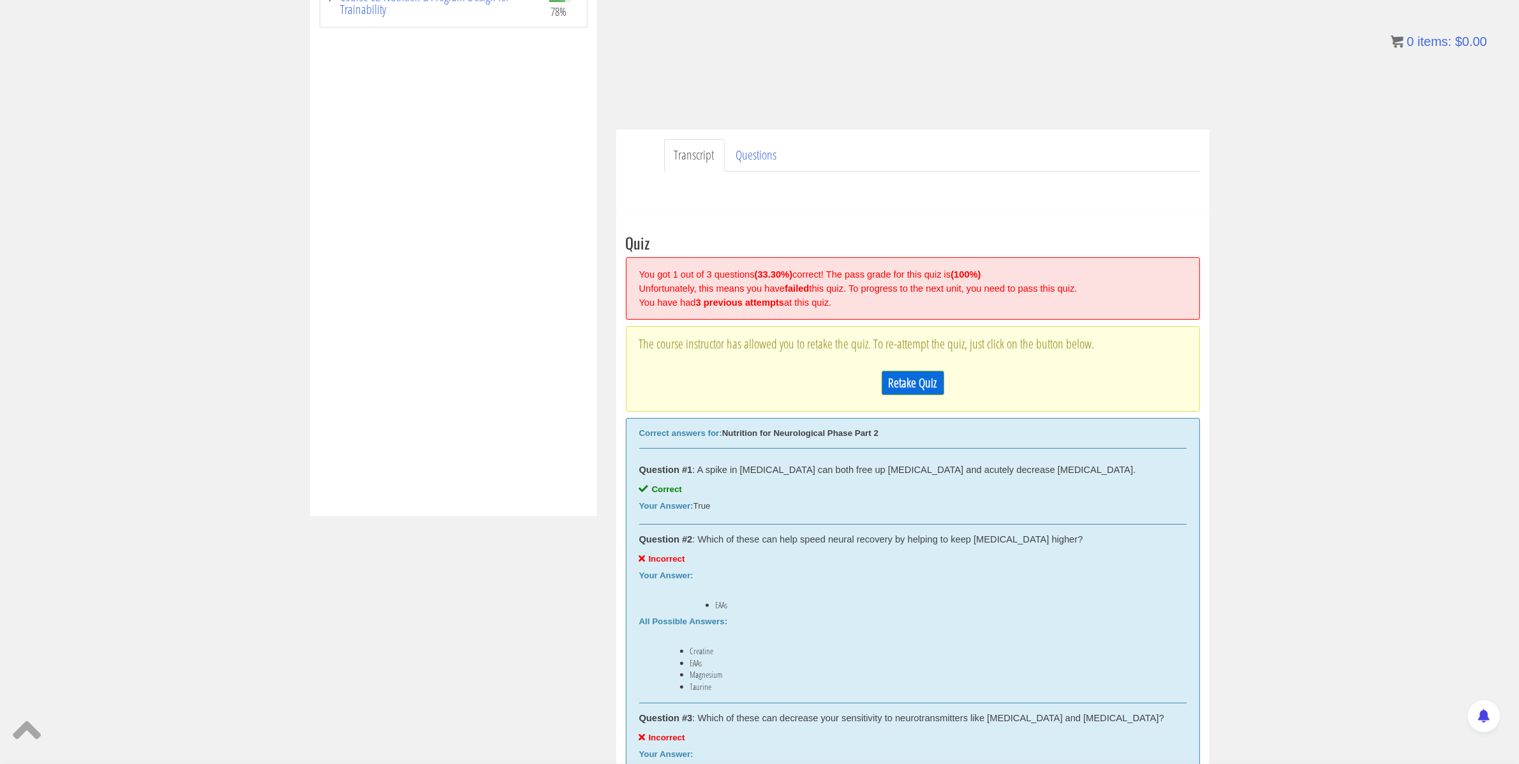
scroll to position [549, 0]
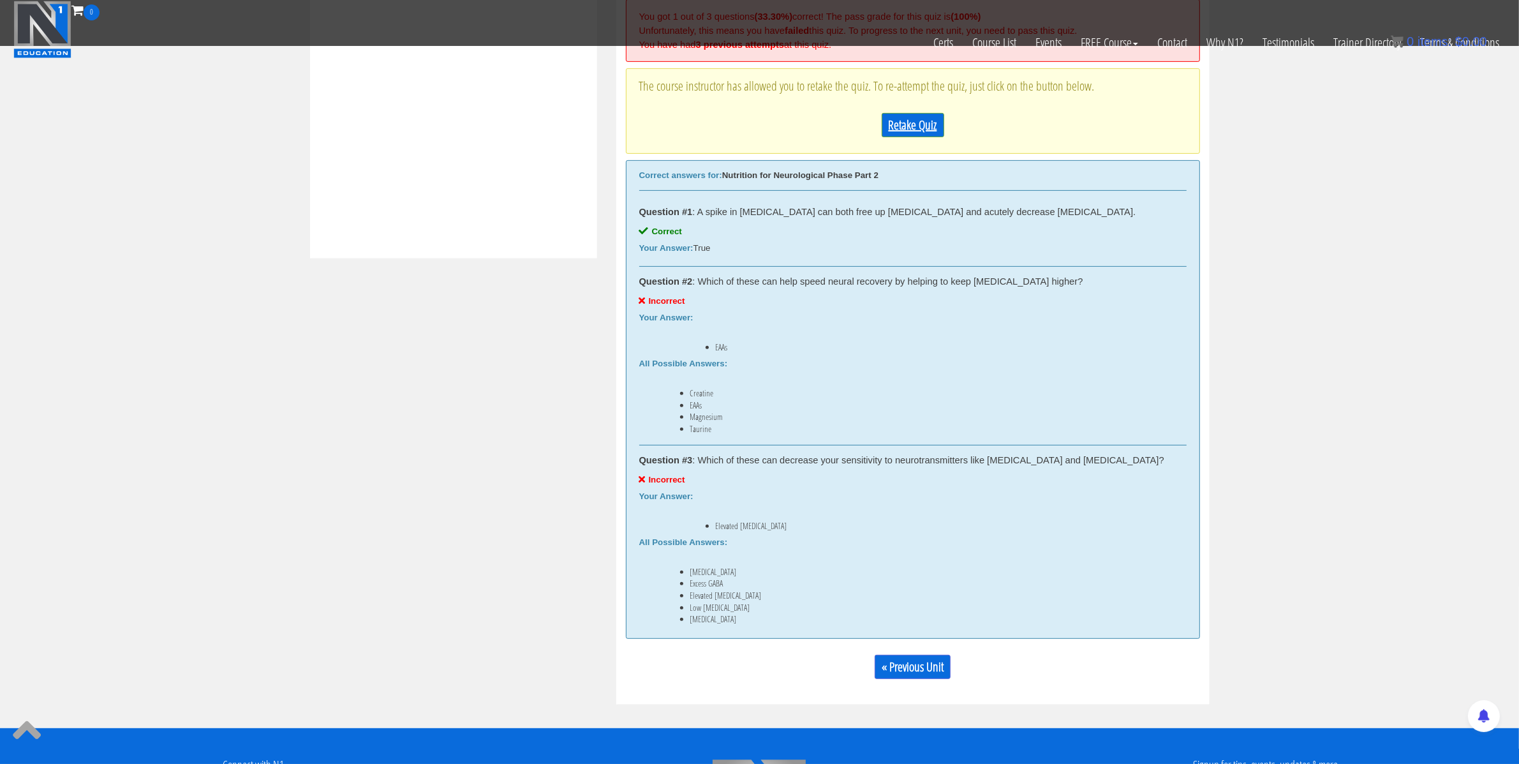
click at [911, 126] on link "Retake Quiz" at bounding box center [913, 125] width 63 height 24
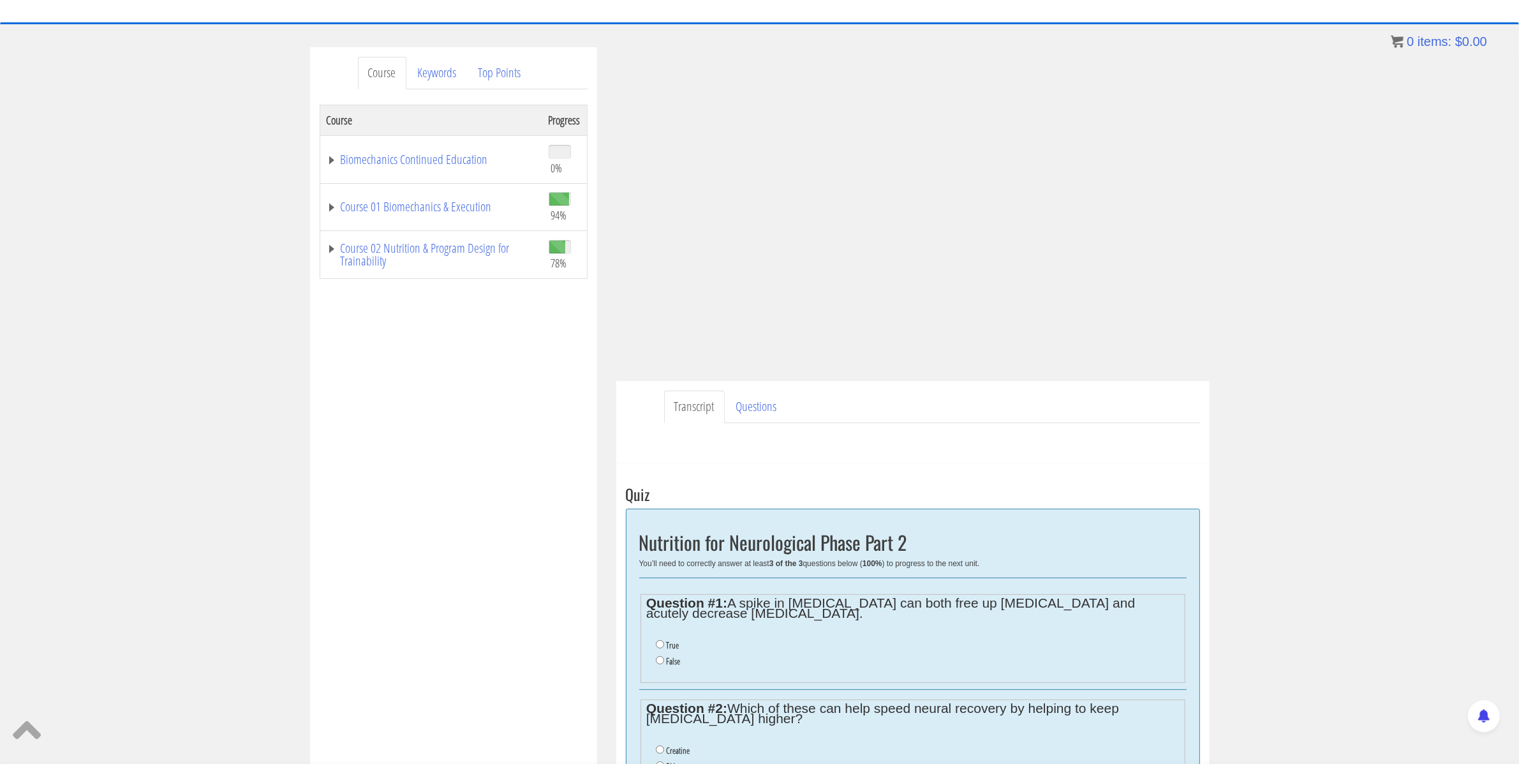
scroll to position [110, 0]
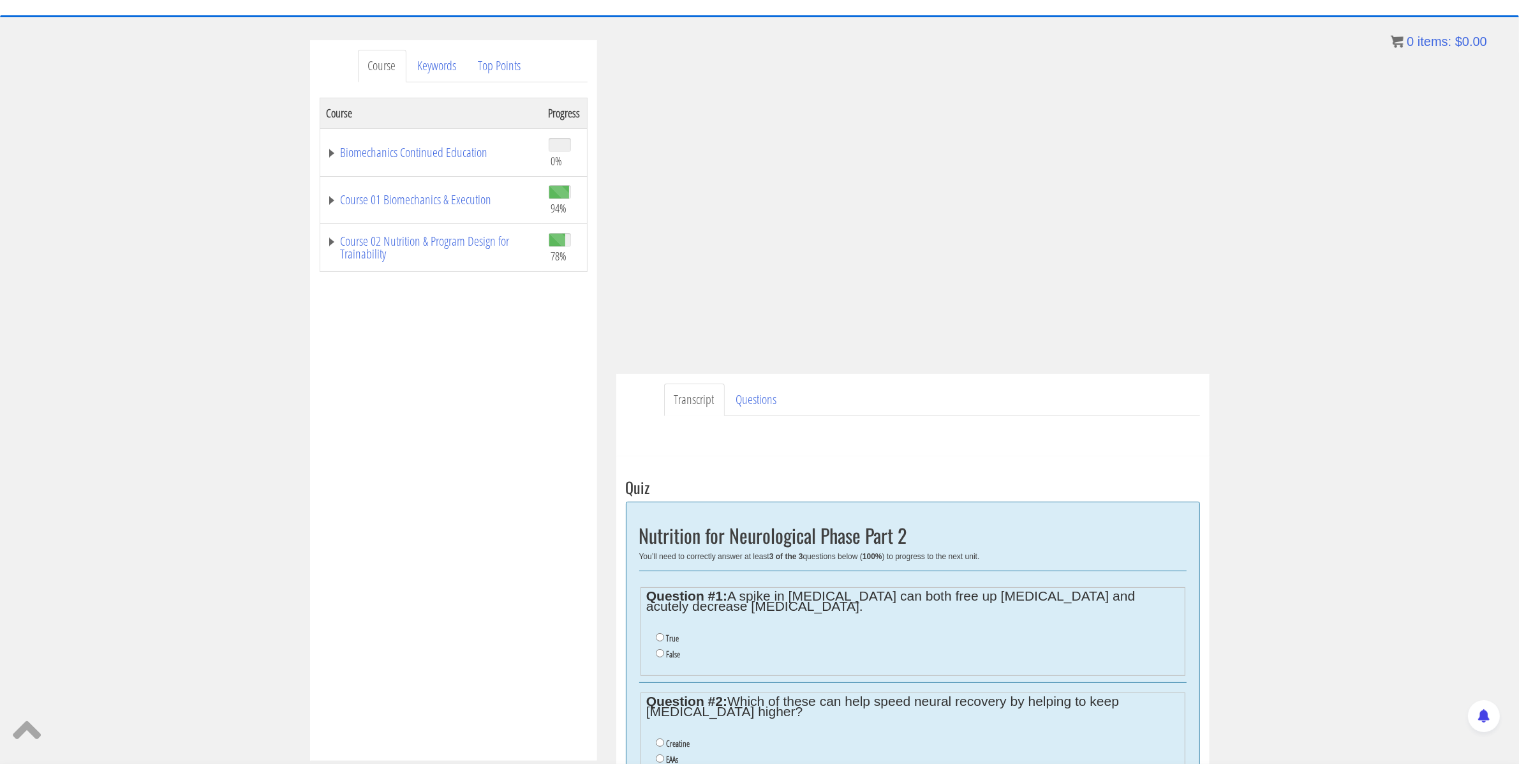
click at [668, 641] on label "True" at bounding box center [672, 638] width 13 height 10
click at [664, 641] on input "True" at bounding box center [660, 637] width 8 height 8
radio input "true"
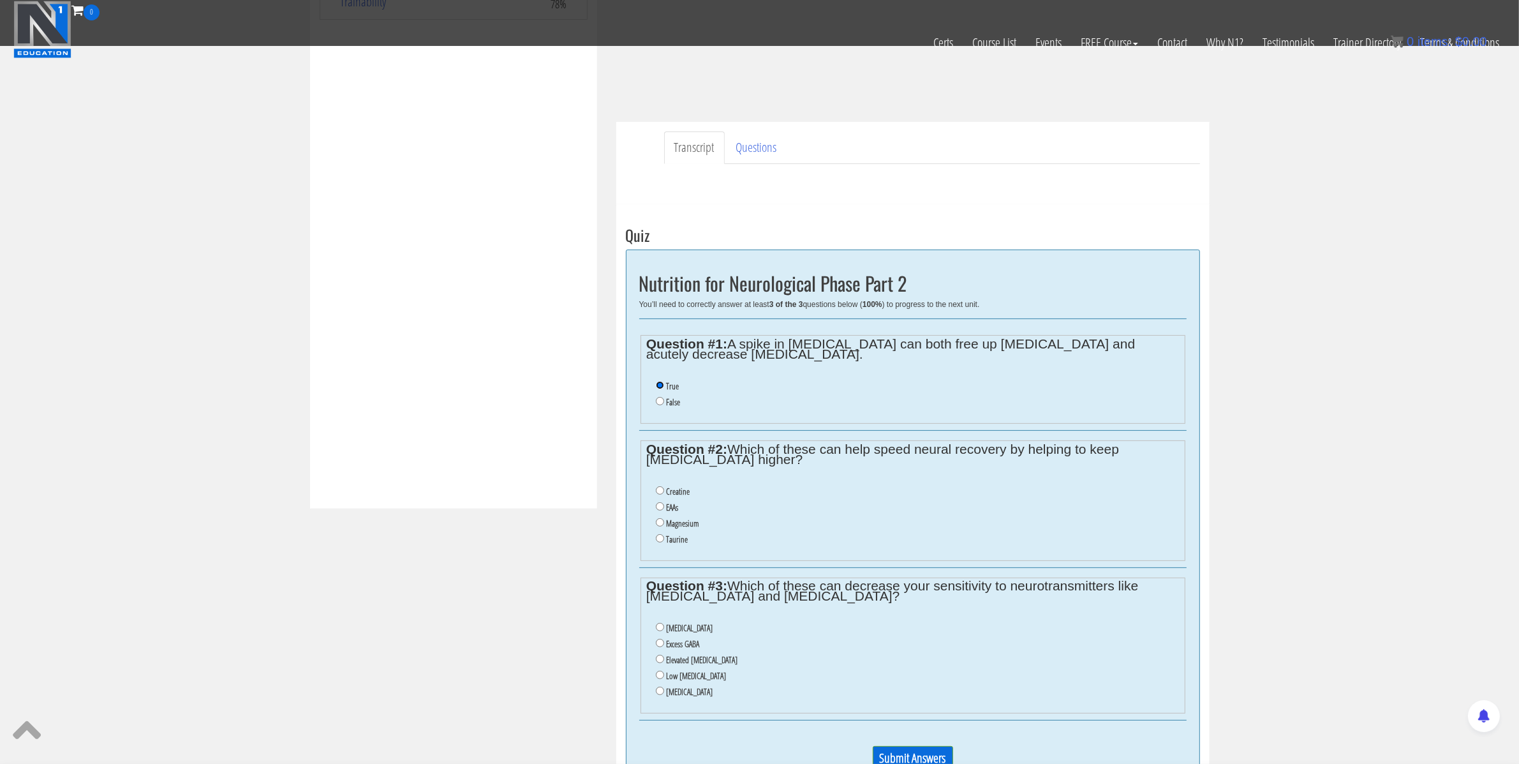
scroll to position [371, 0]
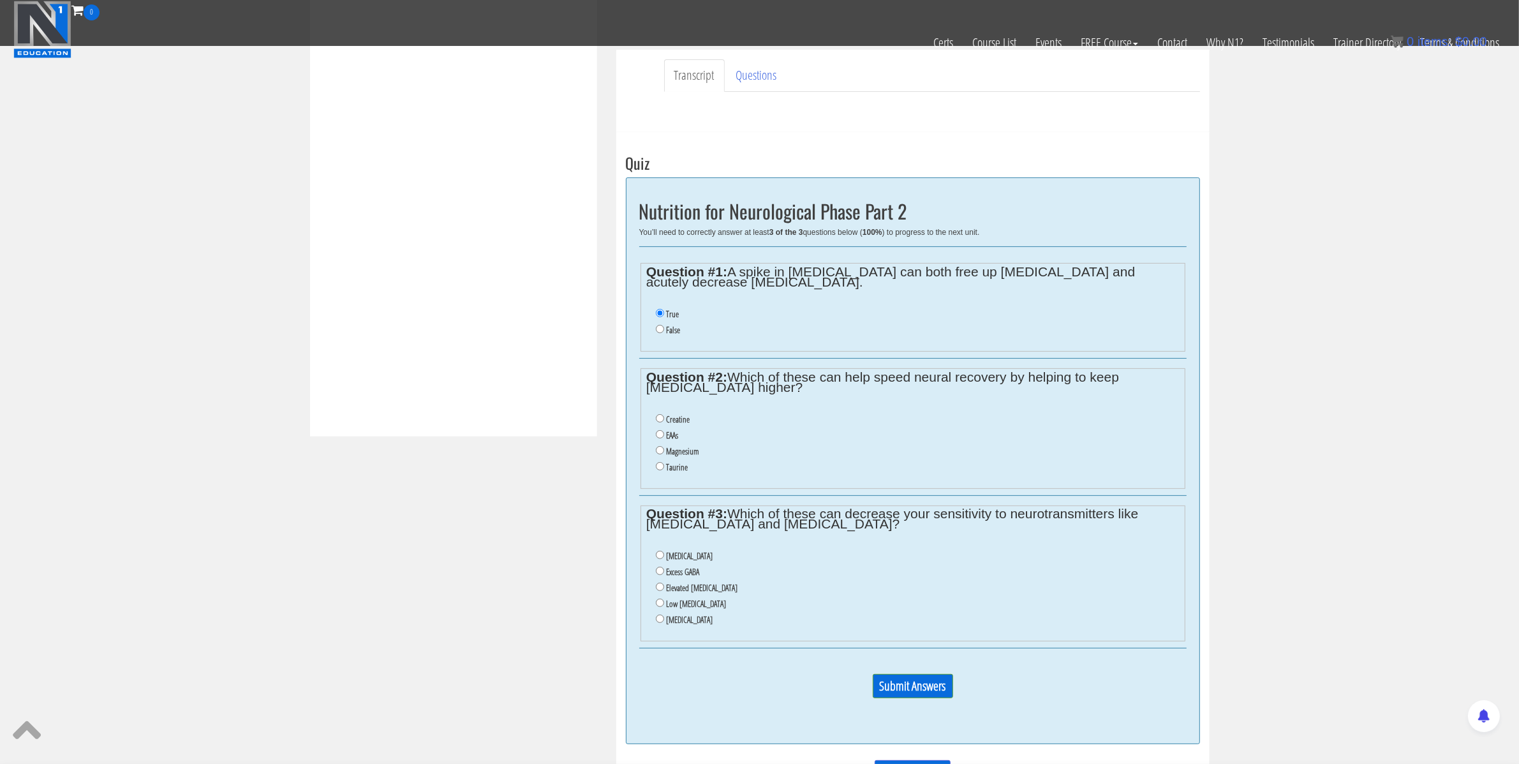
click at [666, 419] on label "Creatine" at bounding box center [678, 419] width 24 height 10
click at [664, 419] on input "Creatine" at bounding box center [660, 418] width 8 height 8
radio input "true"
click at [658, 607] on input "Low serotonin" at bounding box center [660, 603] width 8 height 8
radio input "true"
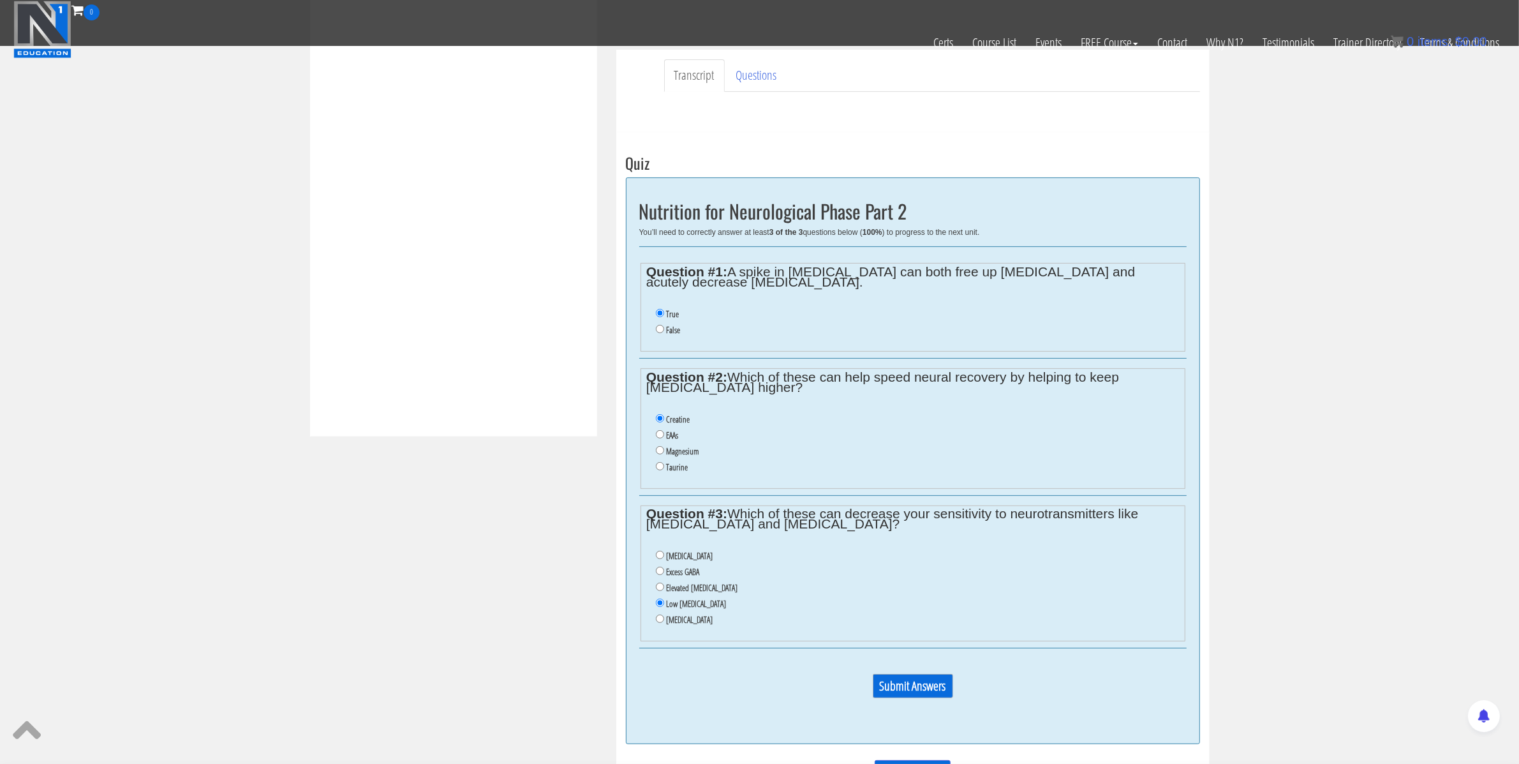
click at [927, 693] on input "Submit Answers" at bounding box center [913, 686] width 80 height 24
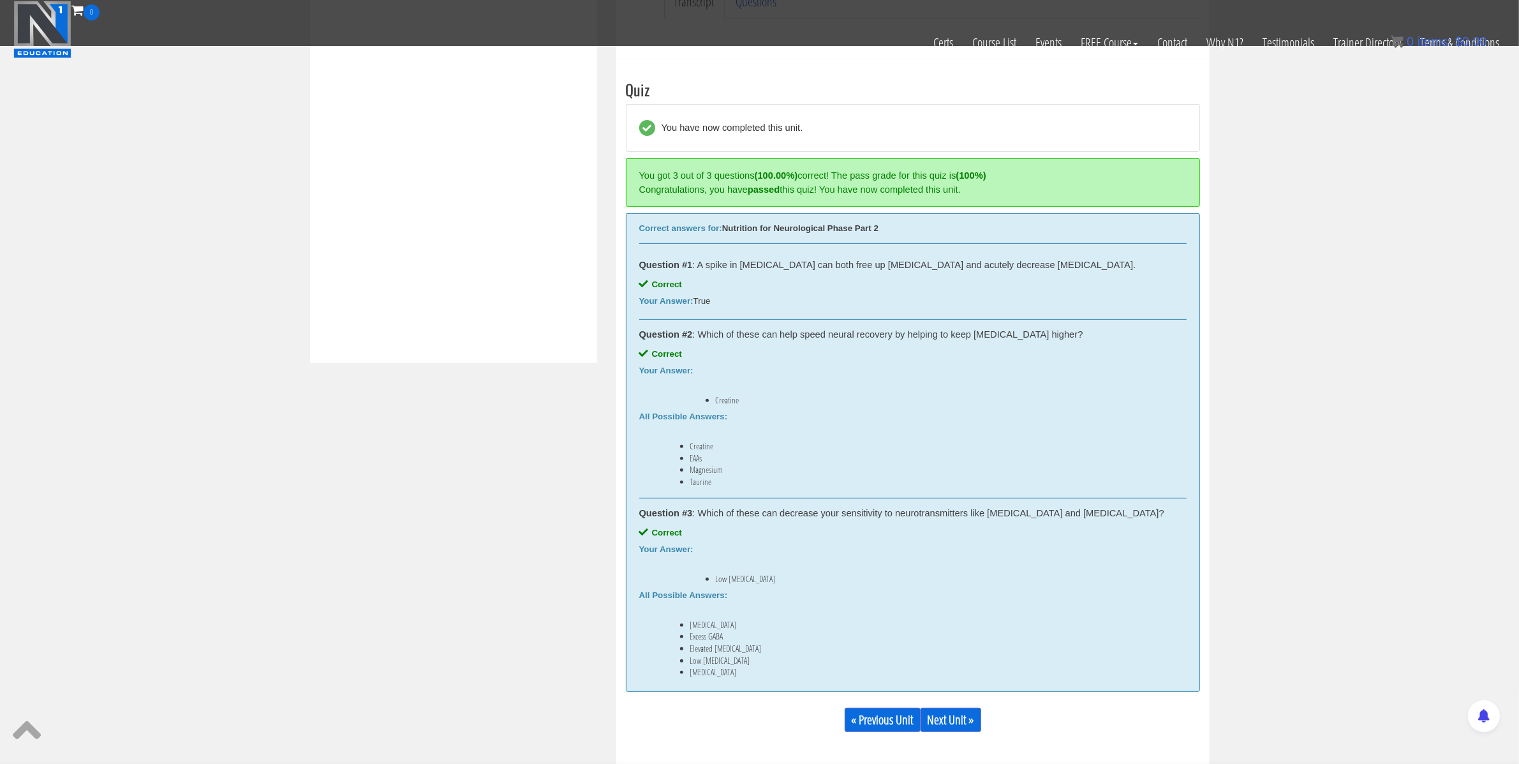
scroll to position [485, 0]
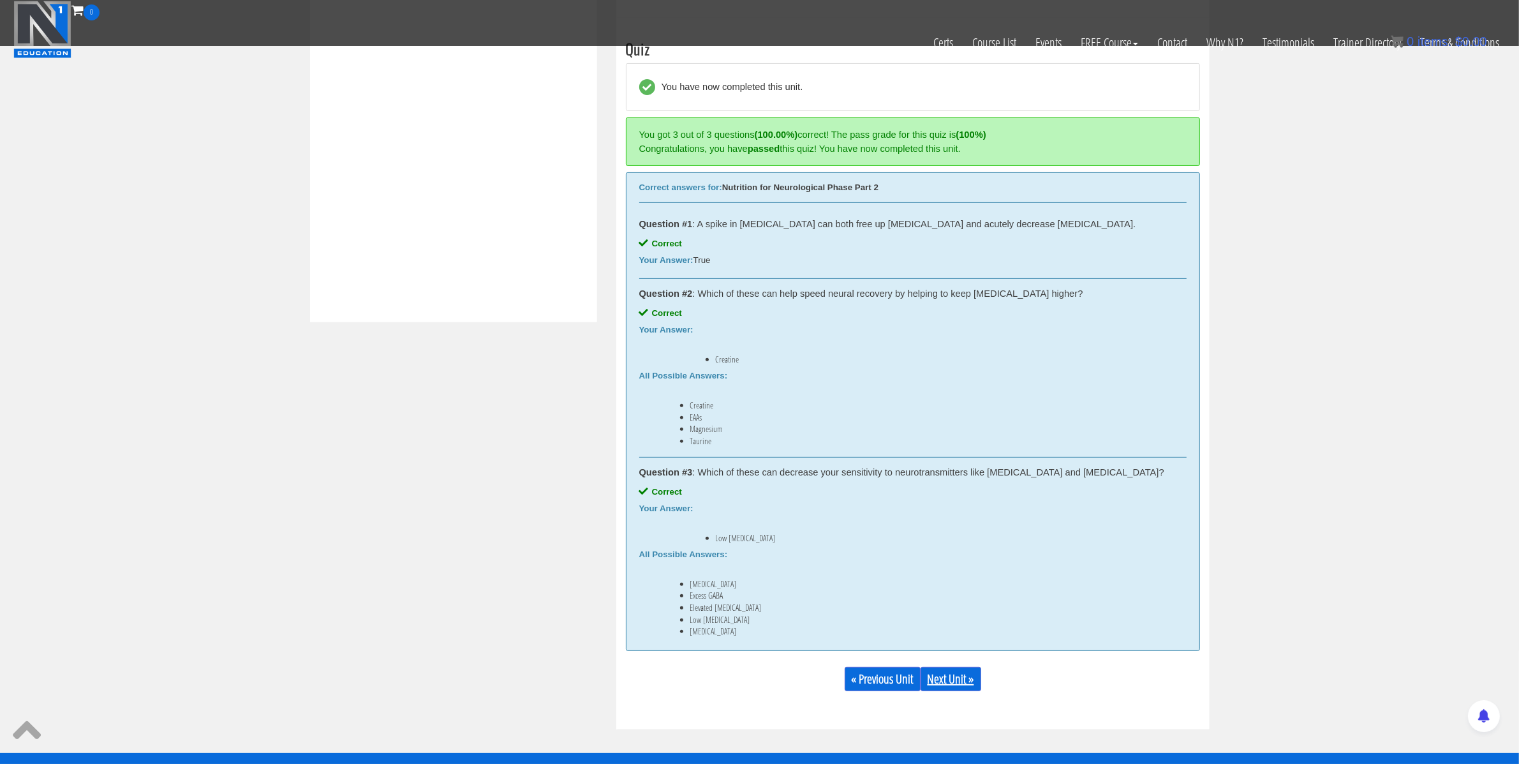
click at [946, 675] on link "Next Unit »" at bounding box center [951, 679] width 61 height 24
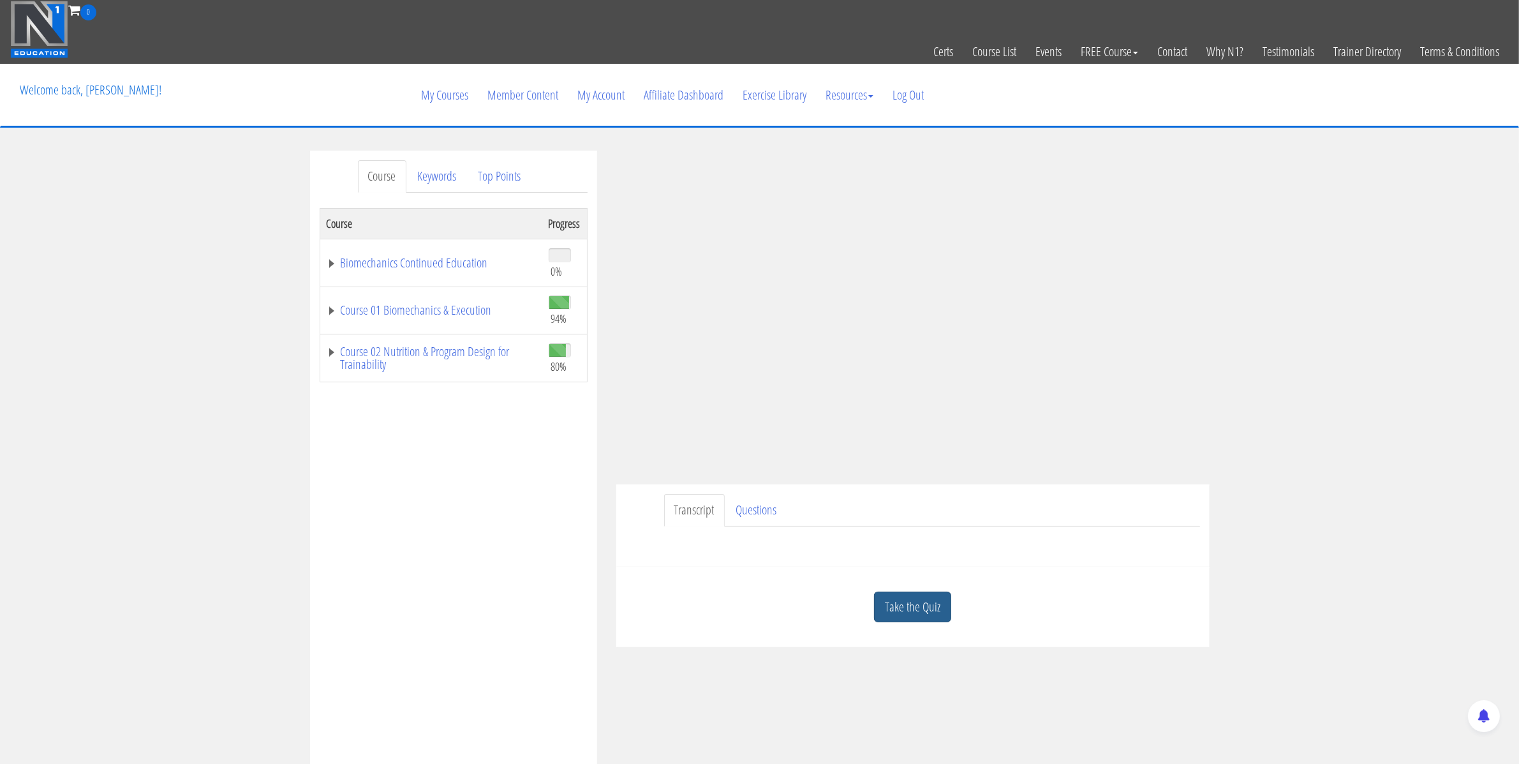
click at [918, 598] on link "Take the Quiz" at bounding box center [912, 607] width 77 height 31
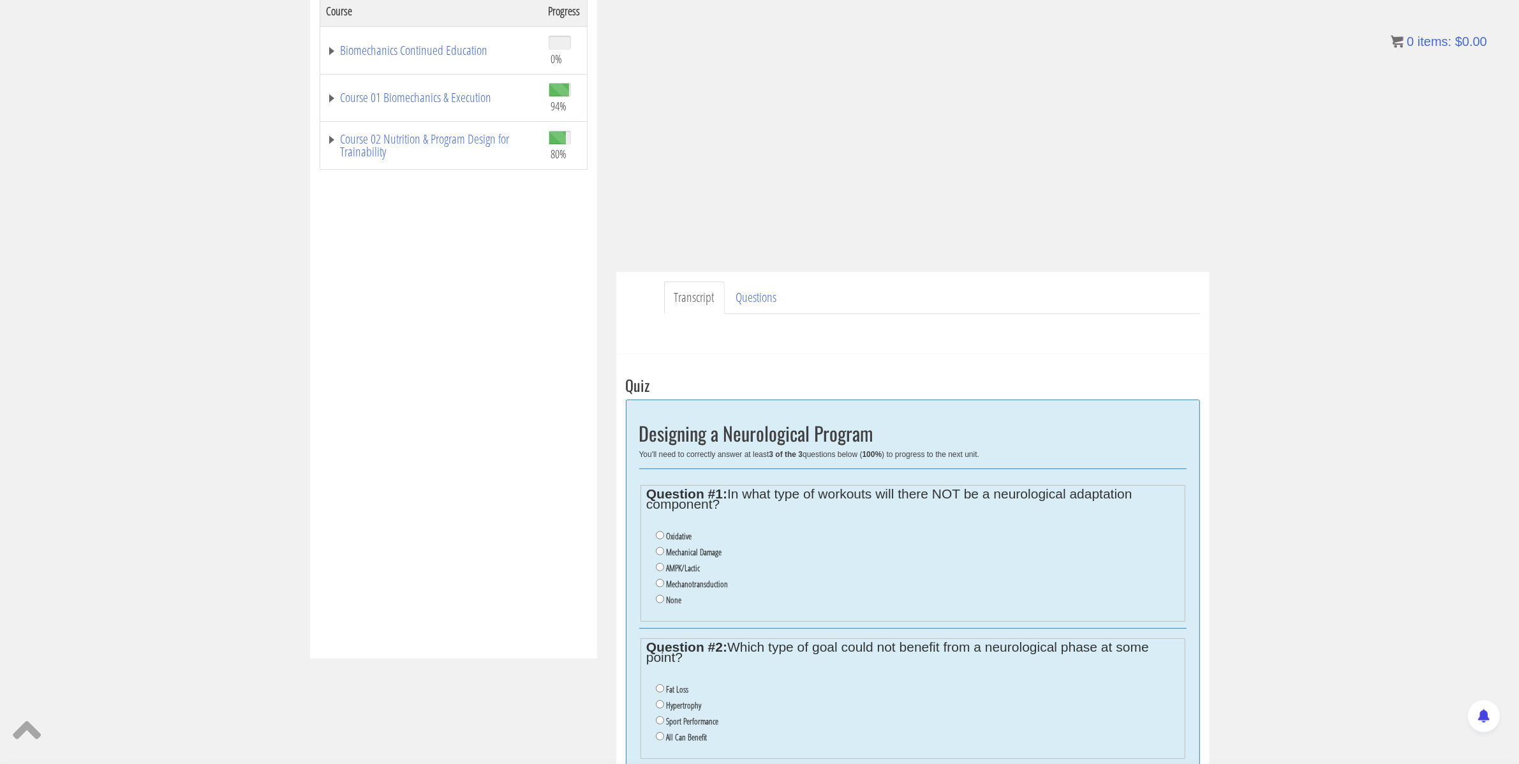
scroll to position [214, 0]
click at [669, 602] on label "None" at bounding box center [673, 598] width 15 height 10
click at [664, 602] on input "None" at bounding box center [660, 597] width 8 height 8
radio input "true"
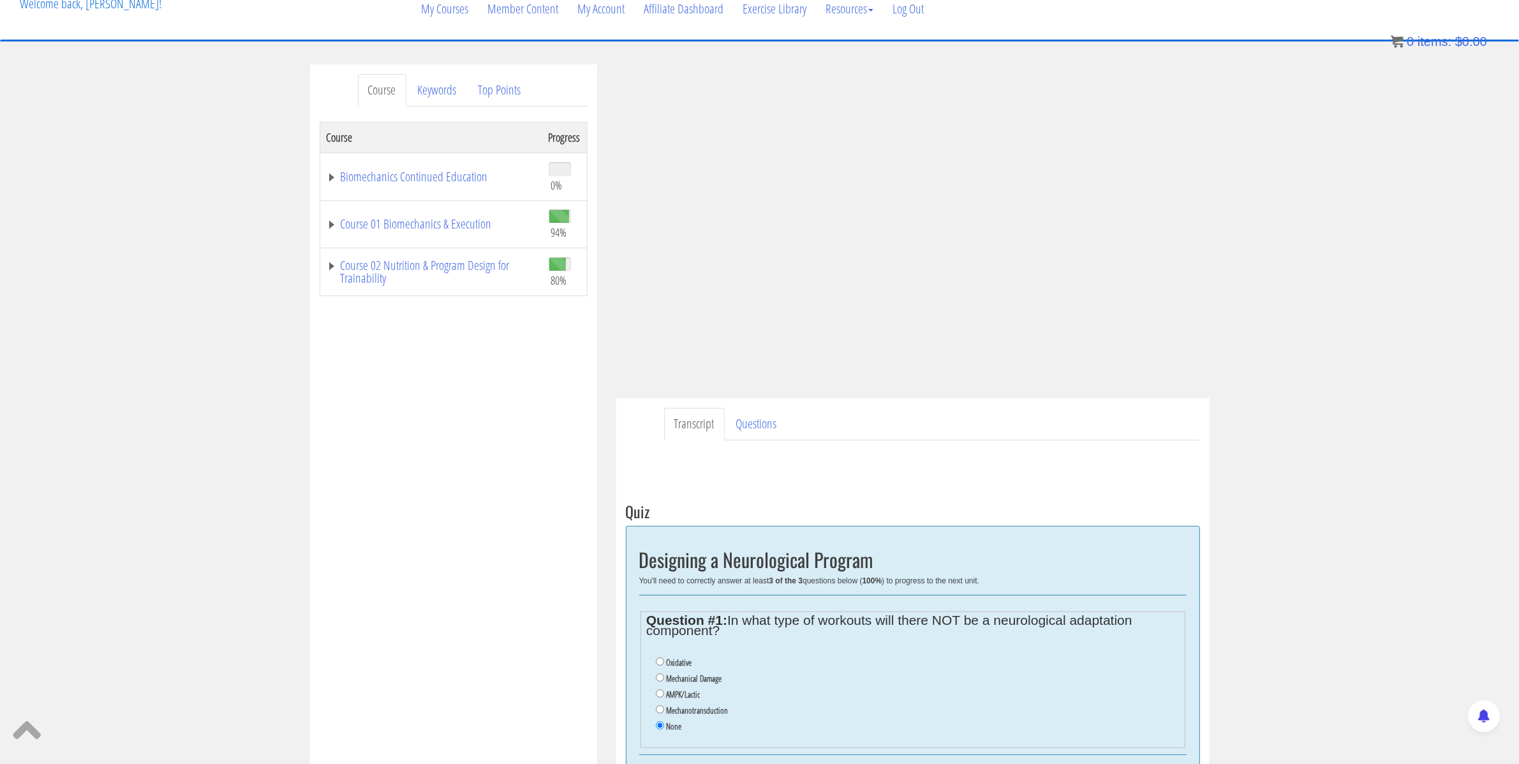
scroll to position [56, 0]
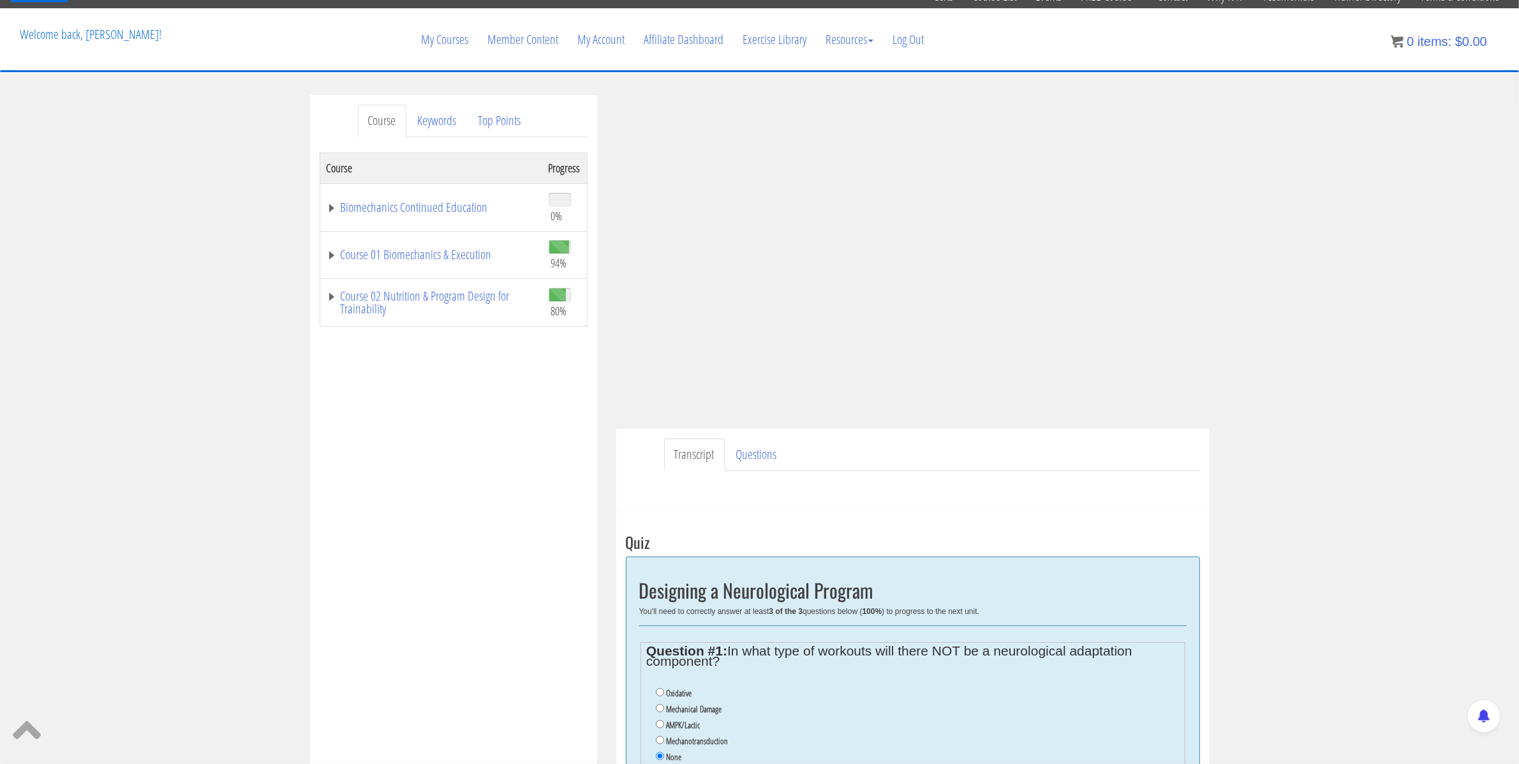
click at [1292, 253] on div "Course Keywords Top Points Course Progress Biomechanics Continued Education 0% …" at bounding box center [759, 632] width 1519 height 1074
click at [1303, 248] on div "Course Keywords Top Points Course Progress Biomechanics Continued Education 0% …" at bounding box center [759, 632] width 1519 height 1074
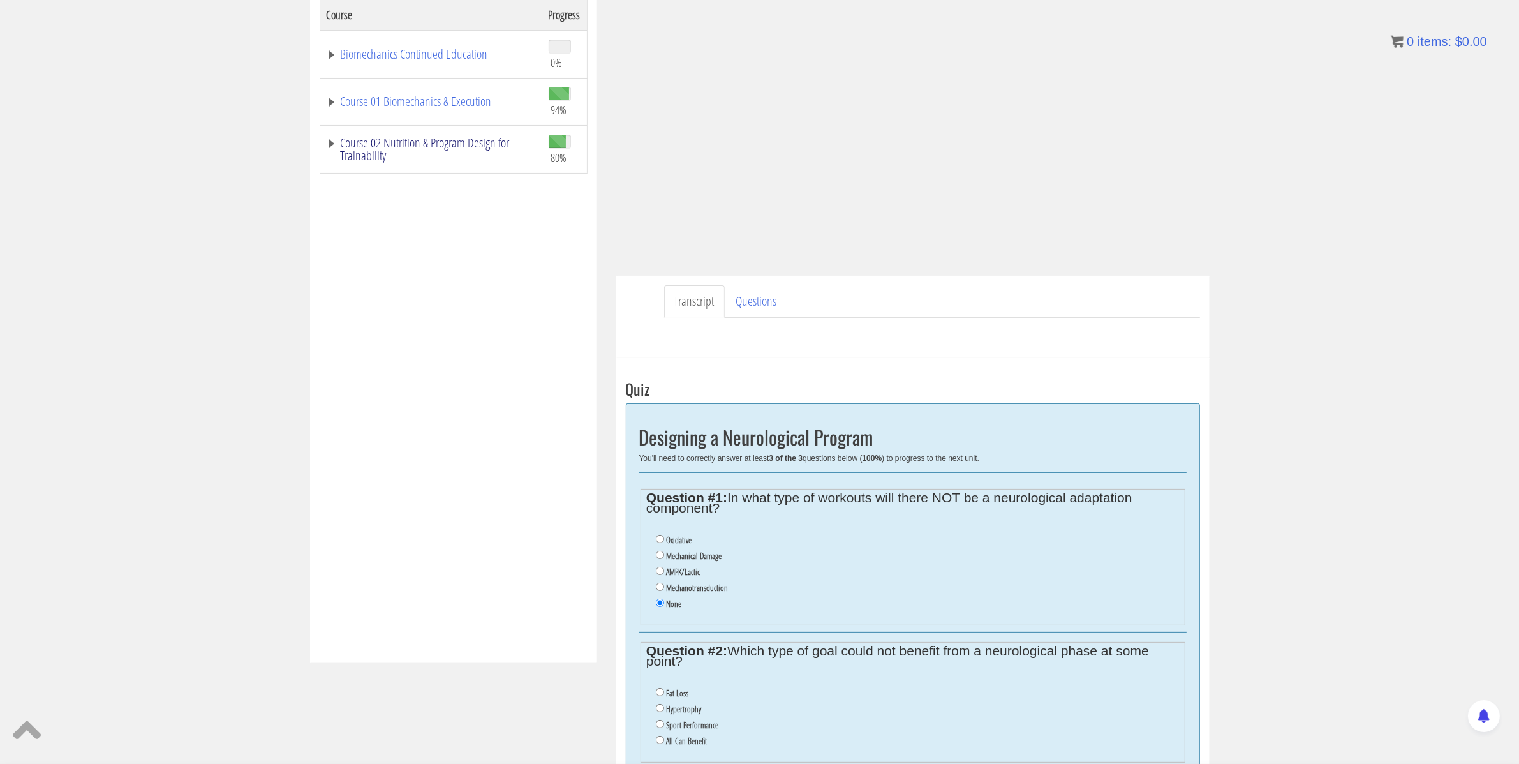
scroll to position [214, 0]
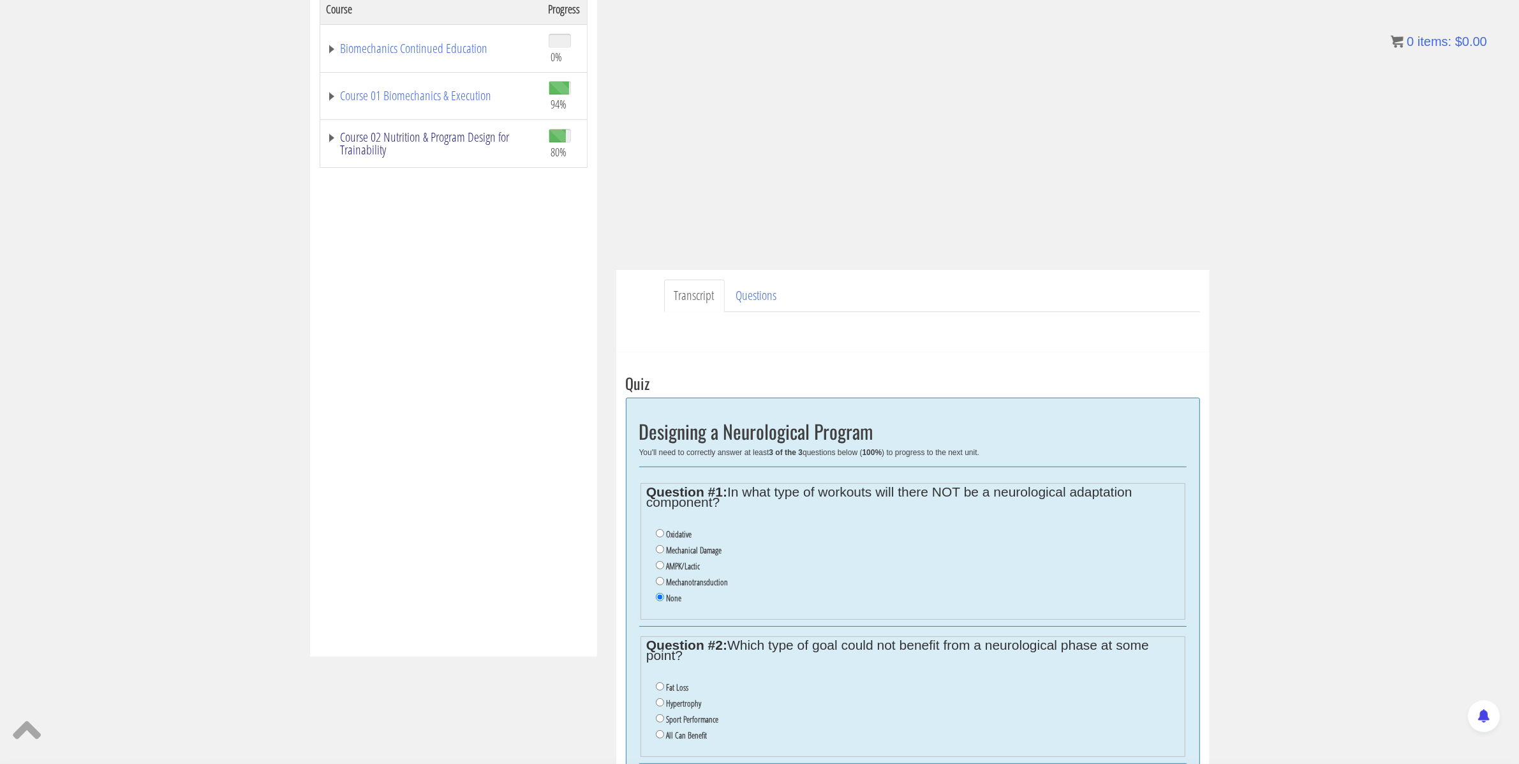
click at [422, 131] on link "Course 02 Nutrition & Program Design for Trainability" at bounding box center [431, 144] width 209 height 26
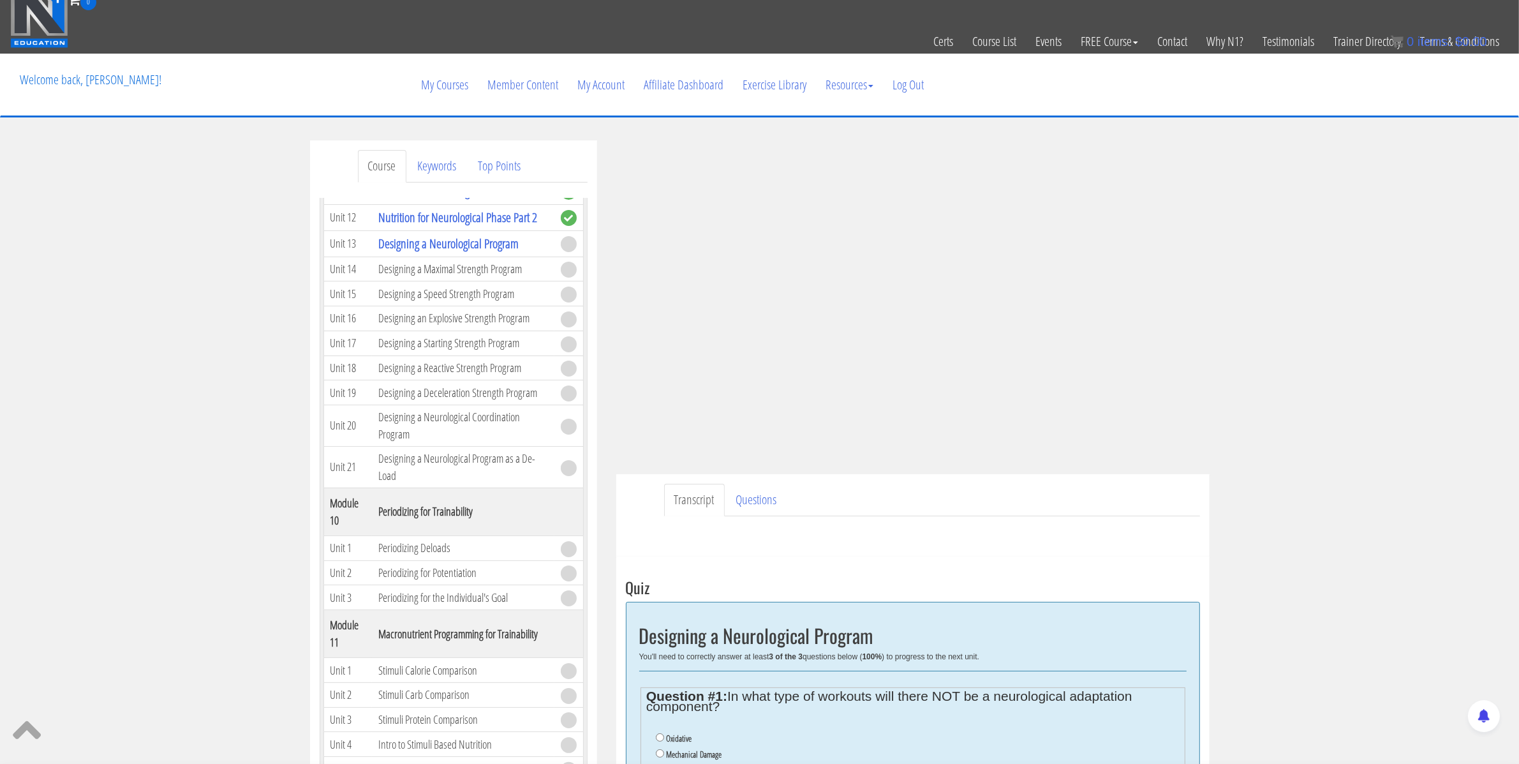
scroll to position [0, 0]
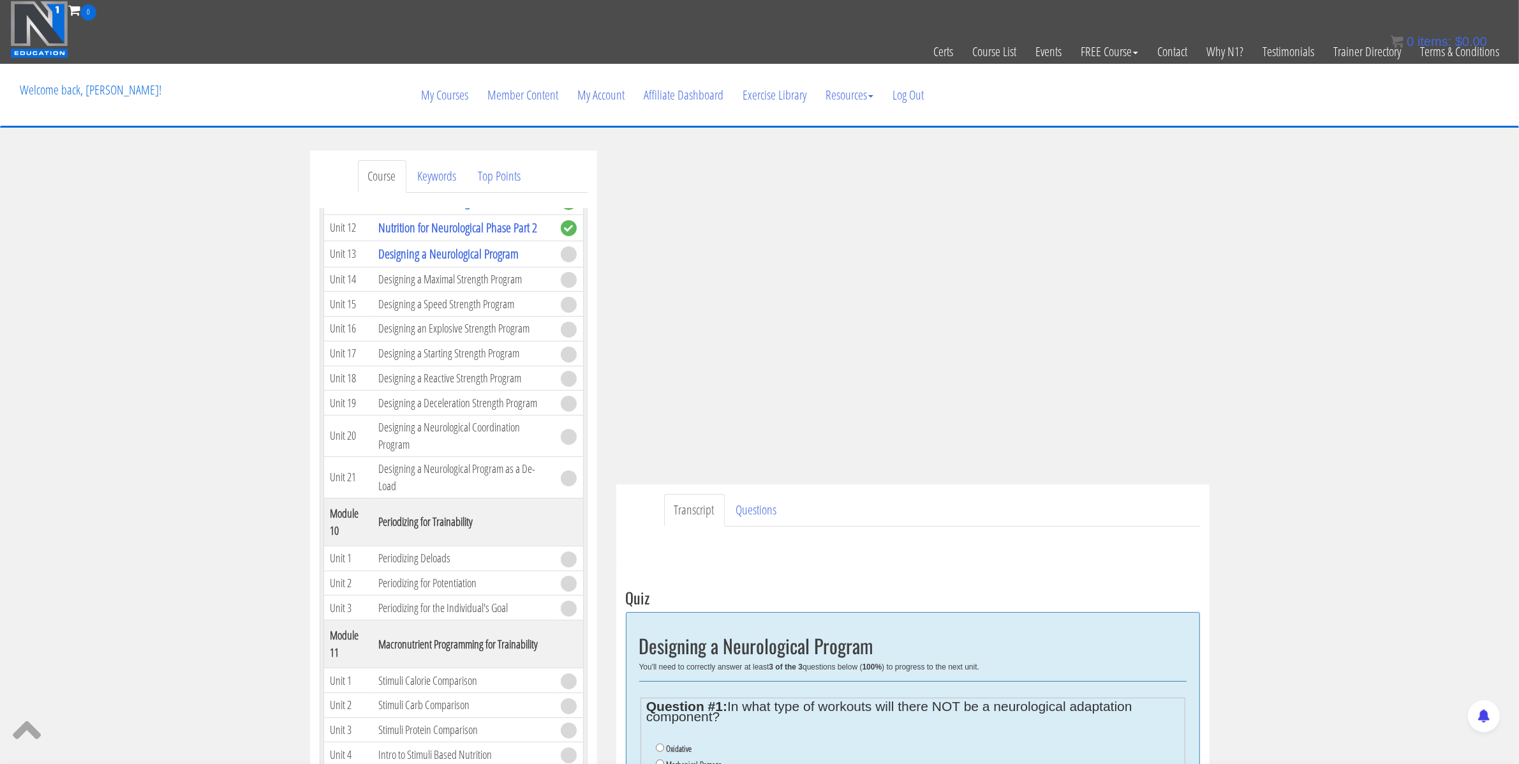
click at [1286, 299] on div "Course Keywords Top Points Course Progress Biomechanics Continued Education 0% …" at bounding box center [759, 688] width 1519 height 1074
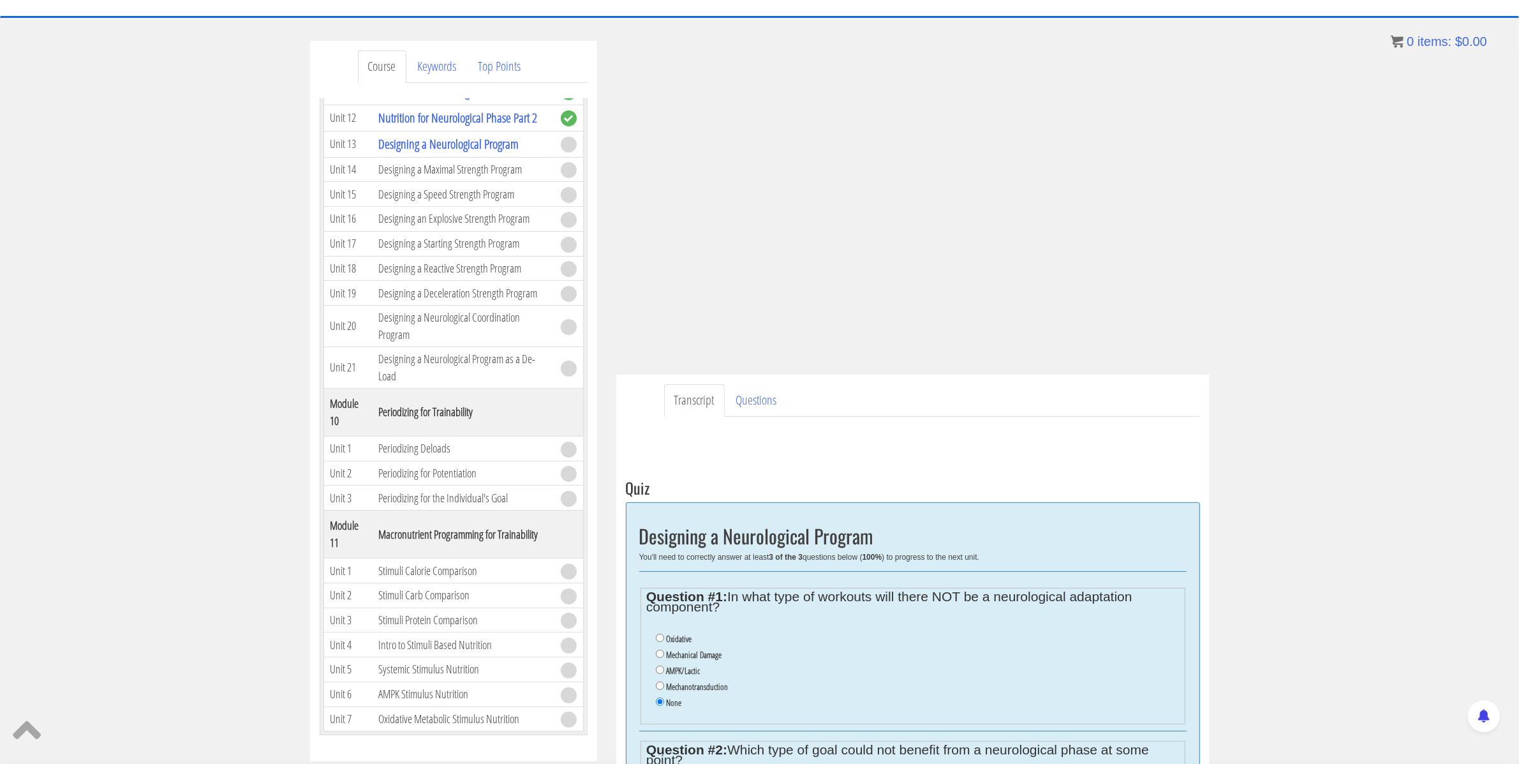
scroll to position [292, 0]
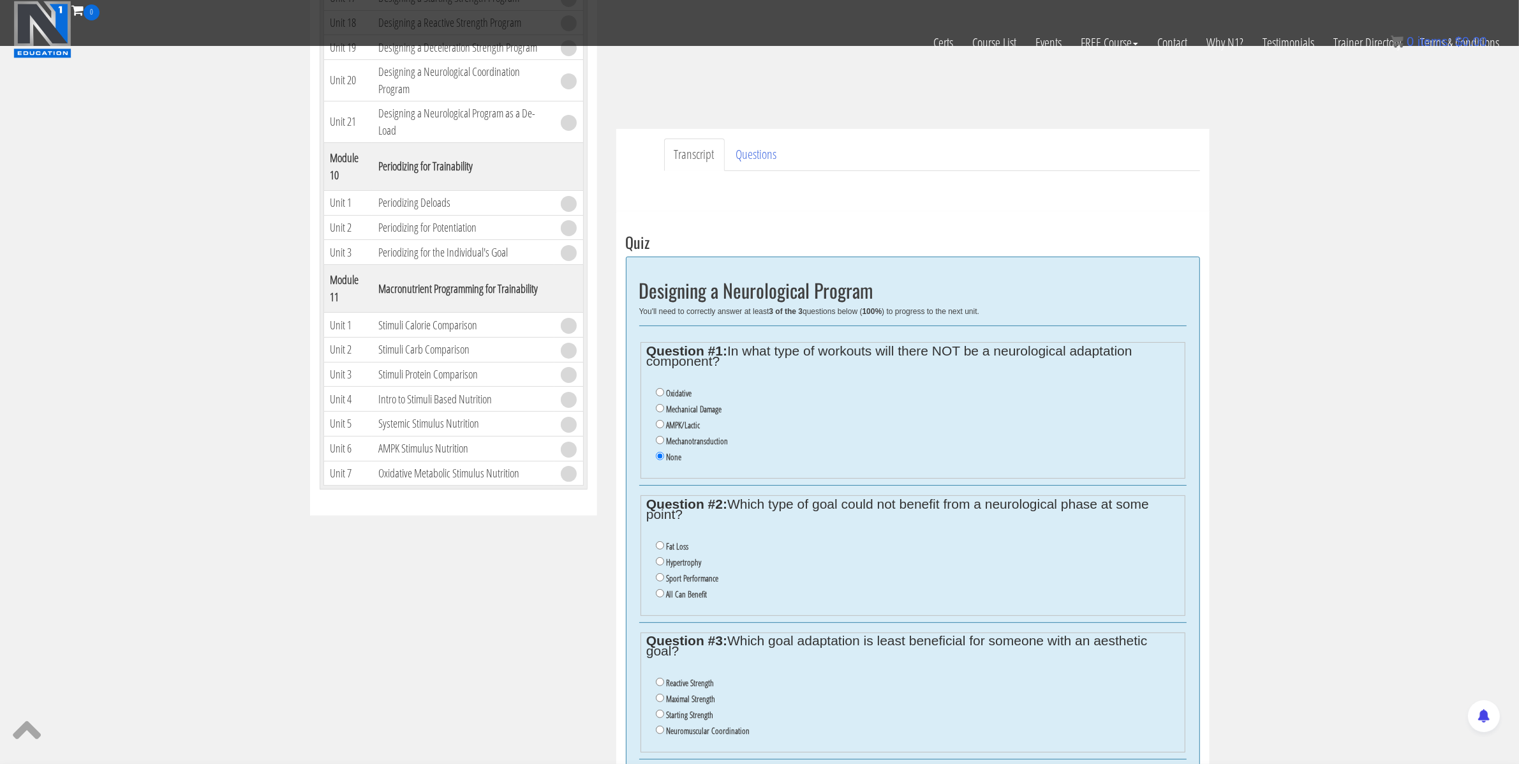
click at [680, 596] on label "All Can Benefit" at bounding box center [686, 594] width 41 height 10
click at [664, 596] on input "All Can Benefit" at bounding box center [660, 593] width 8 height 8
radio input "true"
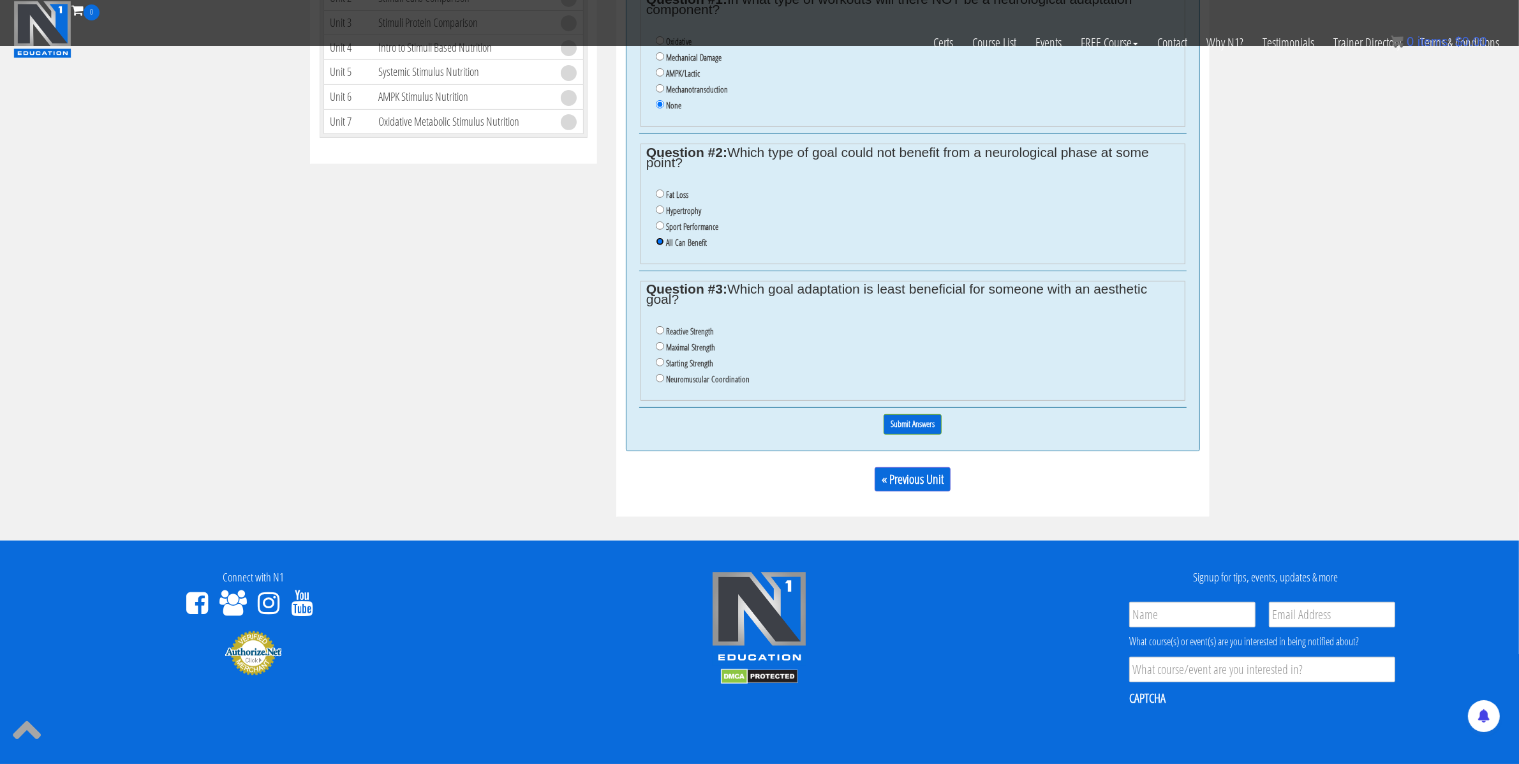
scroll to position [593, 0]
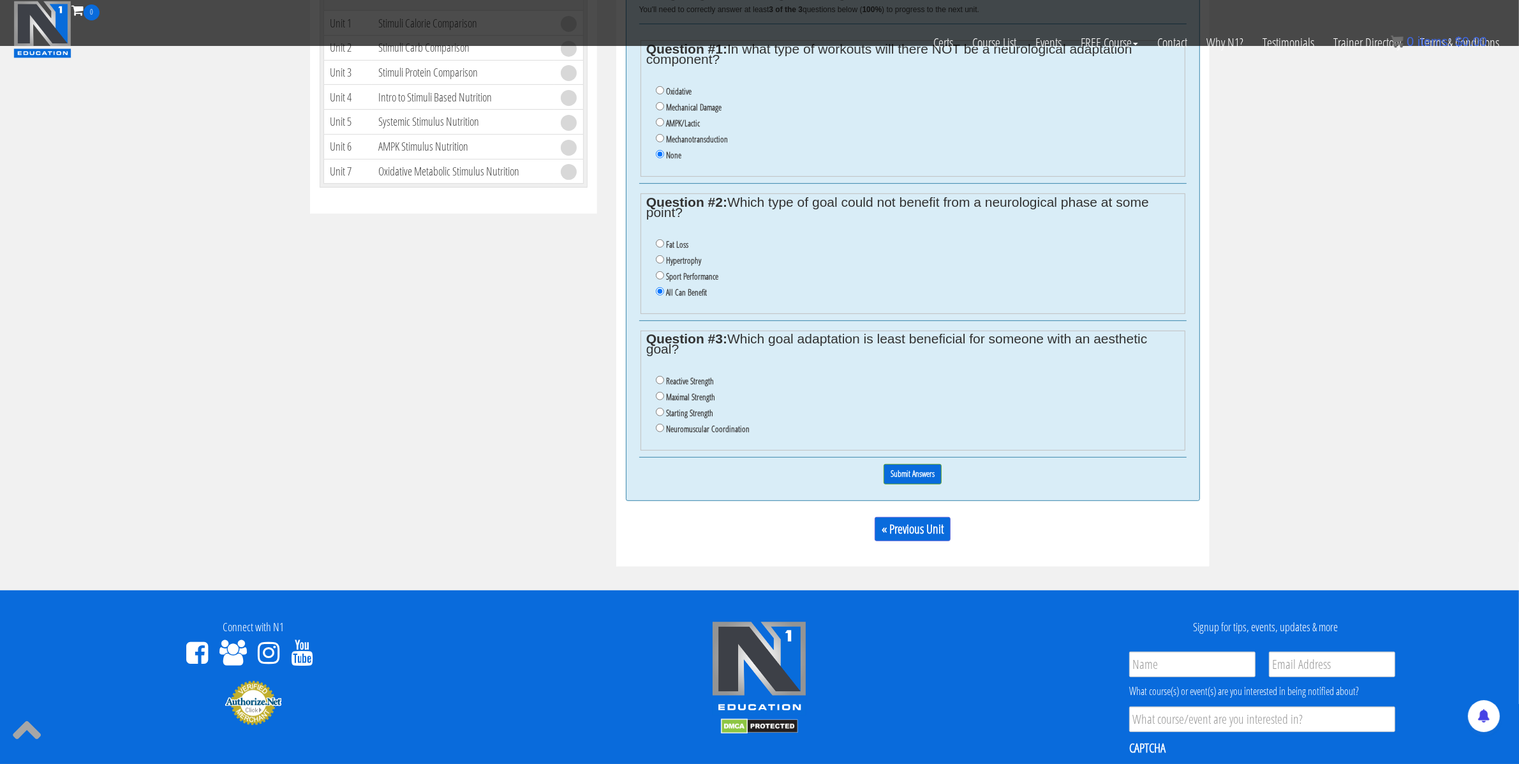
click at [682, 434] on label "Neuromuscular Coordination" at bounding box center [708, 429] width 84 height 10
click at [664, 432] on input "Neuromuscular Coordination" at bounding box center [660, 428] width 8 height 8
radio input "true"
click at [694, 383] on label "Reactive Strength" at bounding box center [690, 381] width 48 height 10
click at [664, 383] on input "Reactive Strength" at bounding box center [660, 380] width 8 height 8
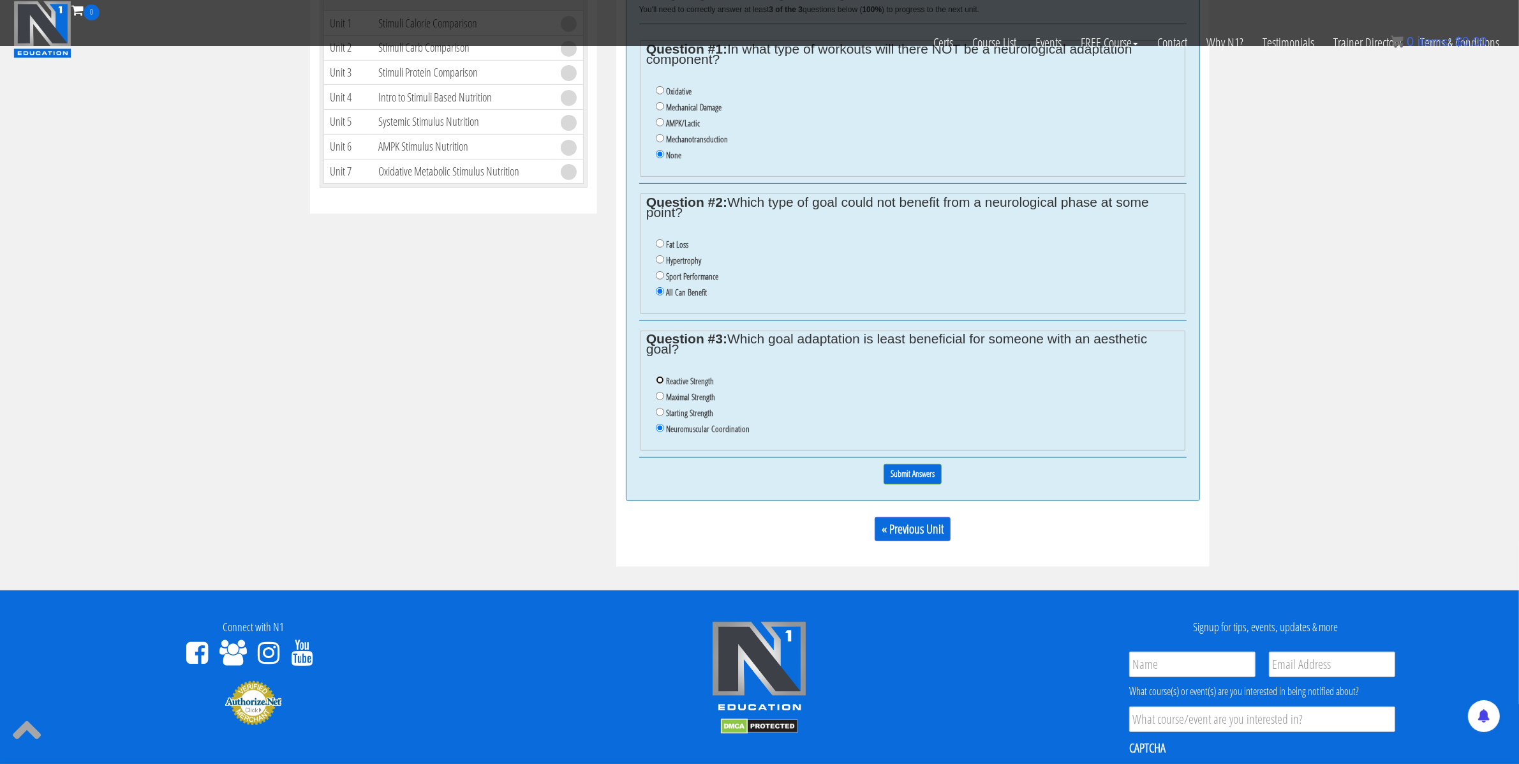
radio input "true"
click at [588, 391] on div "Course Keywords Top Points Course Progress Biomechanics Continued Education 0% …" at bounding box center [760, 29] width 919 height 1073
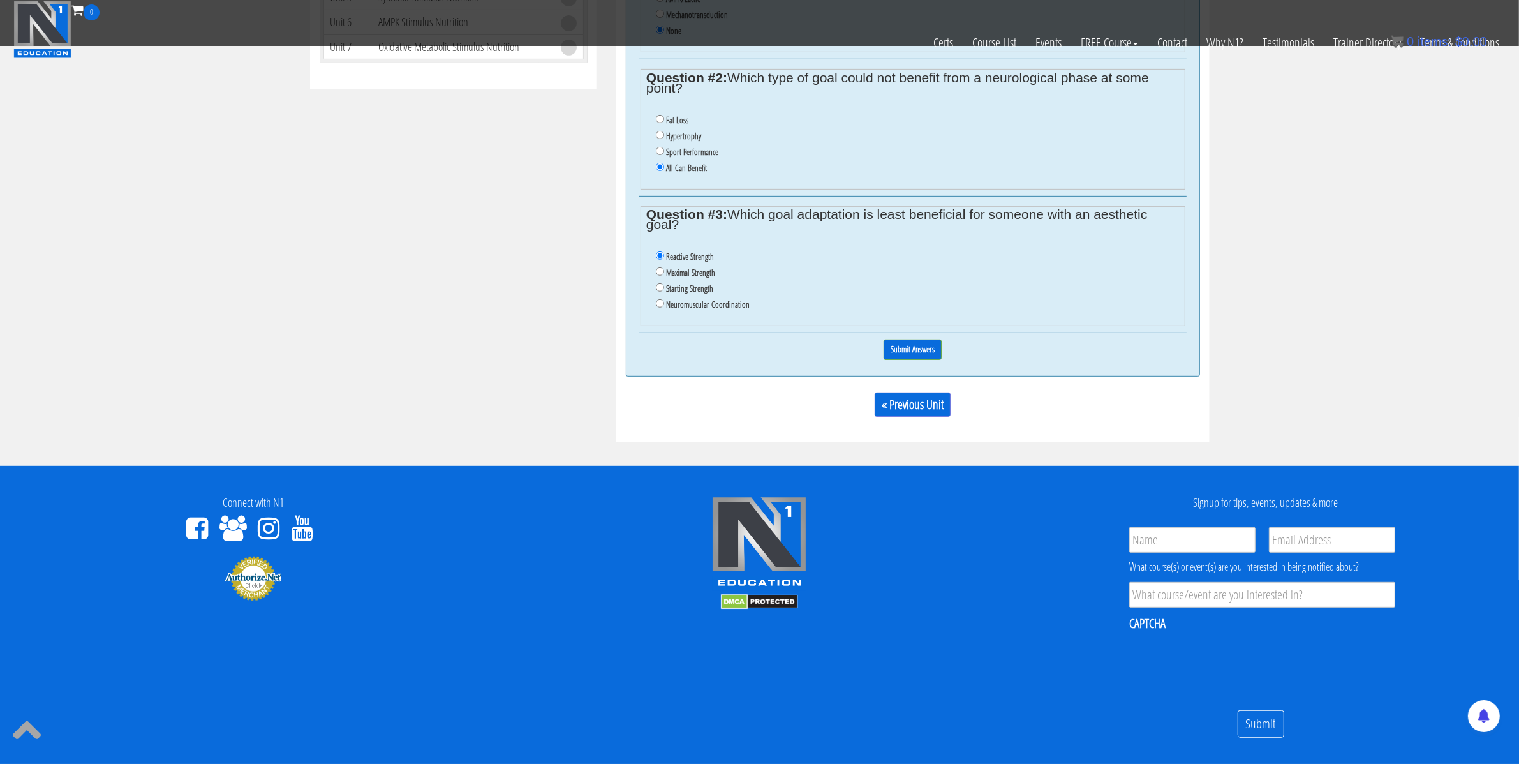
scroll to position [754, 0]
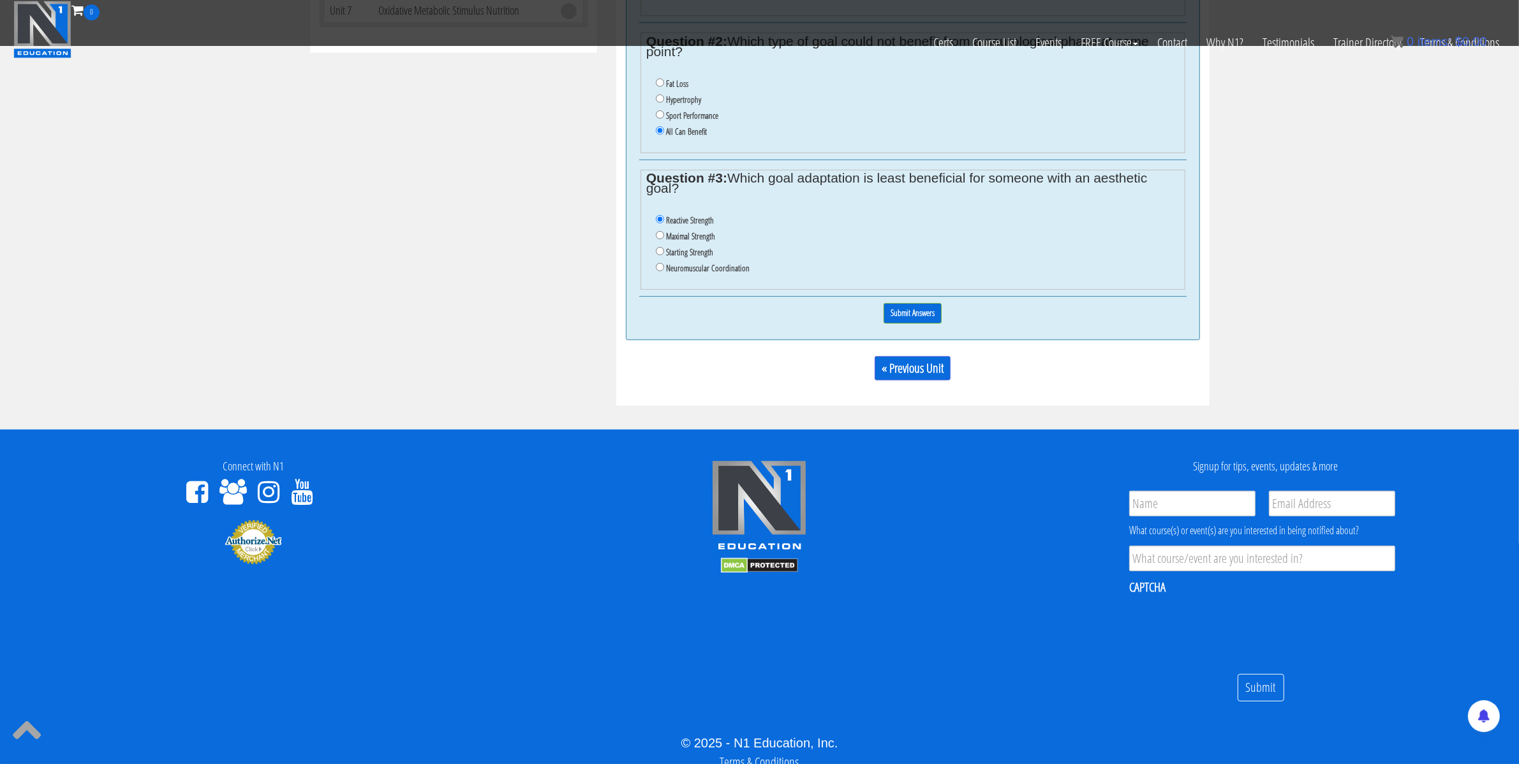
click at [688, 257] on label "Starting Strength" at bounding box center [689, 252] width 47 height 10
click at [664, 255] on input "Starting Strength" at bounding box center [660, 251] width 8 height 8
radio input "true"
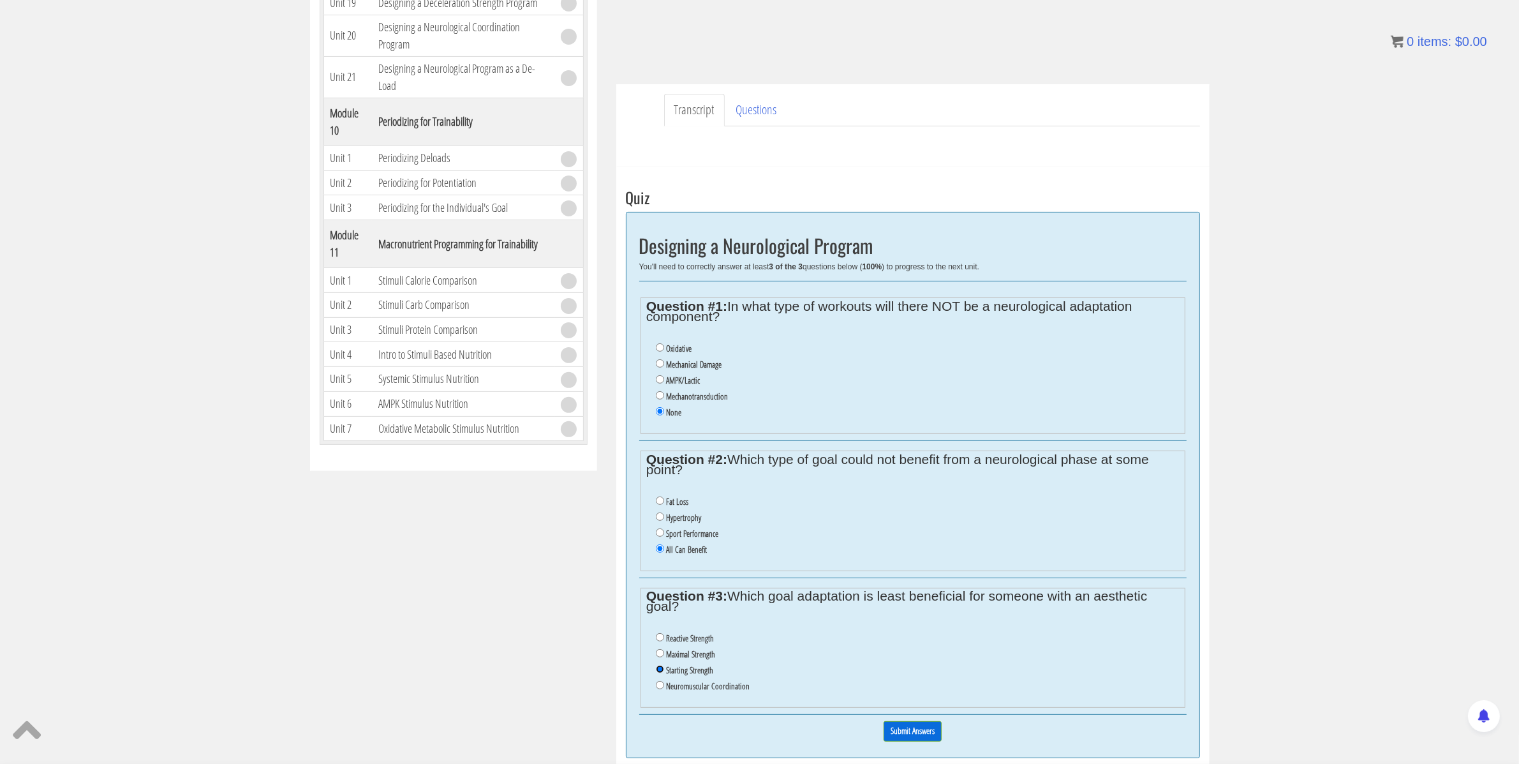
scroll to position [0, 0]
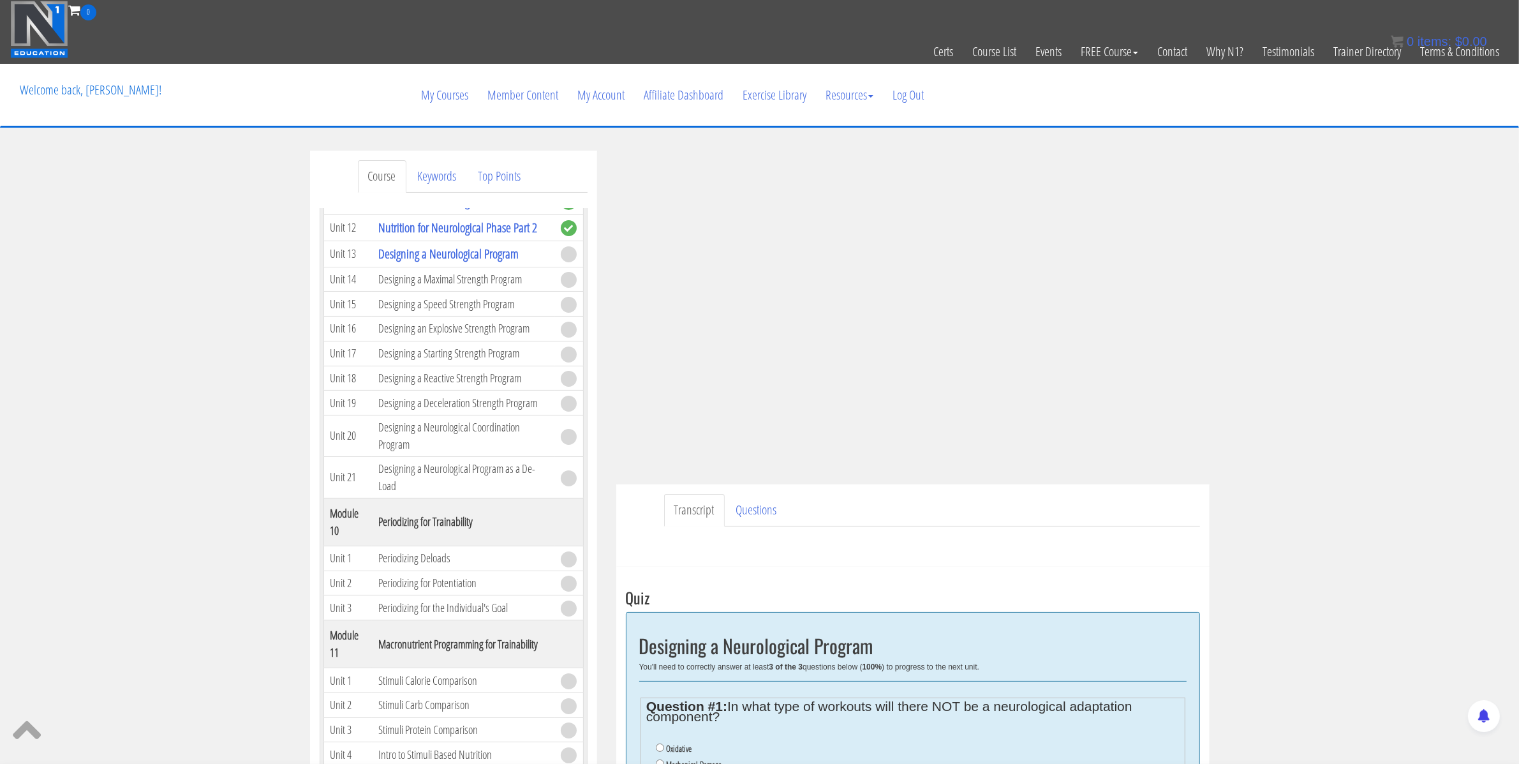
click at [1322, 331] on div "Course Keywords Top Points Course Progress Biomechanics Continued Education 0% …" at bounding box center [759, 688] width 1519 height 1074
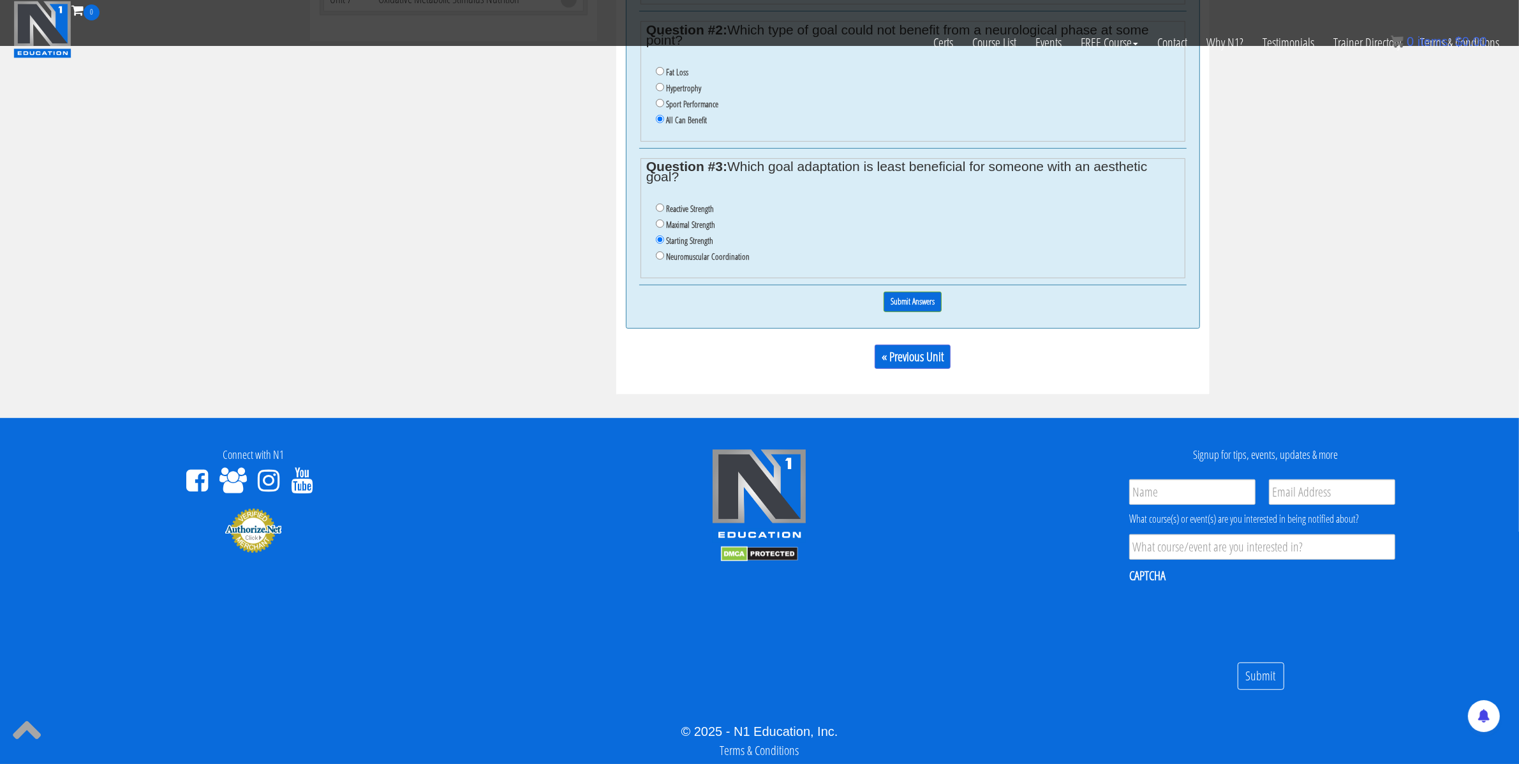
scroll to position [535, 0]
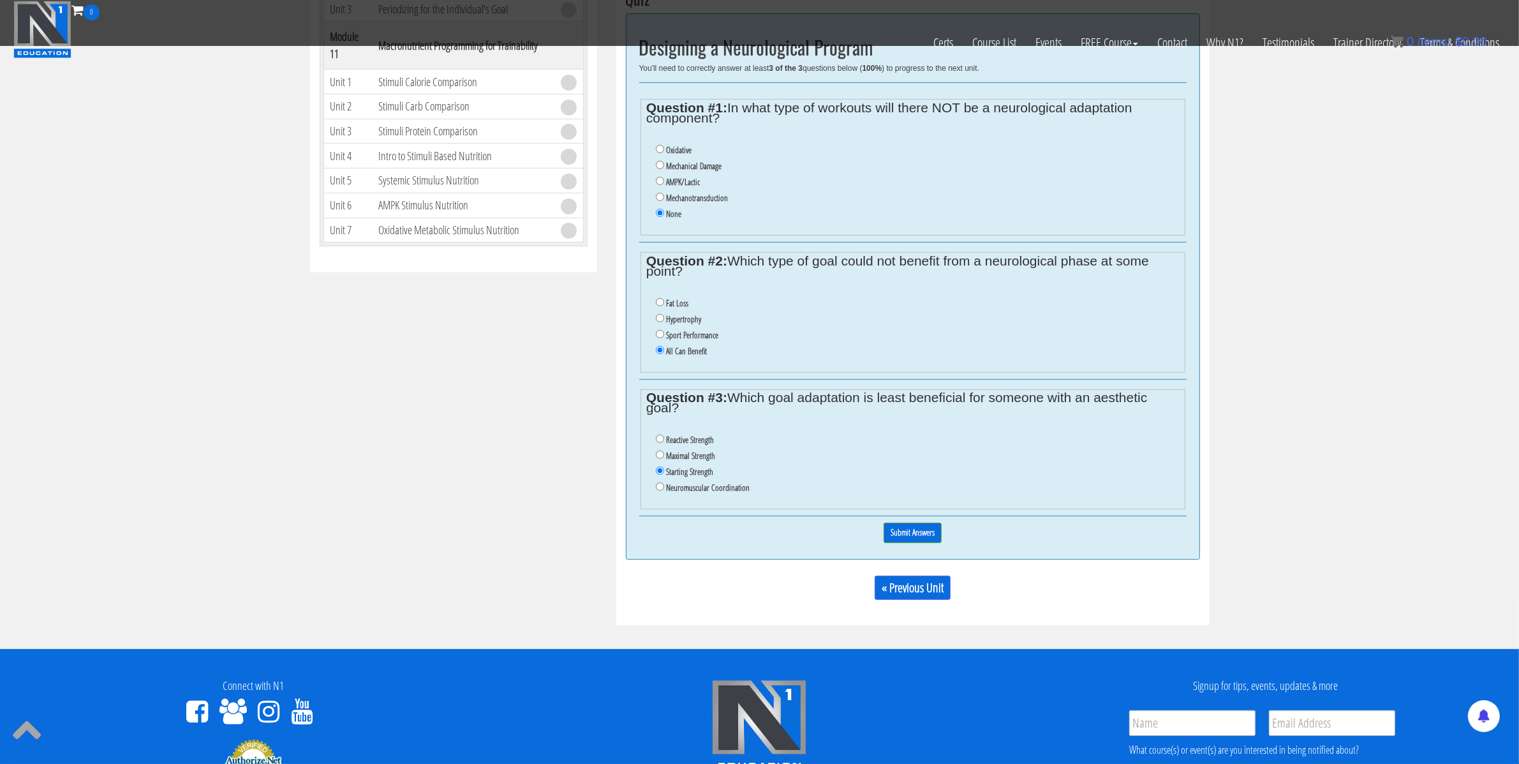
click at [682, 444] on label "Reactive Strength" at bounding box center [690, 440] width 48 height 10
click at [664, 443] on input "Reactive Strength" at bounding box center [660, 439] width 8 height 8
radio input "true"
click at [464, 390] on div "Course Keywords Top Points Course Progress Biomechanics Continued Education 0% …" at bounding box center [760, 88] width 919 height 1073
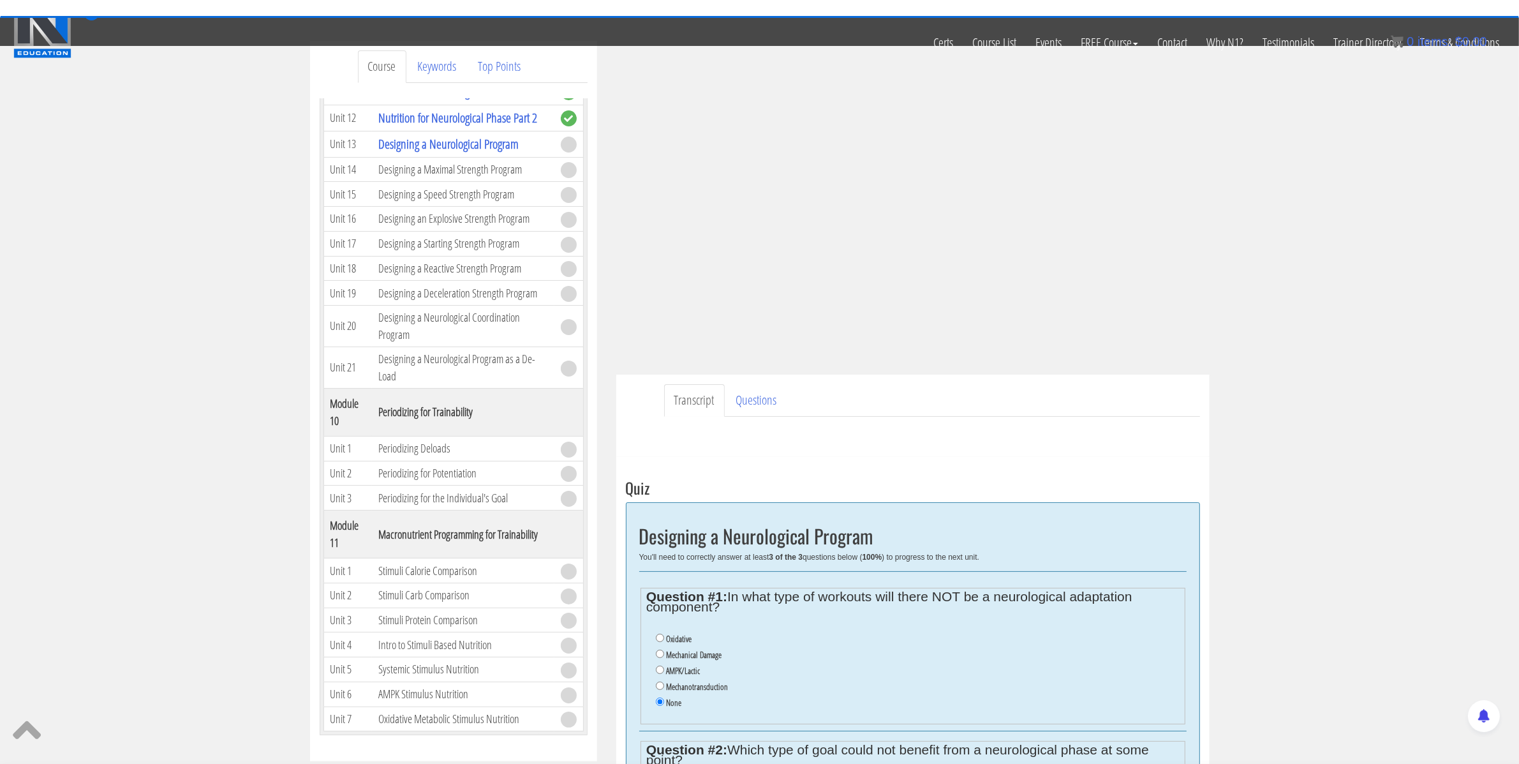
scroll to position [0, 0]
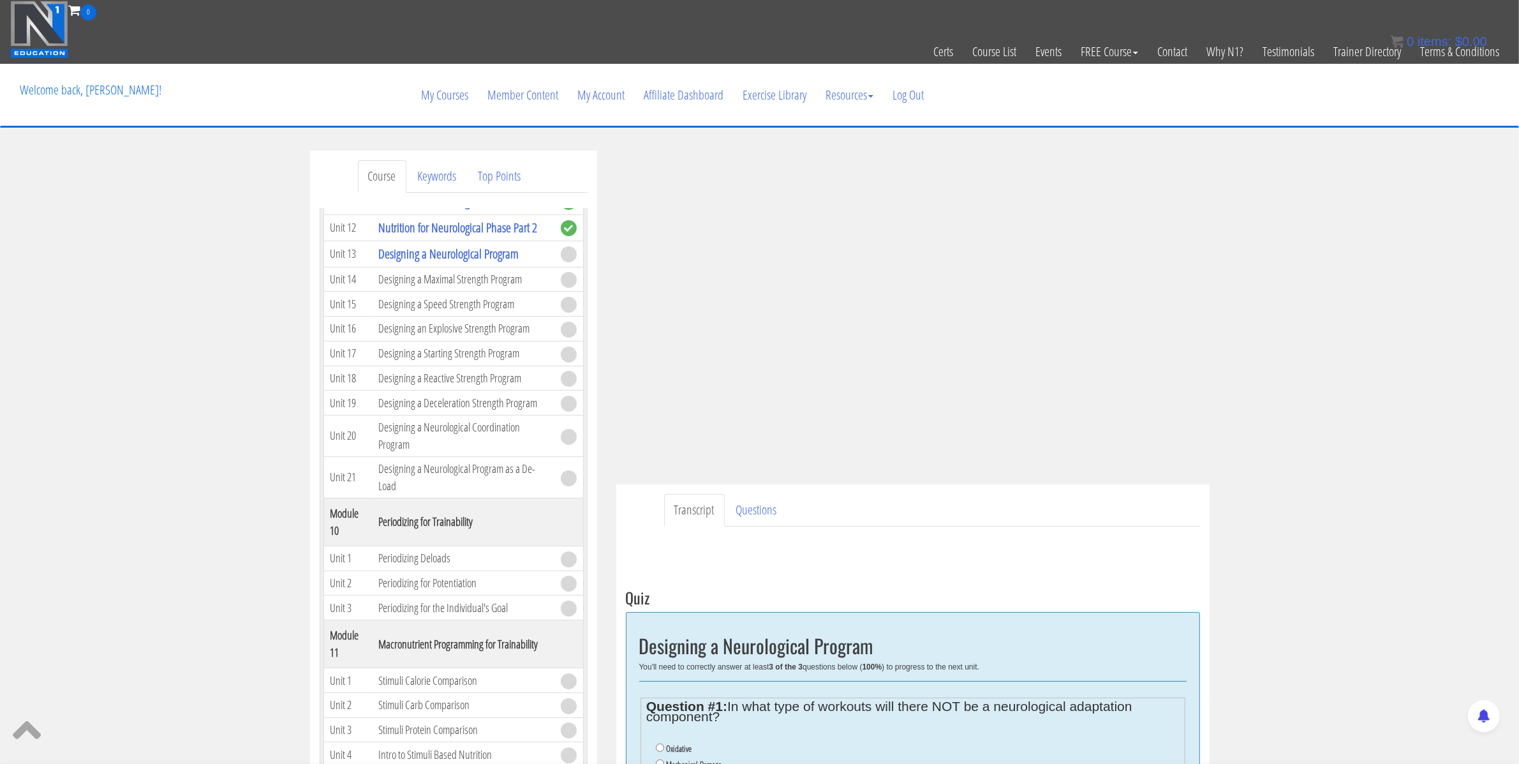
click at [1309, 319] on div "Course Keywords Top Points Course Progress Biomechanics Continued Education 0% …" at bounding box center [759, 688] width 1519 height 1074
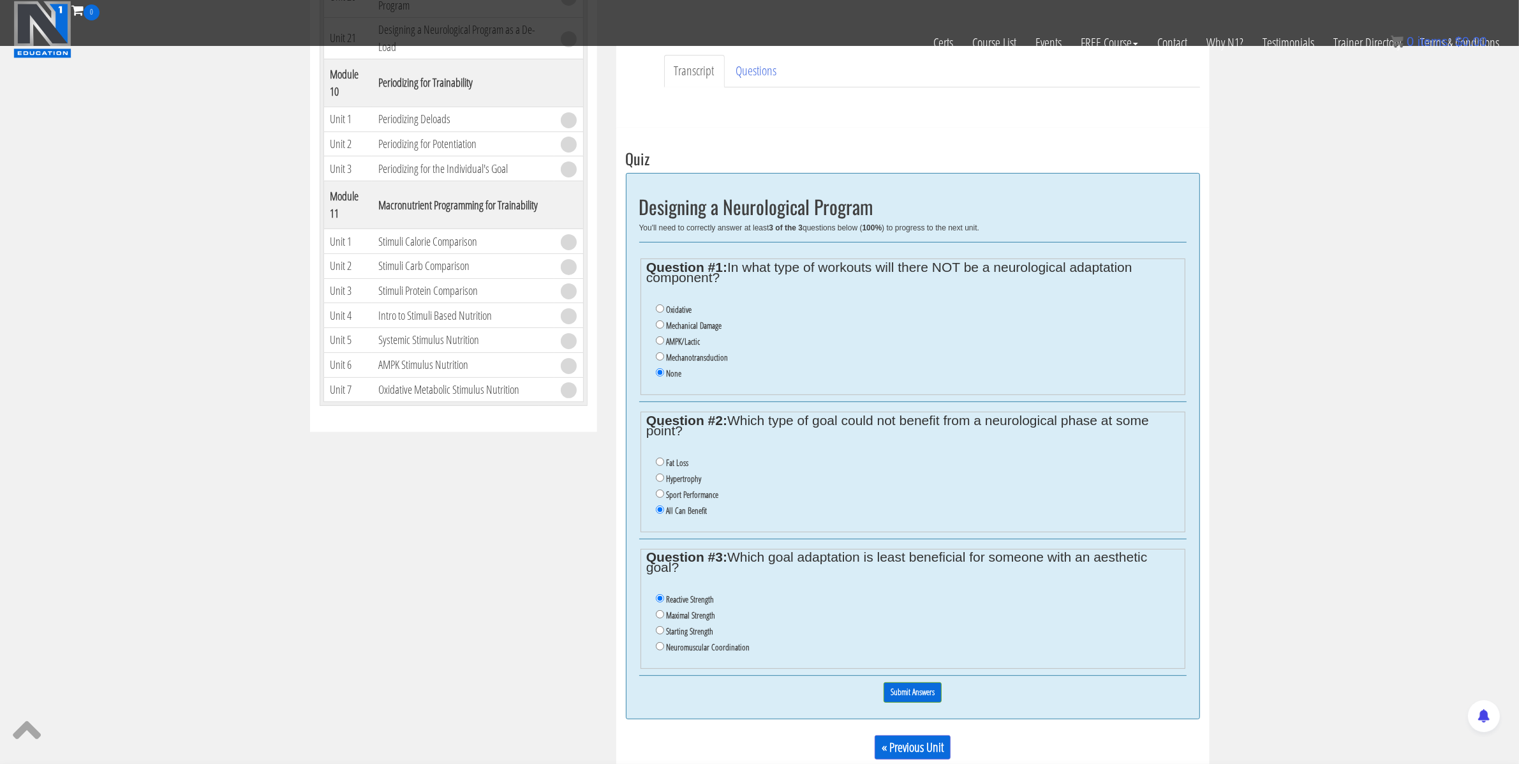
scroll to position [609, 0]
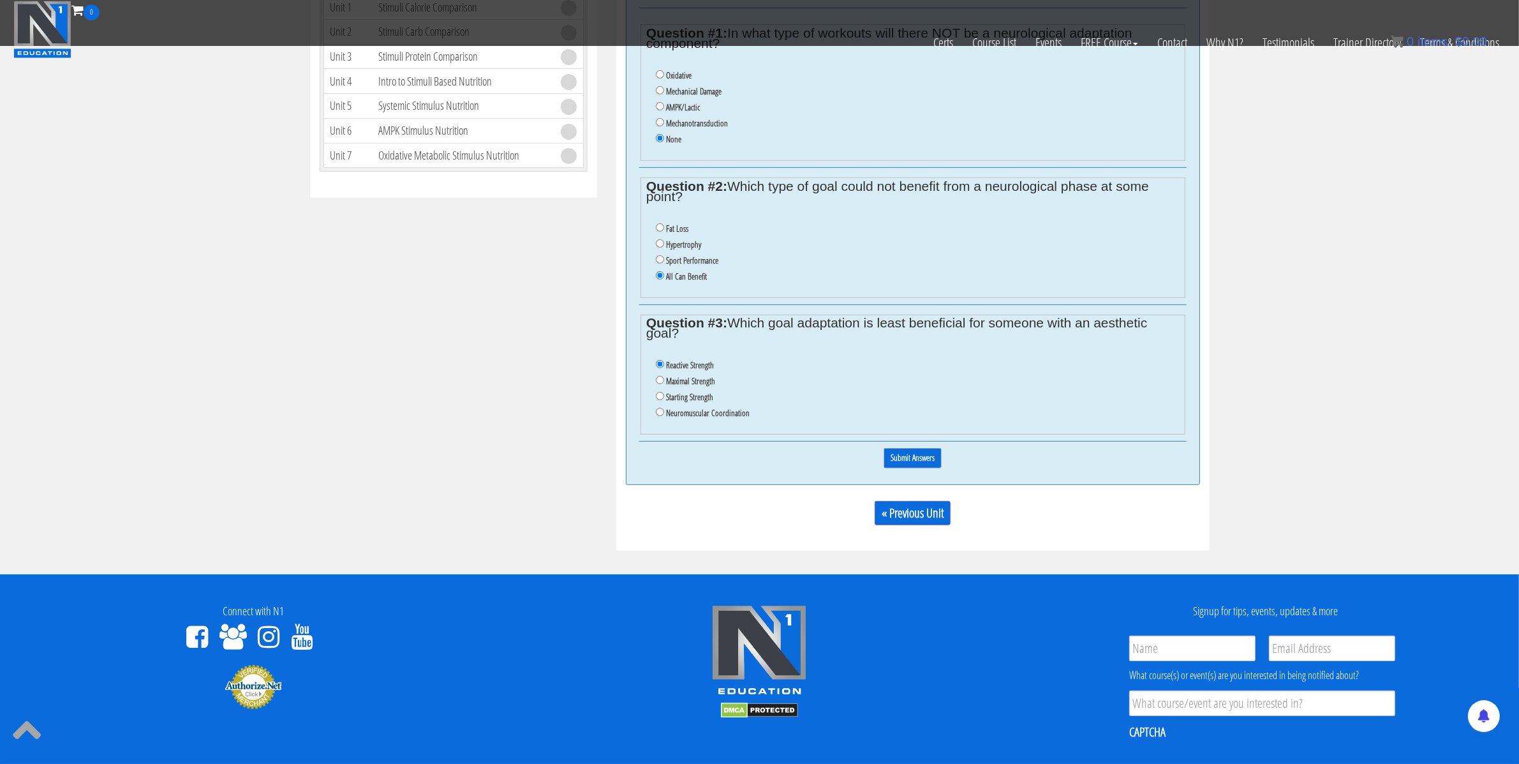
click at [921, 466] on input "Submit Answers" at bounding box center [913, 458] width 58 height 20
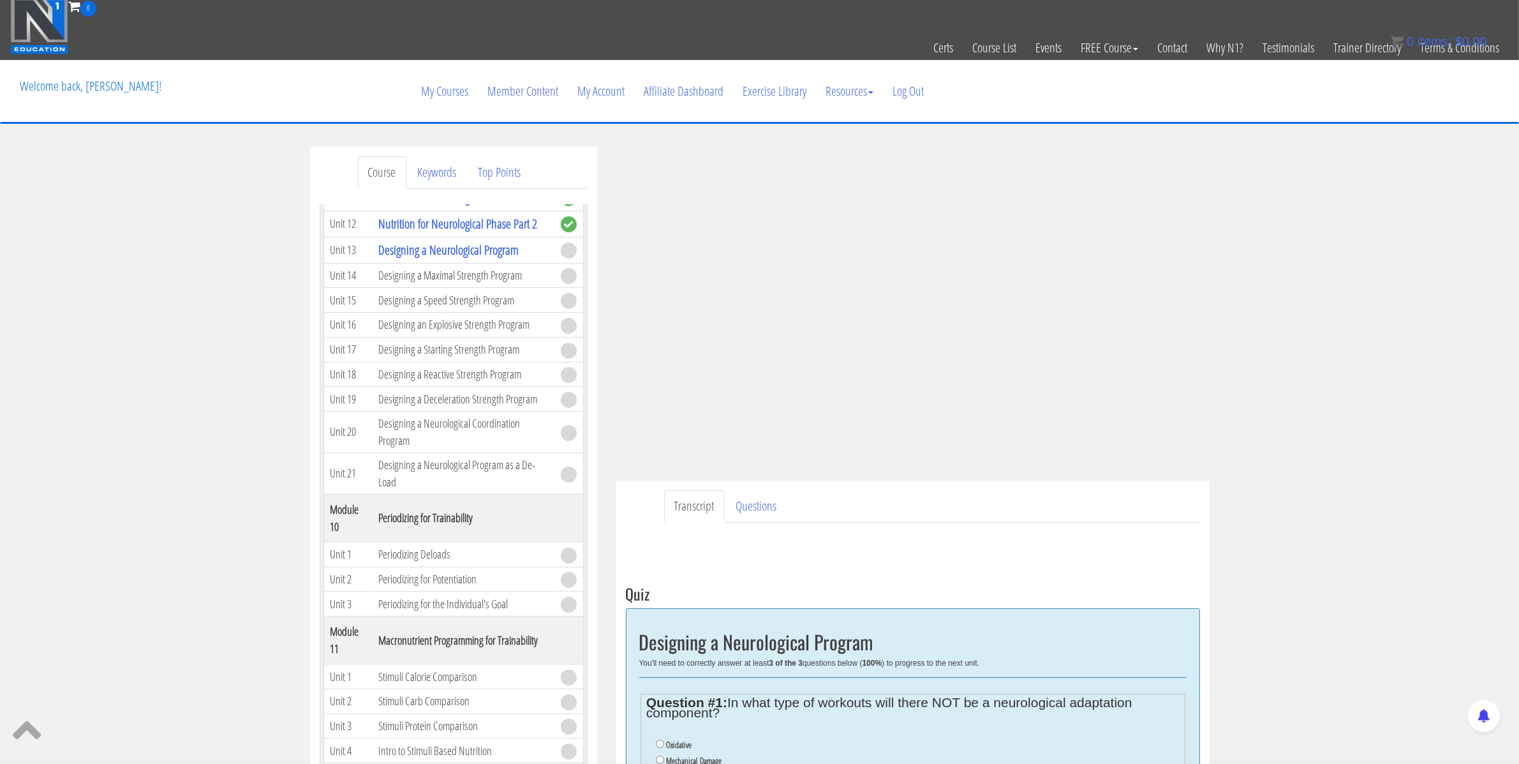
scroll to position [0, 0]
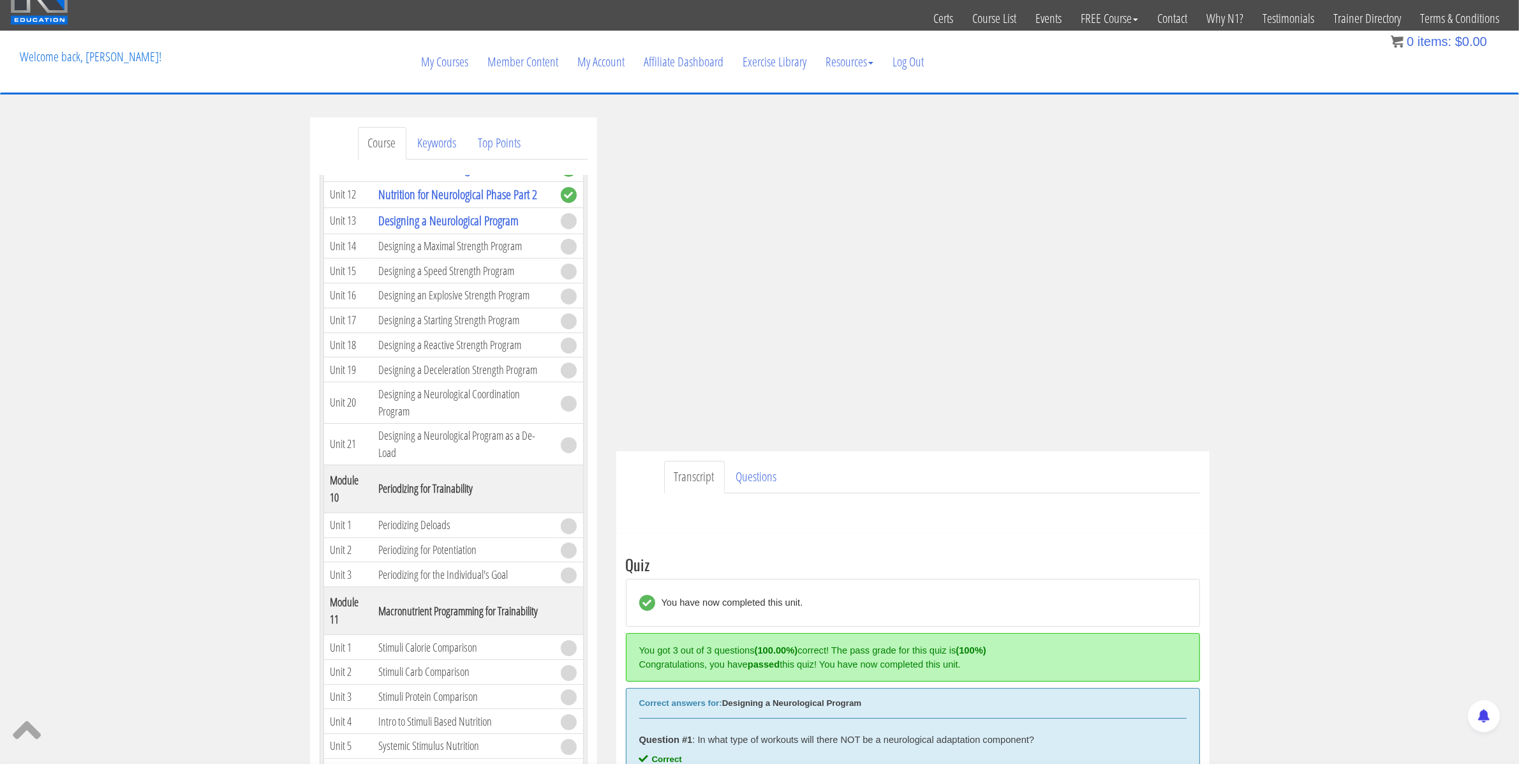
scroll to position [3, 0]
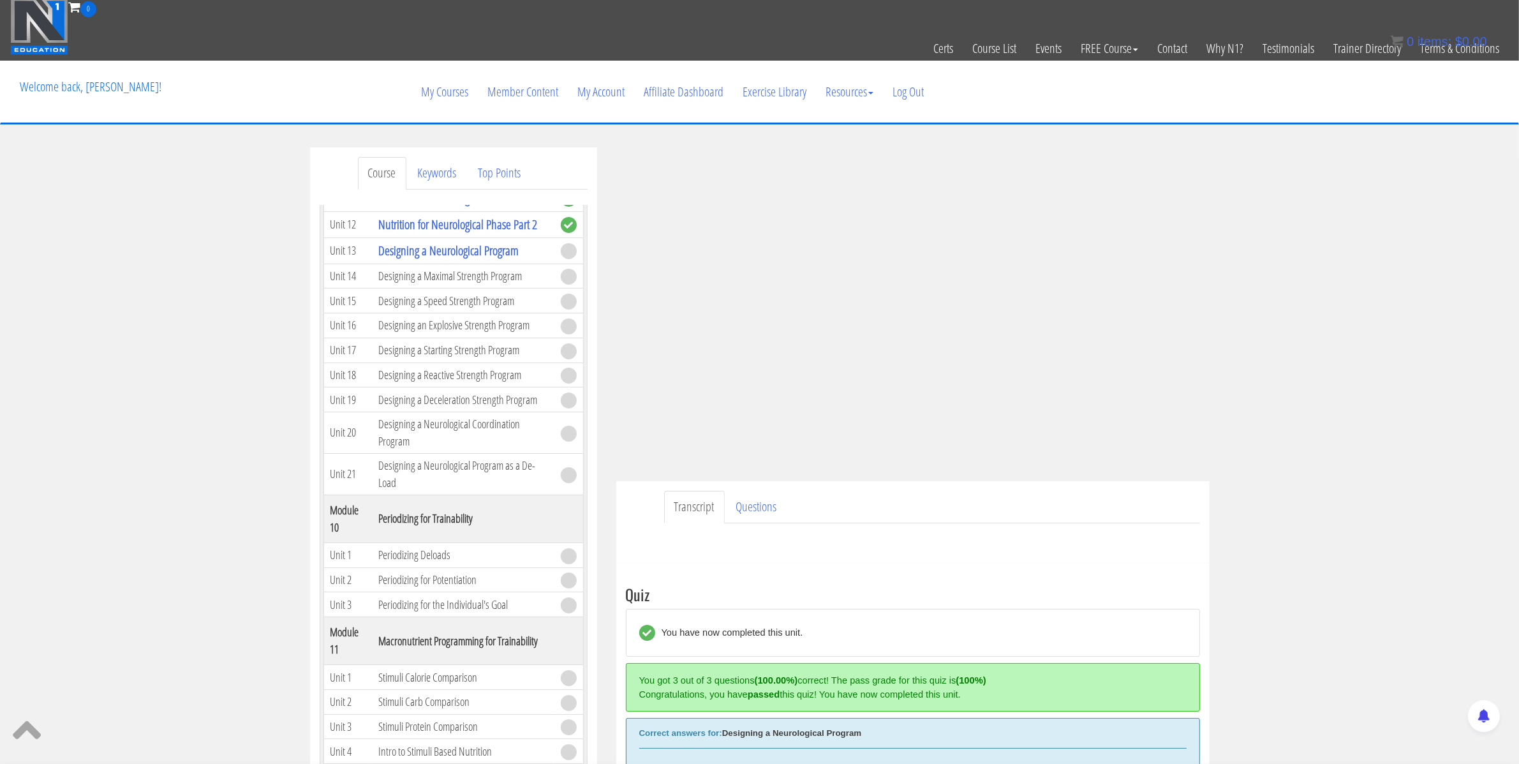
click at [1251, 309] on div "Course Keywords Top Points Course Progress Biomechanics Continued Education 0% …" at bounding box center [759, 765] width 1519 height 1237
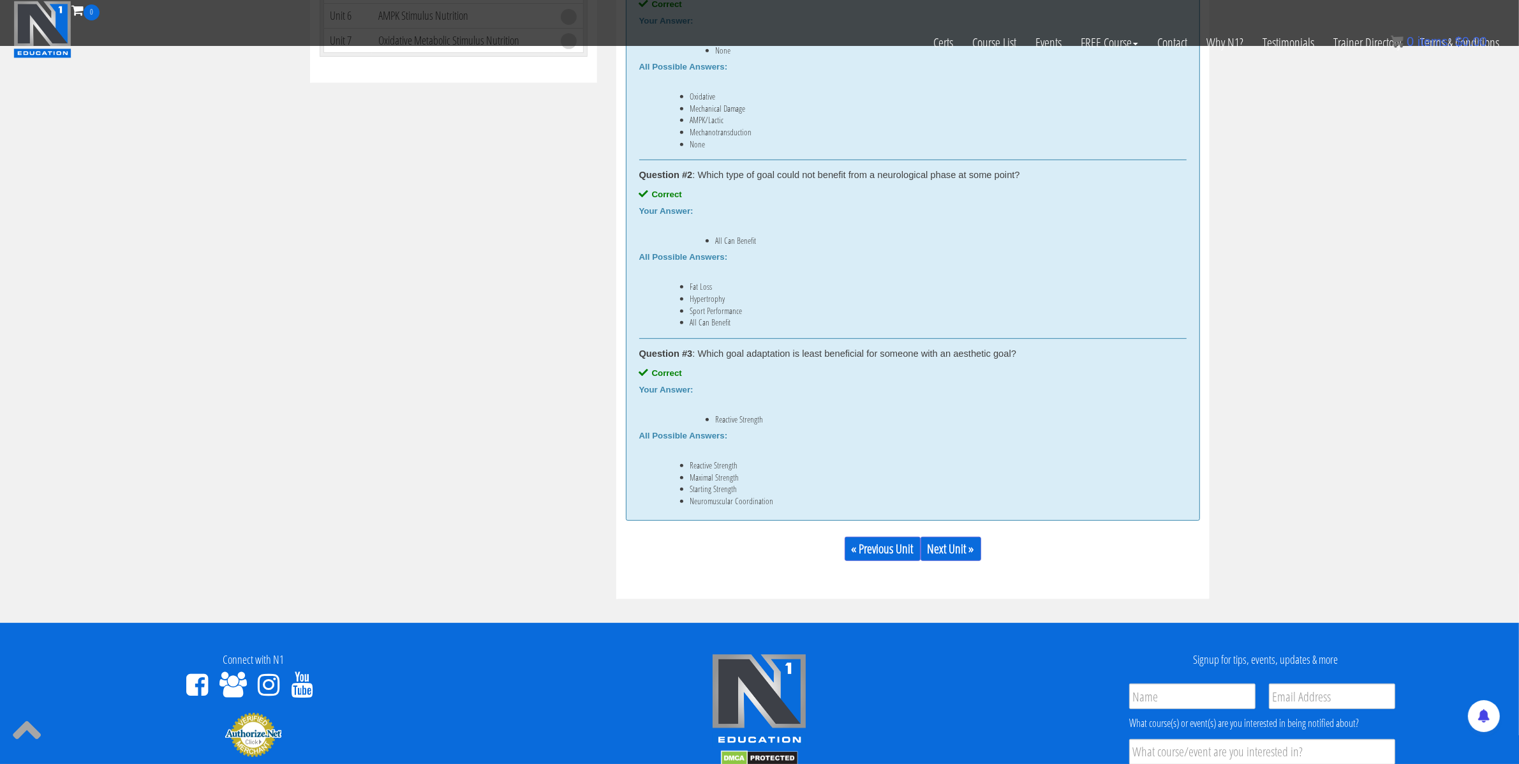
scroll to position [731, 0]
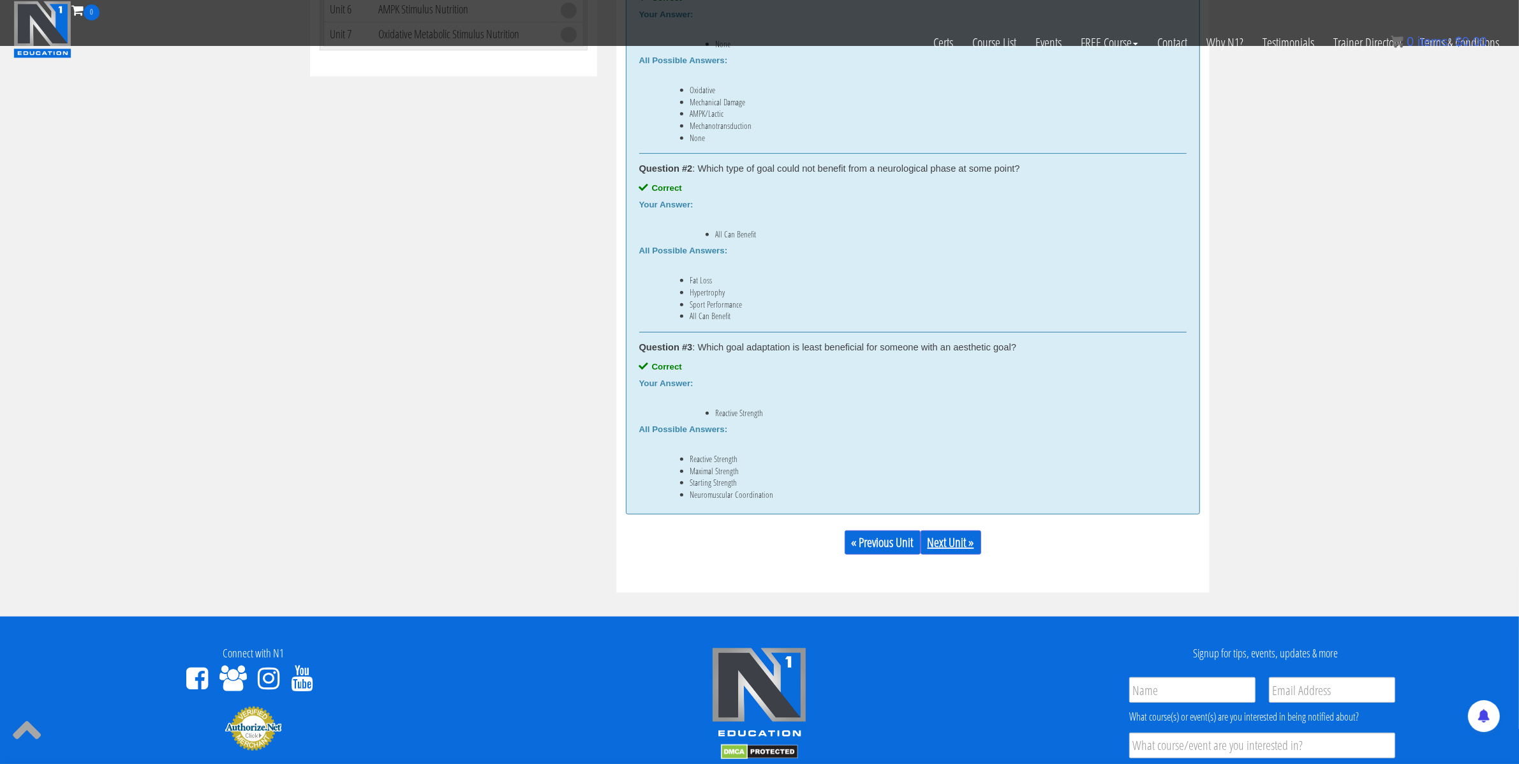
click at [953, 532] on div "« Previous Unit Next Unit »" at bounding box center [913, 542] width 574 height 43
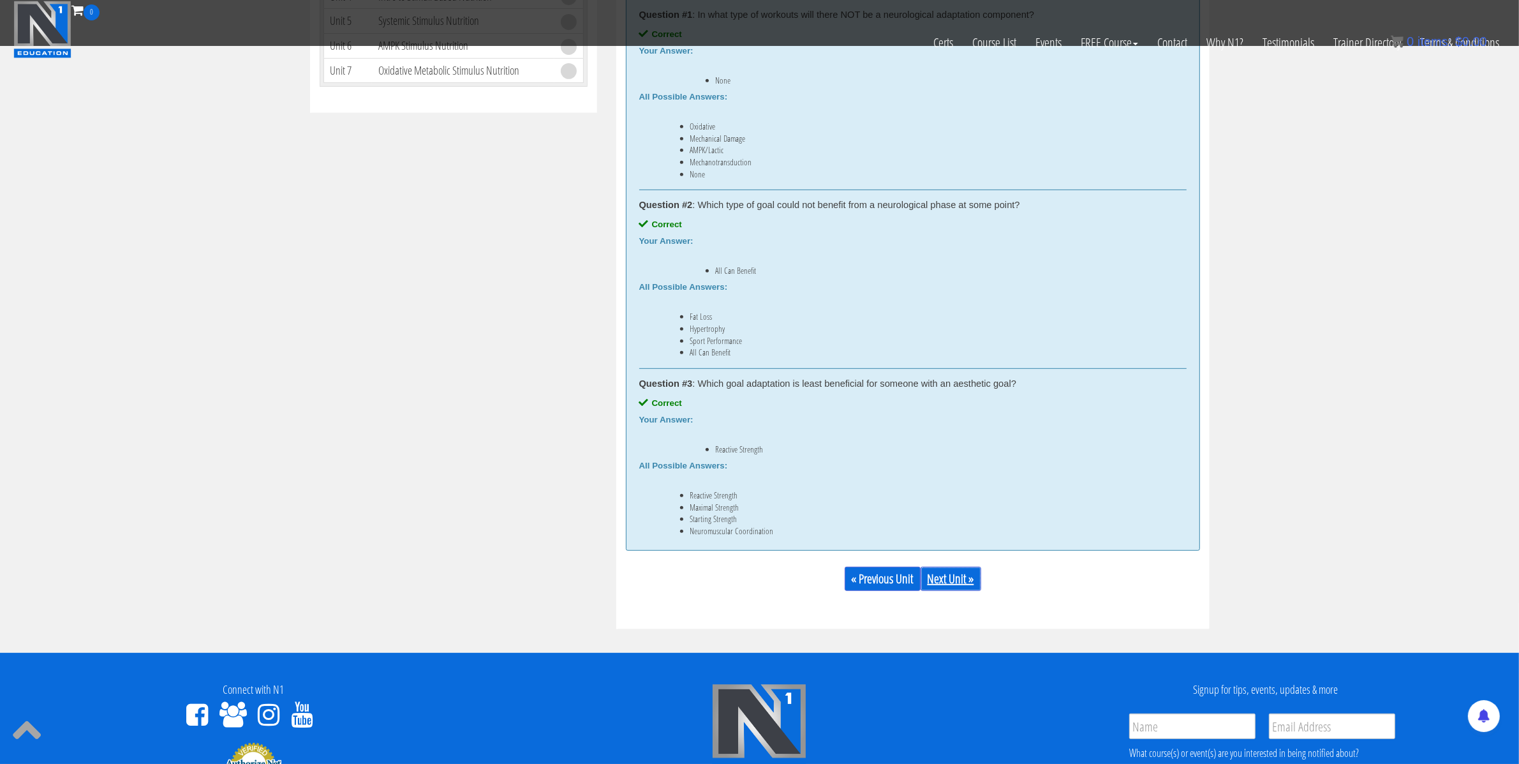
scroll to position [687, 0]
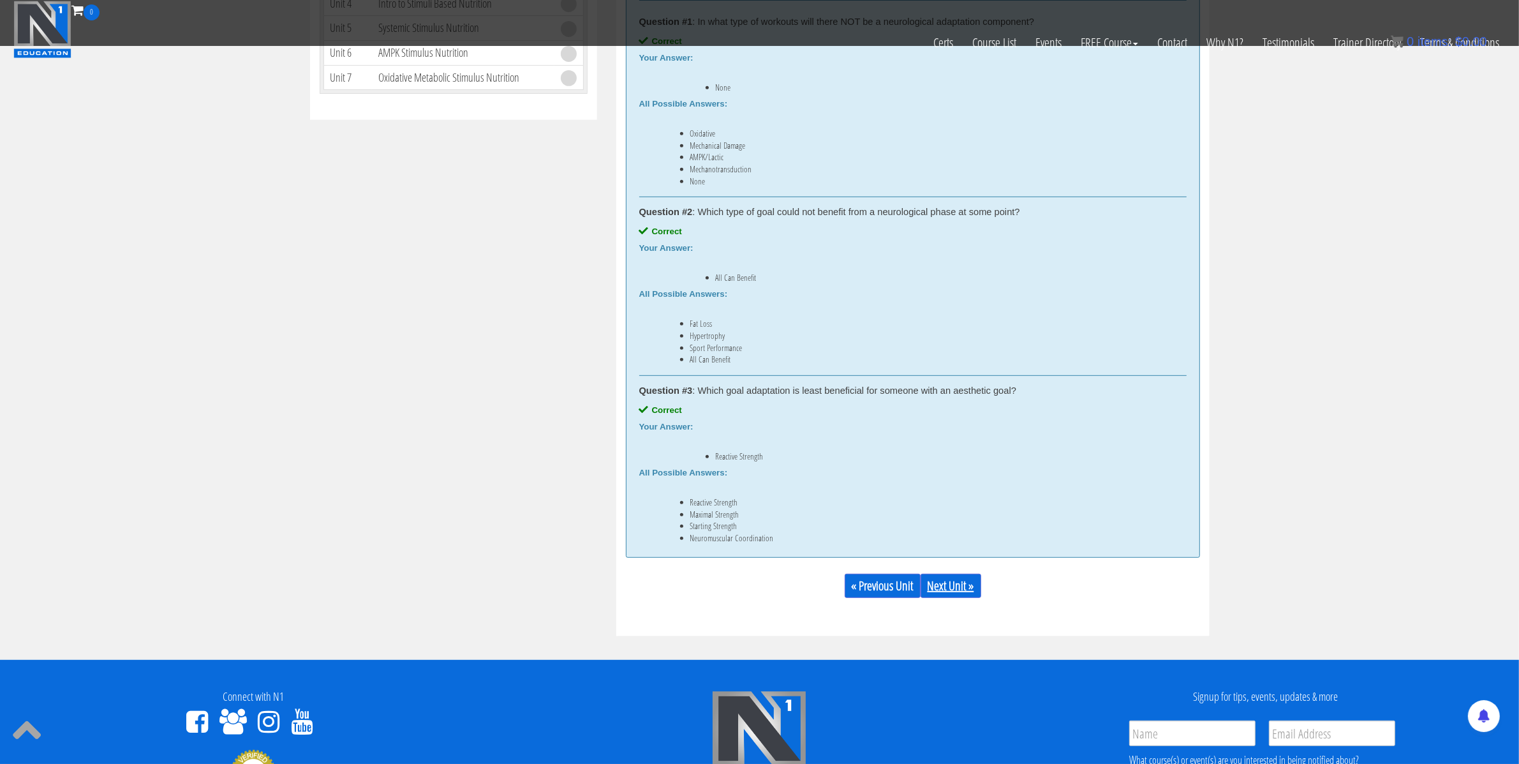
click at [967, 590] on link "Next Unit »" at bounding box center [951, 586] width 61 height 24
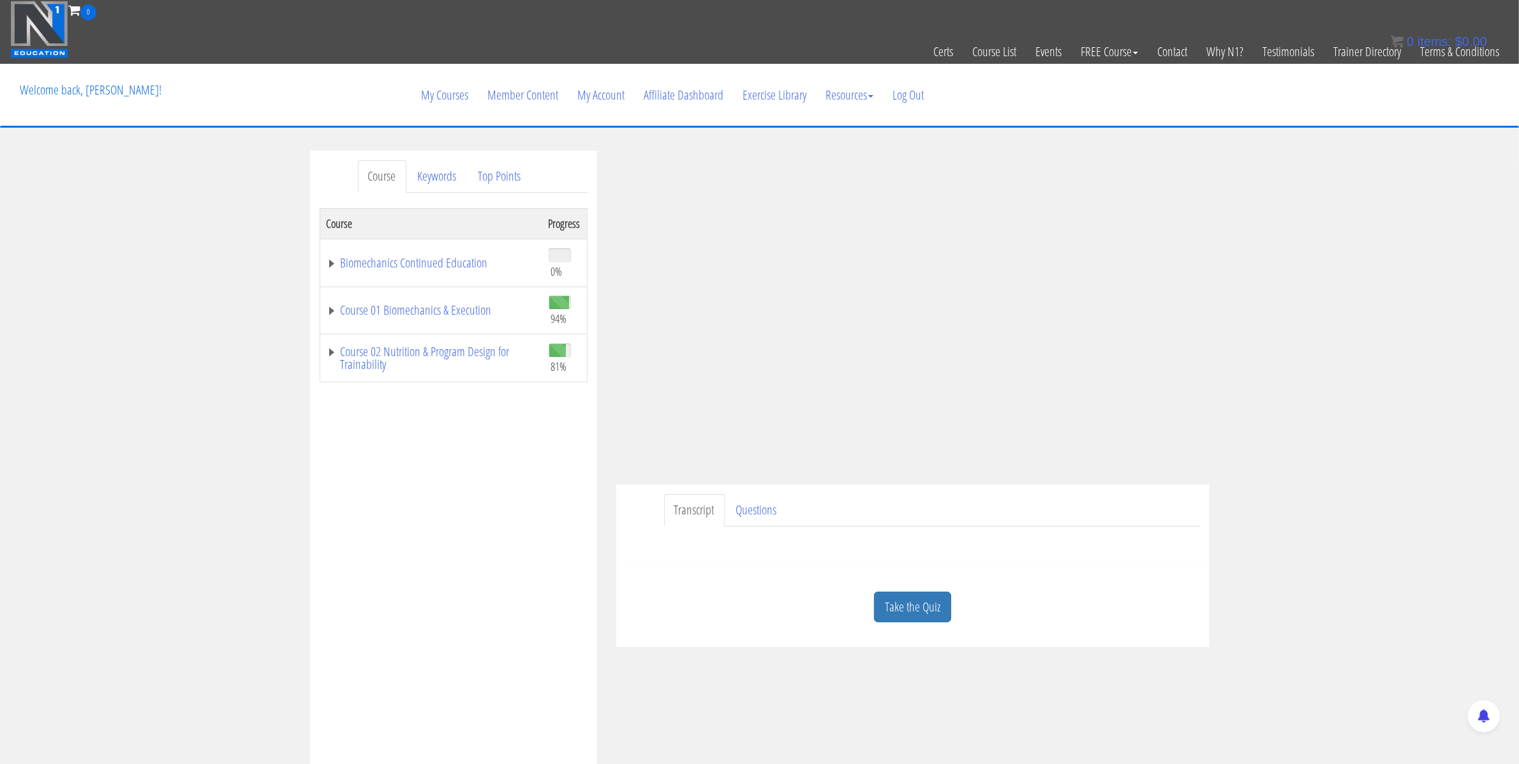
click at [1272, 283] on div "Course Keywords Top Points Course Progress Biomechanics Continued Education 0% …" at bounding box center [759, 511] width 1519 height 721
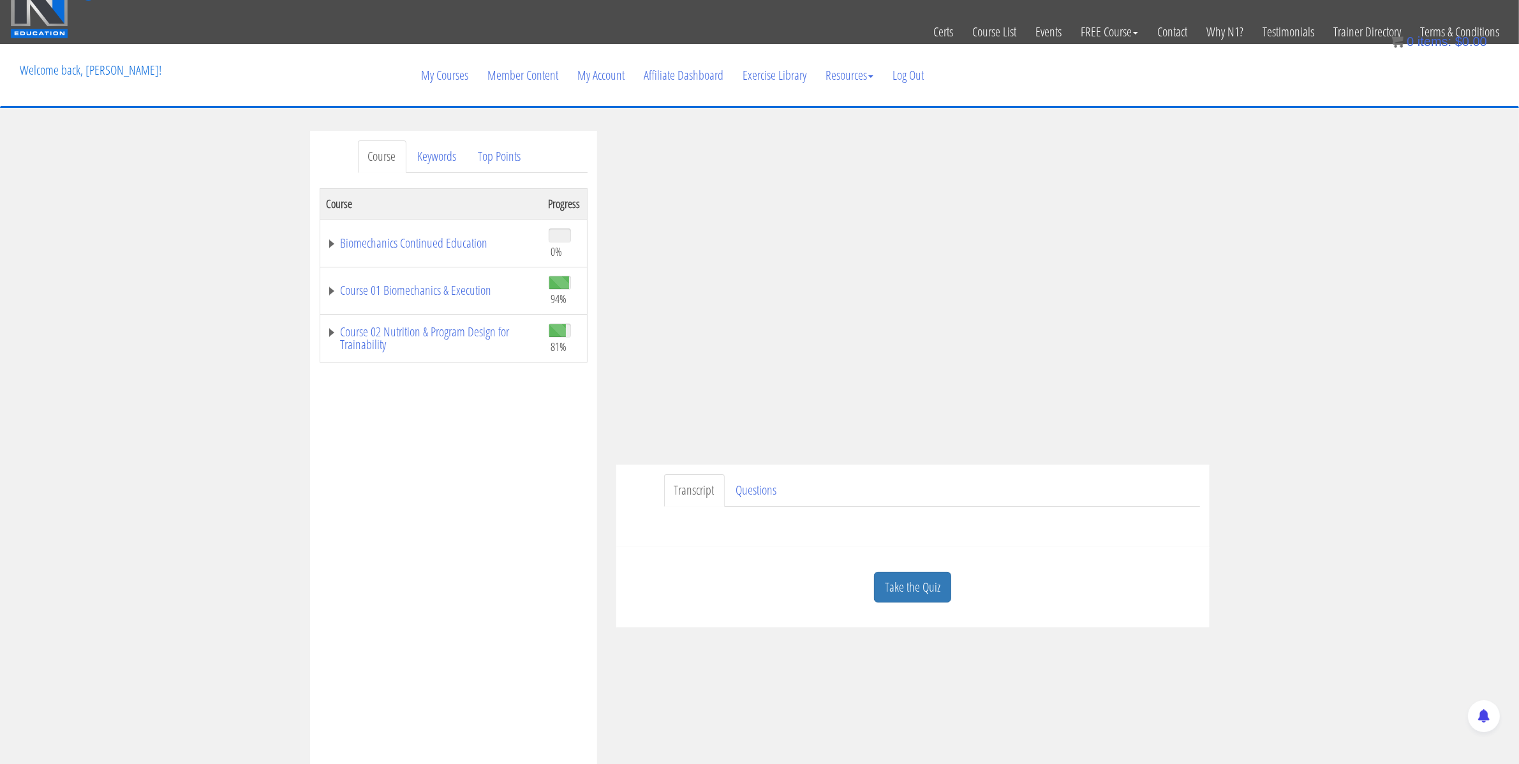
click at [1269, 285] on div "Course Keywords Top Points Course Progress Biomechanics Continued Education 0% …" at bounding box center [759, 491] width 1519 height 721
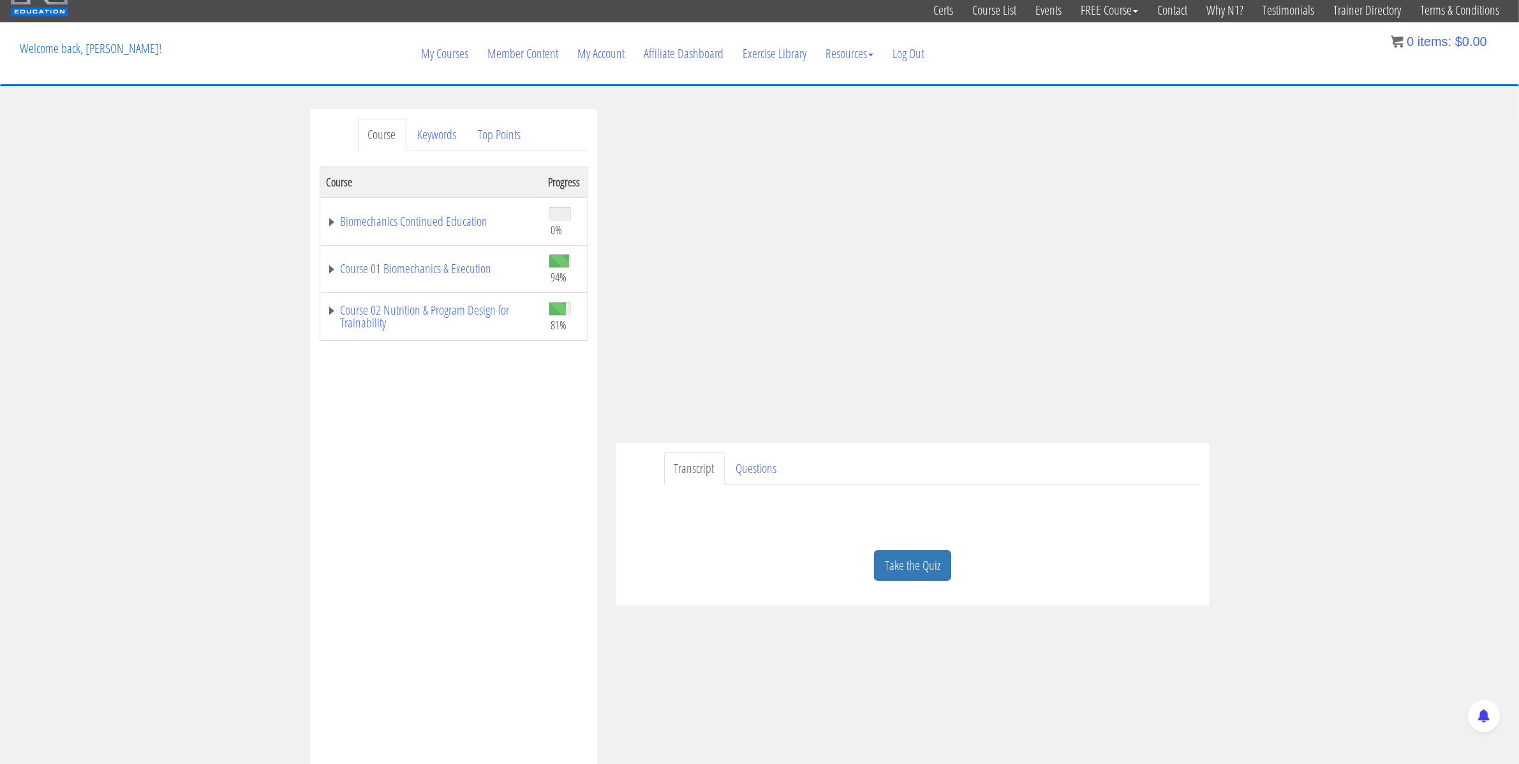
click at [540, 516] on div "Course Progress Biomechanics Continued Education 0% Module 1 Continued Educatio…" at bounding box center [454, 486] width 268 height 638
click at [907, 558] on link "Take the Quiz" at bounding box center [912, 565] width 77 height 31
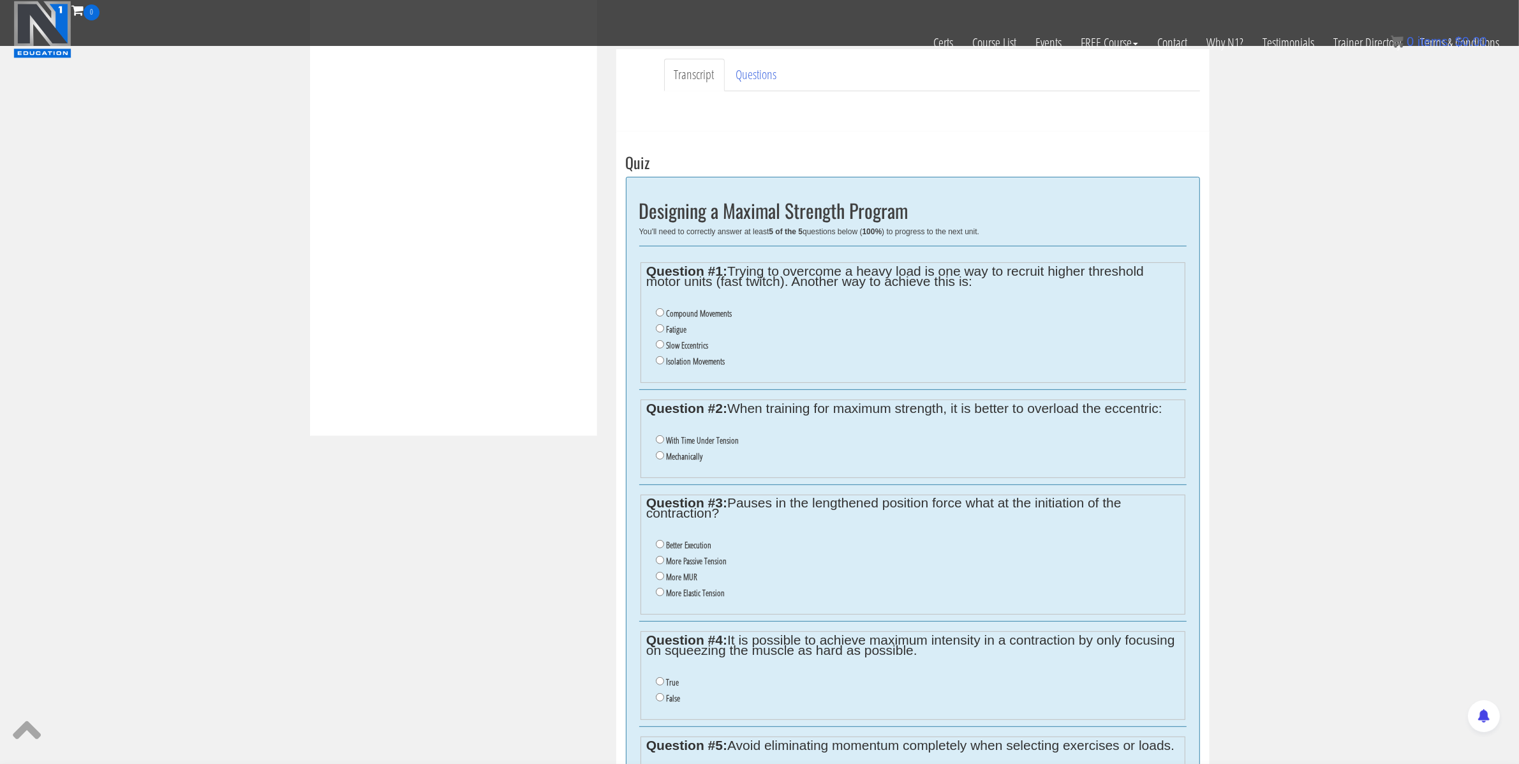
scroll to position [374, 0]
click at [678, 327] on label "Fatigue" at bounding box center [676, 327] width 20 height 10
click at [664, 327] on input "Fatigue" at bounding box center [660, 326] width 8 height 8
radio input "true"
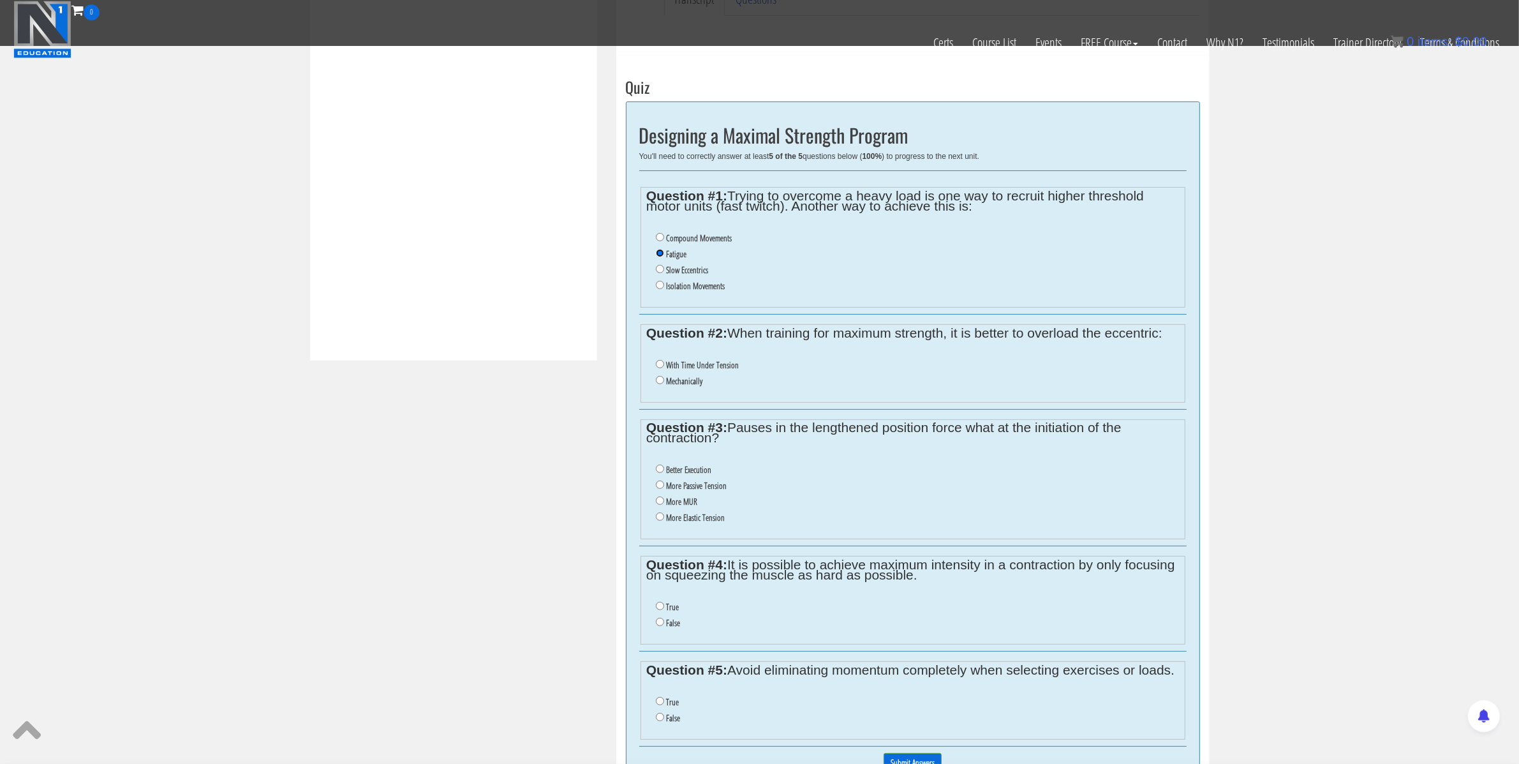
scroll to position [563, 0]
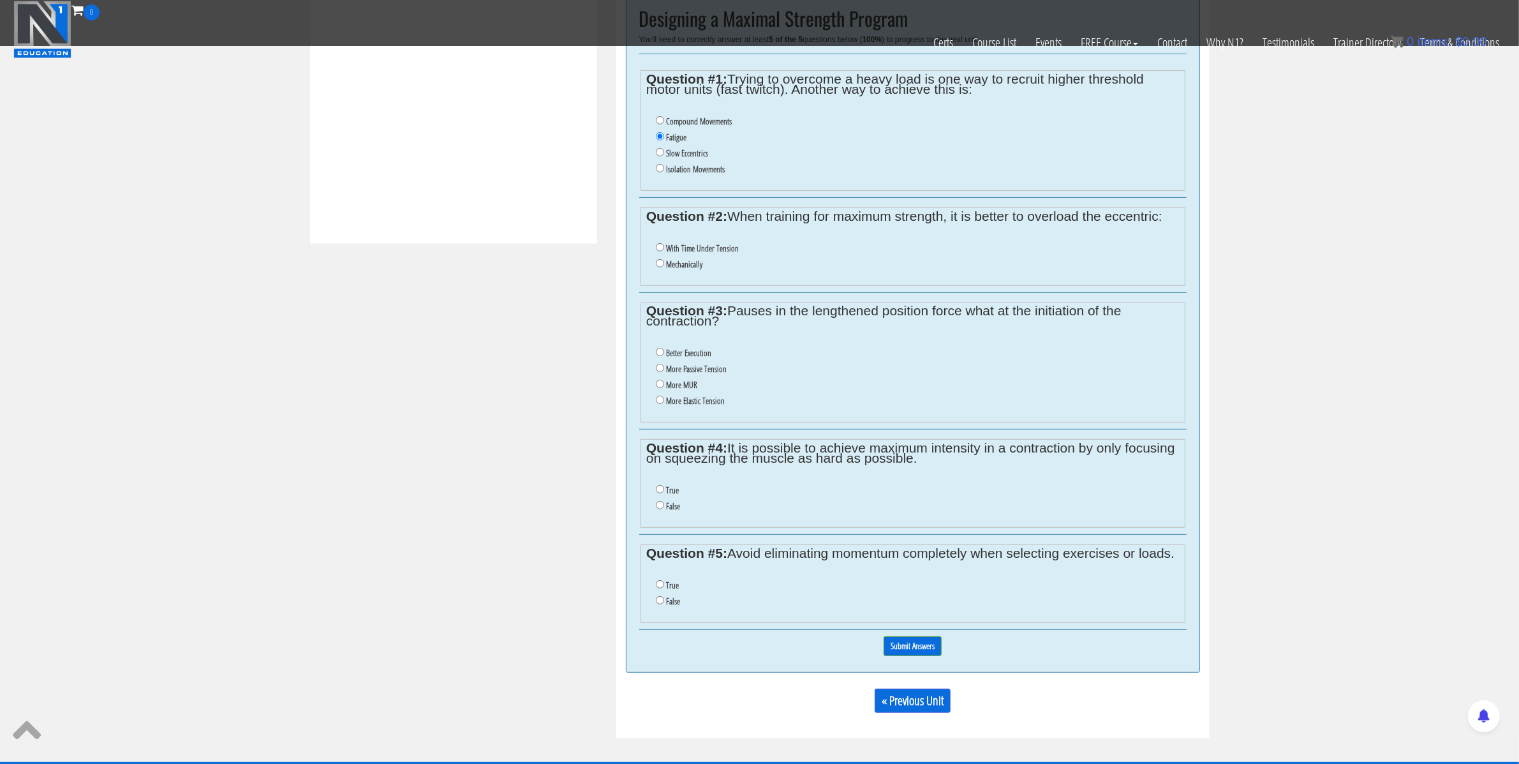
click at [675, 264] on label "Mechanically" at bounding box center [684, 264] width 36 height 10
click at [664, 264] on input "Mechanically" at bounding box center [660, 263] width 8 height 8
radio input "true"
click at [686, 388] on label "More MUR" at bounding box center [681, 385] width 31 height 10
click at [664, 388] on input "More MUR" at bounding box center [660, 384] width 8 height 8
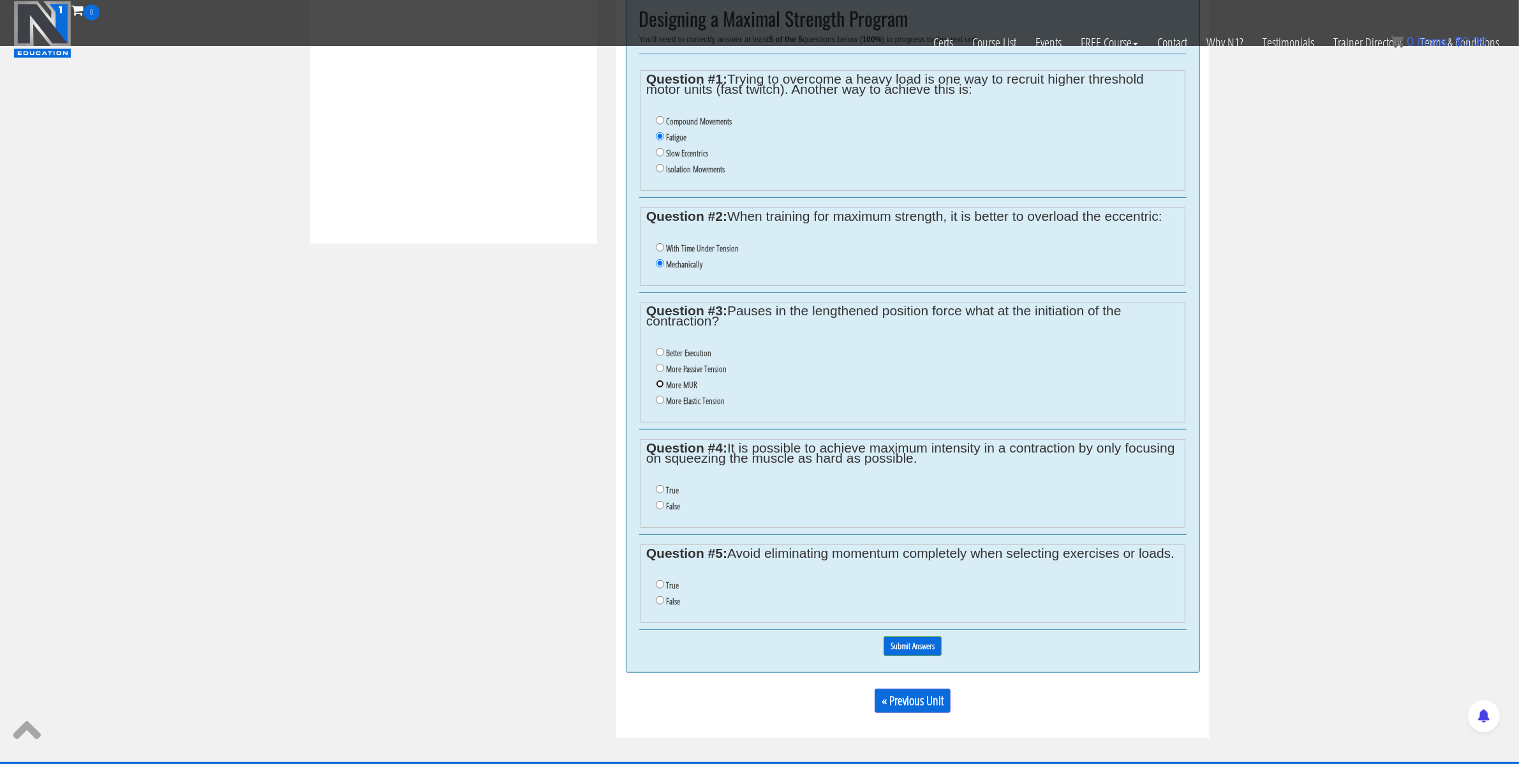
radio input "true"
click at [669, 510] on label "False" at bounding box center [673, 506] width 14 height 10
click at [664, 509] on input "False" at bounding box center [660, 505] width 8 height 8
radio input "true"
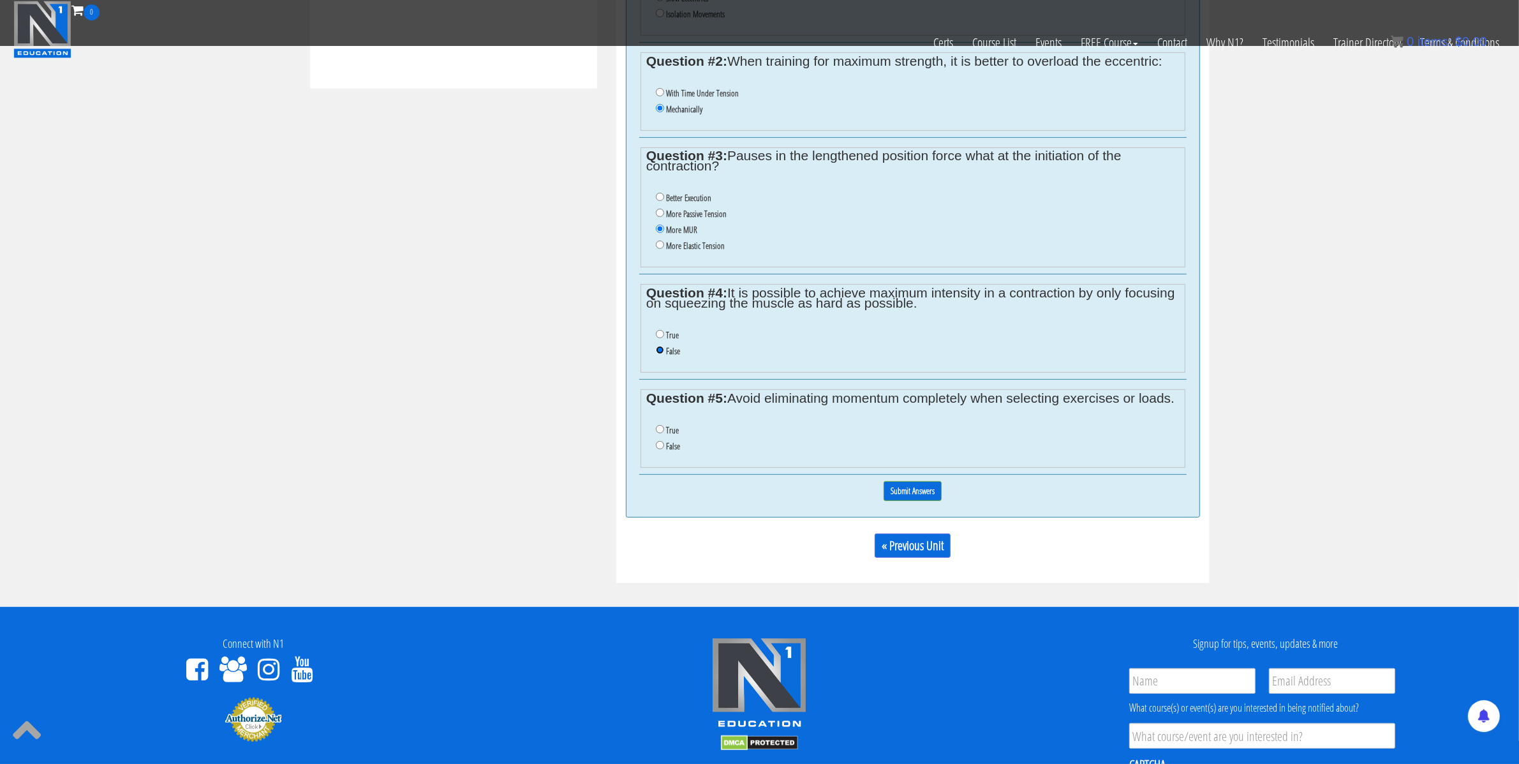
scroll to position [718, 0]
click at [662, 450] on input "False" at bounding box center [660, 446] width 8 height 8
radio input "true"
click at [925, 498] on input "Submit Answers" at bounding box center [913, 492] width 58 height 20
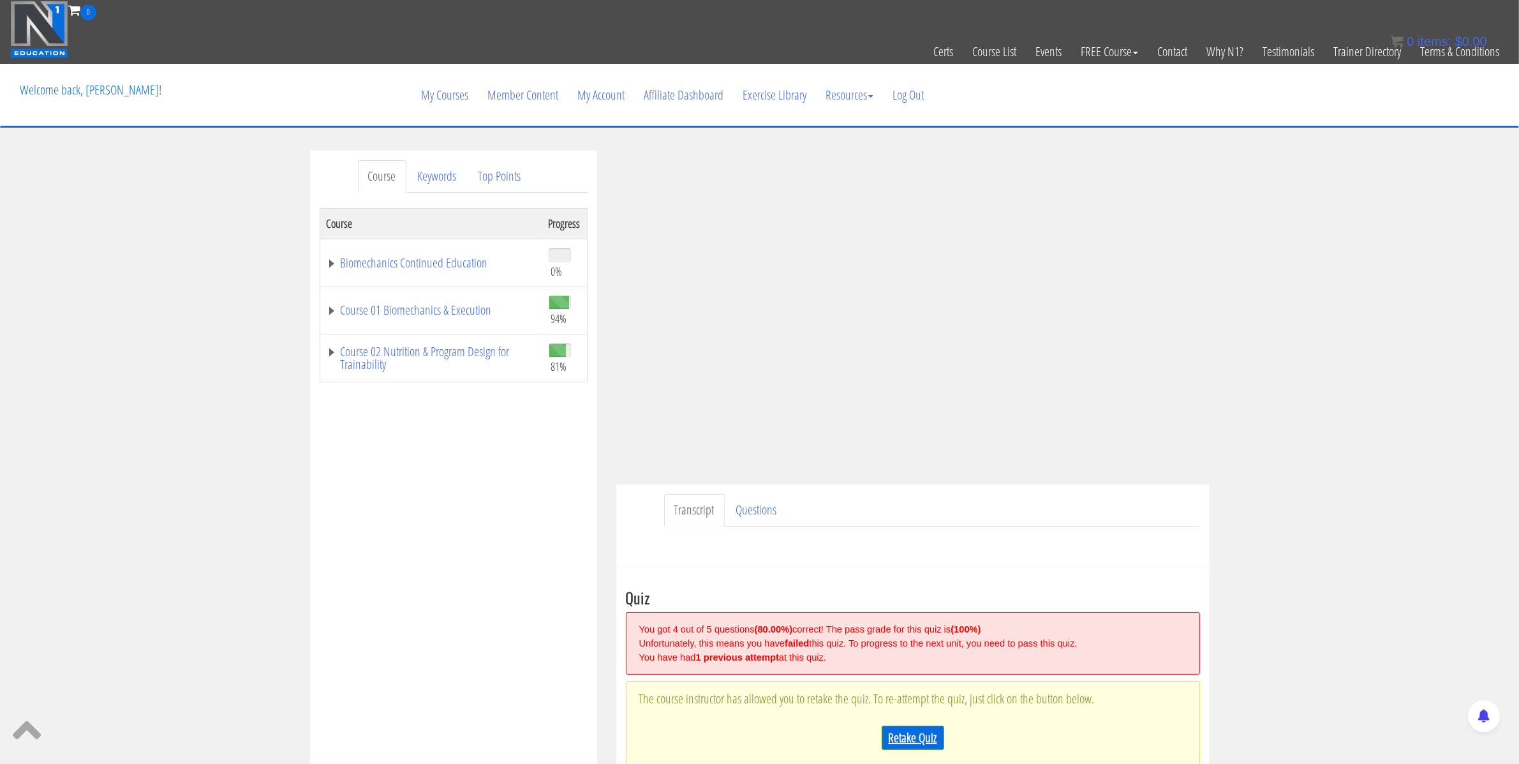
click at [909, 731] on link "Retake Quiz" at bounding box center [913, 738] width 63 height 24
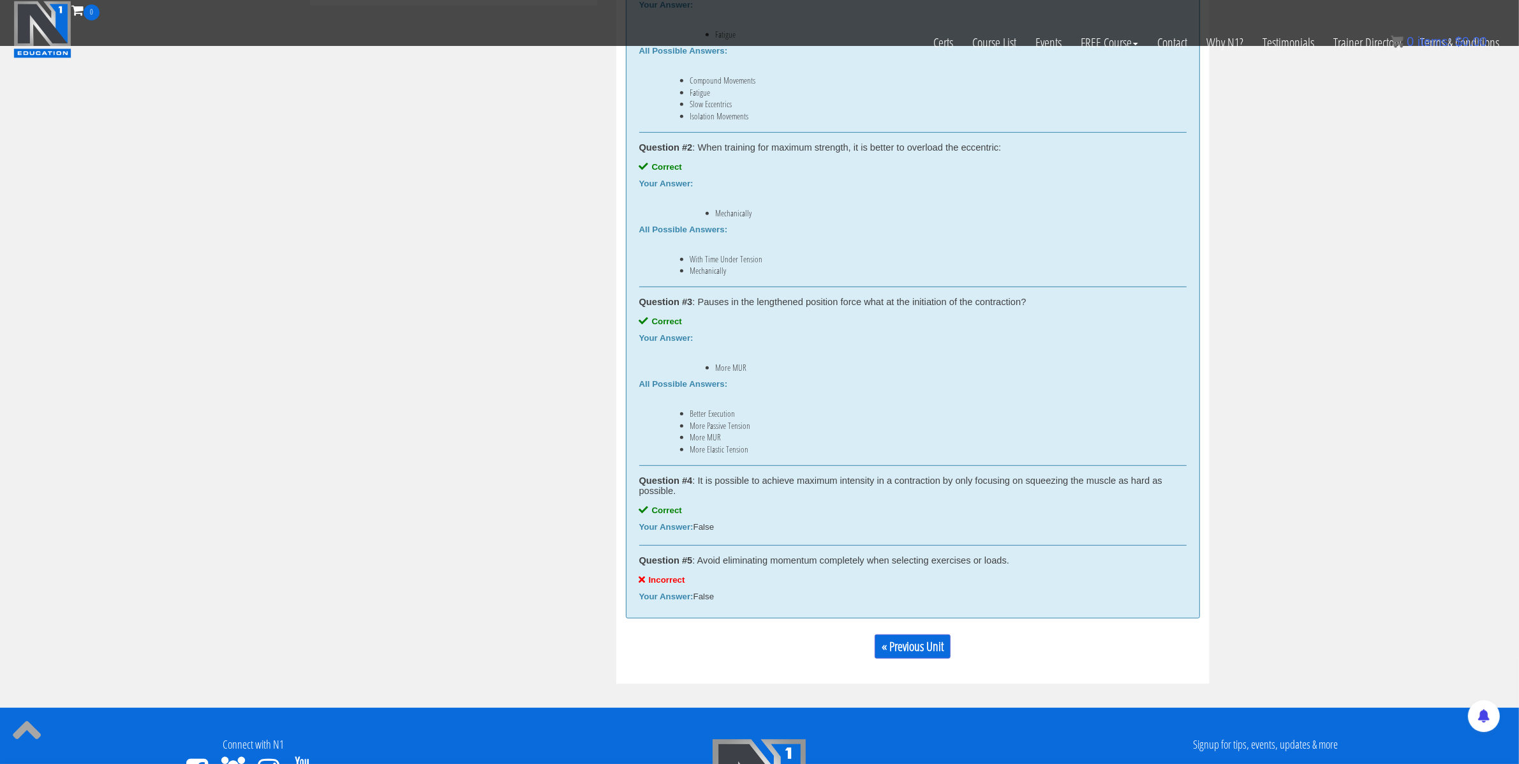
scroll to position [804, 0]
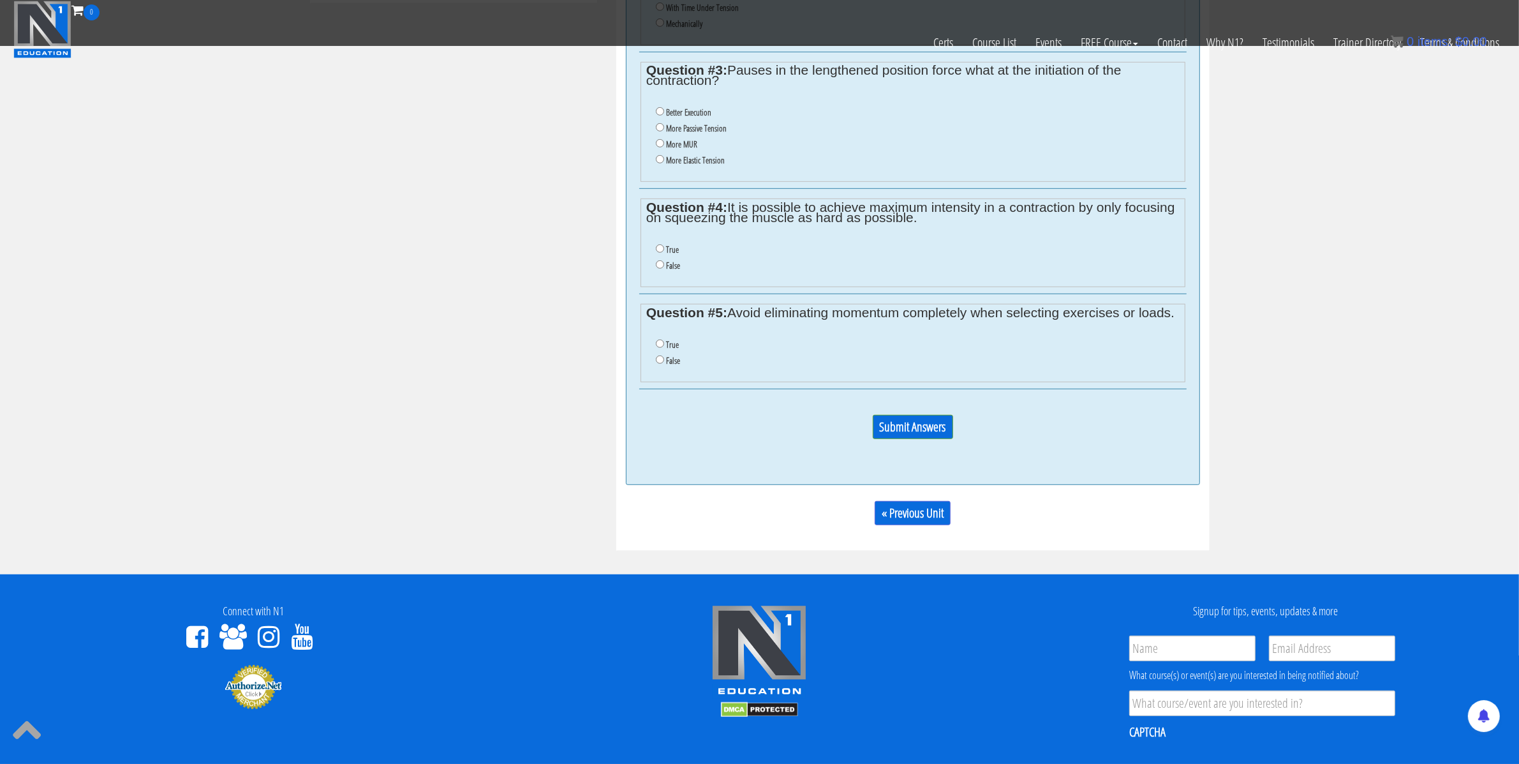
click at [674, 350] on label "True" at bounding box center [672, 344] width 13 height 10
click at [664, 348] on input "True" at bounding box center [660, 343] width 8 height 8
radio input "true"
click at [666, 271] on label "False" at bounding box center [673, 265] width 14 height 10
click at [664, 269] on input "False" at bounding box center [660, 264] width 8 height 8
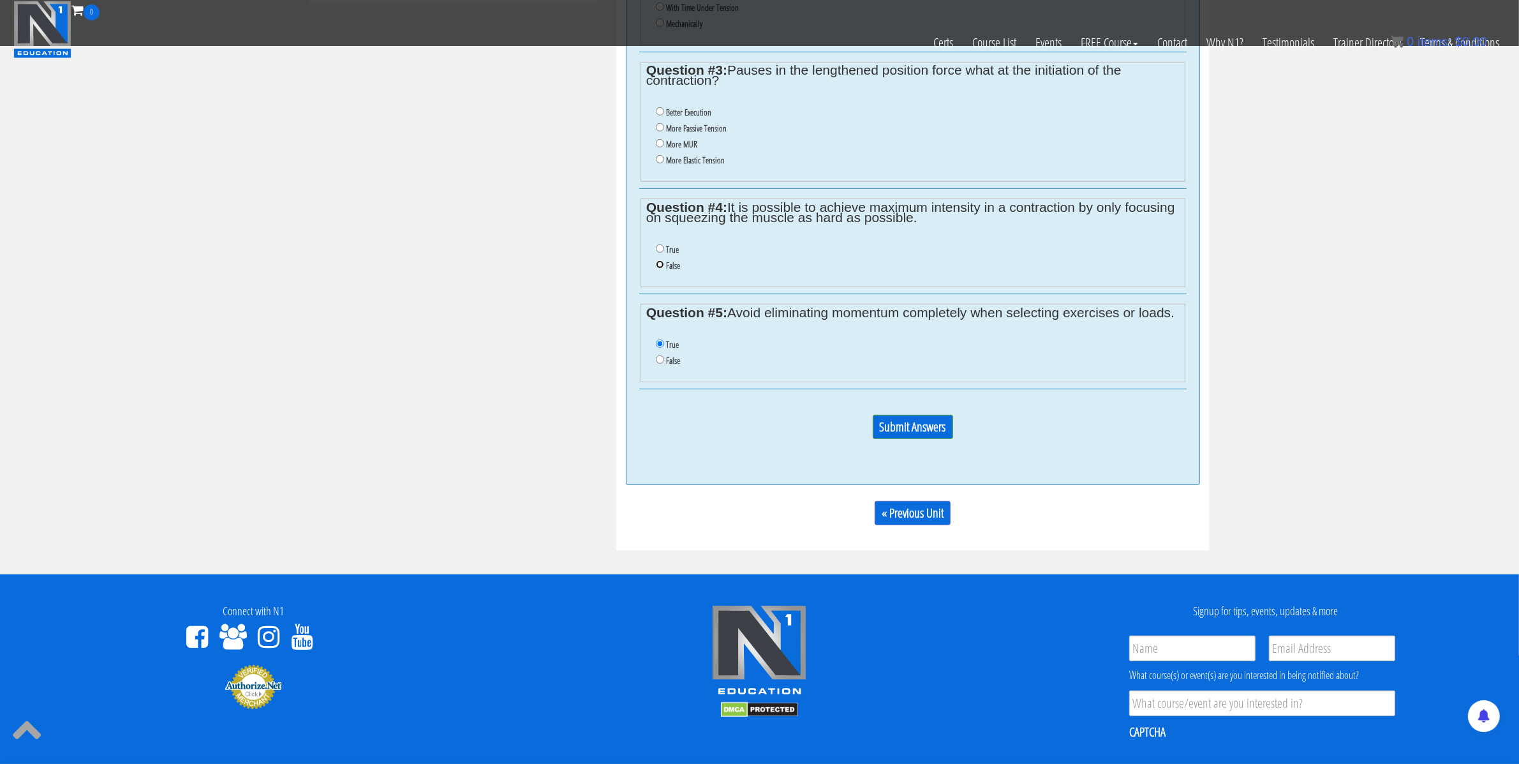
radio input "true"
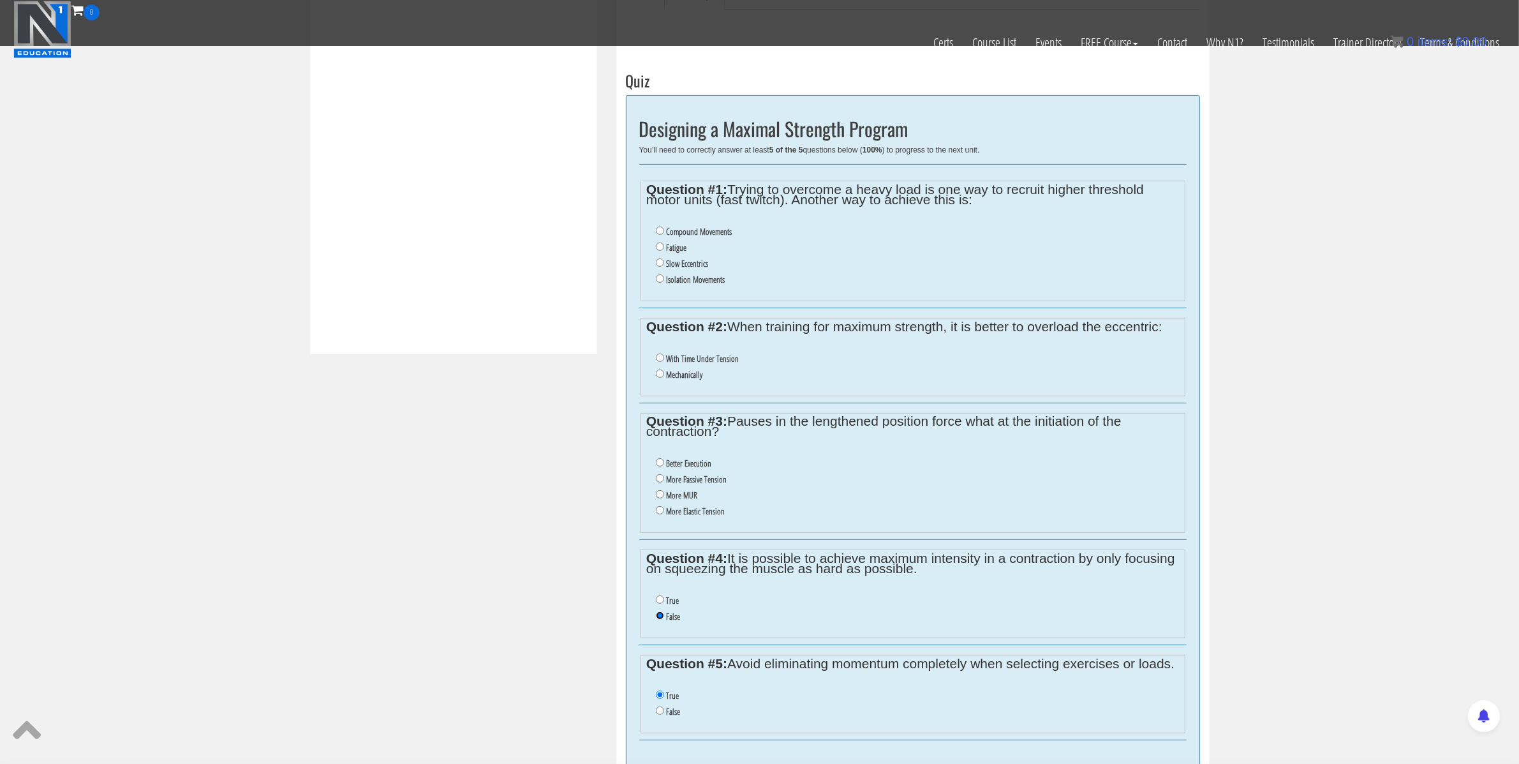
scroll to position [450, 0]
click at [672, 501] on label "More MUR" at bounding box center [681, 498] width 31 height 10
click at [664, 501] on input "More MUR" at bounding box center [660, 497] width 8 height 8
radio input "true"
click at [689, 380] on label "Mechanically" at bounding box center [684, 378] width 36 height 10
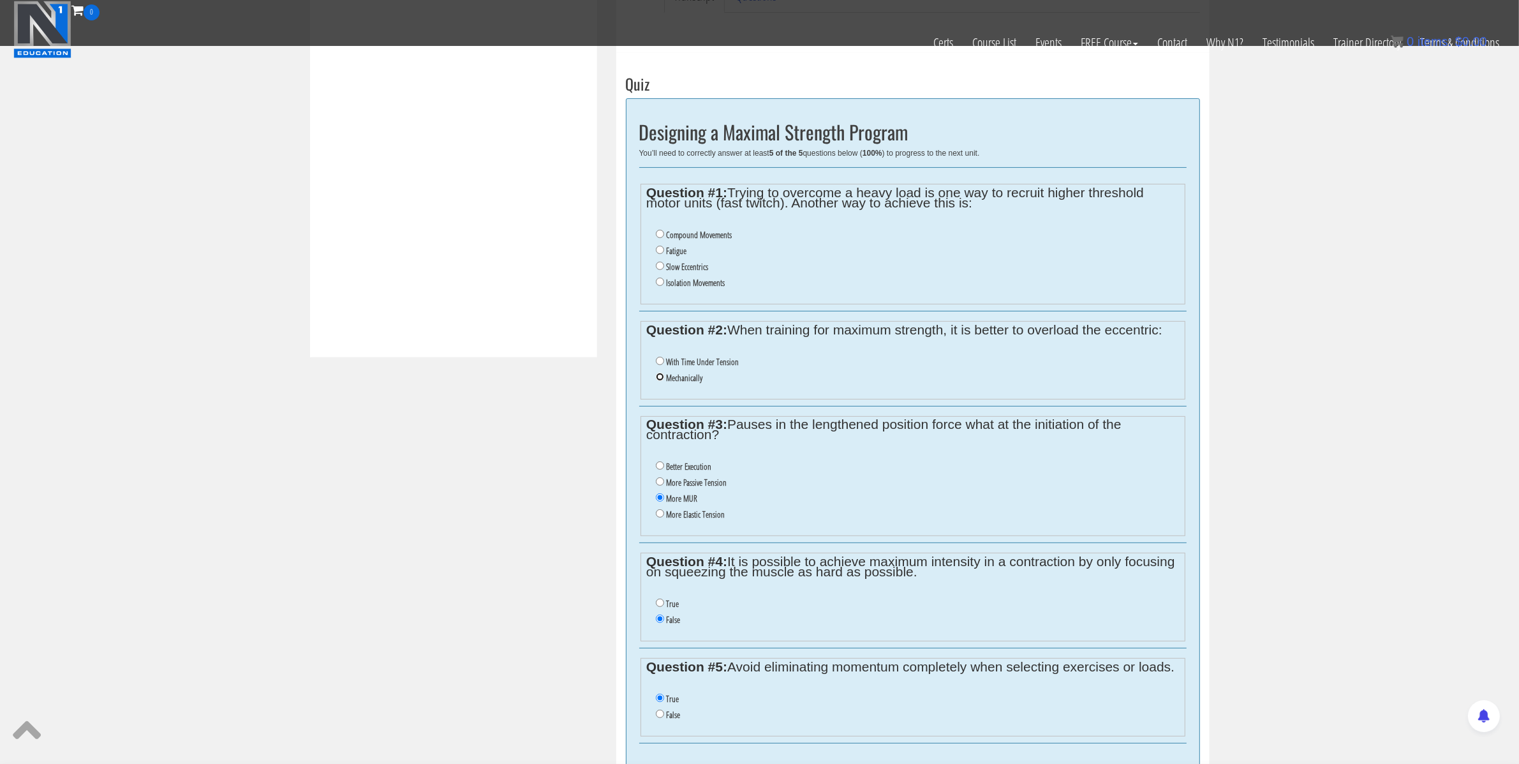
click at [664, 380] on input "Mechanically" at bounding box center [660, 377] width 8 height 8
radio input "true"
click at [676, 256] on label "Fatigue" at bounding box center [676, 251] width 20 height 10
click at [664, 254] on input "Fatigue" at bounding box center [660, 250] width 8 height 8
radio input "true"
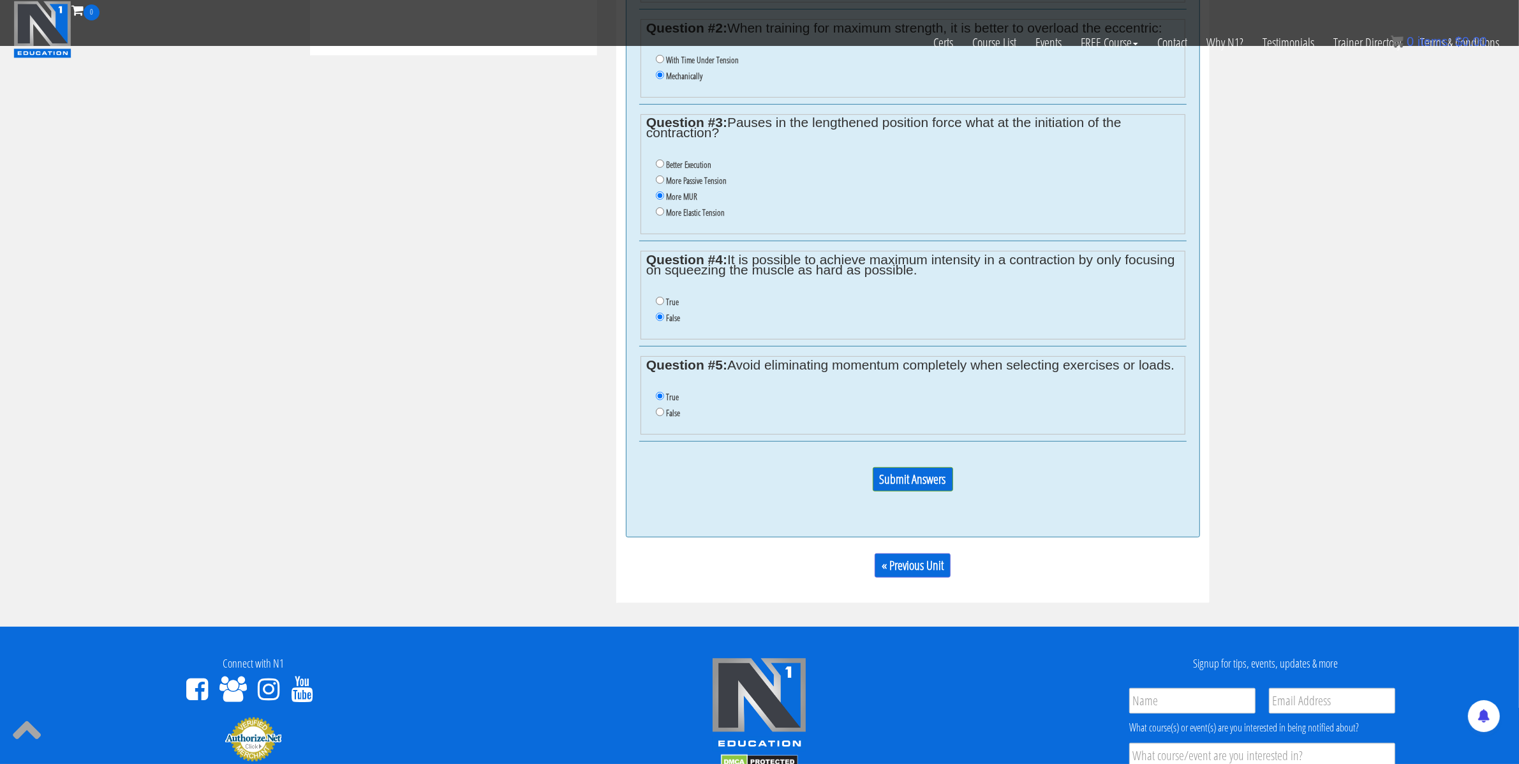
scroll to position [763, 0]
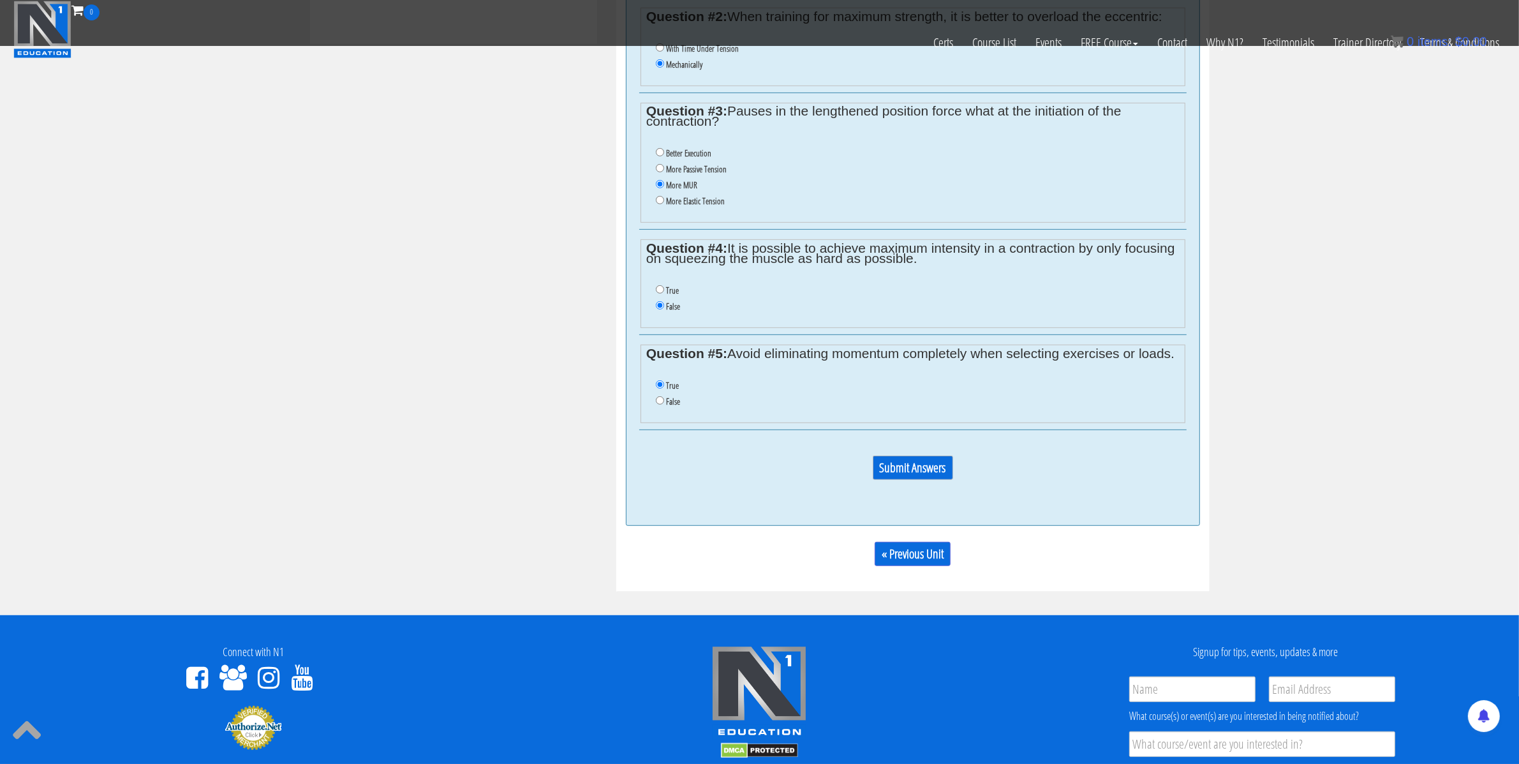
click at [927, 475] on input "Submit Answers" at bounding box center [913, 468] width 80 height 24
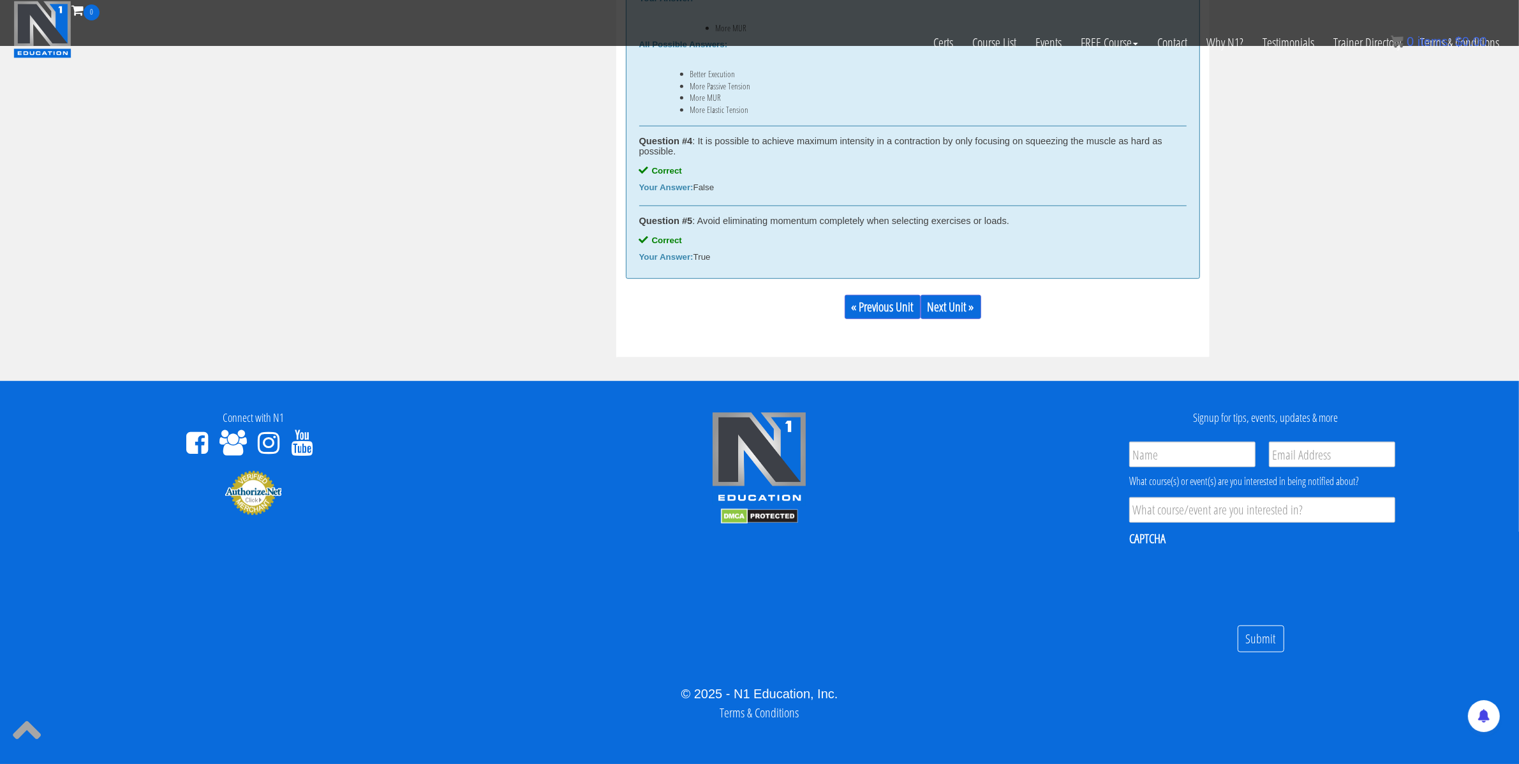
scroll to position [1098, 0]
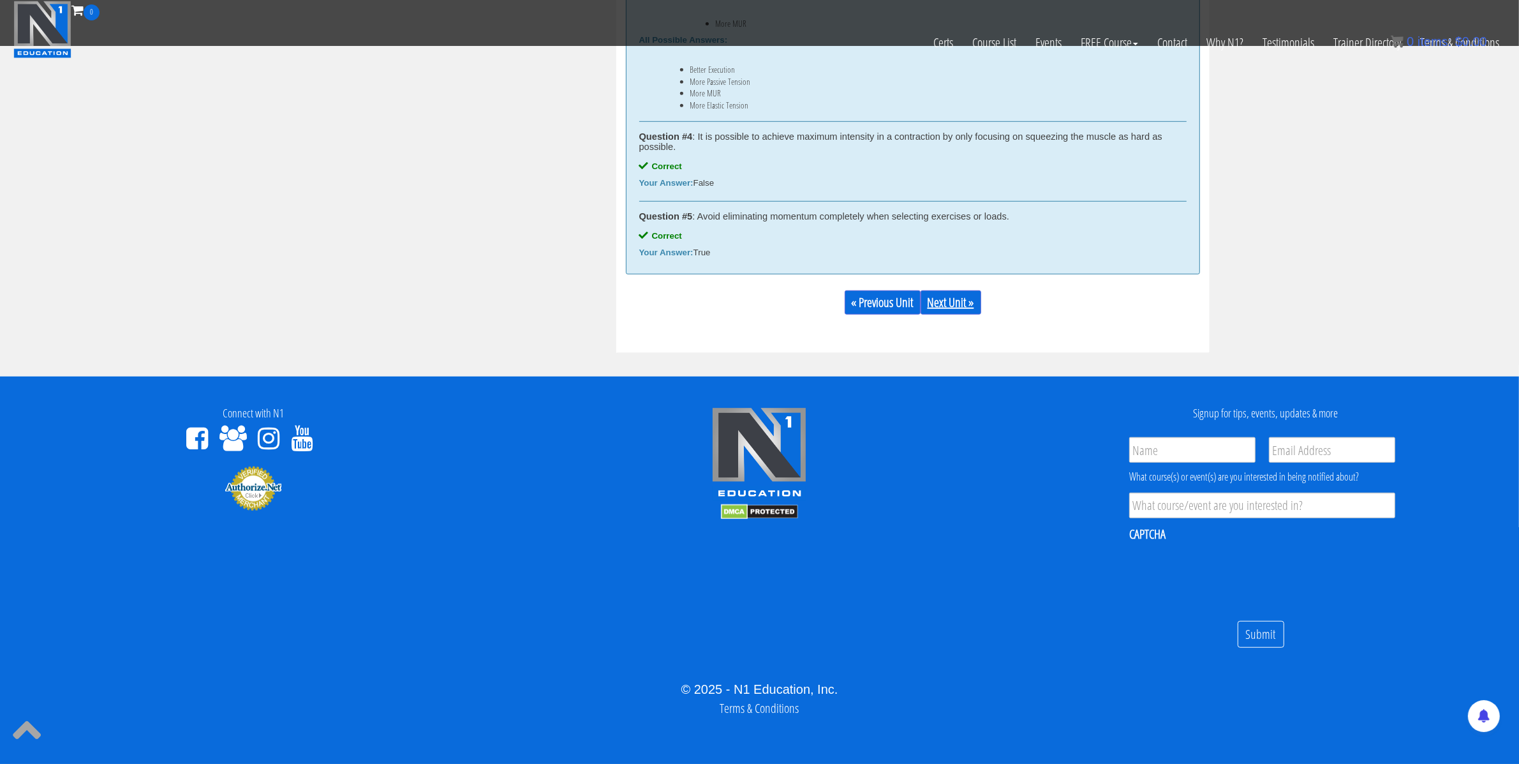
click at [952, 303] on link "Next Unit »" at bounding box center [951, 302] width 61 height 24
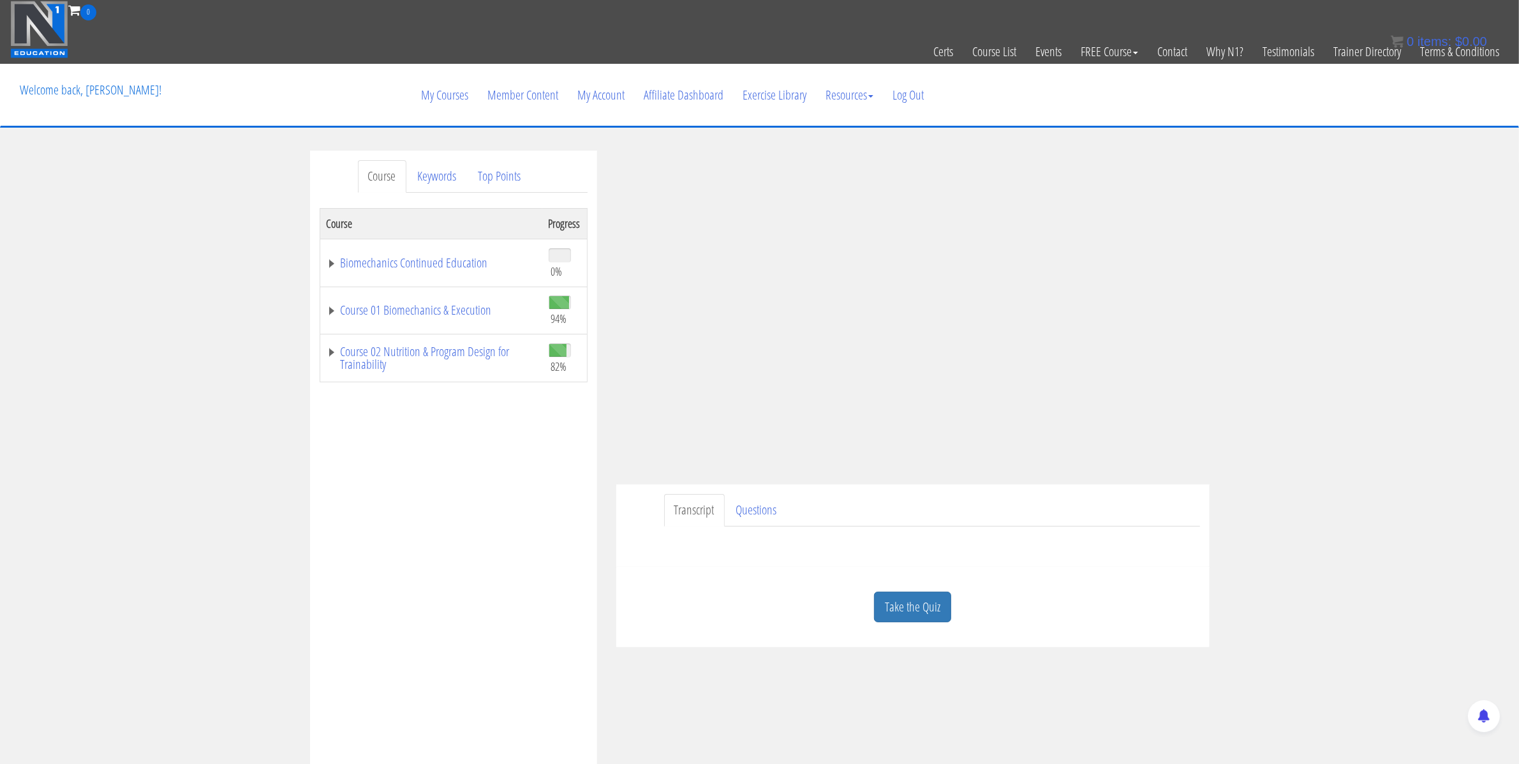
click at [1290, 317] on div "Course Keywords Top Points Course Progress Biomechanics Continued Education 0% …" at bounding box center [759, 511] width 1519 height 721
click at [1243, 317] on div "Course Keywords Top Points Course Progress Biomechanics Continued Education 0% …" at bounding box center [759, 511] width 1519 height 721
